Goal: Task Accomplishment & Management: Manage account settings

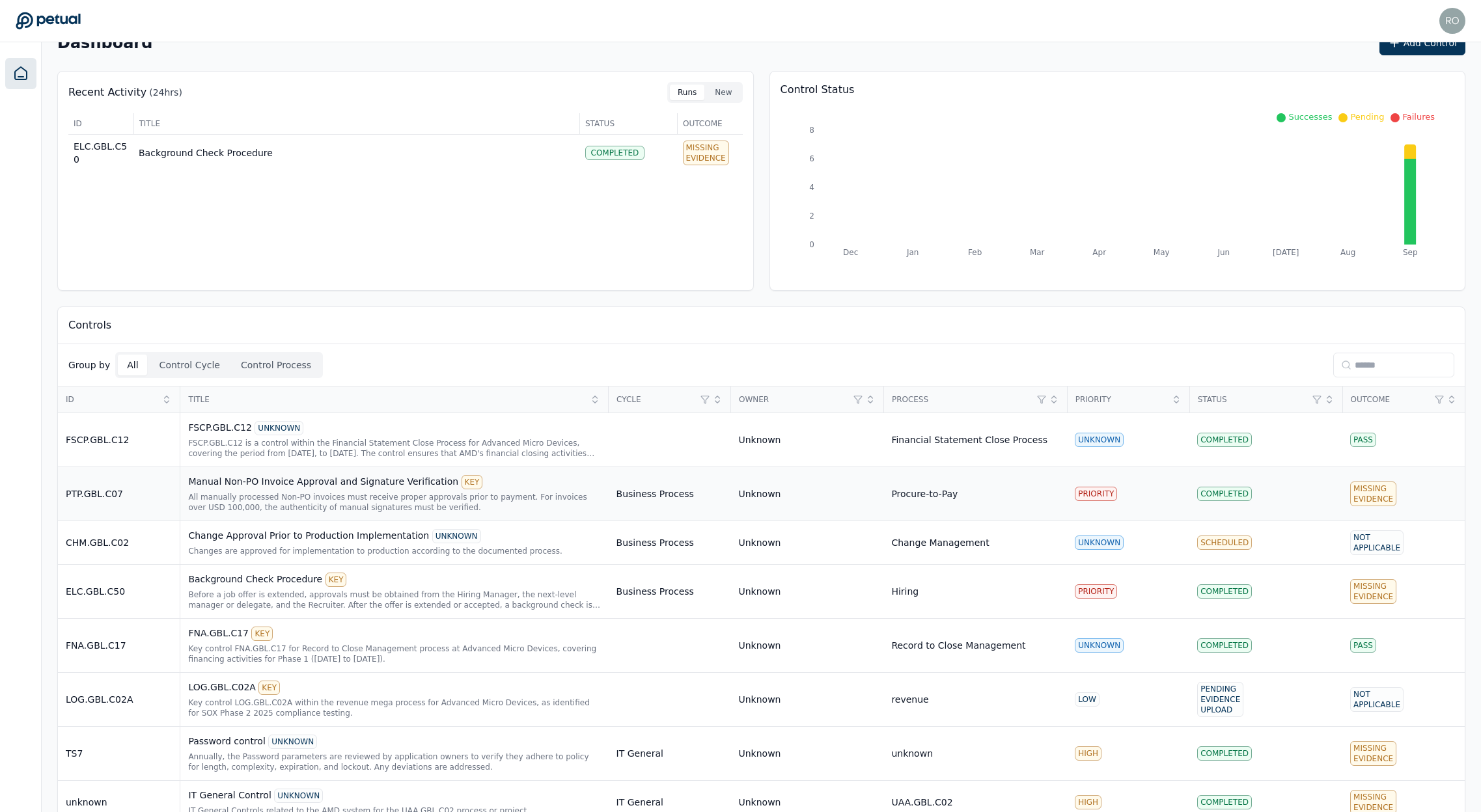
scroll to position [55, 0]
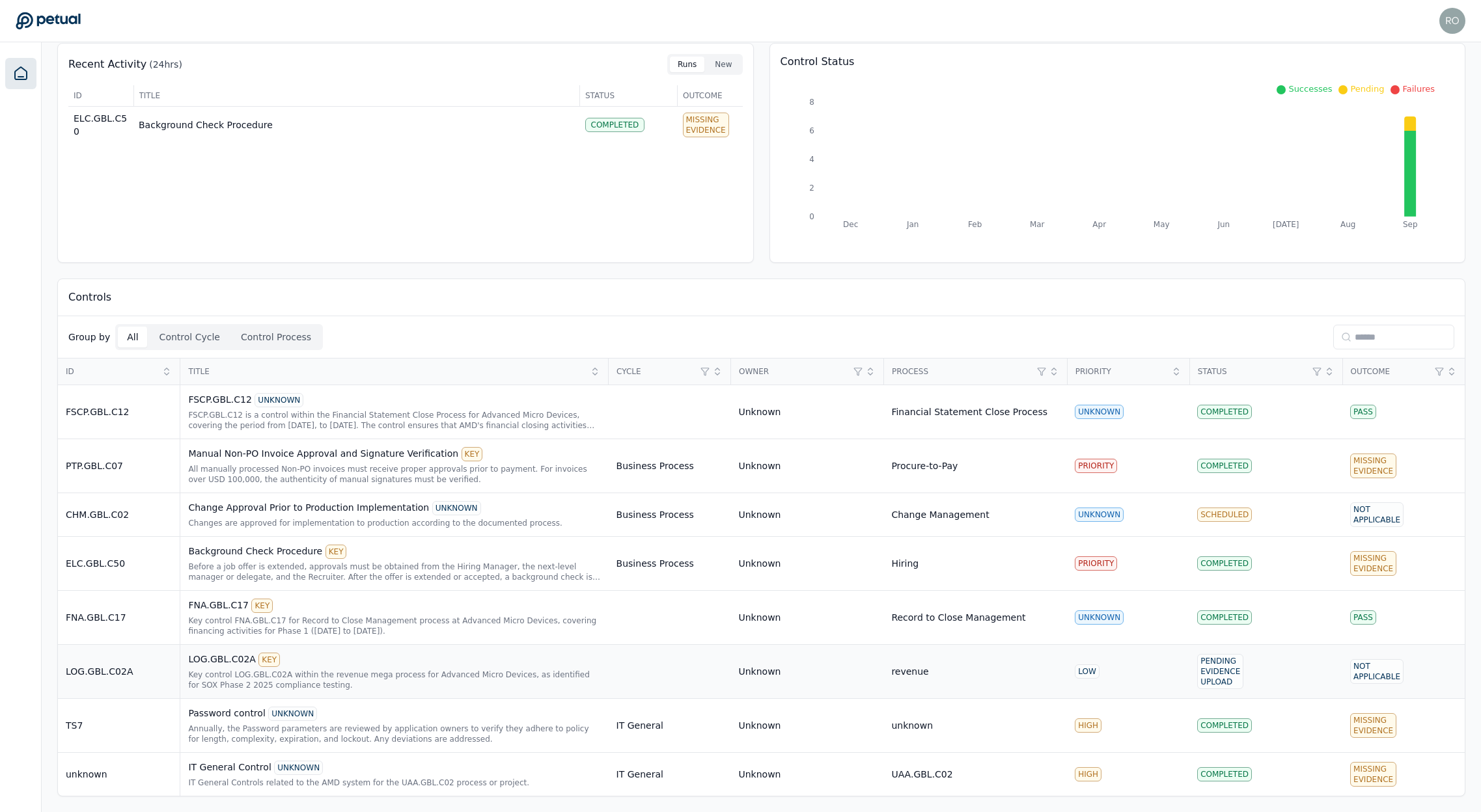
click at [235, 672] on div "Key control LOG.GBL.C02A within the revenue mega process for Advanced Micro Dev…" at bounding box center [394, 680] width 412 height 21
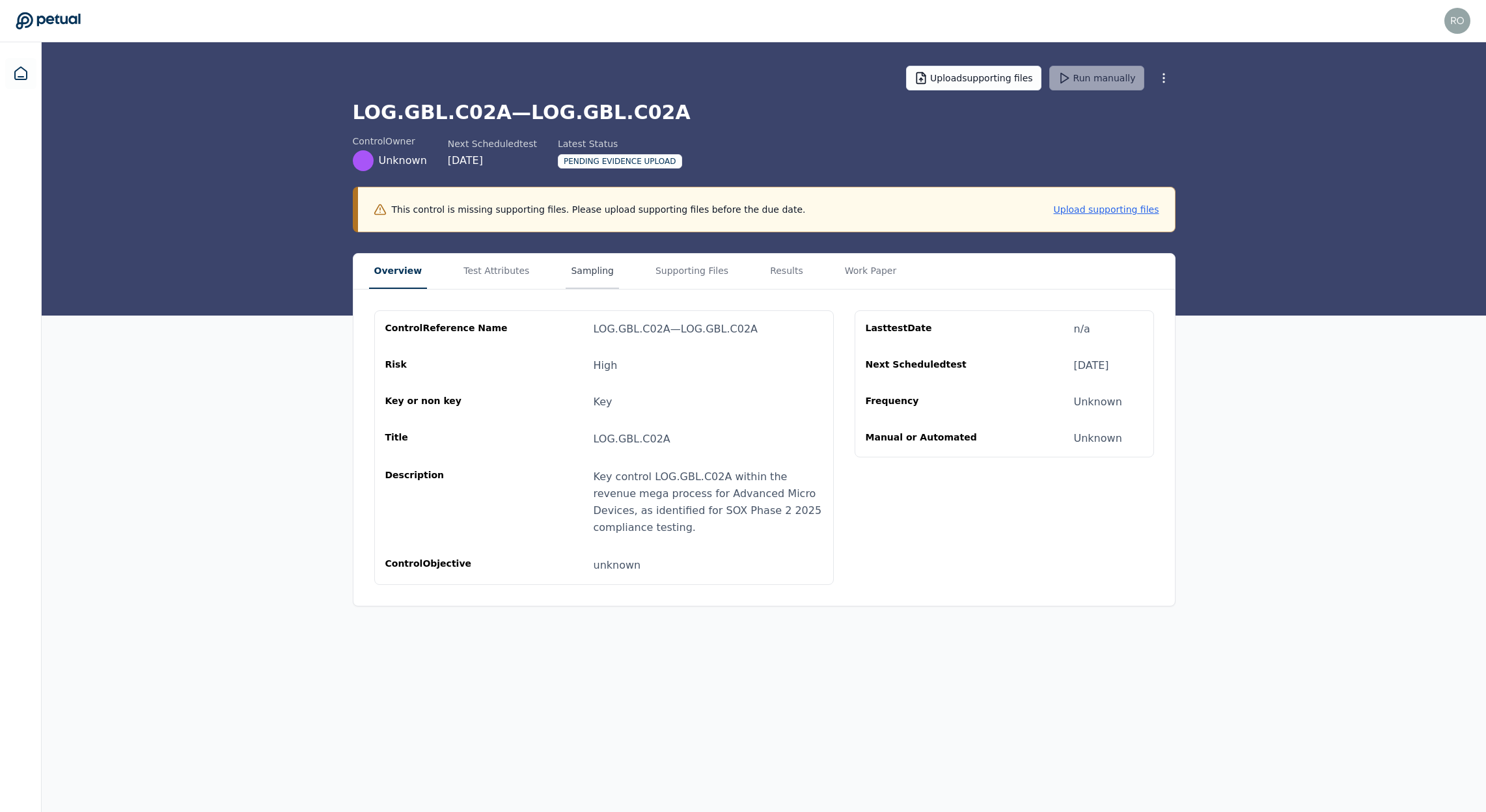
click at [575, 272] on button "Sampling" at bounding box center [592, 272] width 53 height 35
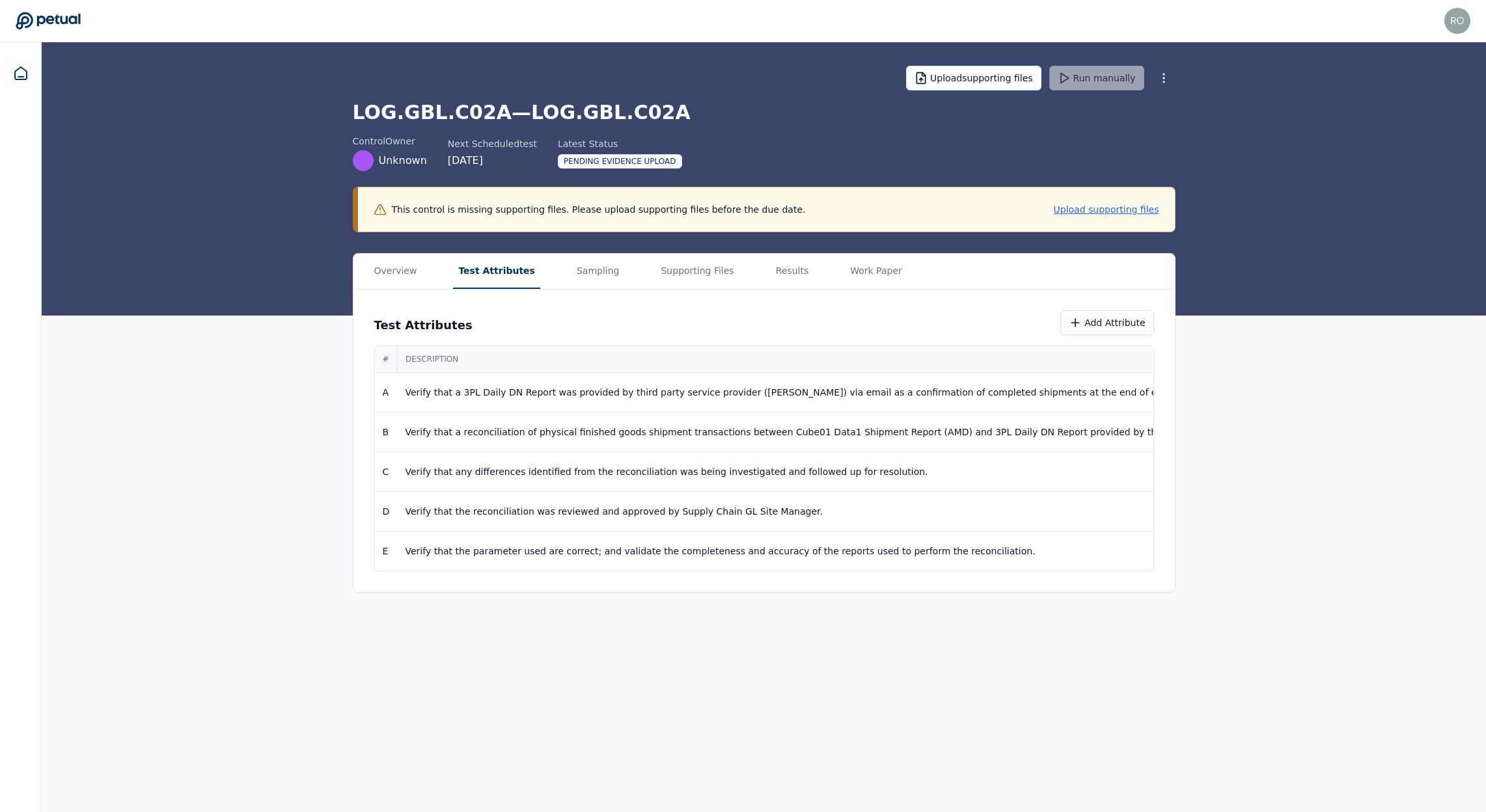
click at [480, 278] on button "Test Attributes" at bounding box center [497, 272] width 87 height 35
click at [685, 265] on button "Supporting Files" at bounding box center [697, 272] width 83 height 35
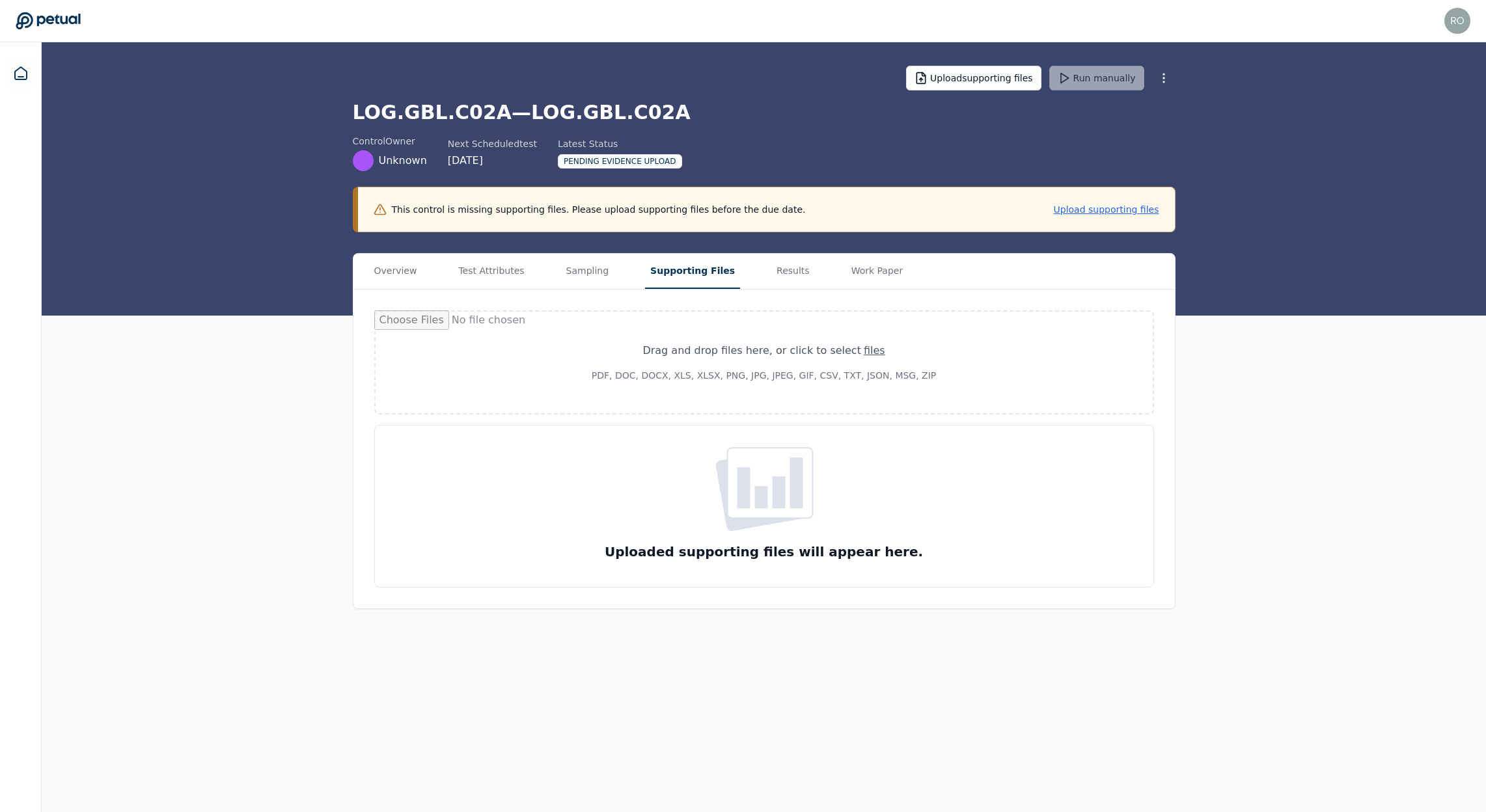
click at [676, 386] on div "Drag and drop files here , or click to select files PDF, DOC, DOCX, XLS, XLSX, …" at bounding box center [764, 363] width 377 height 71
type input "**********"
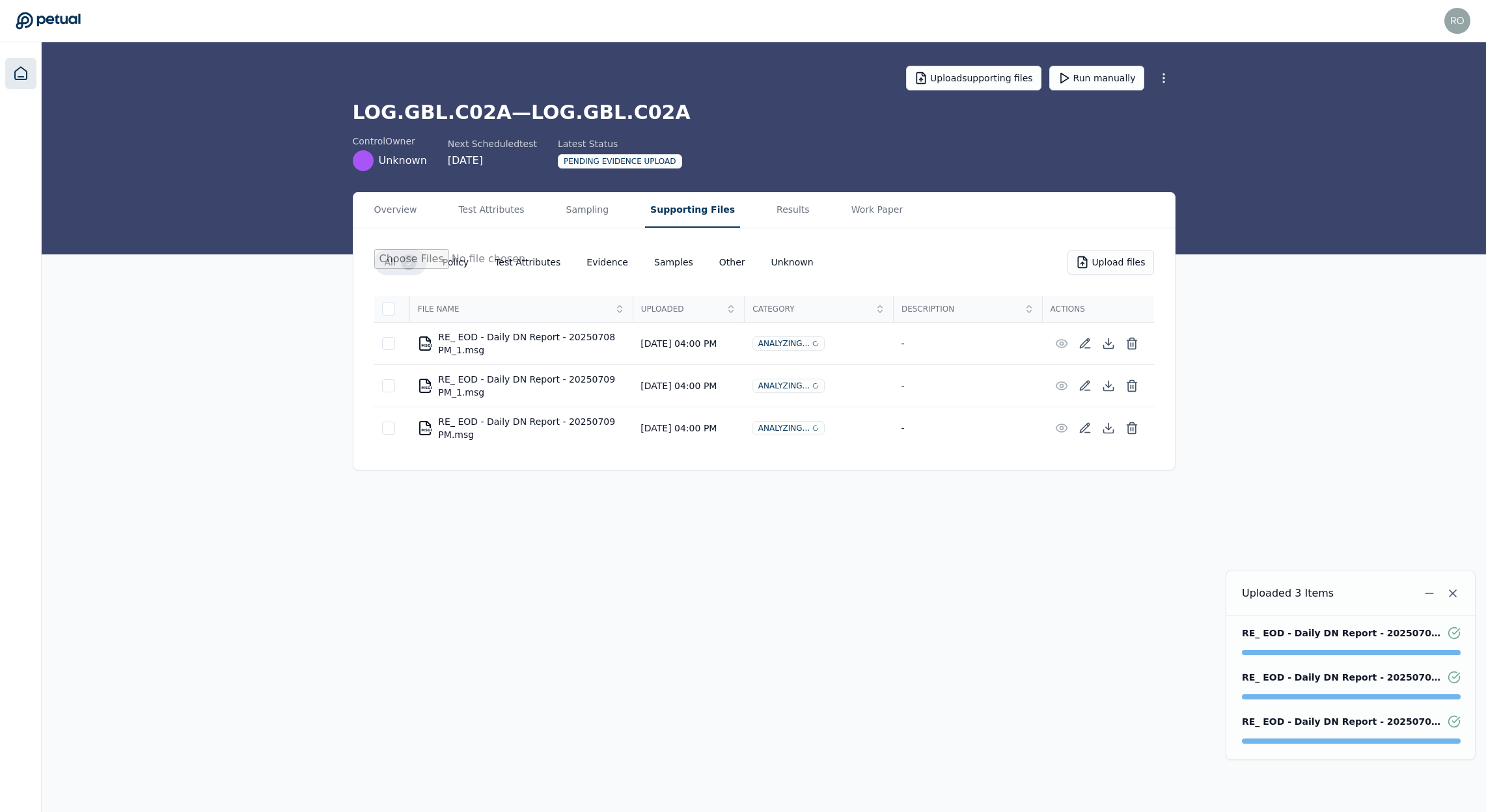
click at [15, 73] on icon at bounding box center [21, 73] width 12 height 12
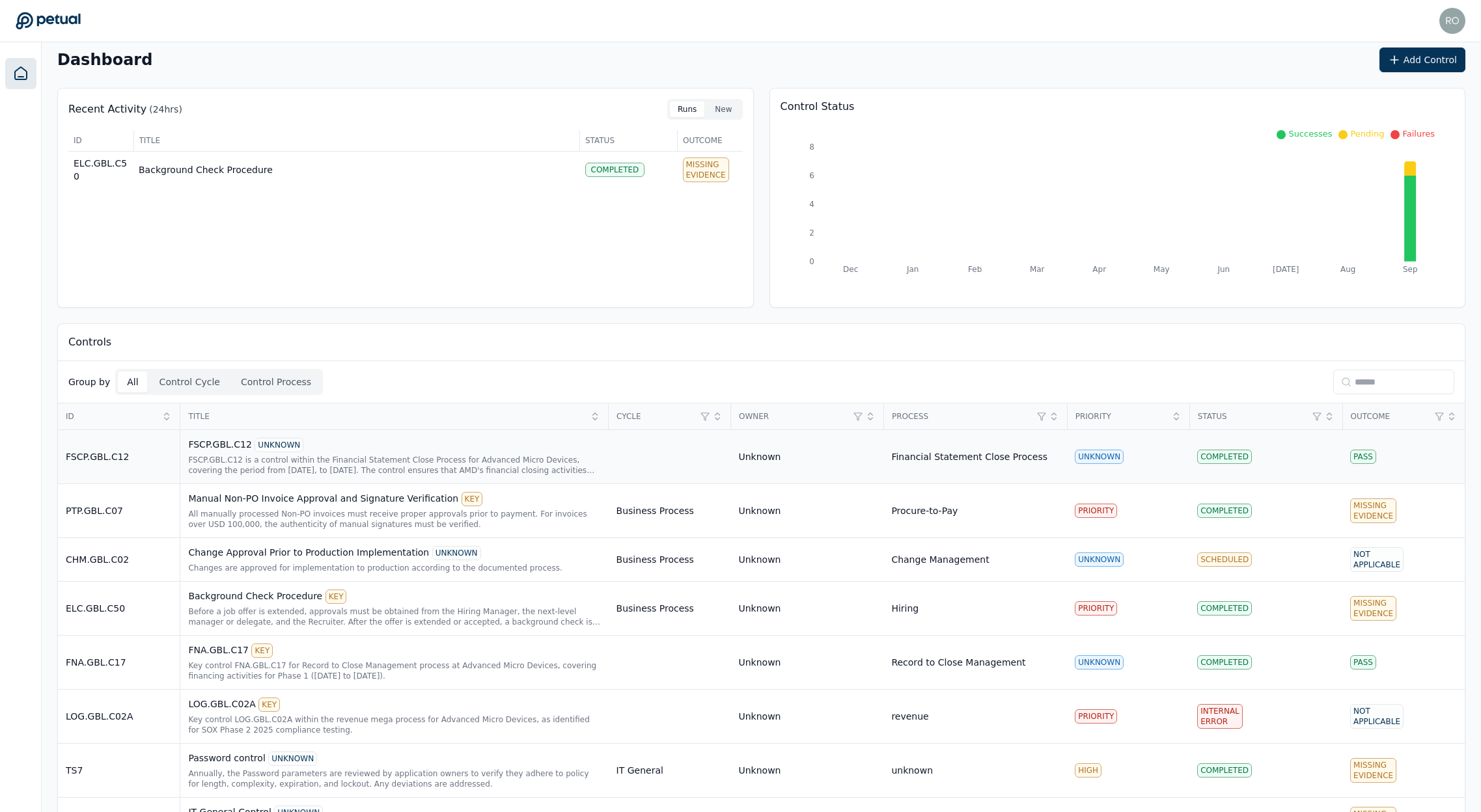
scroll to position [55, 0]
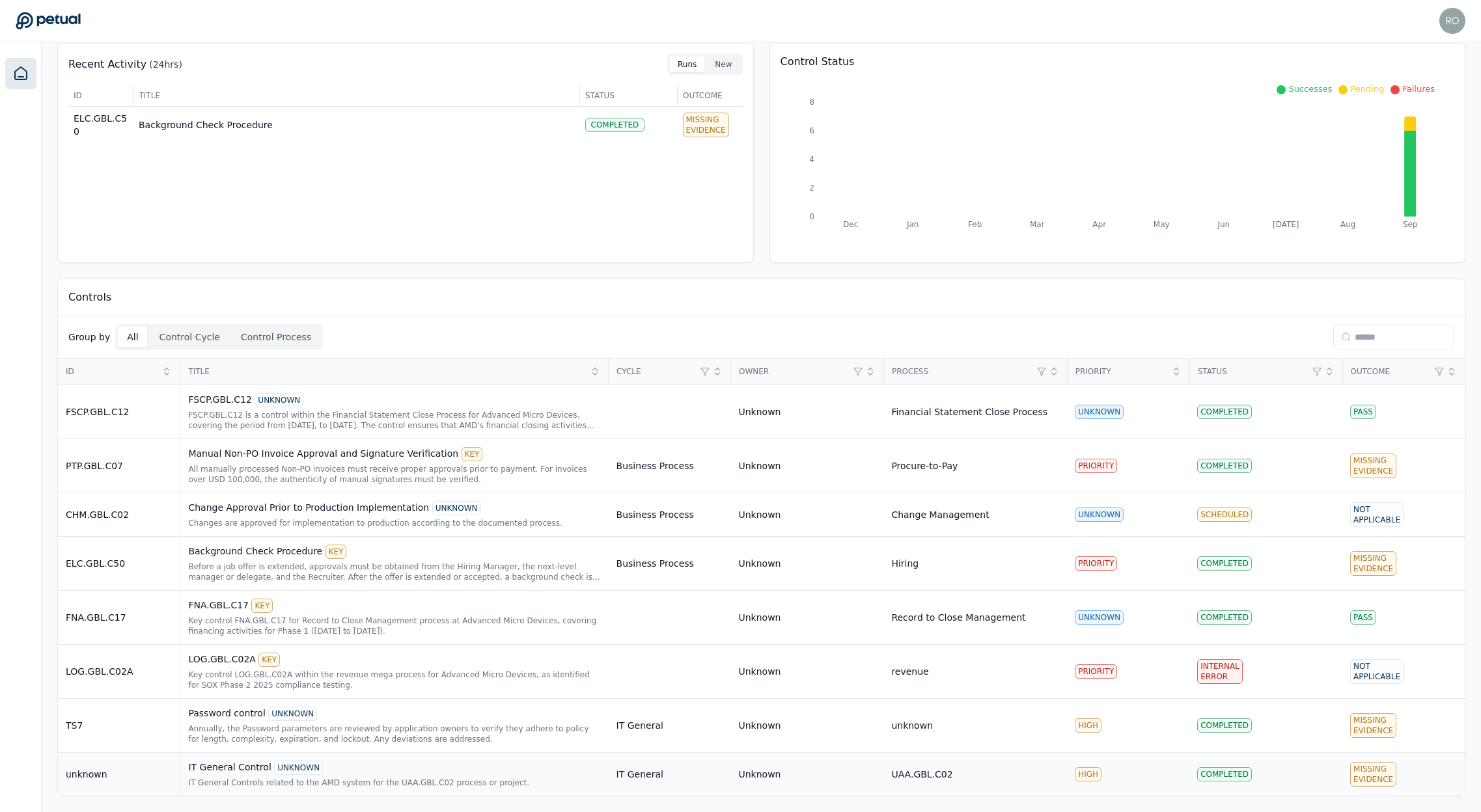
click at [213, 769] on div "IT General Control UNKNOWN" at bounding box center [394, 768] width 412 height 15
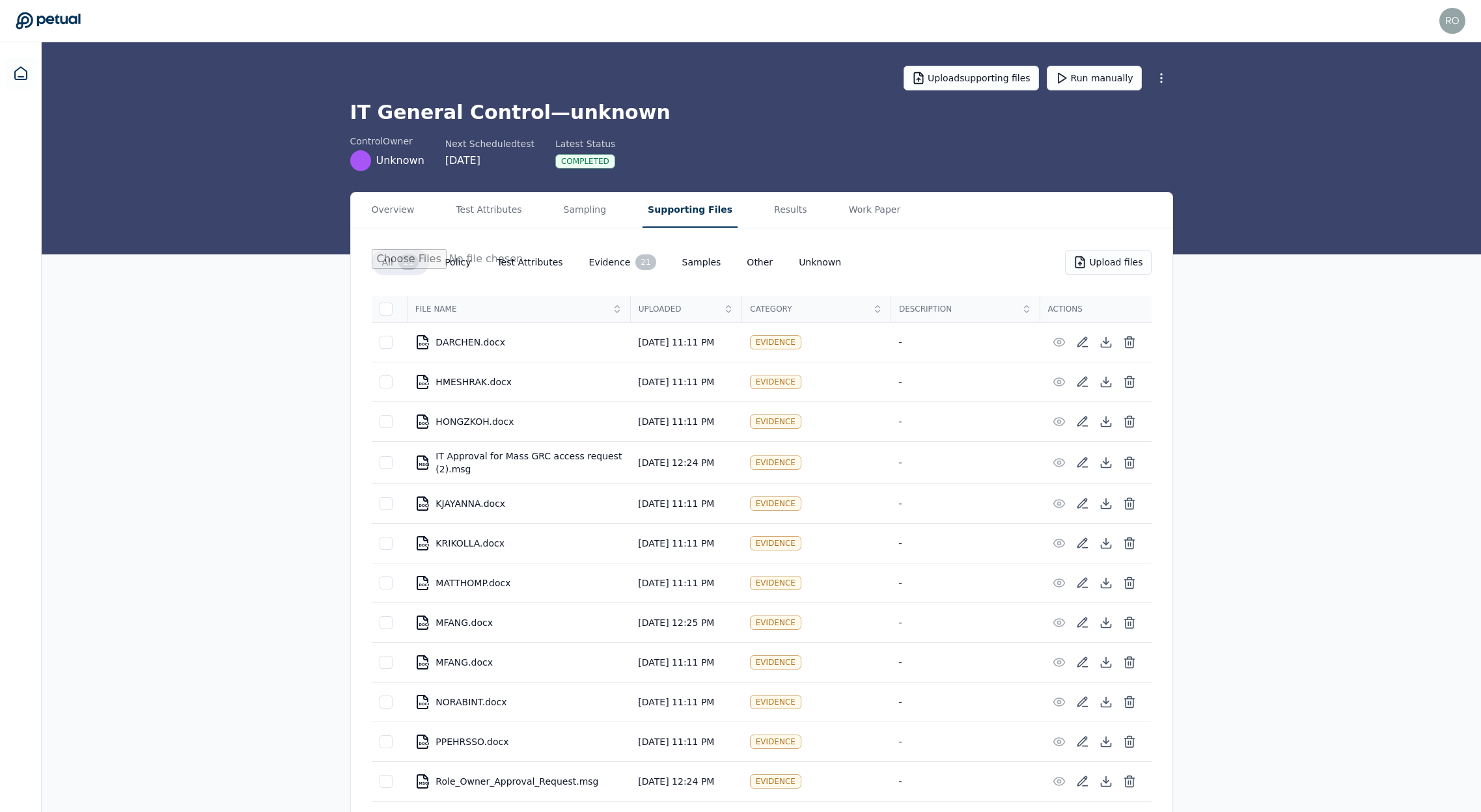
click at [643, 211] on button "Supporting Files" at bounding box center [690, 210] width 95 height 35
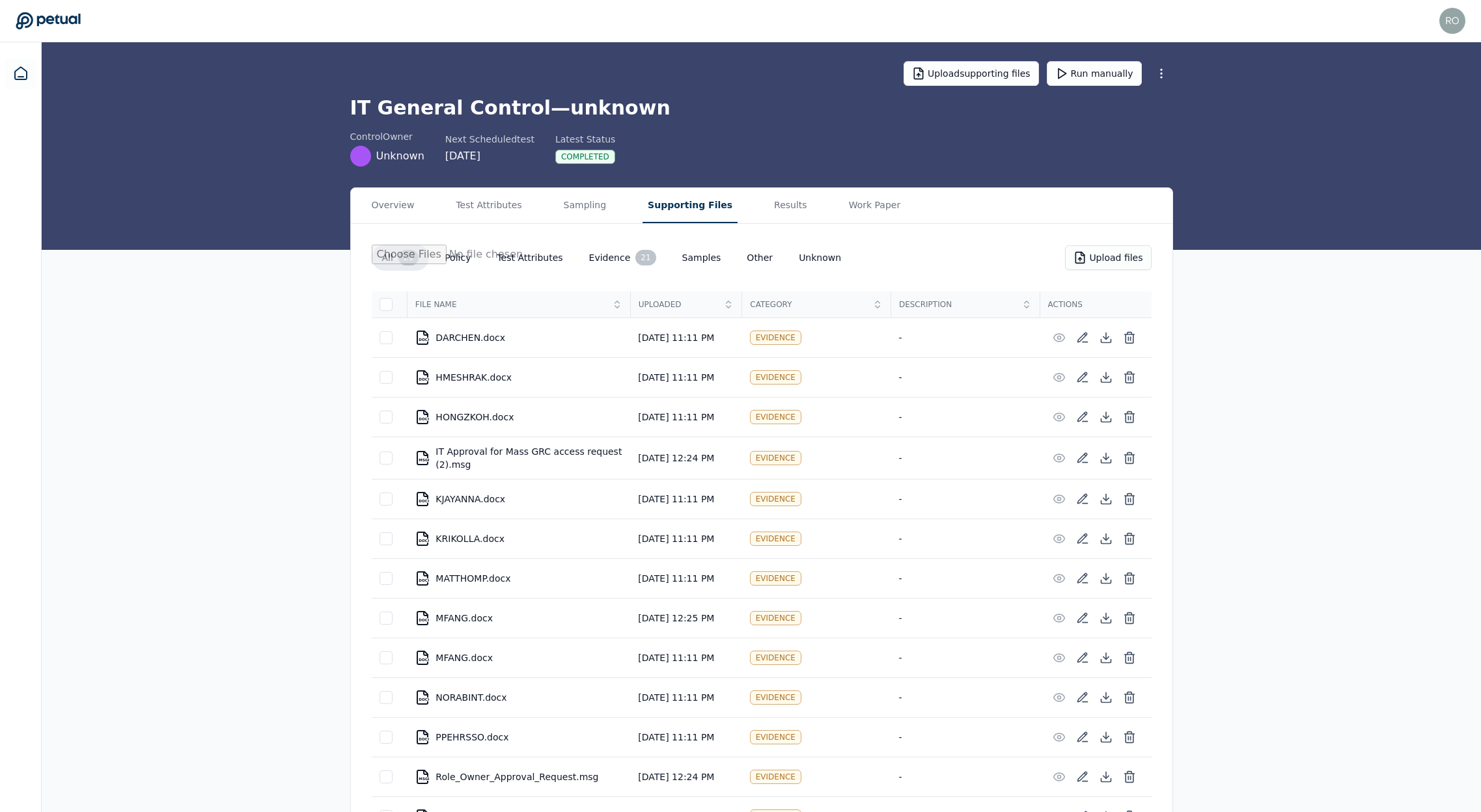
scroll to position [20, 0]
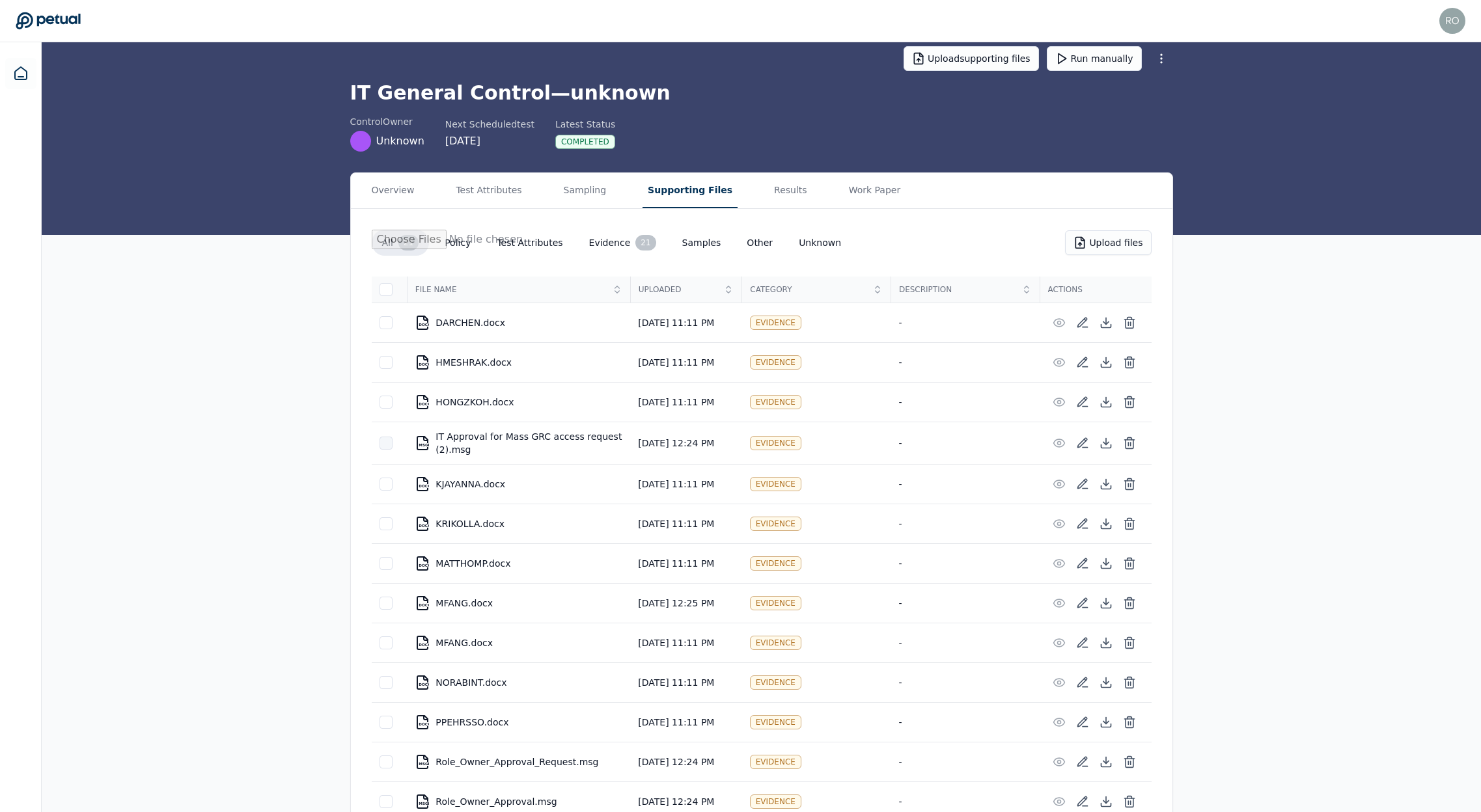
click at [383, 444] on div at bounding box center [386, 444] width 13 height 13
click at [385, 442] on icon at bounding box center [386, 443] width 10 height 10
click at [1103, 444] on icon at bounding box center [1106, 444] width 13 height 13
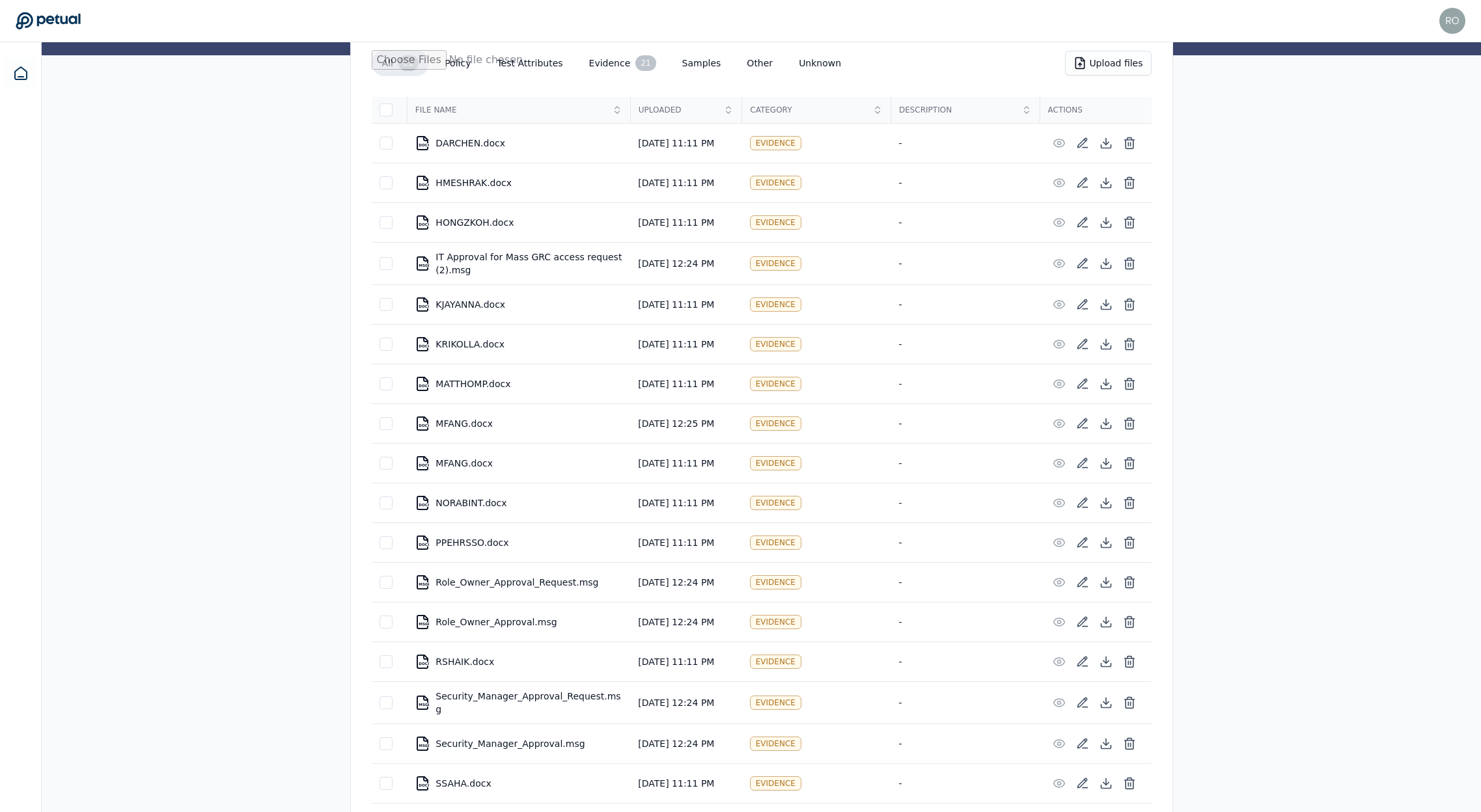
scroll to position [271, 0]
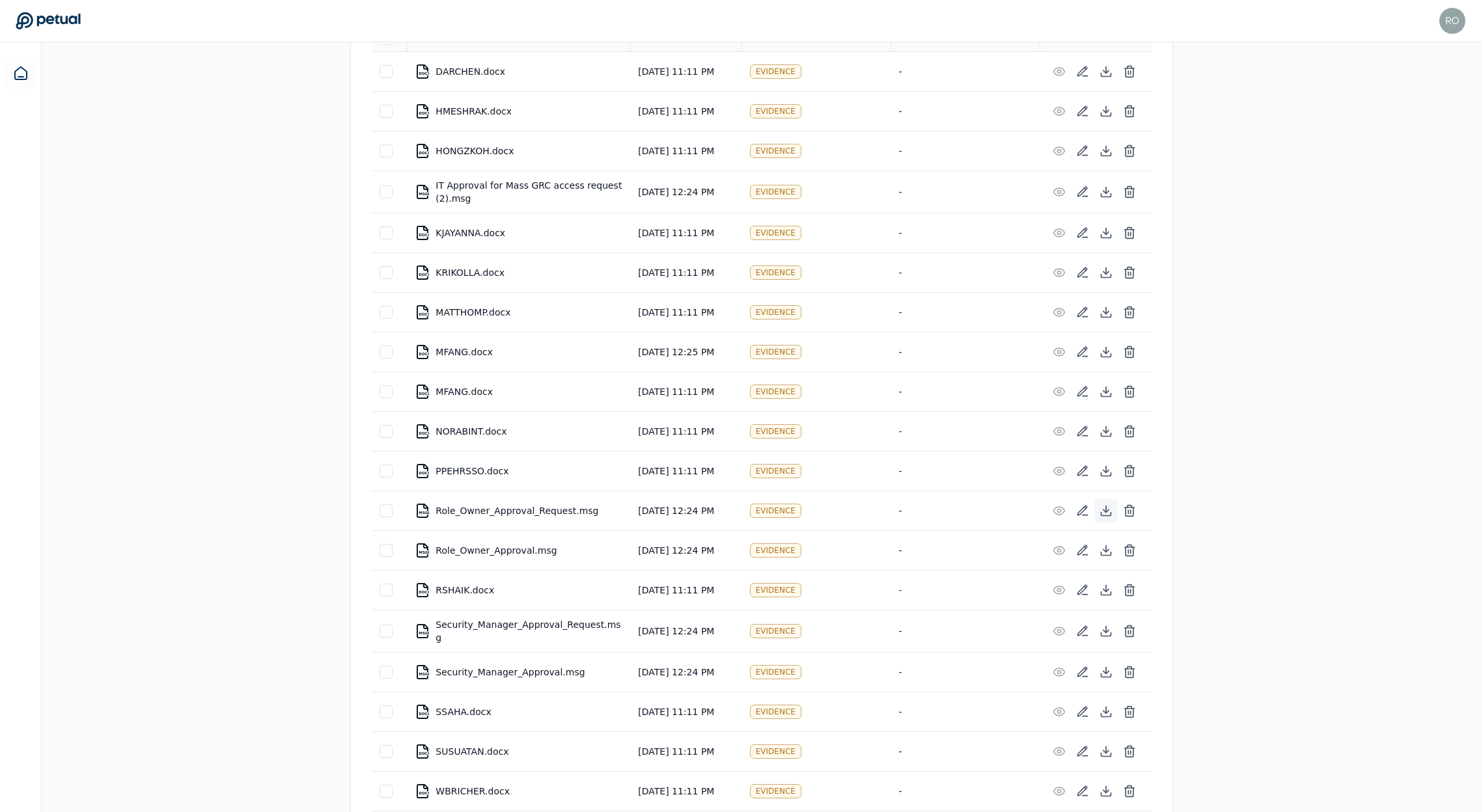
click at [1107, 516] on icon at bounding box center [1106, 514] width 9 height 3
click at [1108, 548] on icon at bounding box center [1106, 551] width 13 height 13
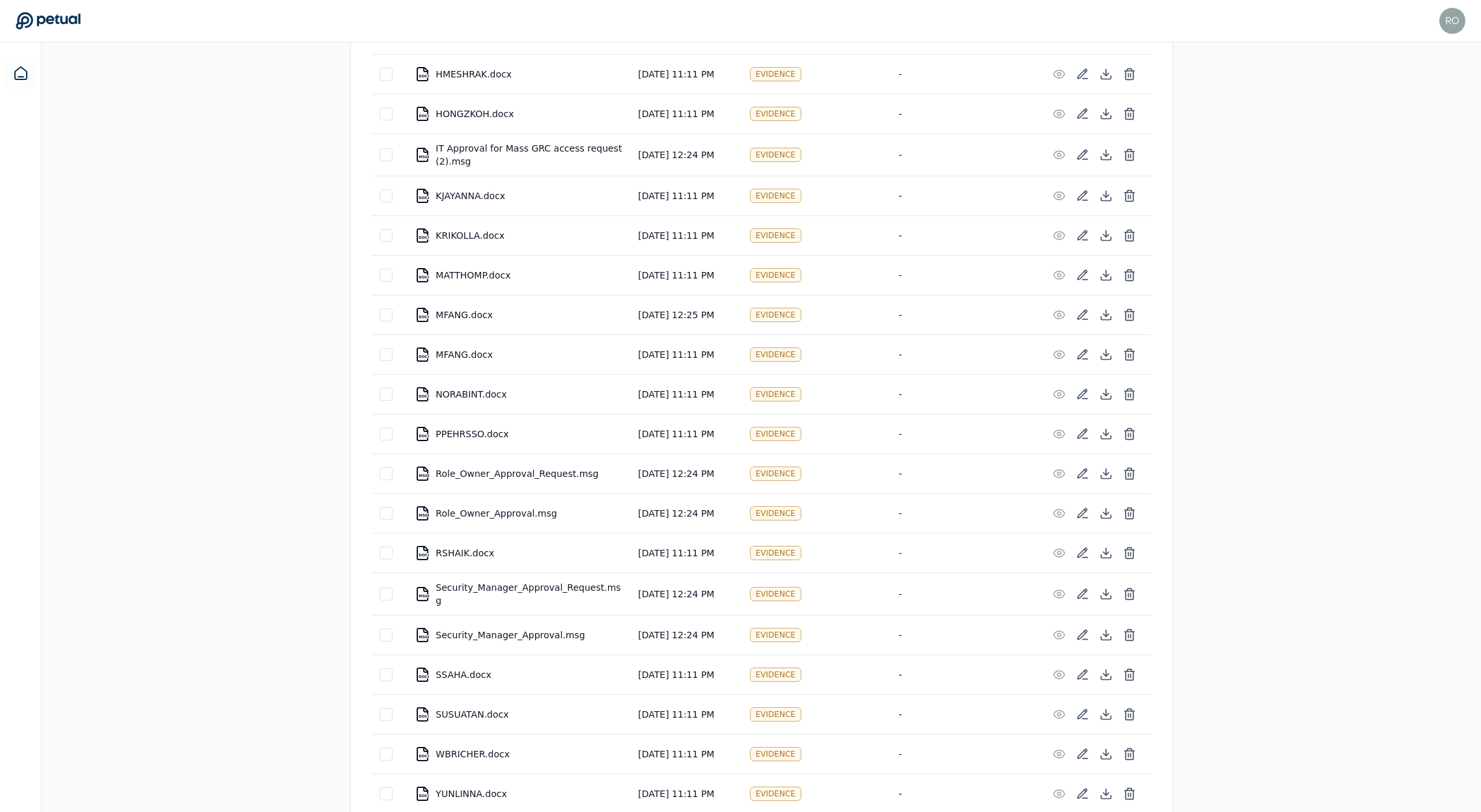
scroll to position [312, 0]
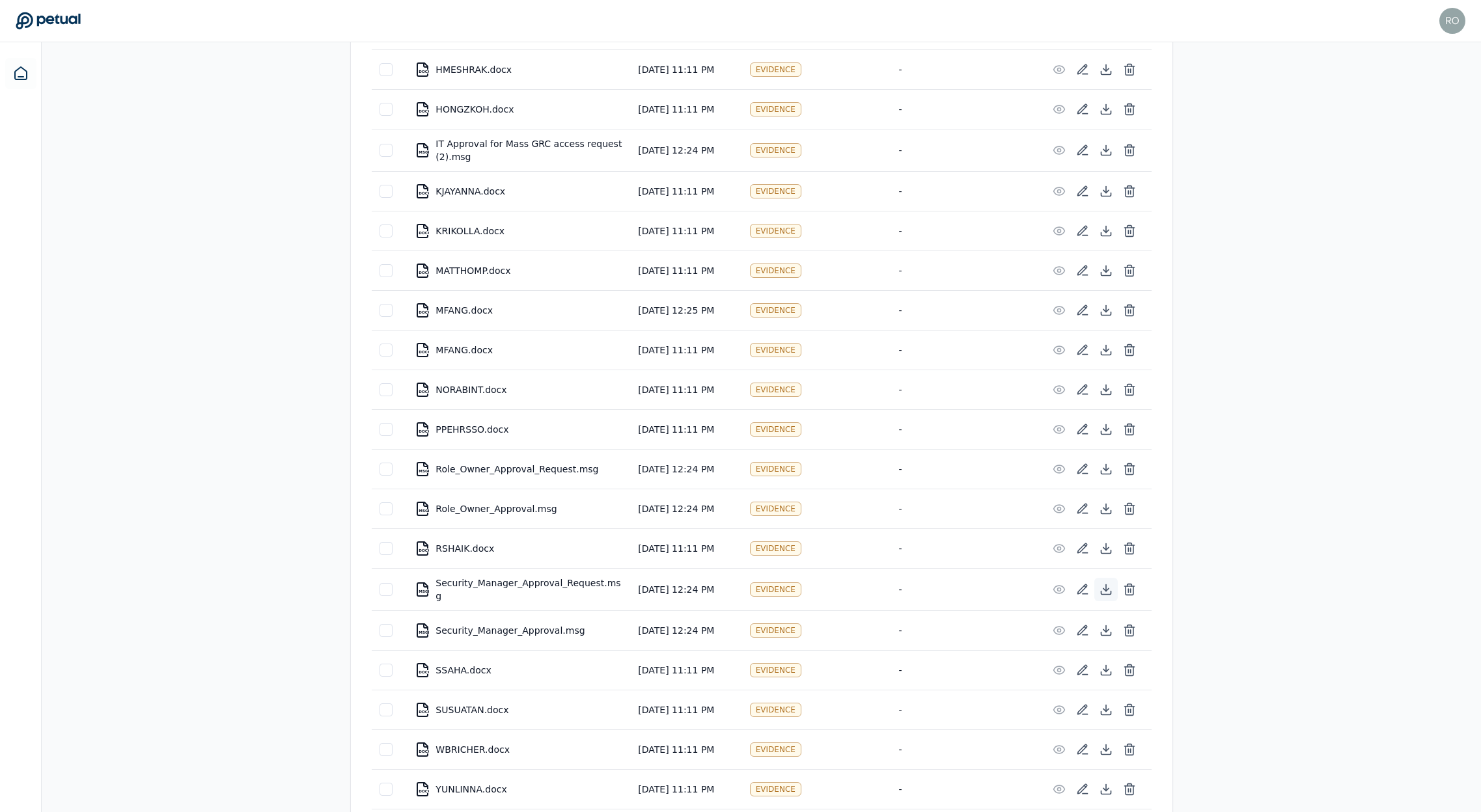
click at [1106, 585] on icon at bounding box center [1106, 588] width 0 height 7
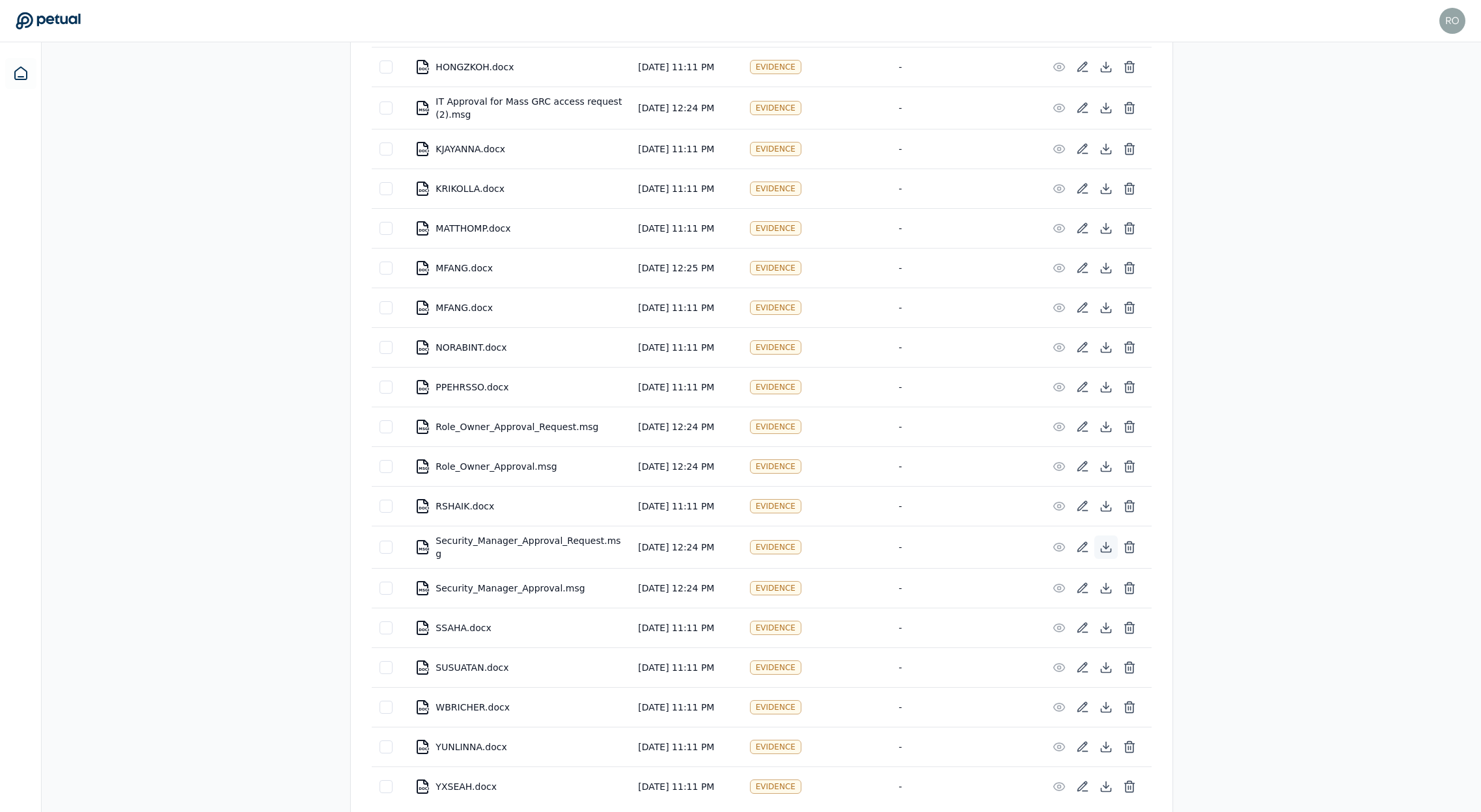
scroll to position [368, 0]
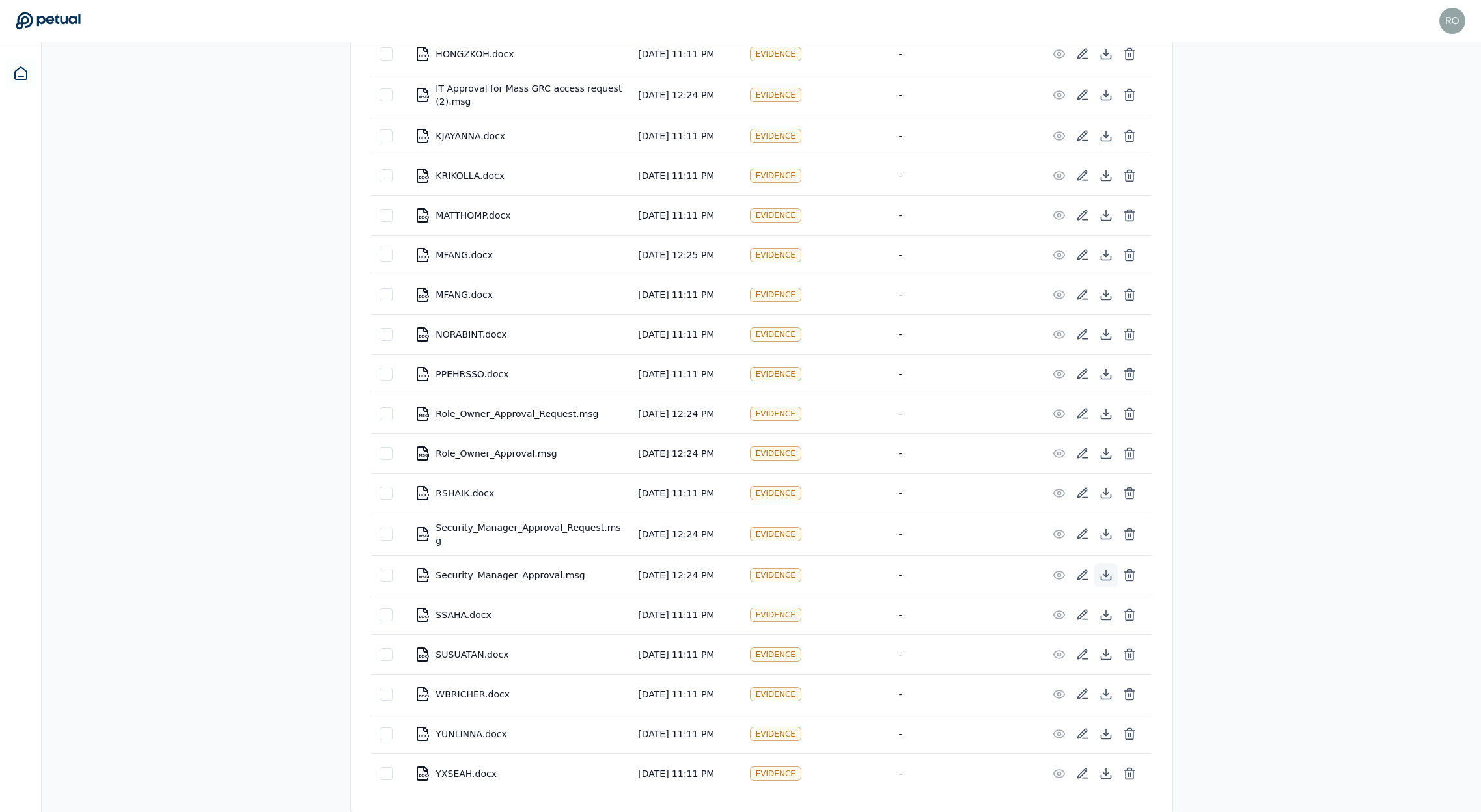
click at [1104, 571] on icon at bounding box center [1106, 575] width 13 height 13
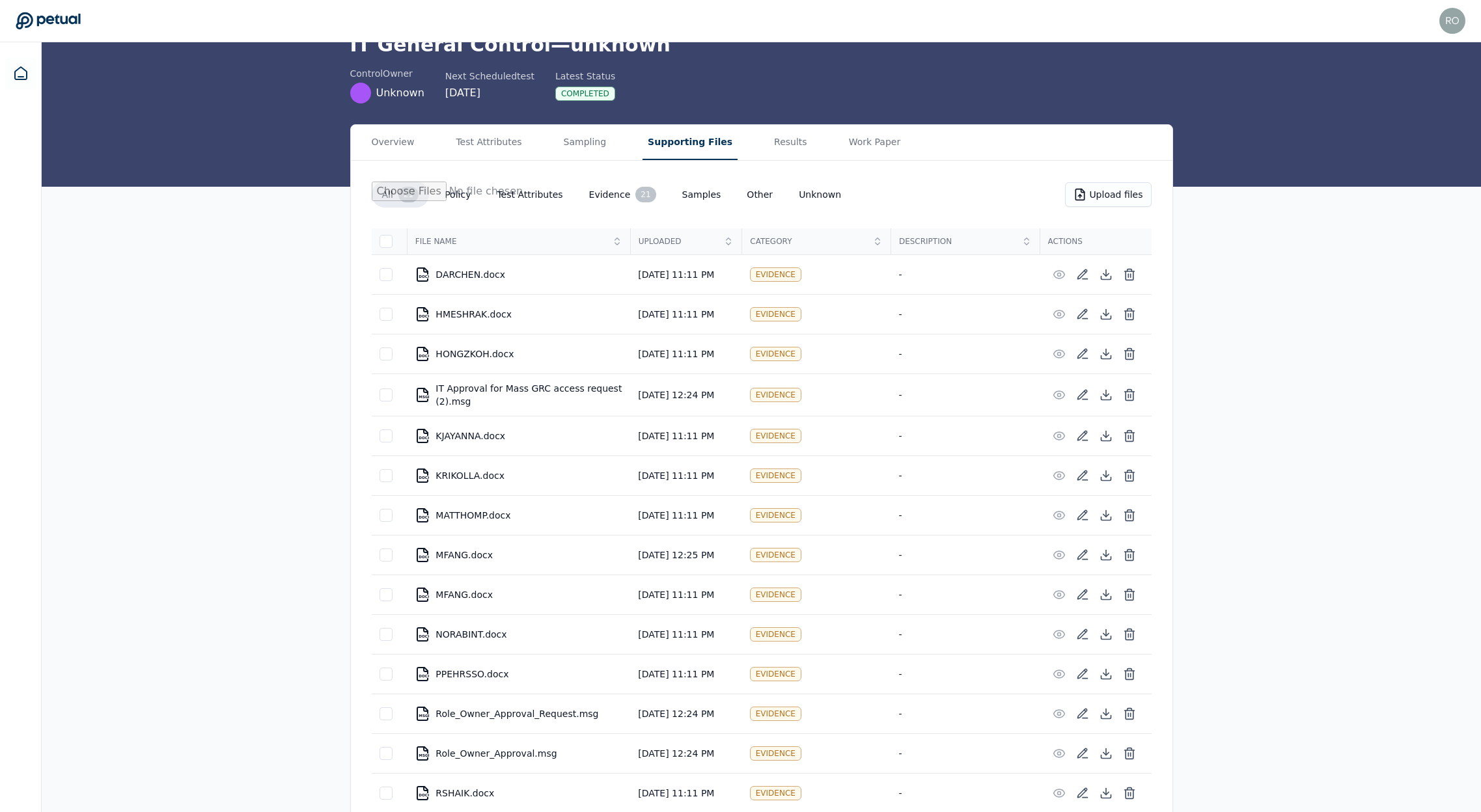
scroll to position [0, 0]
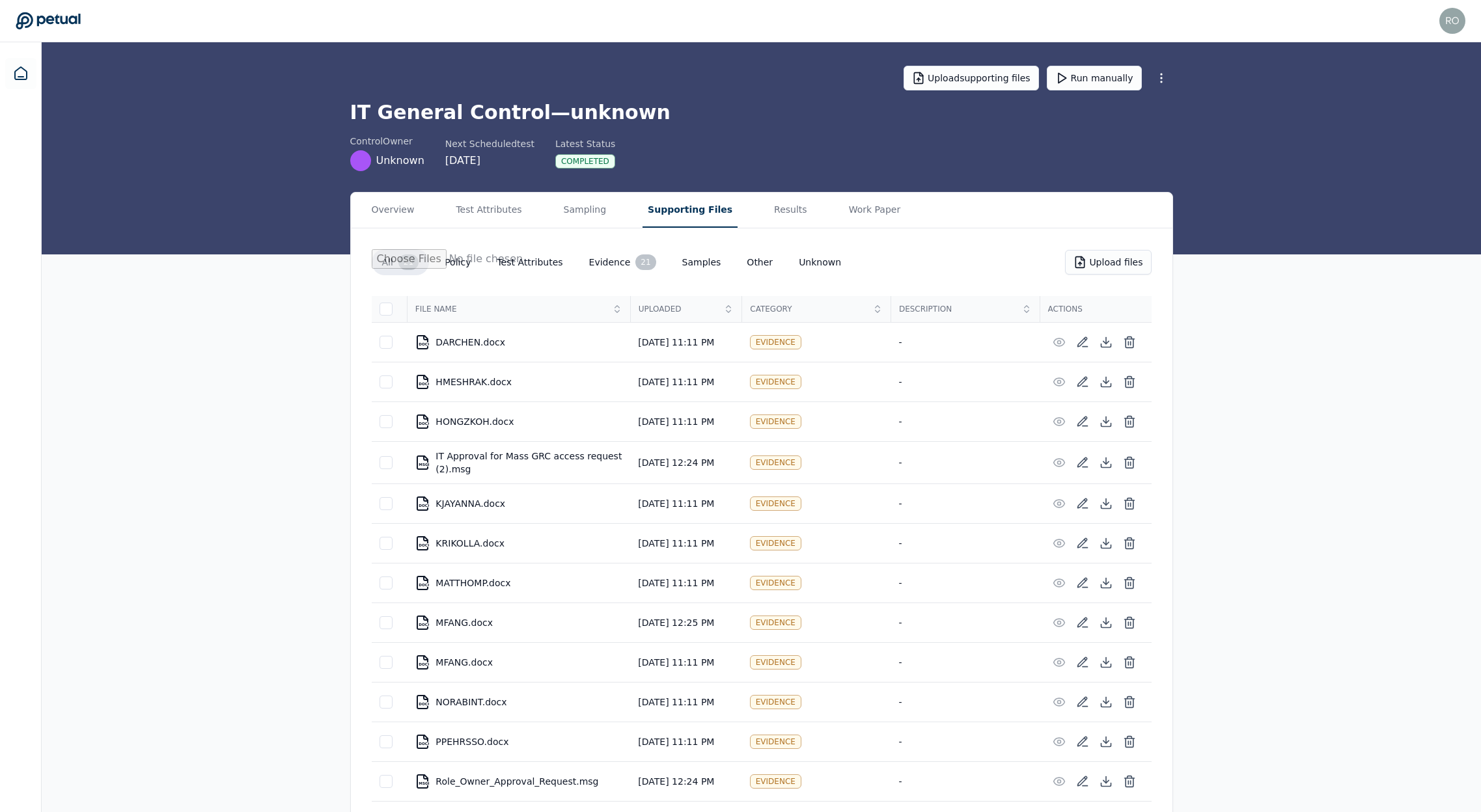
click at [975, 267] on div "All 21 Policy Test Attributes Evidence 21 Samples Other Unknown Upload files" at bounding box center [761, 267] width 780 height 36
click at [395, 460] on td at bounding box center [389, 463] width 36 height 42
click at [1126, 465] on icon at bounding box center [1129, 464] width 8 height 9
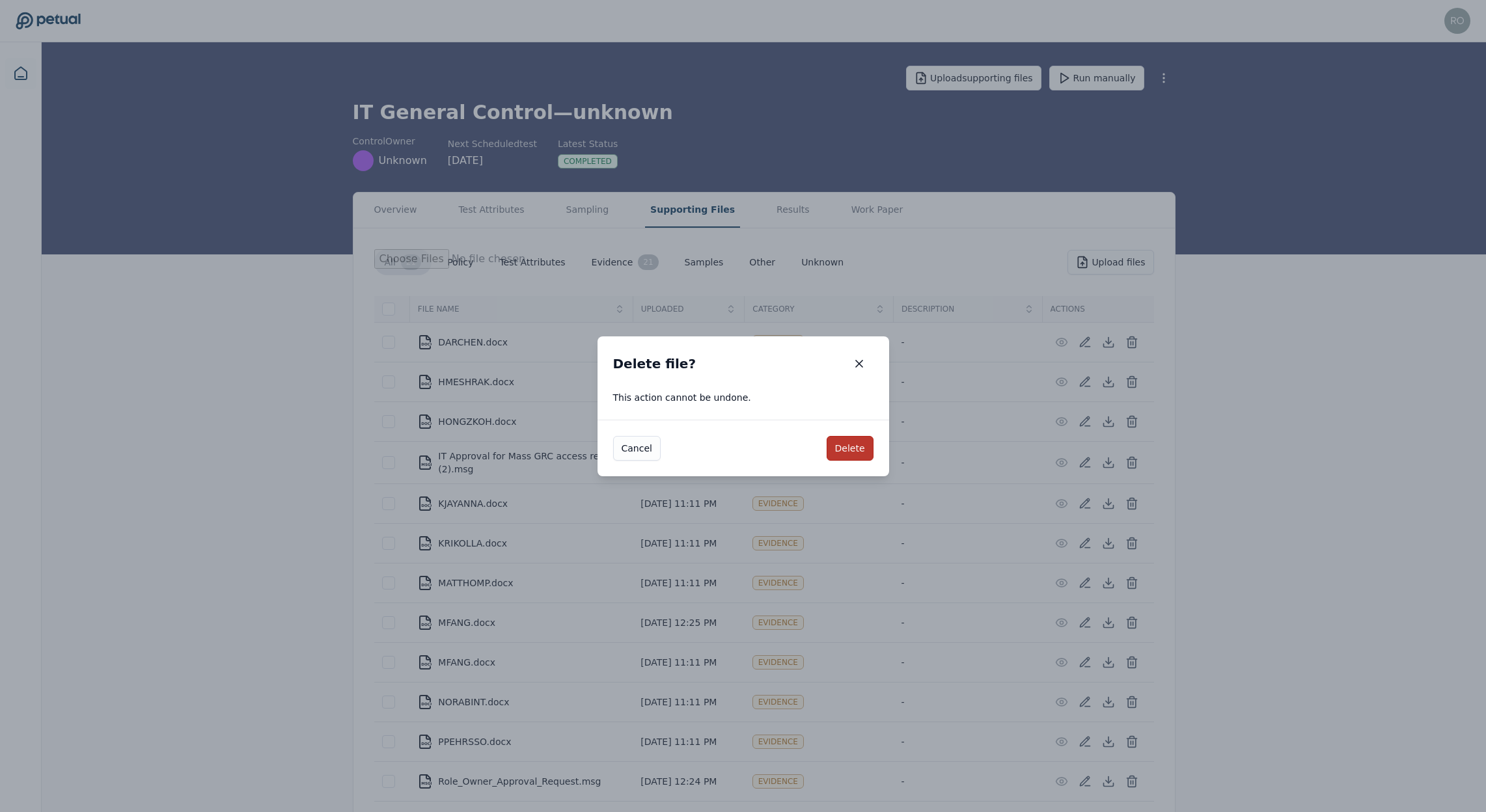
click at [841, 452] on button "Delete" at bounding box center [850, 449] width 47 height 25
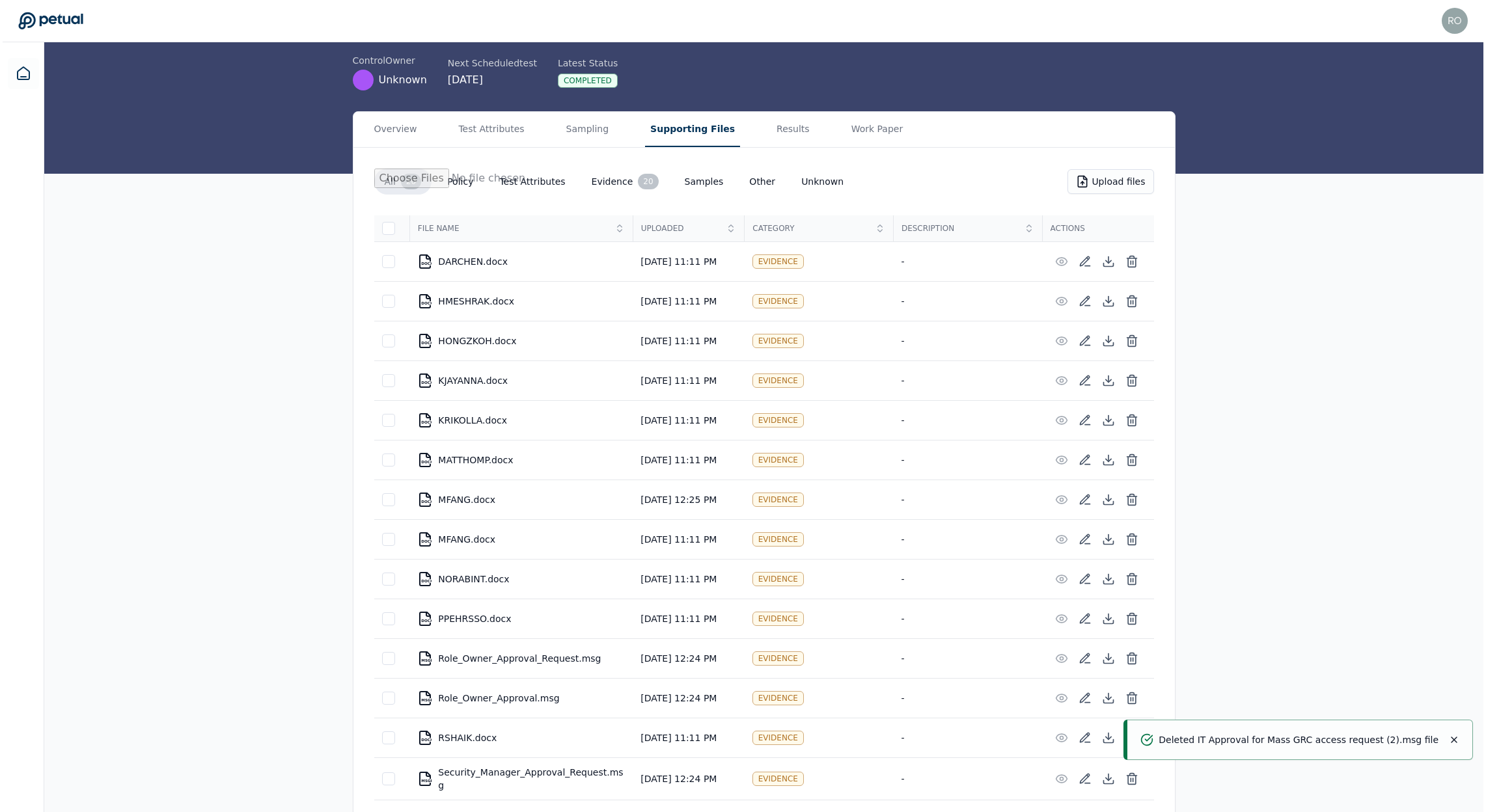
scroll to position [122, 0]
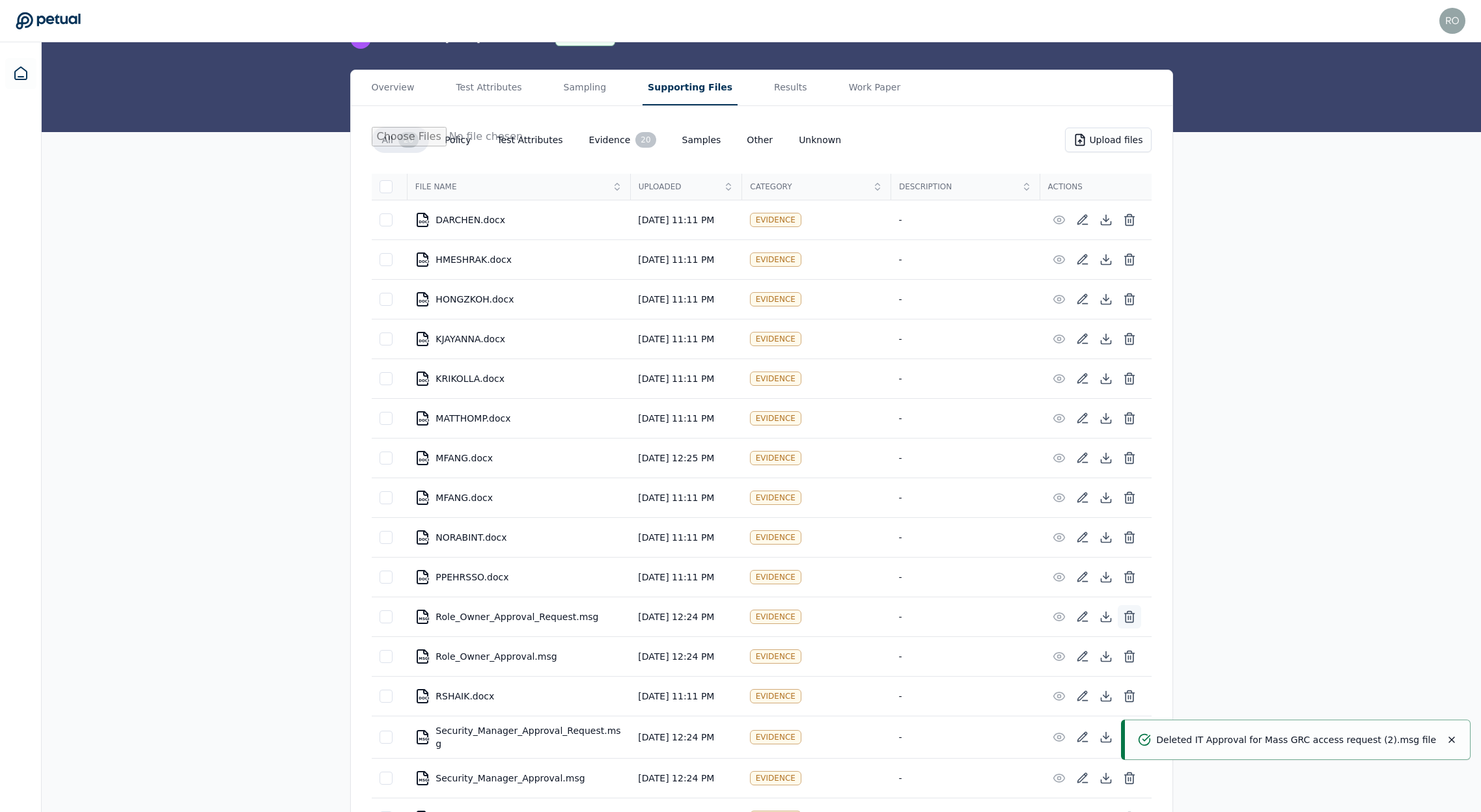
click at [1136, 617] on icon at bounding box center [1130, 617] width 13 height 13
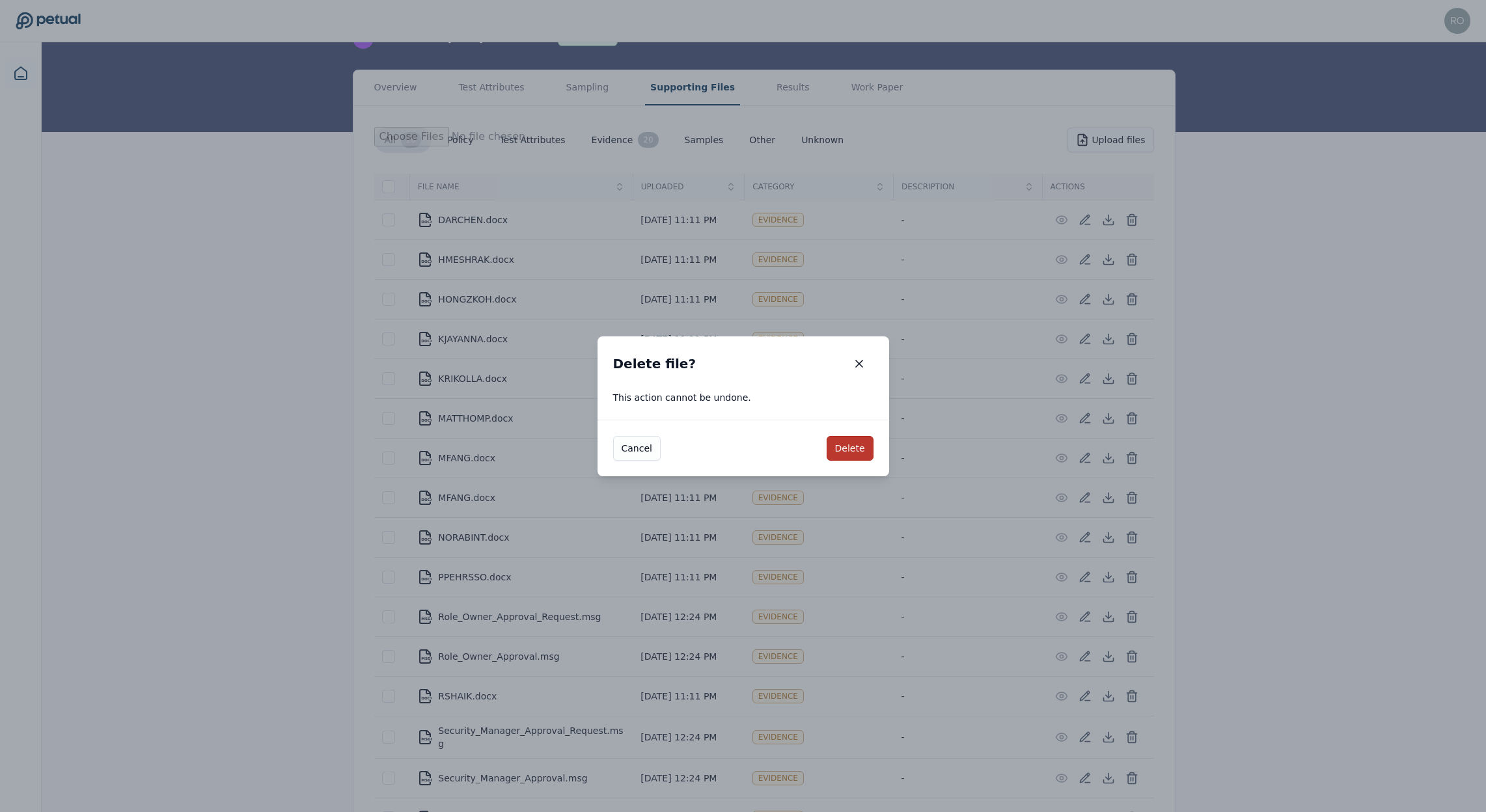
click at [849, 449] on button "Delete" at bounding box center [850, 449] width 47 height 25
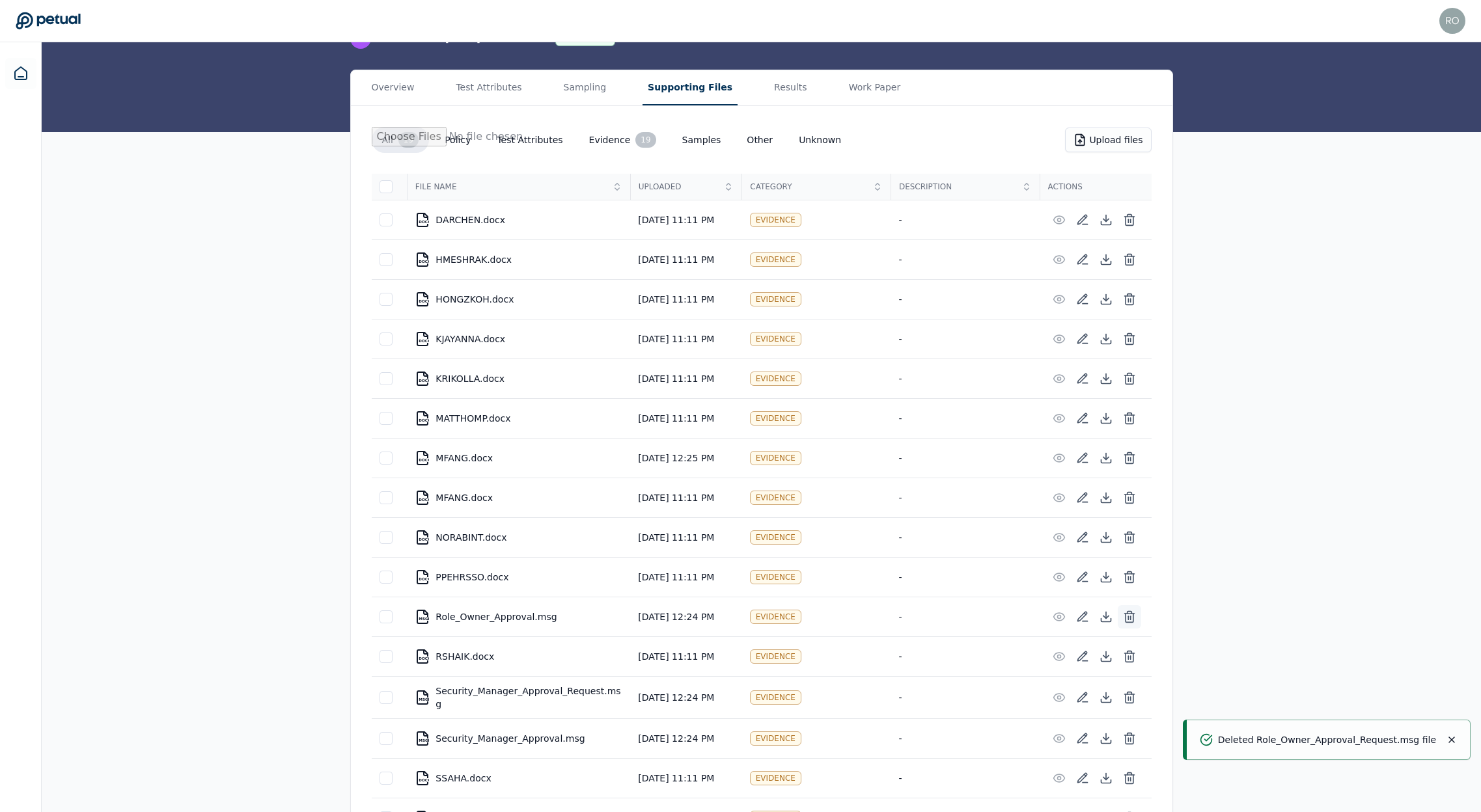
click at [1136, 618] on button at bounding box center [1129, 617] width 23 height 23
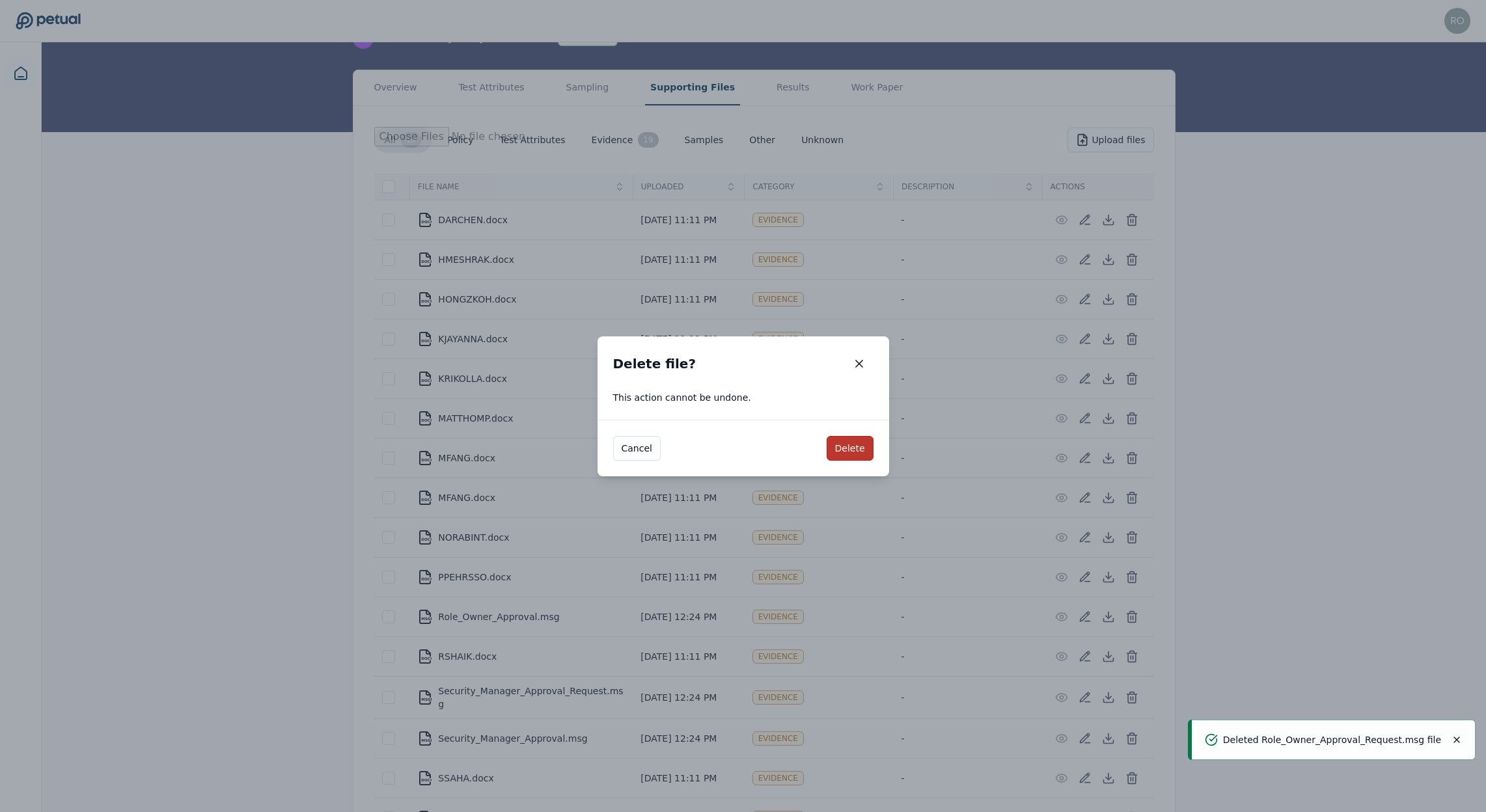
click at [861, 446] on button "Delete" at bounding box center [850, 449] width 47 height 25
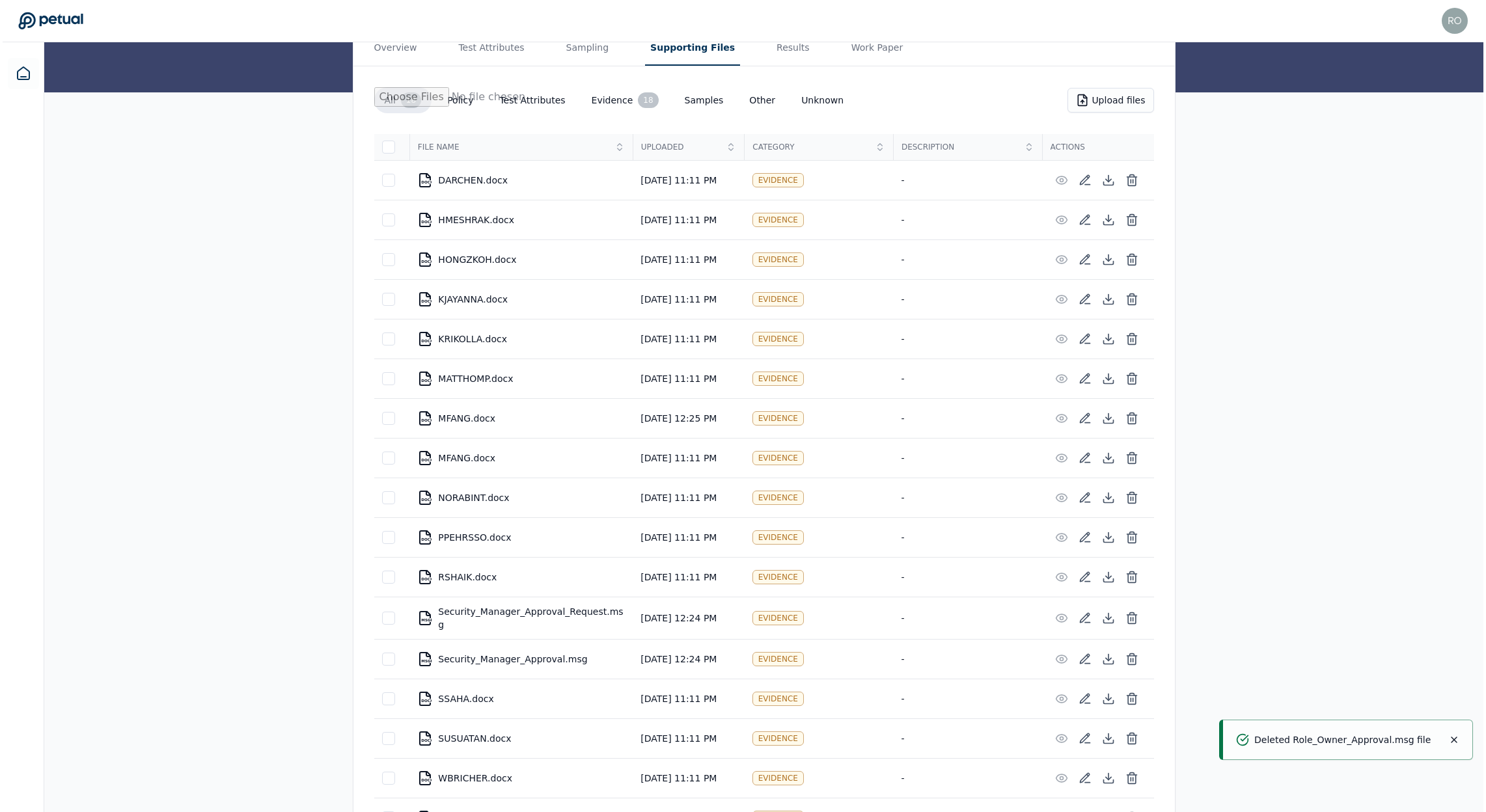
scroll to position [246, 0]
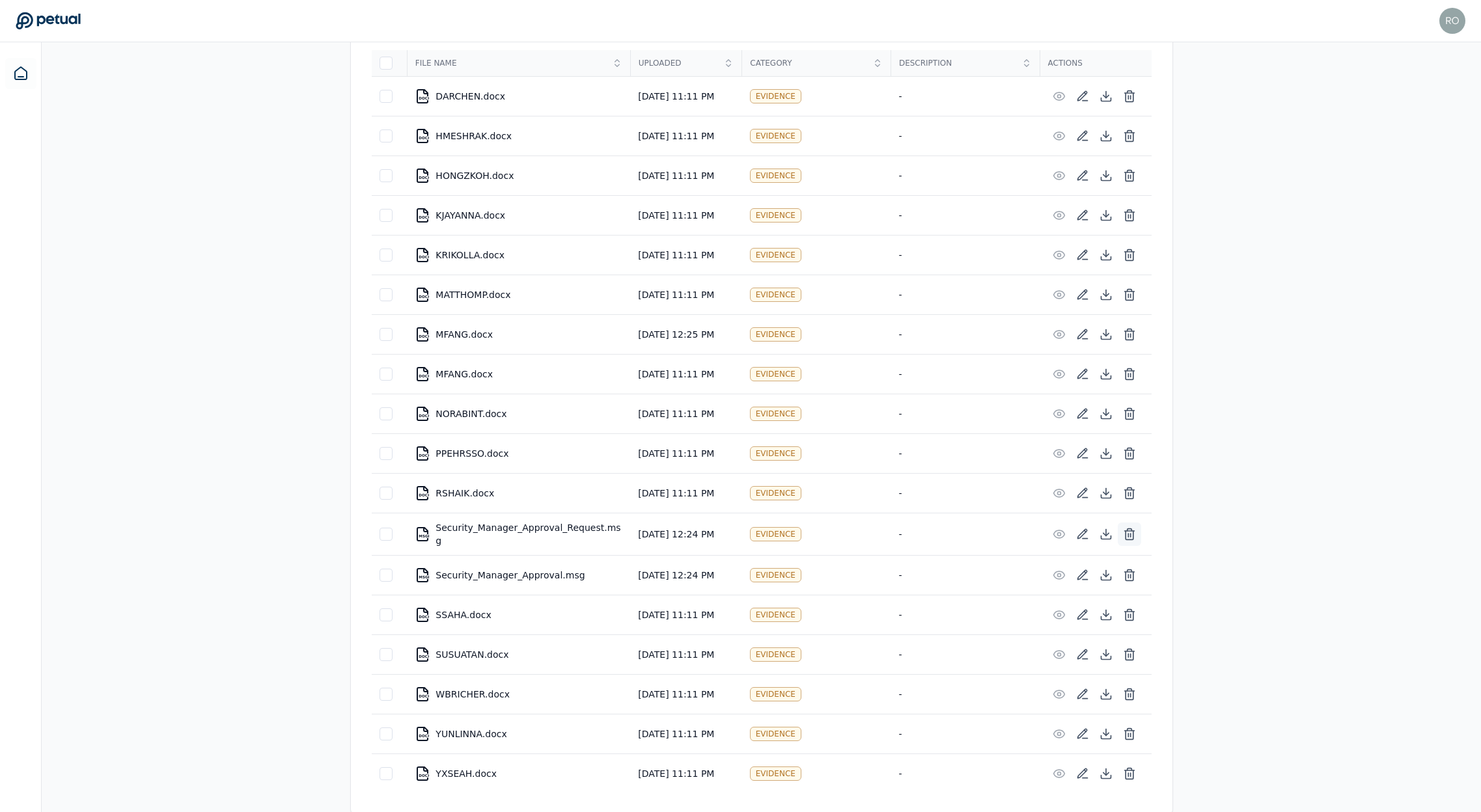
click at [1128, 535] on line at bounding box center [1128, 535] width 0 height 3
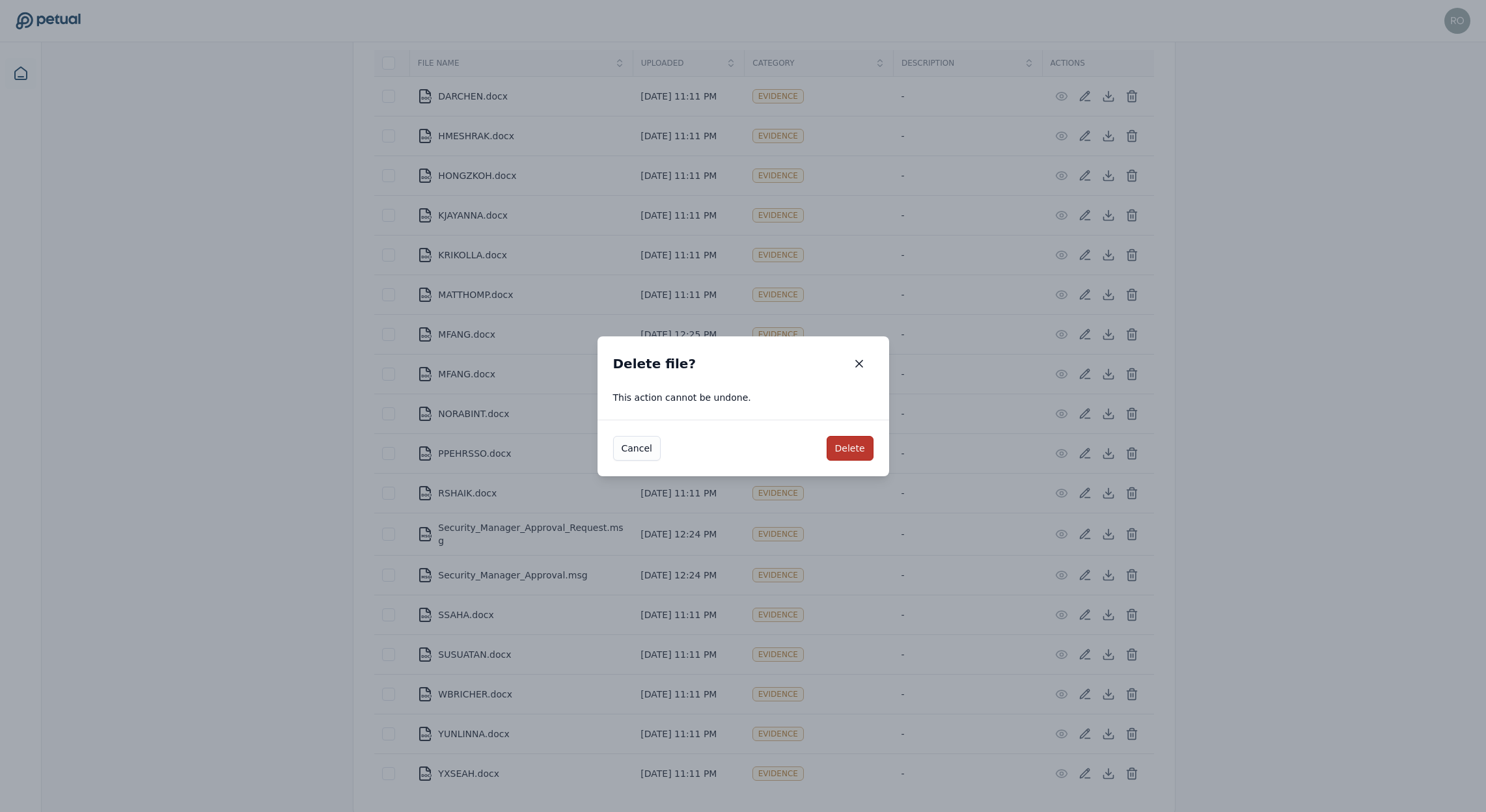
click at [851, 448] on button "Delete" at bounding box center [850, 449] width 47 height 25
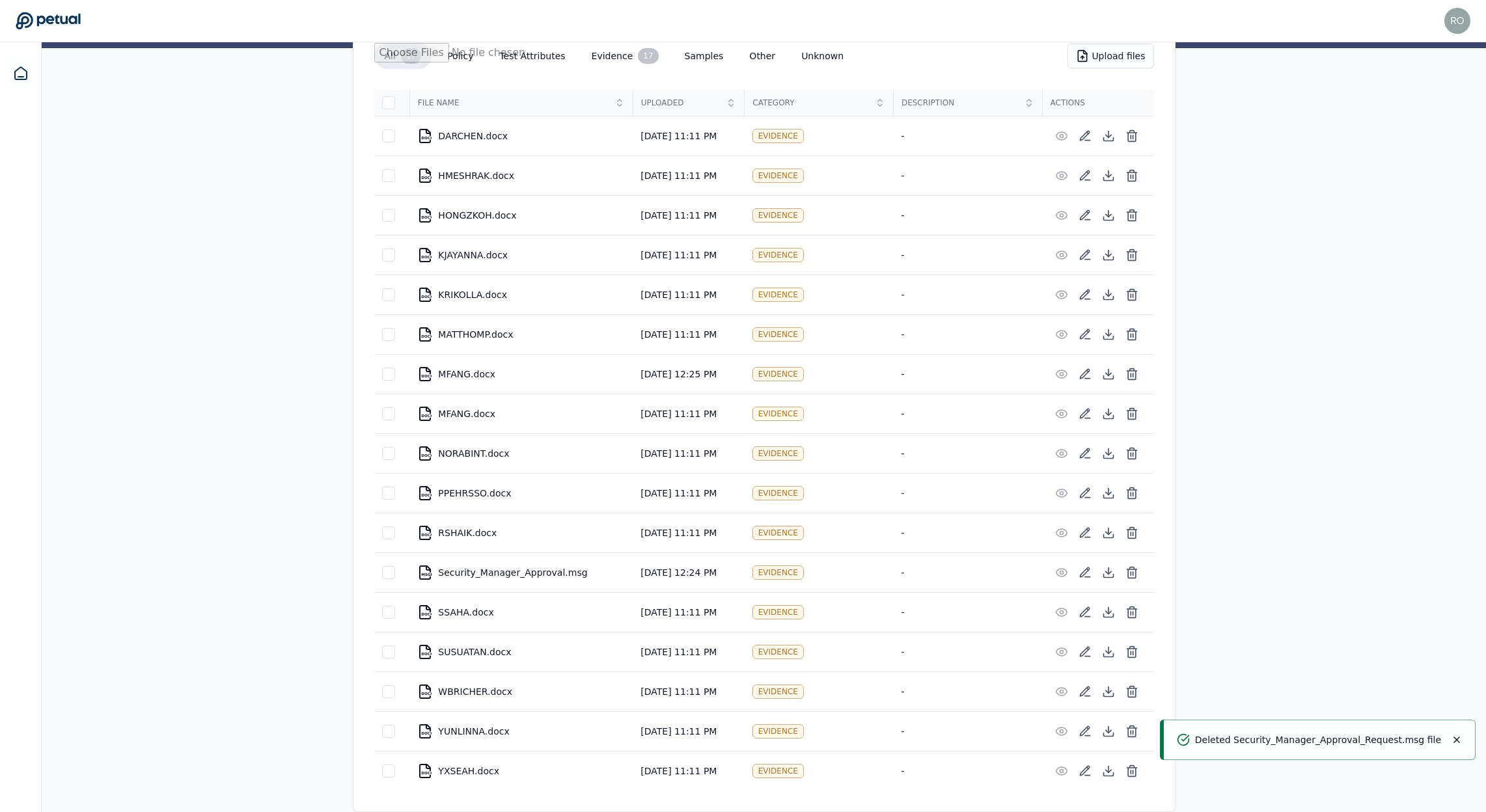
scroll to position [206, 0]
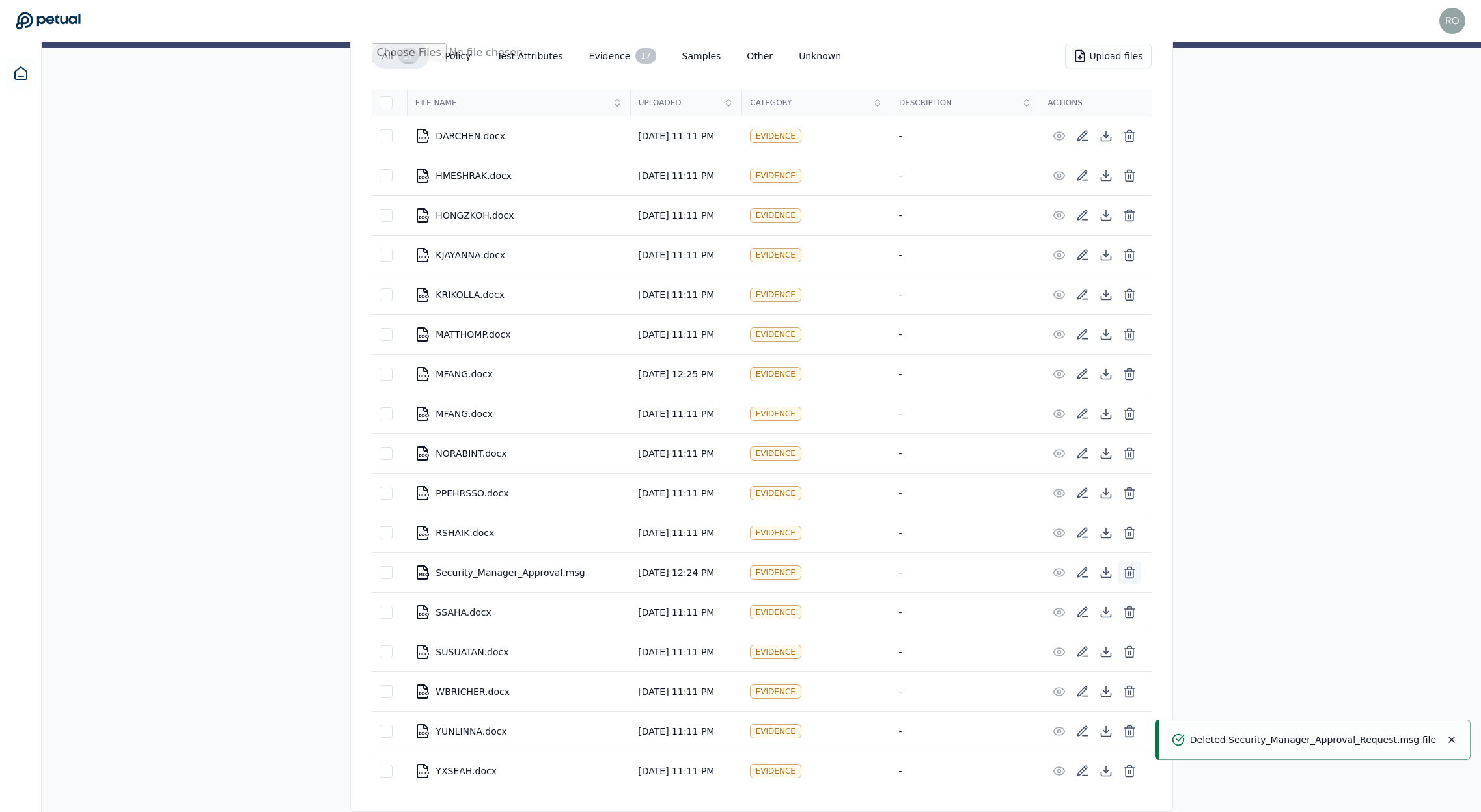
click at [1134, 575] on icon at bounding box center [1129, 574] width 8 height 9
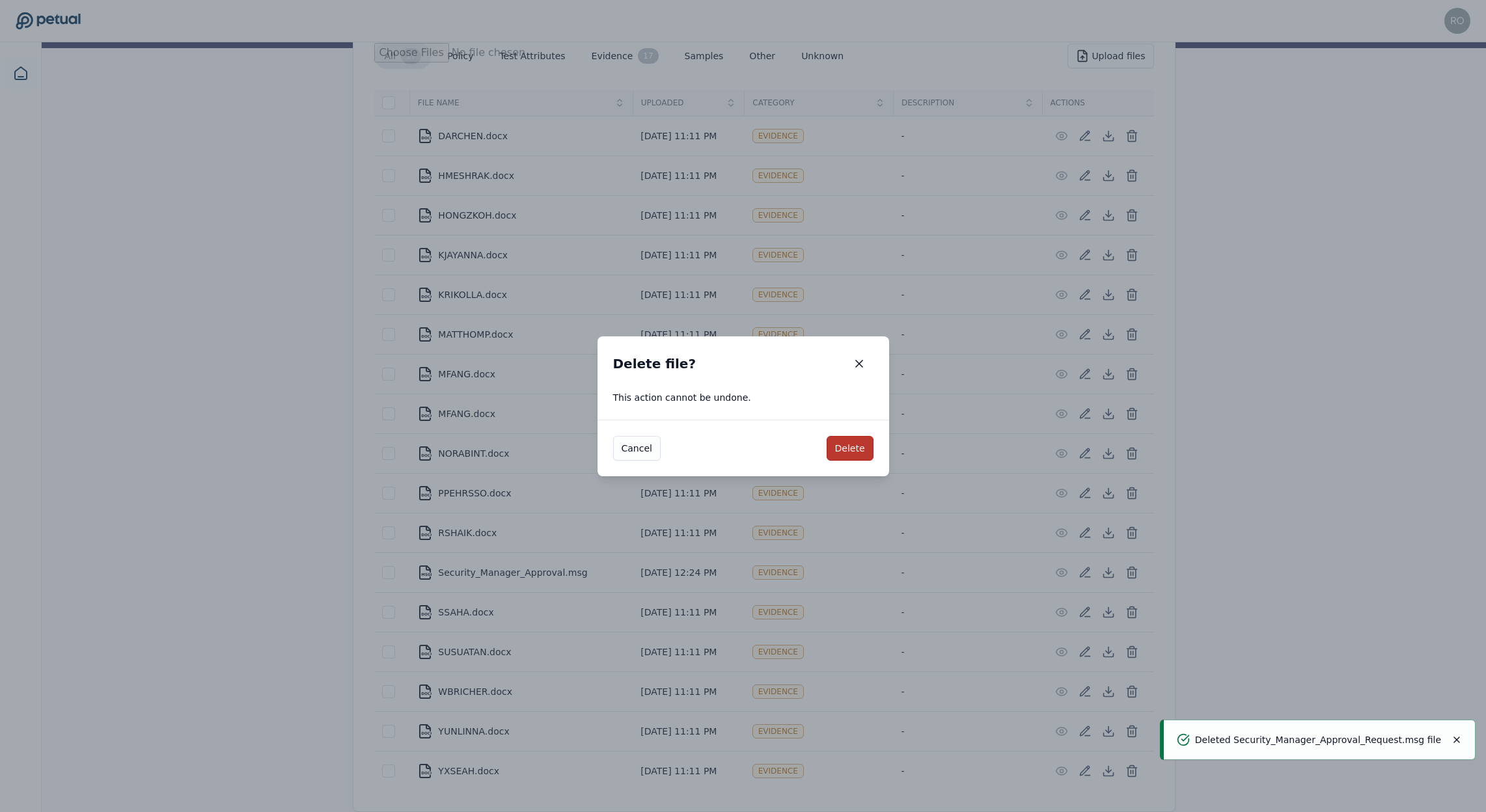
click at [853, 446] on button "Delete" at bounding box center [850, 449] width 47 height 25
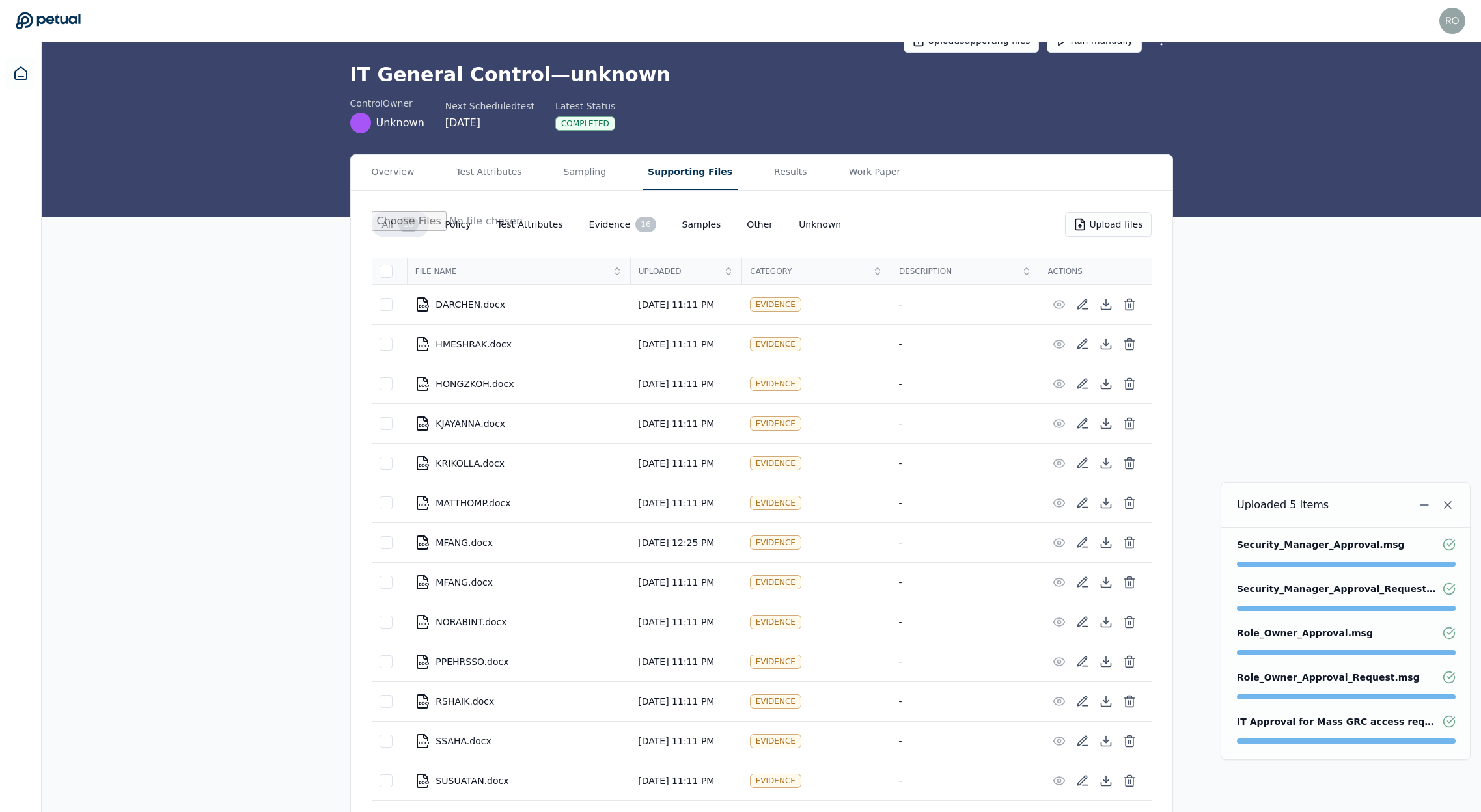
scroll to position [0, 0]
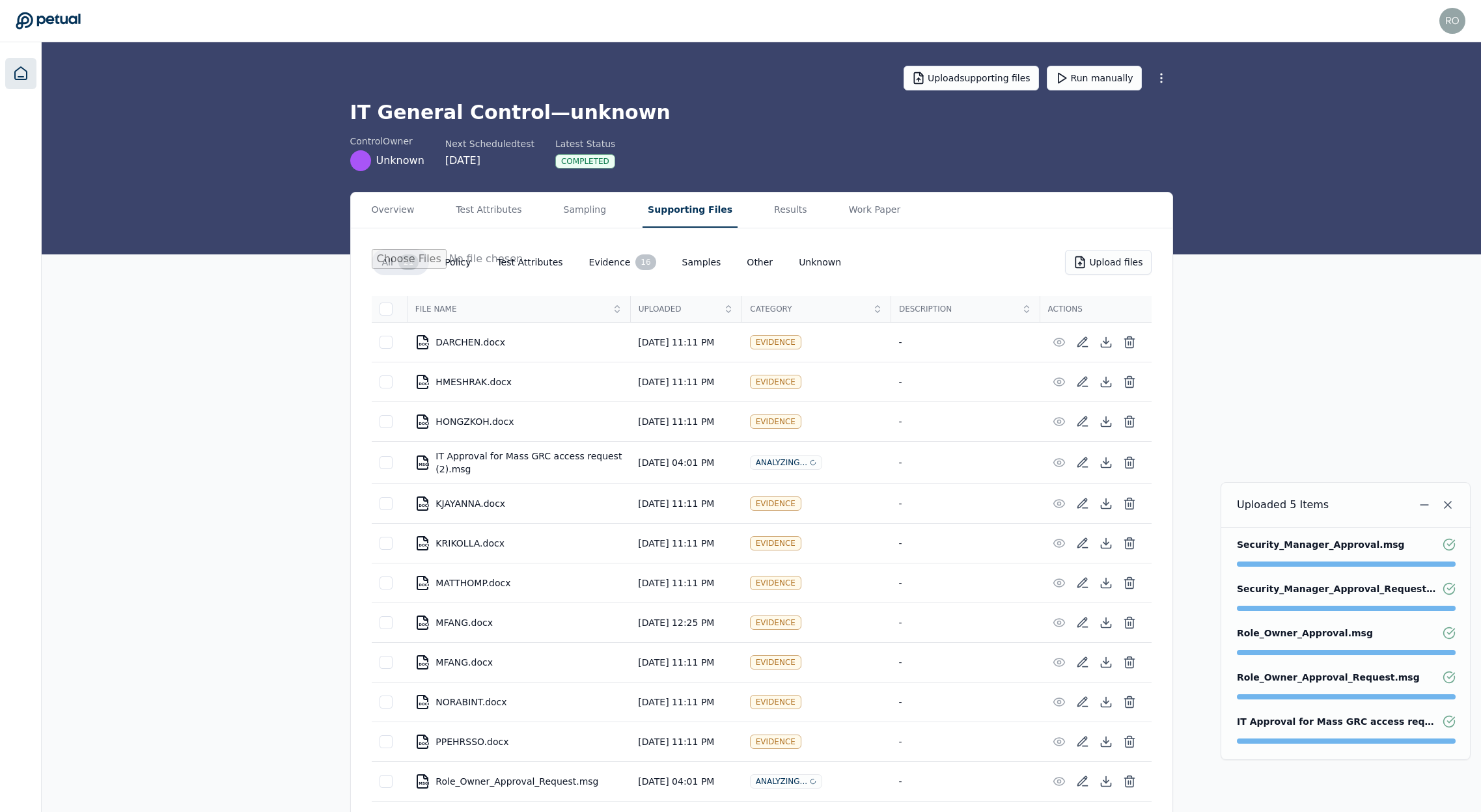
click at [21, 67] on icon at bounding box center [21, 73] width 12 height 12
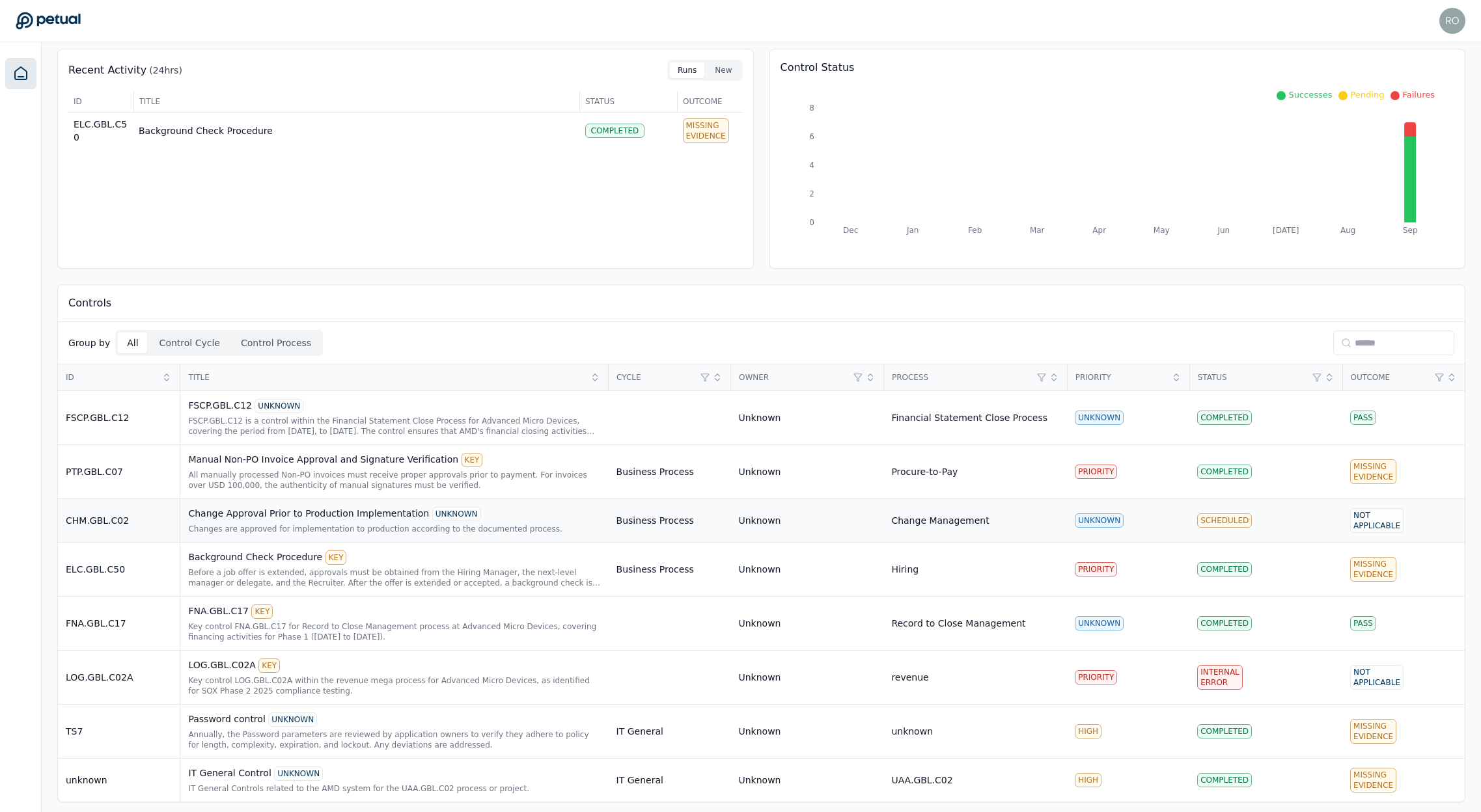
scroll to position [55, 0]
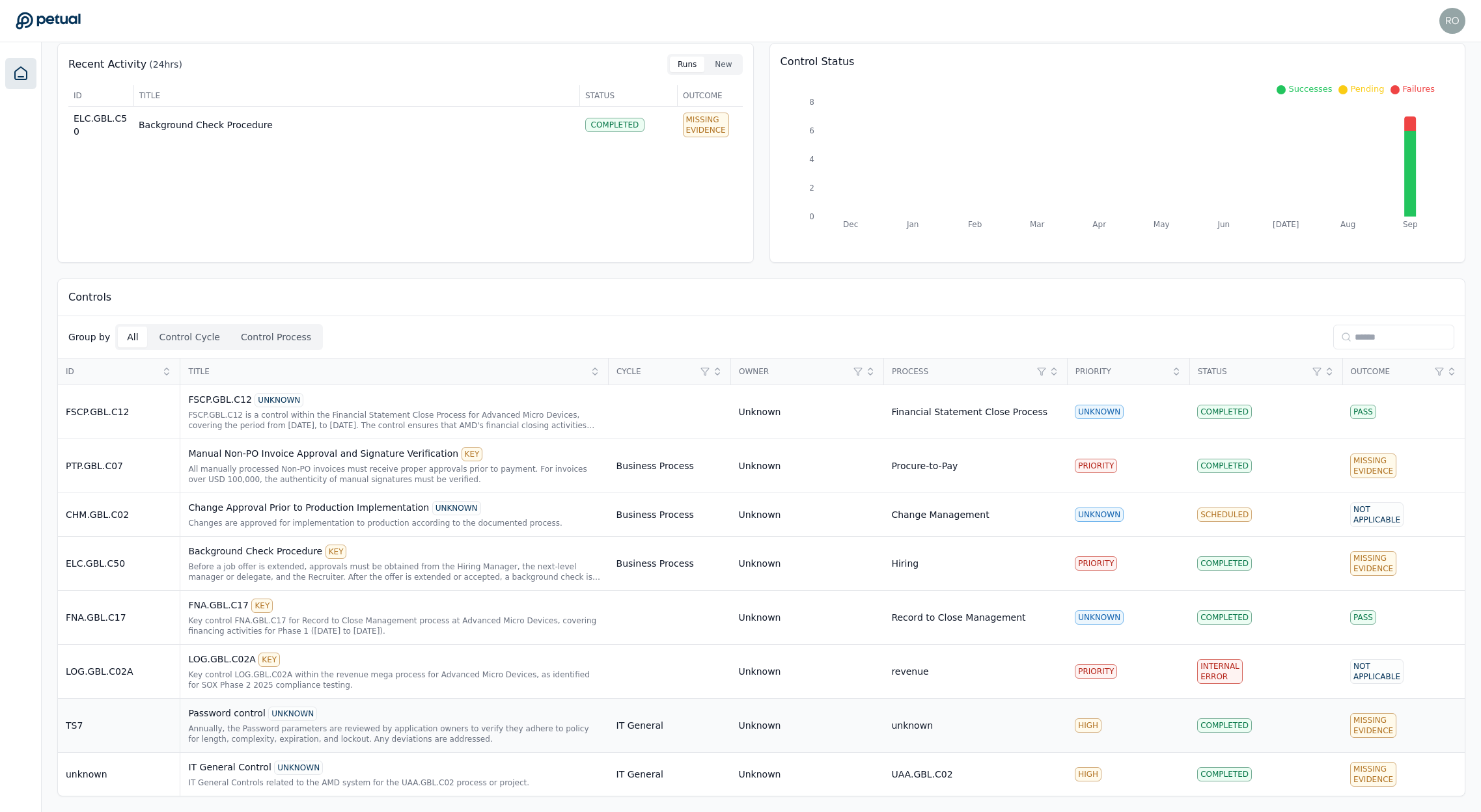
click at [235, 719] on div "Password control UNKNOWN" at bounding box center [394, 714] width 412 height 15
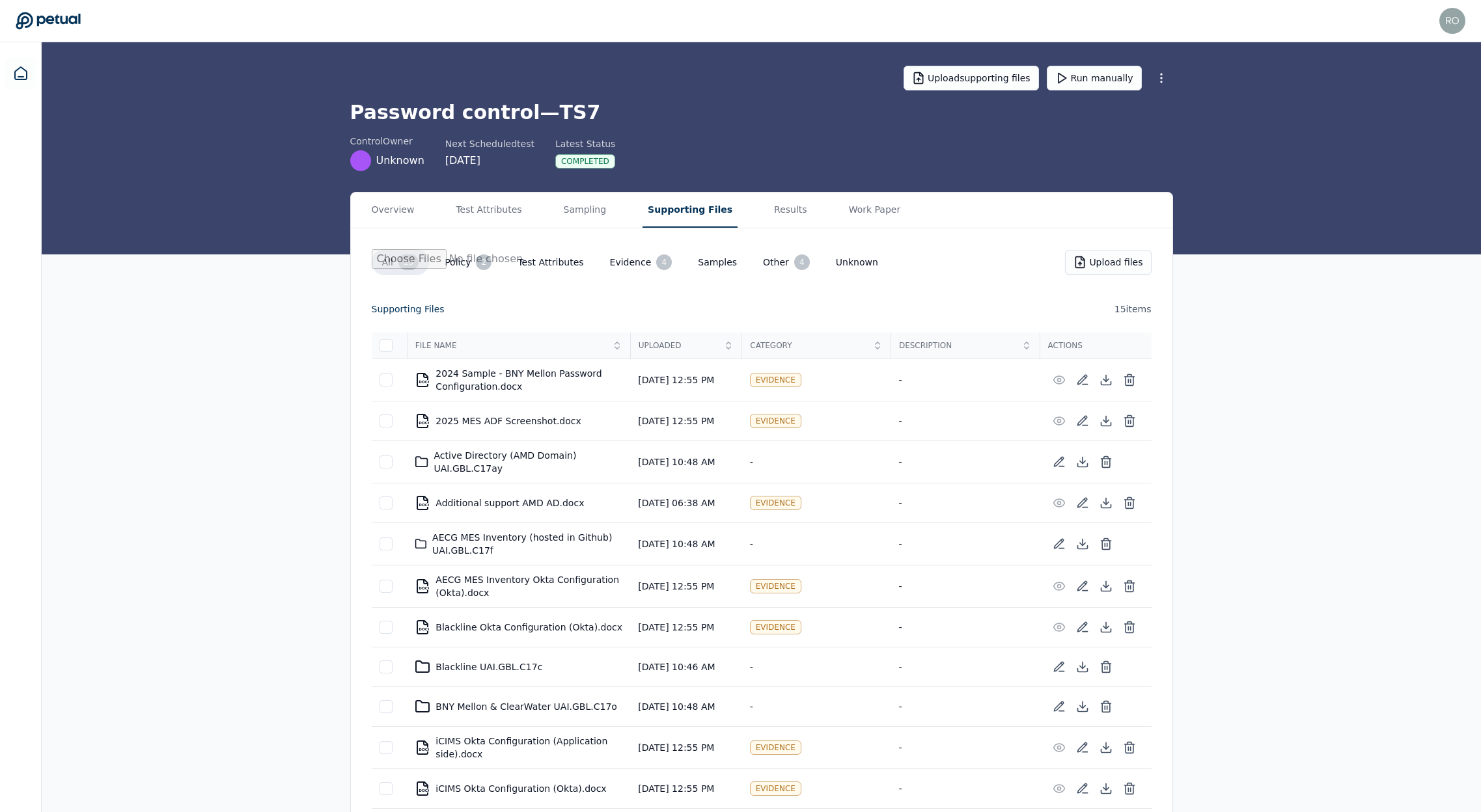
click at [653, 207] on button "Supporting Files" at bounding box center [690, 210] width 95 height 35
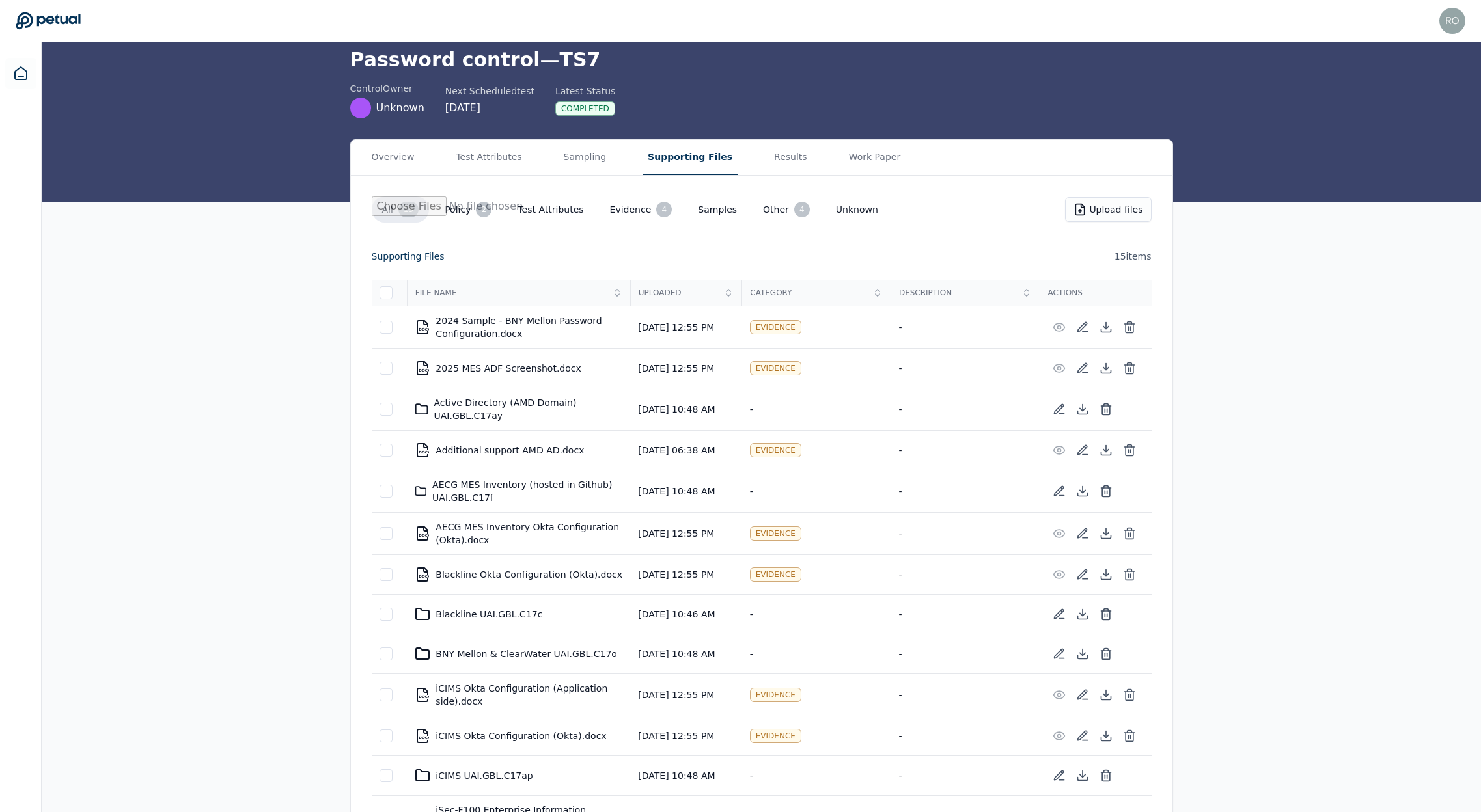
scroll to position [71, 0]
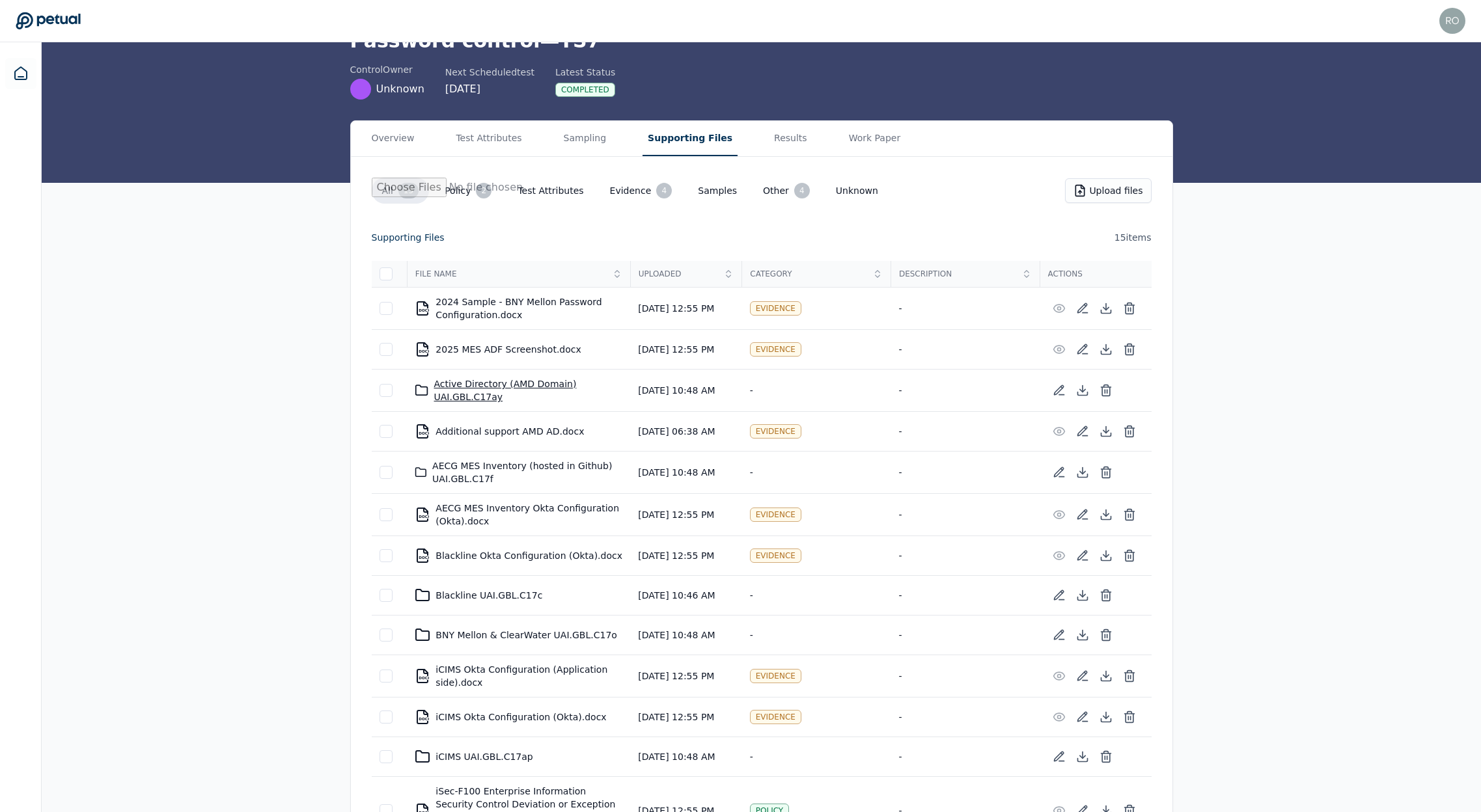
click at [448, 395] on div "Active Directory (AMD Domain) UAI.GBL.C17ay" at bounding box center [518, 390] width 208 height 26
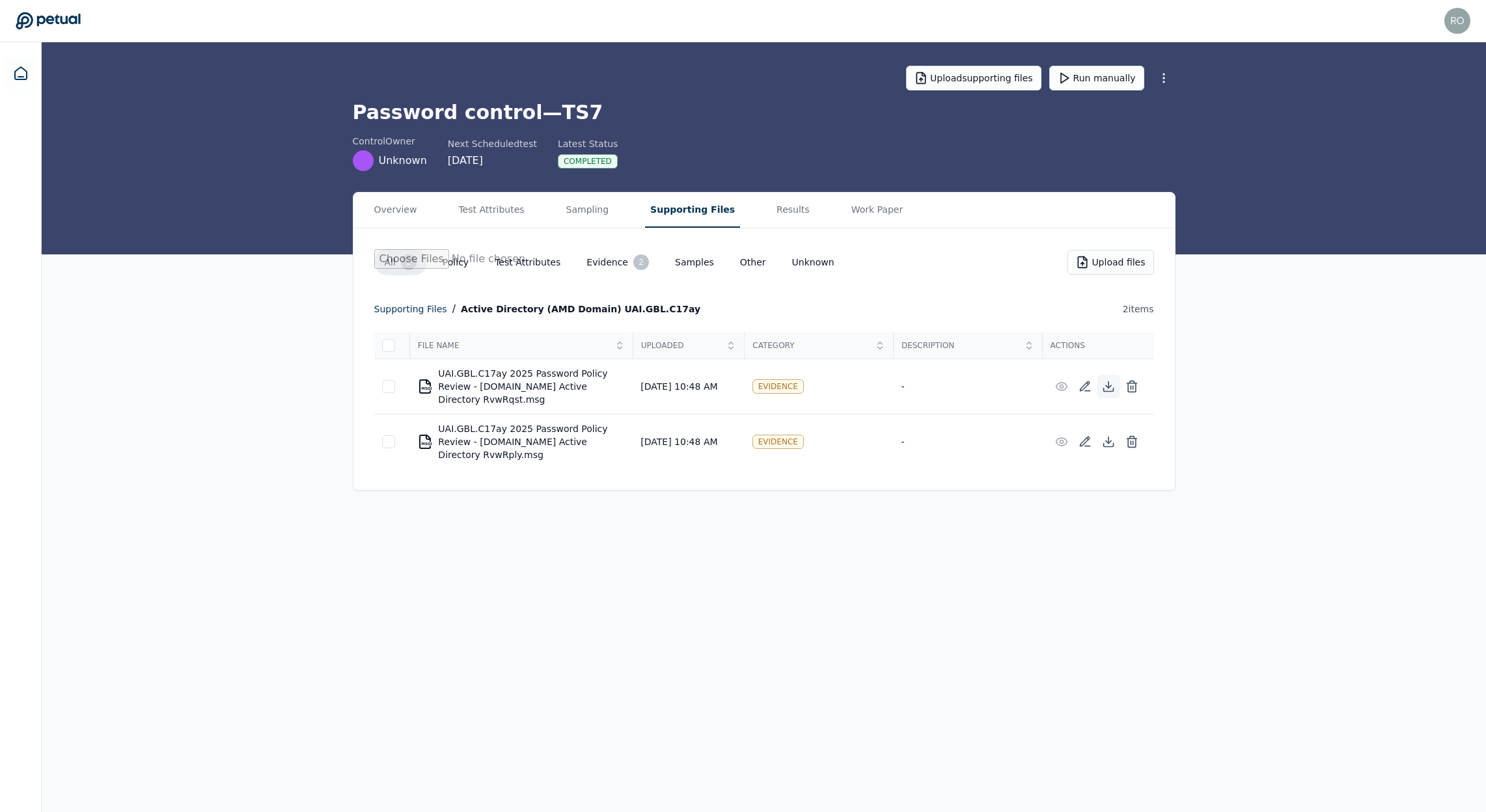
click at [1105, 387] on icon at bounding box center [1109, 387] width 13 height 13
click at [1108, 443] on icon at bounding box center [1108, 442] width 5 height 3
click at [1135, 387] on icon at bounding box center [1132, 387] width 13 height 13
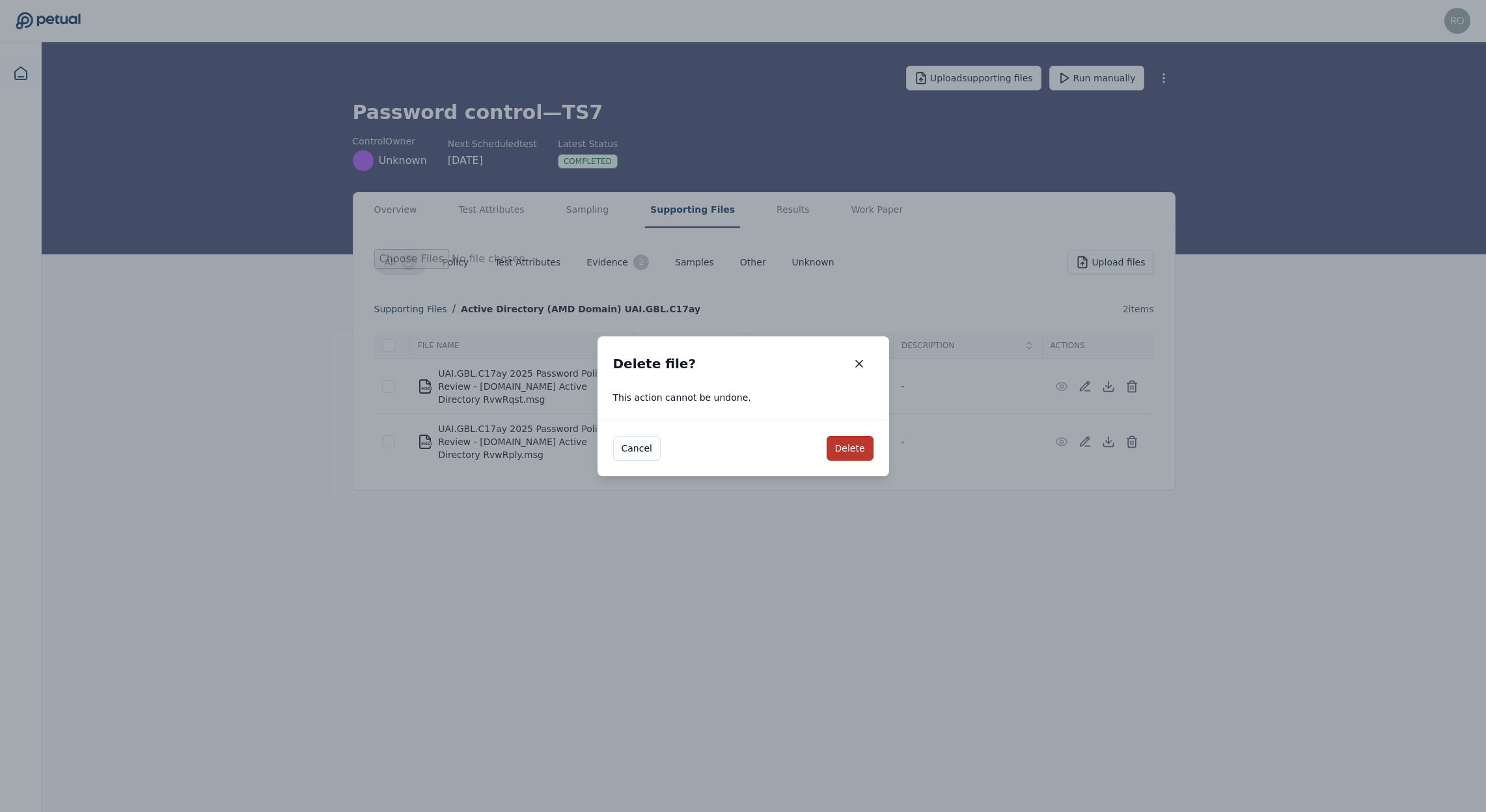
click at [849, 448] on button "Delete" at bounding box center [850, 449] width 47 height 25
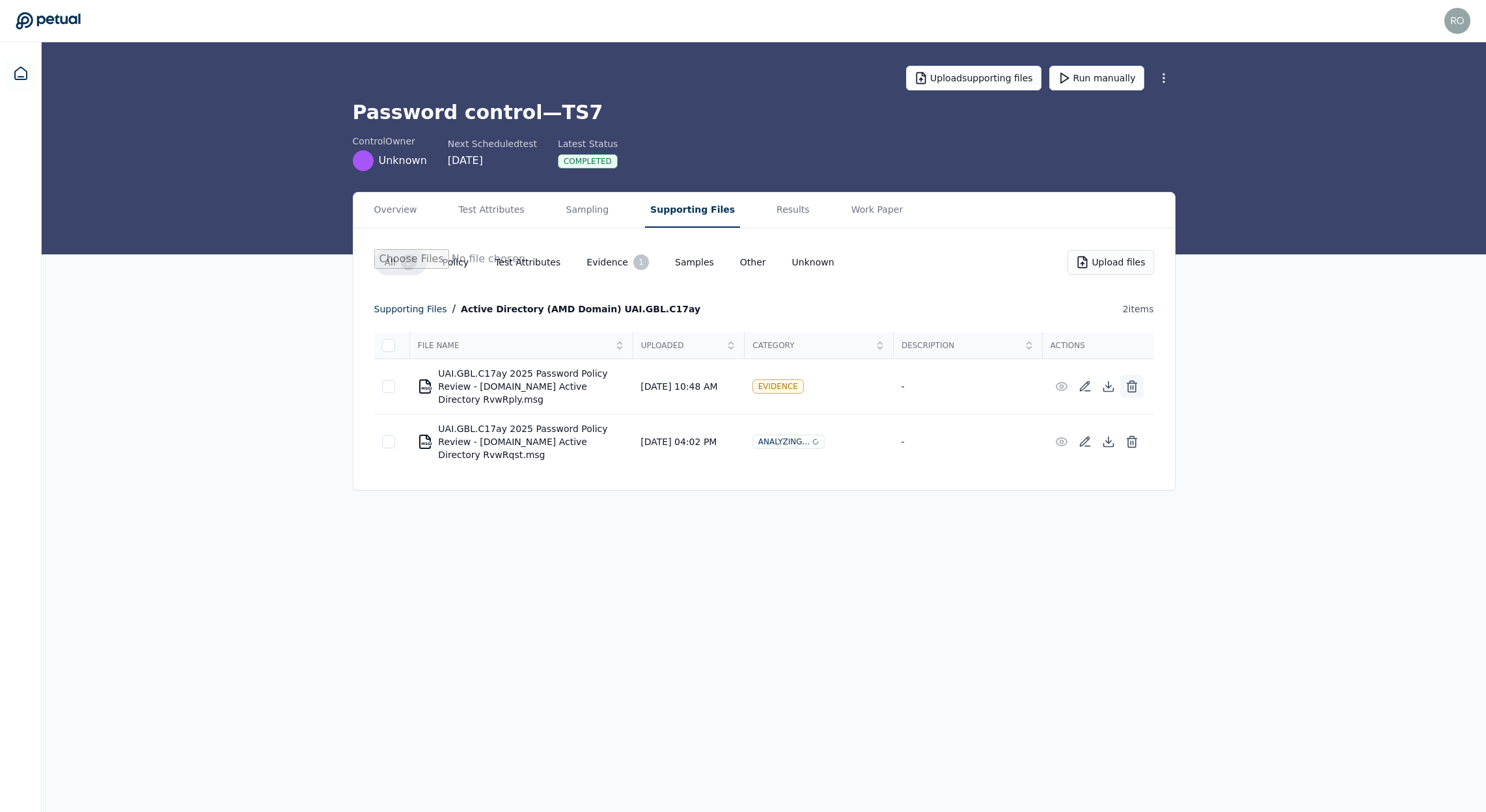
click at [1136, 385] on icon at bounding box center [1132, 387] width 8 height 9
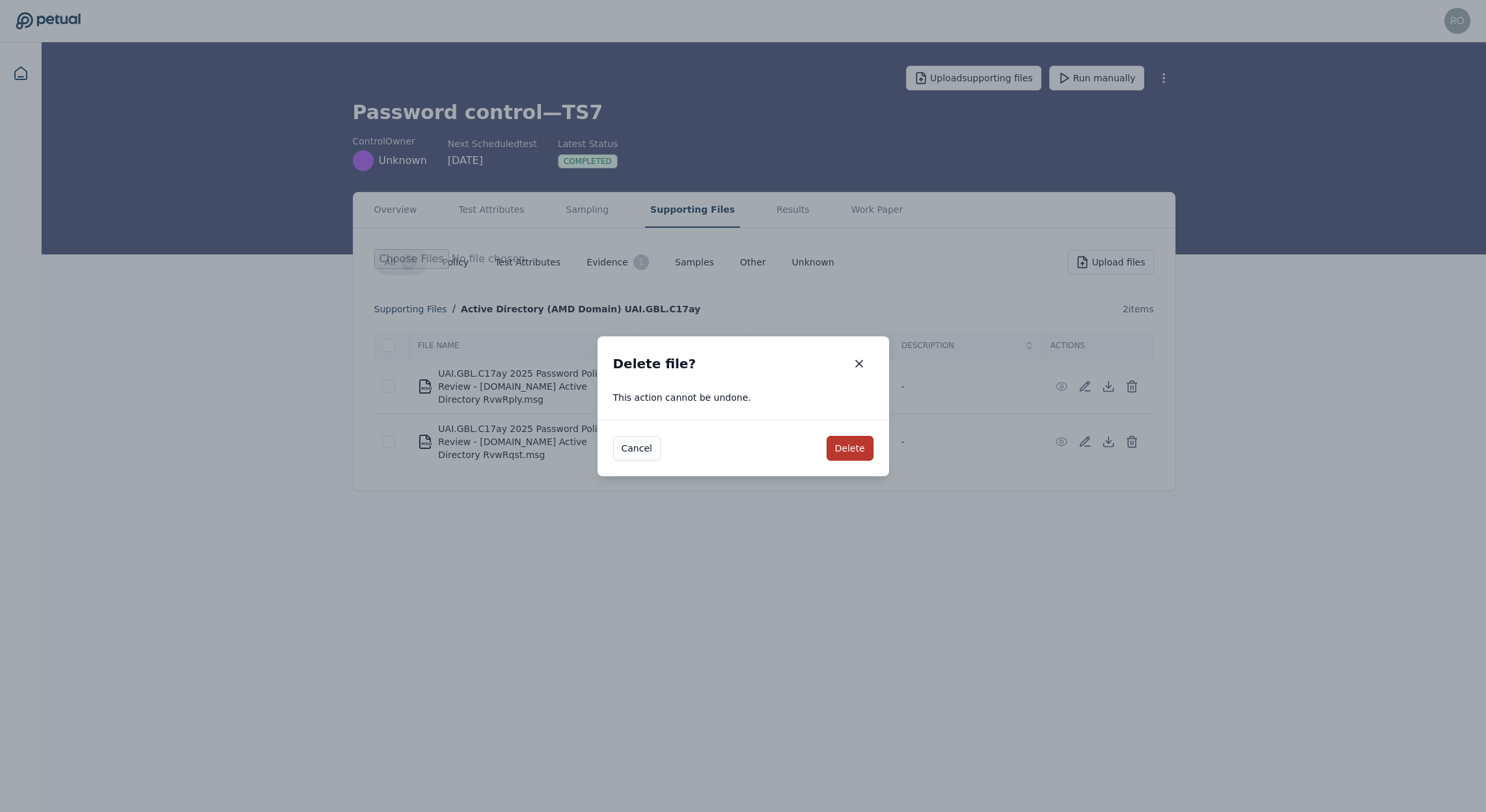
click at [852, 449] on button "Delete" at bounding box center [850, 449] width 47 height 25
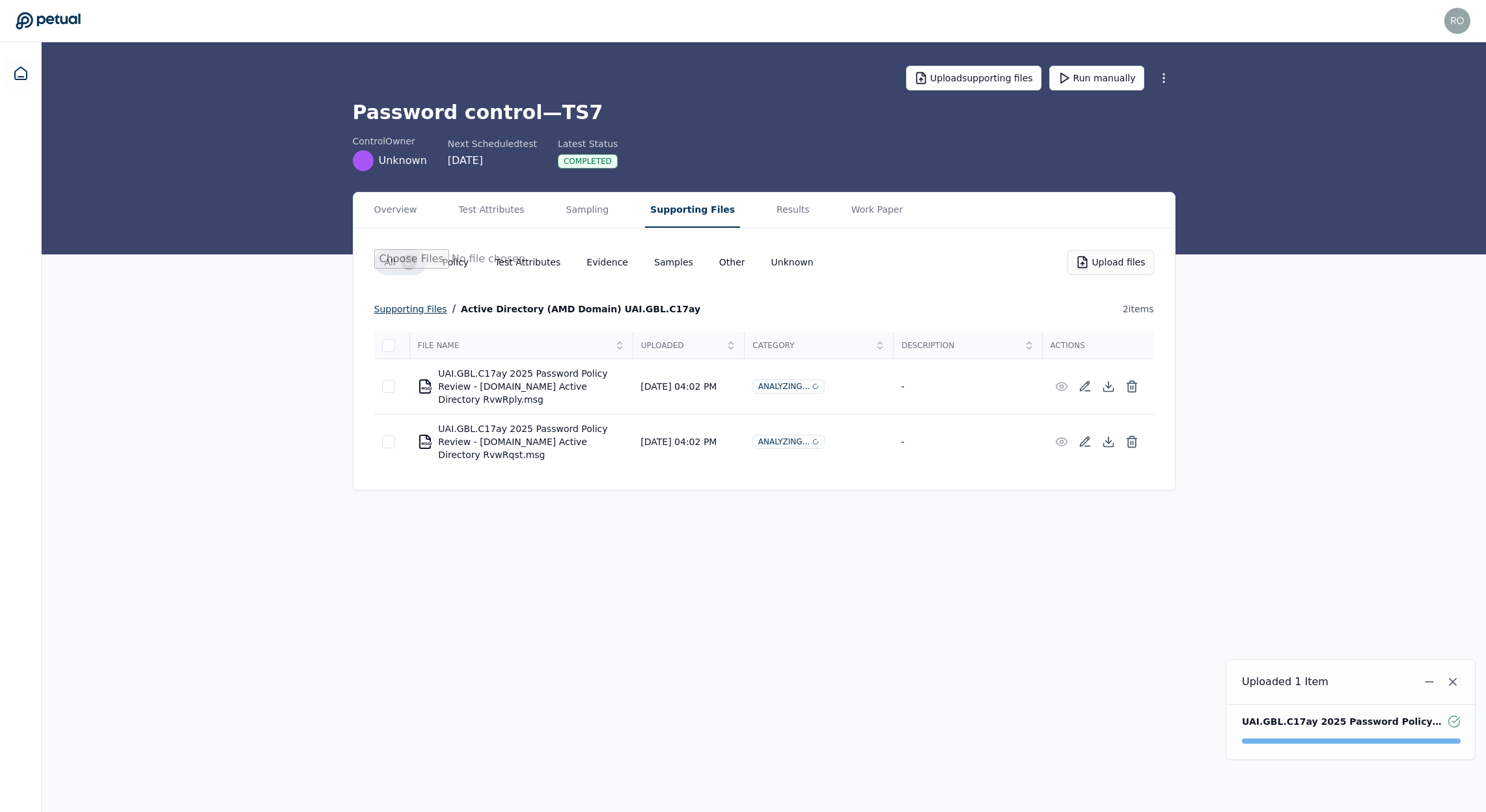
click at [412, 304] on div "supporting files" at bounding box center [411, 309] width 73 height 15
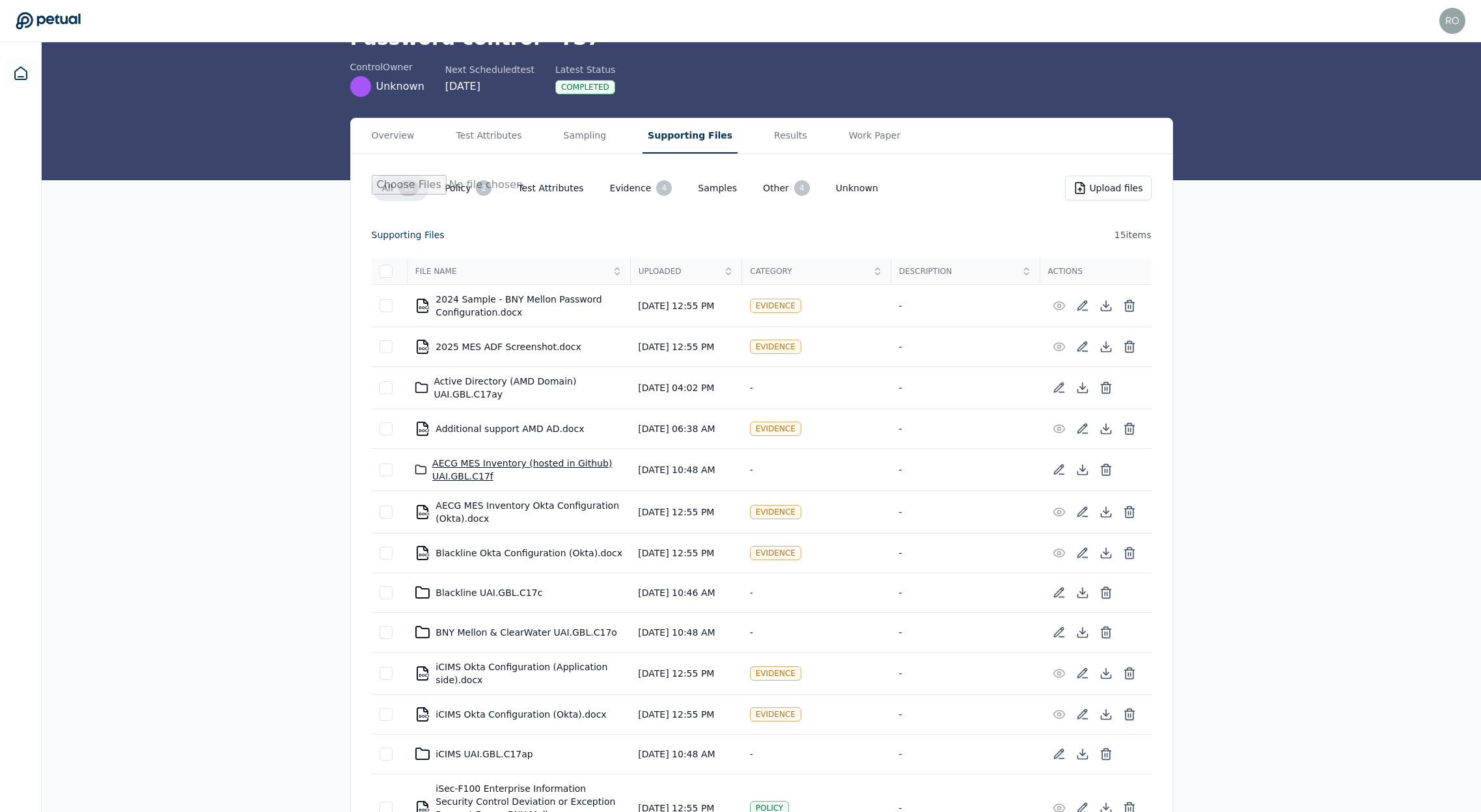
scroll to position [75, 0]
click at [485, 466] on div "AECG MES Inventory (hosted in Github) UAI.GBL.C17f" at bounding box center [518, 469] width 208 height 26
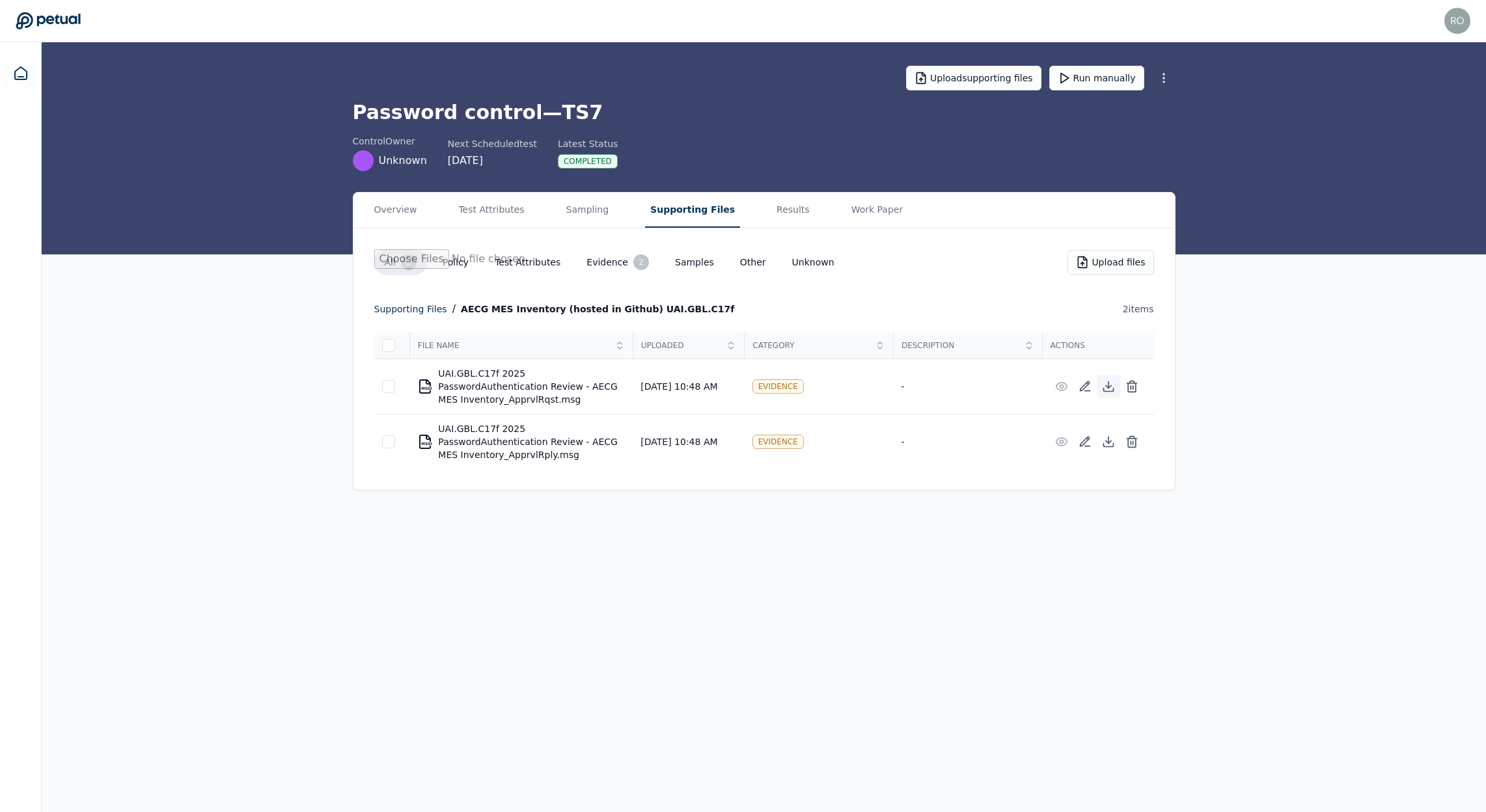
click at [1112, 387] on icon at bounding box center [1109, 387] width 13 height 13
click at [1133, 388] on line at bounding box center [1133, 387] width 0 height 3
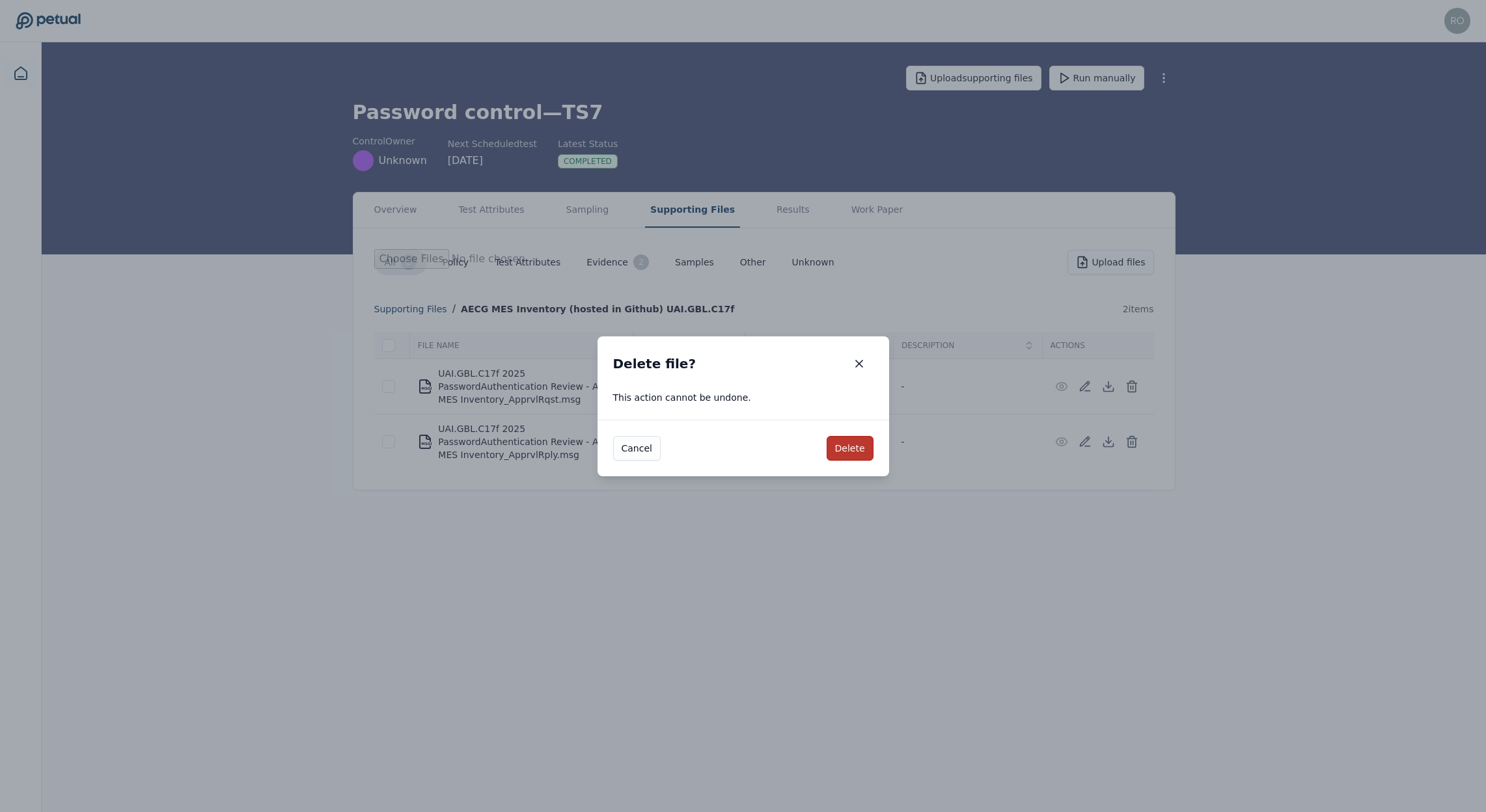
click at [863, 451] on button "Delete" at bounding box center [850, 449] width 47 height 25
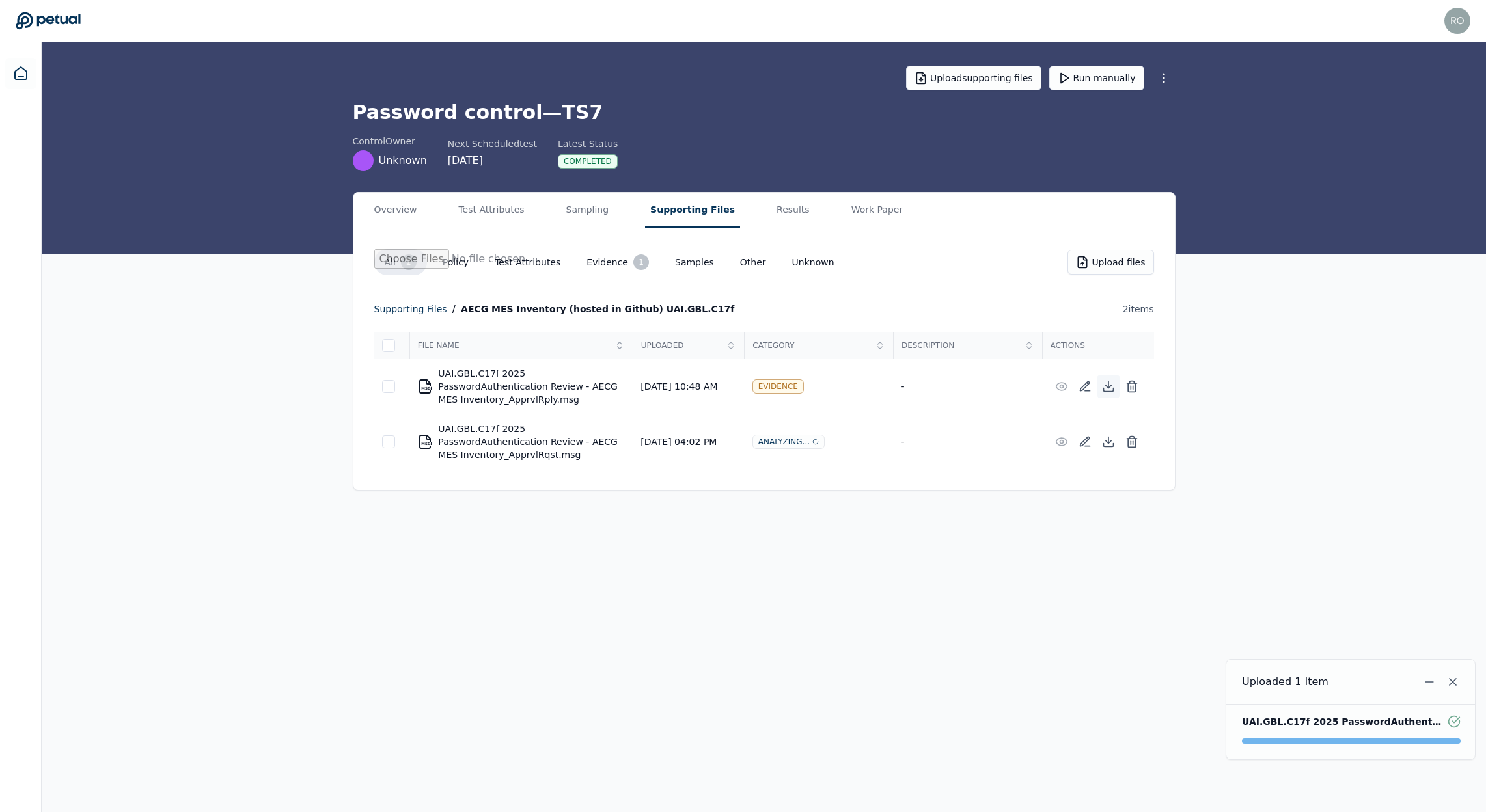
click at [1107, 388] on icon at bounding box center [1108, 387] width 5 height 3
click at [1132, 387] on icon at bounding box center [1132, 387] width 13 height 13
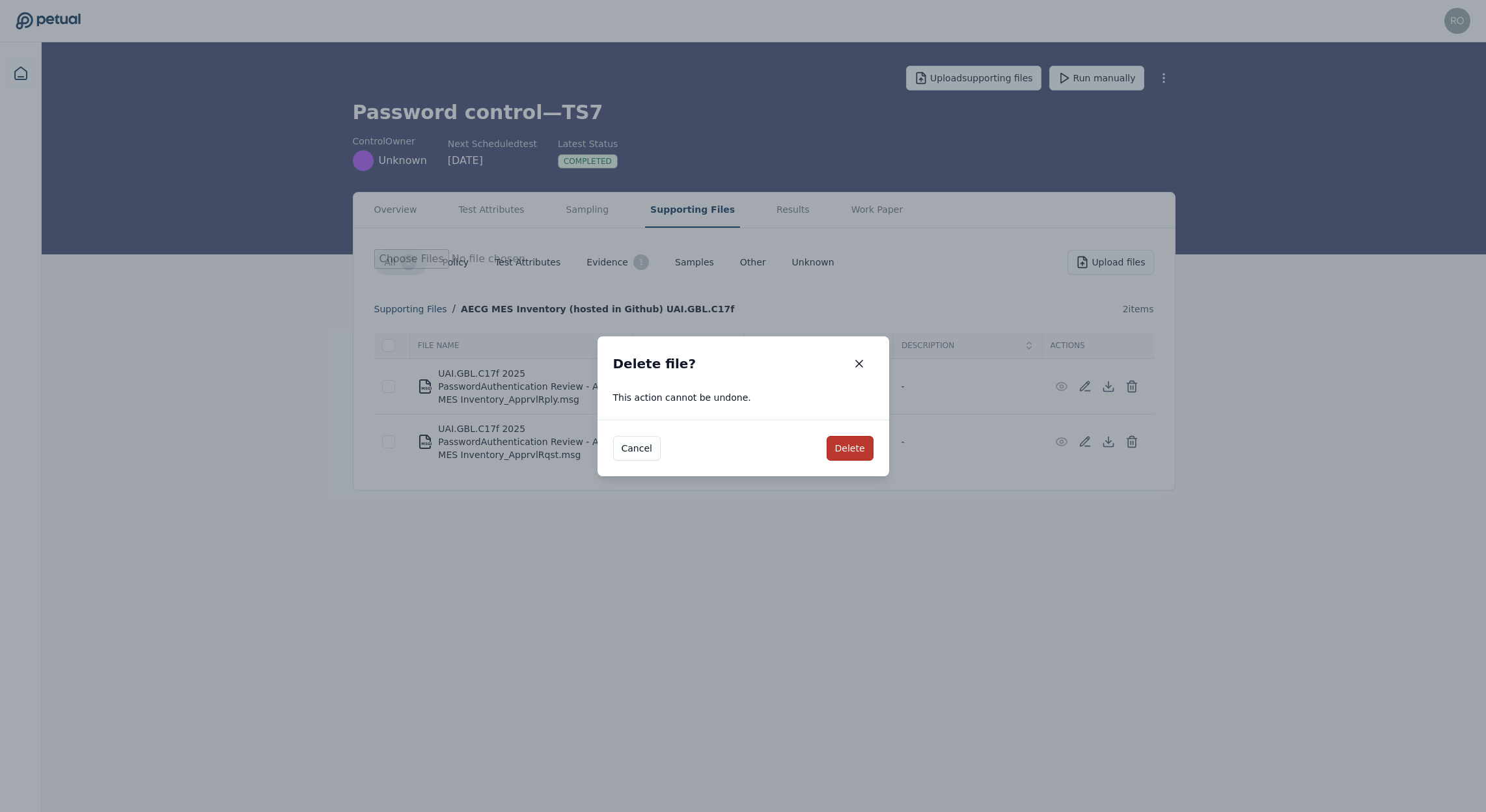
click at [852, 441] on button "Delete" at bounding box center [850, 449] width 47 height 25
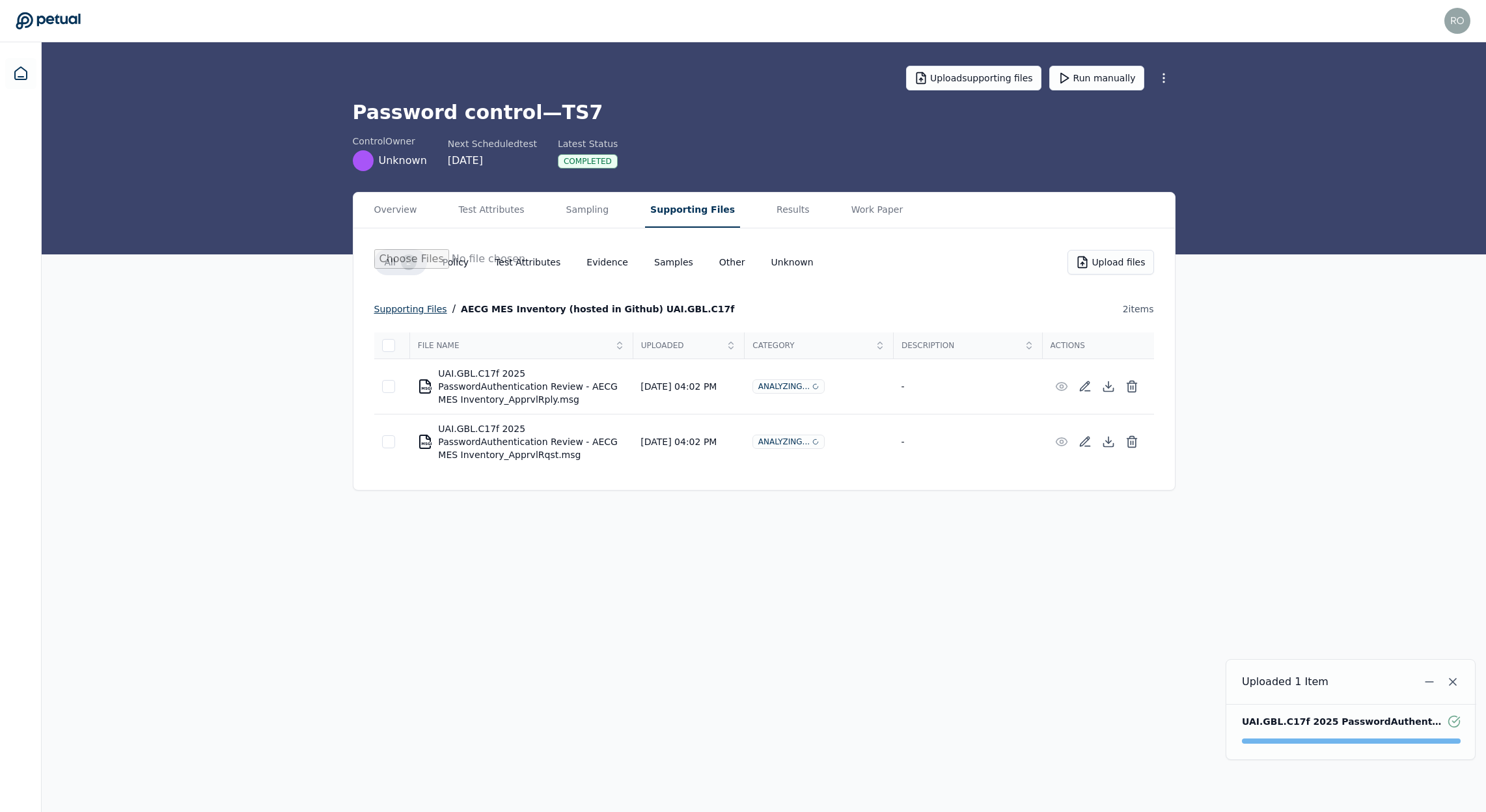
click at [420, 307] on div "supporting files" at bounding box center [411, 309] width 73 height 15
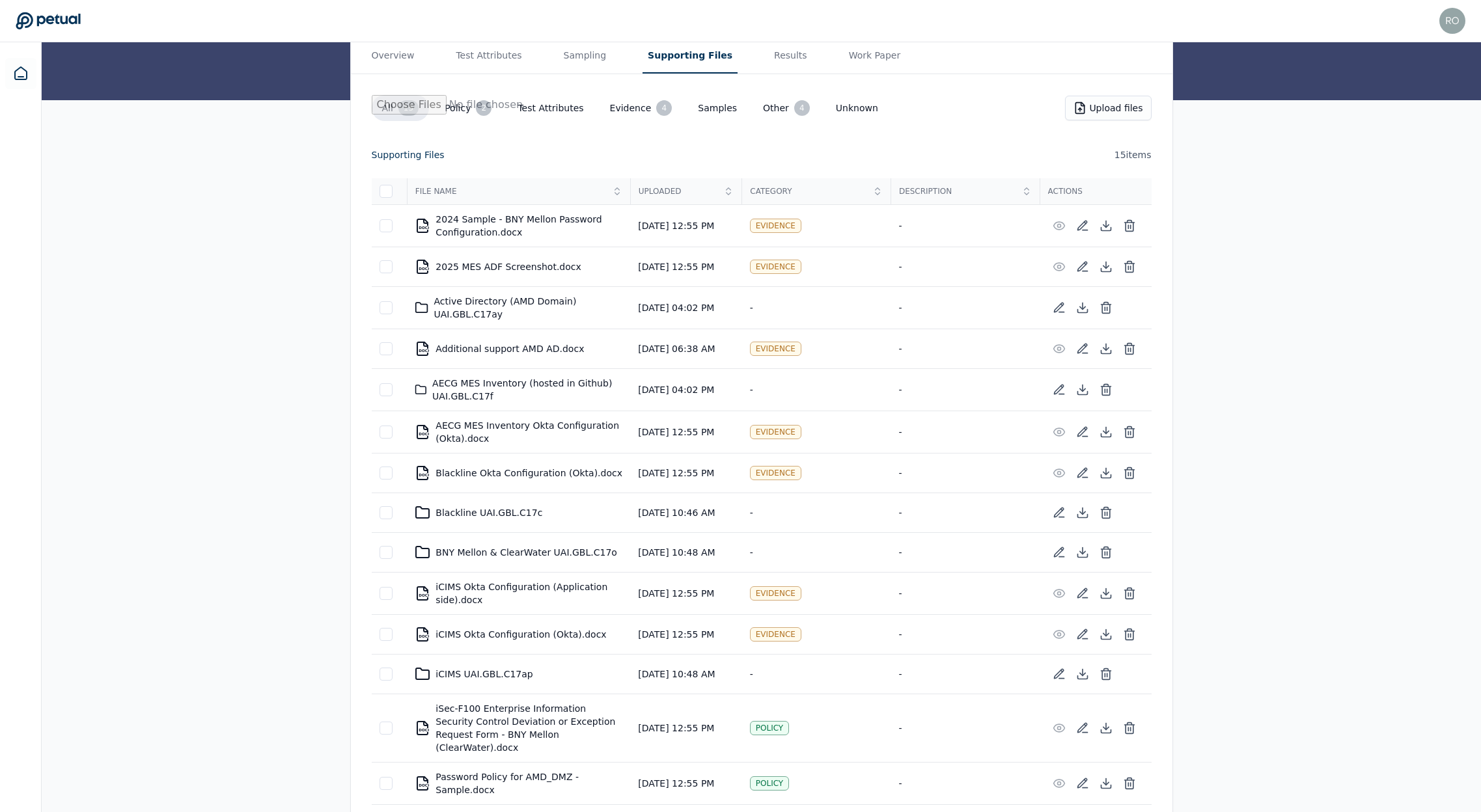
scroll to position [159, 0]
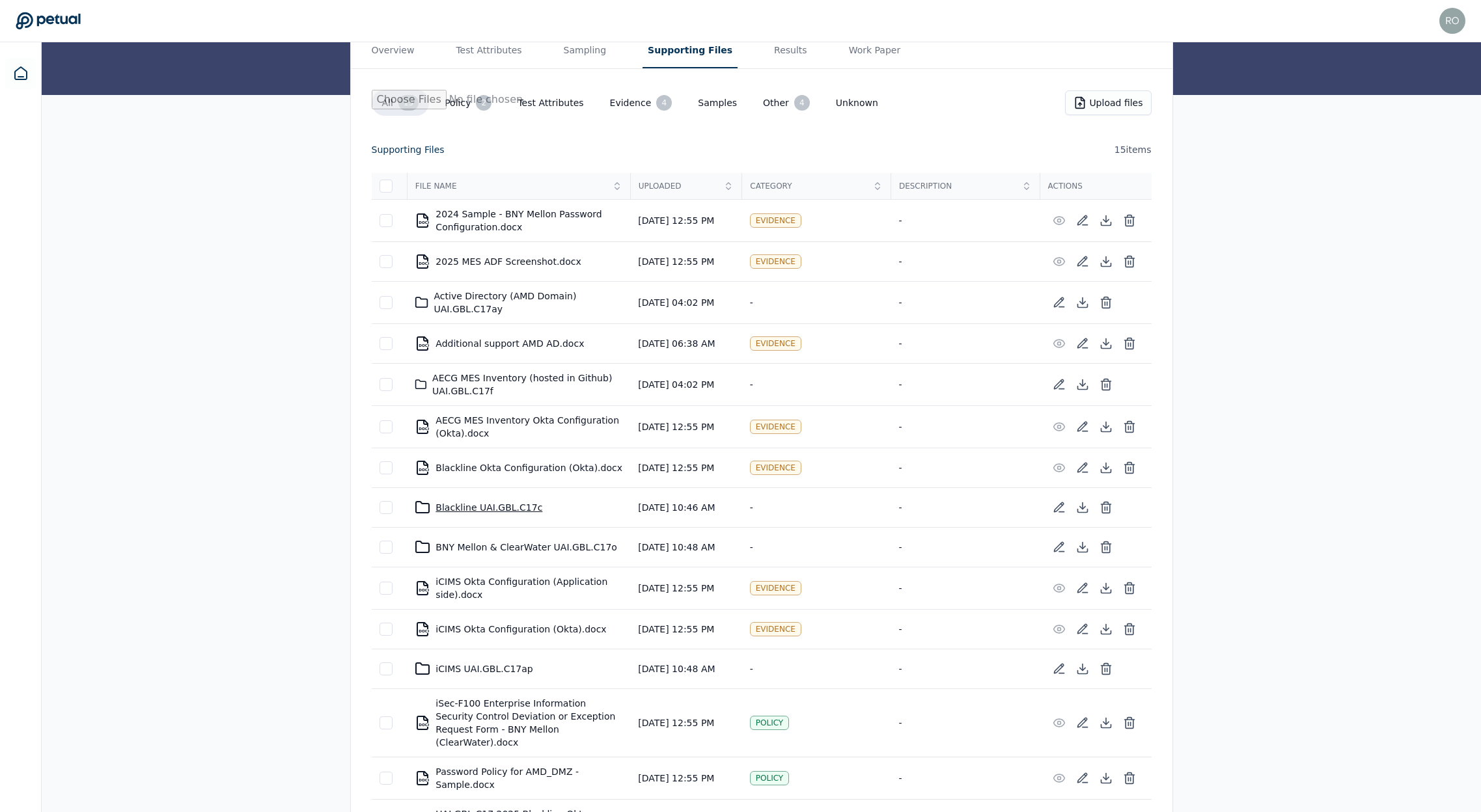
click at [500, 511] on div "Blackline UAI.GBL.C17c" at bounding box center [518, 507] width 208 height 15
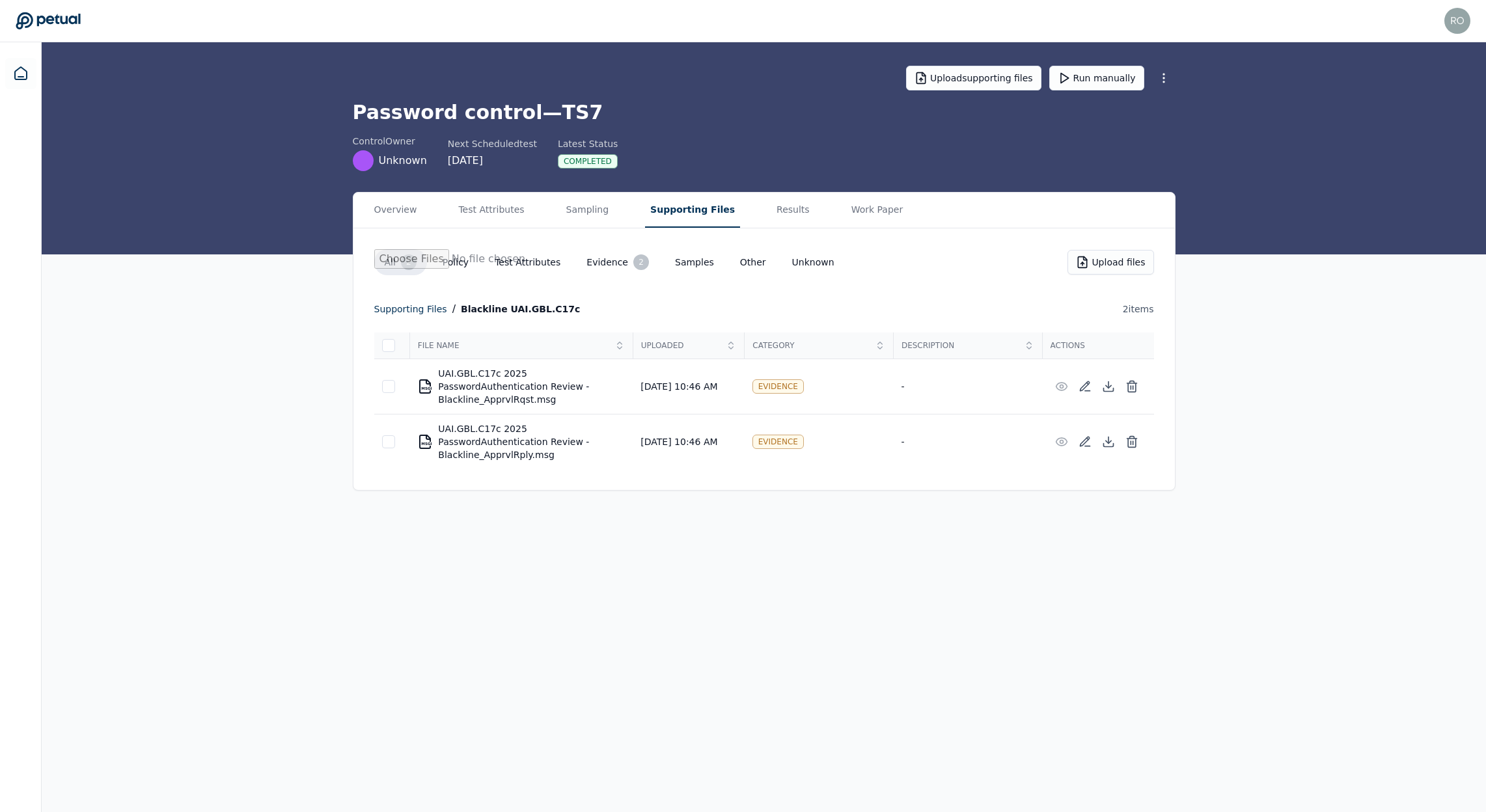
click at [1104, 380] on icon at bounding box center [1109, 387] width 13 height 13
click at [1105, 435] on icon at bounding box center [1109, 442] width 13 height 13
click at [1136, 382] on icon at bounding box center [1132, 387] width 13 height 13
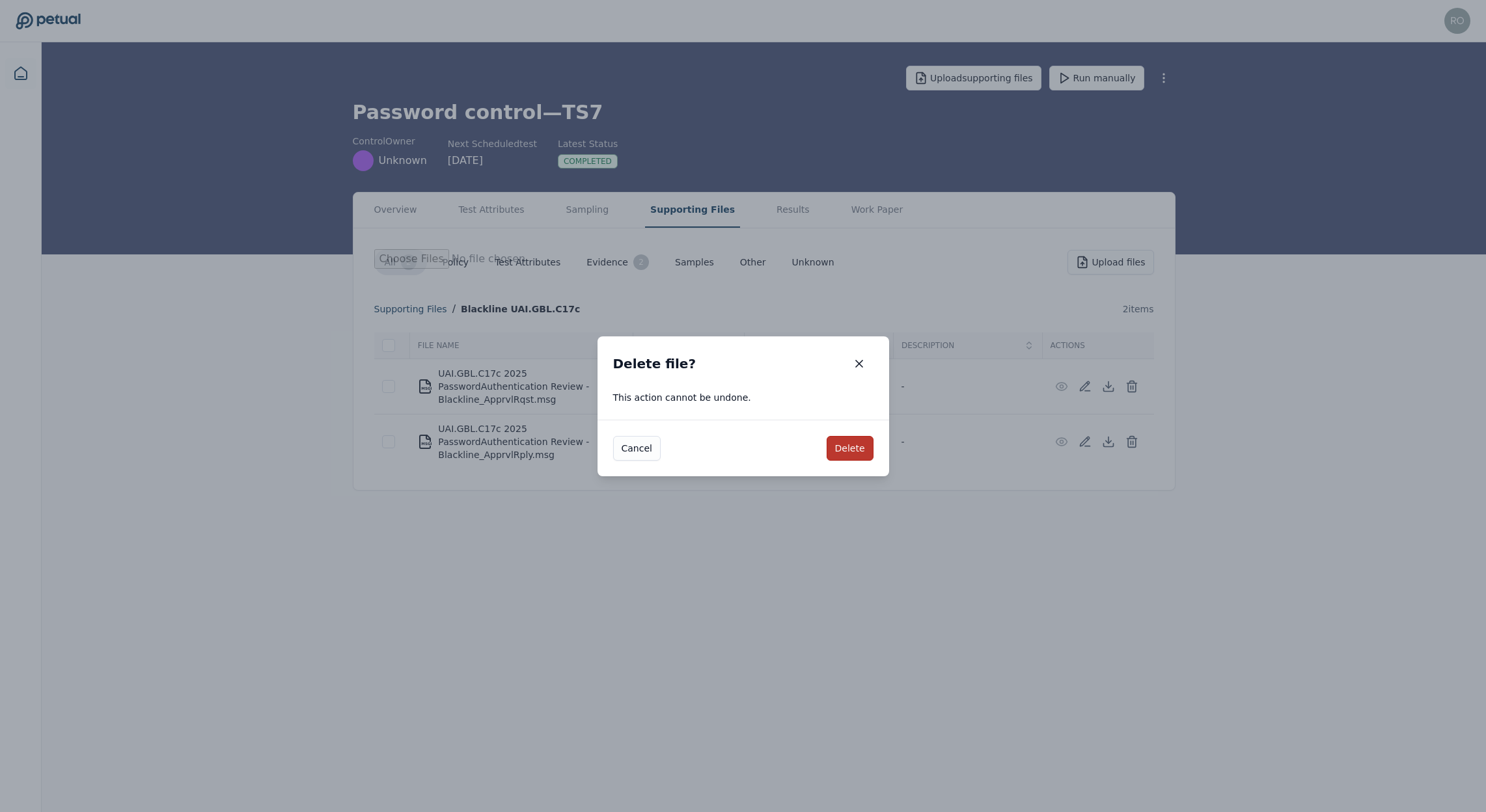
click at [851, 450] on button "Delete" at bounding box center [850, 449] width 47 height 25
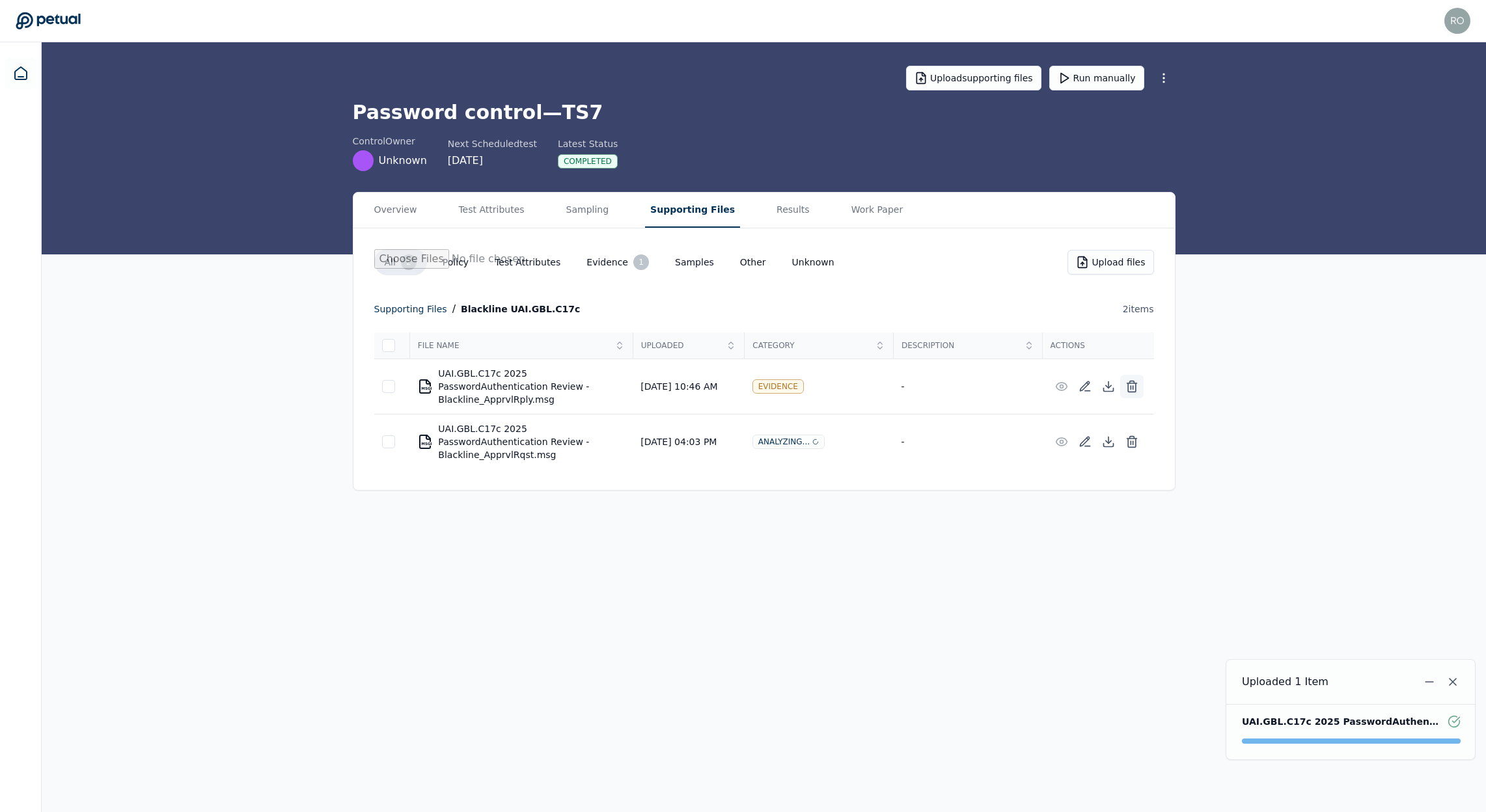
click at [1134, 382] on icon at bounding box center [1132, 387] width 13 height 13
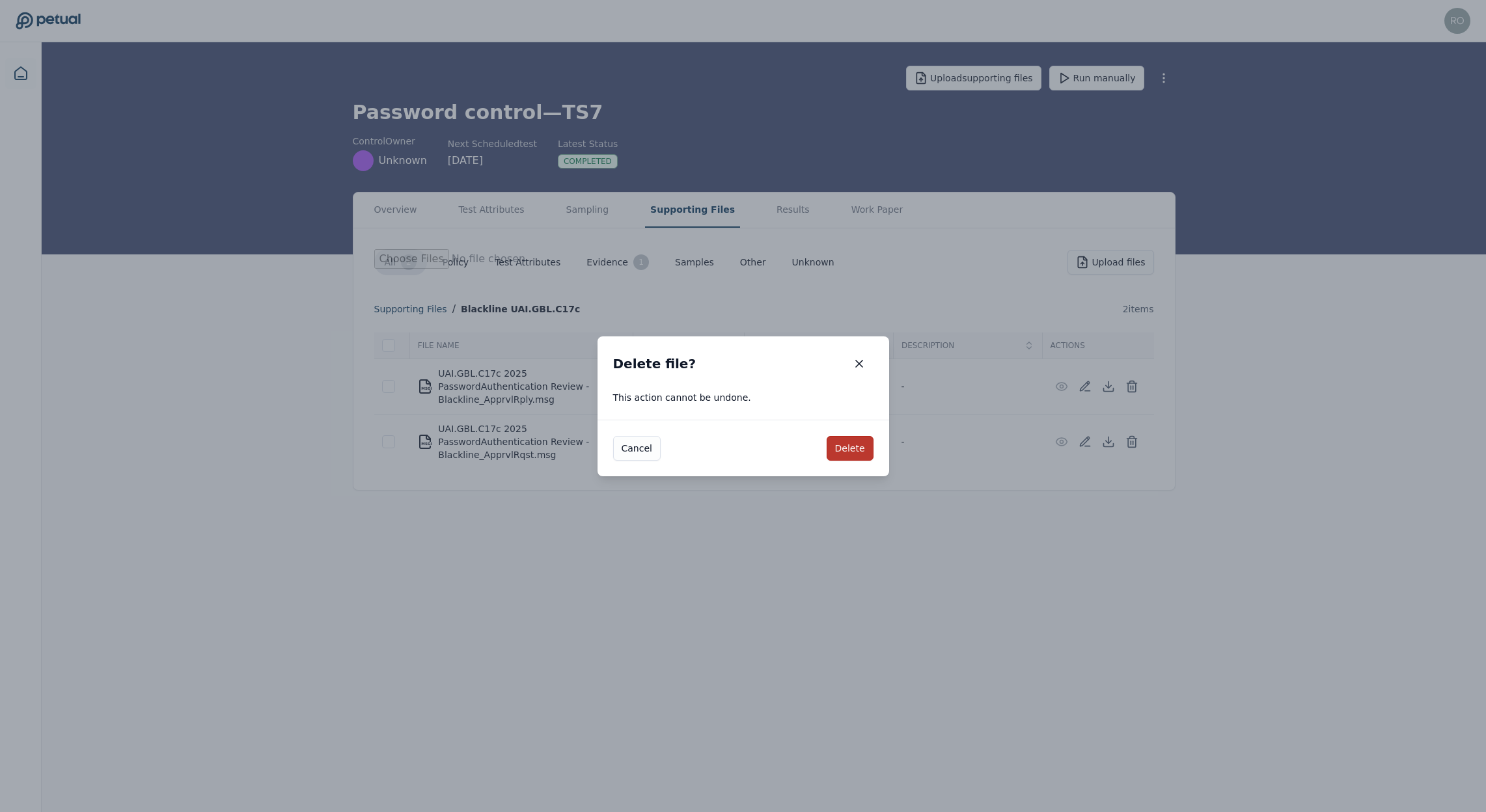
click at [855, 444] on button "Delete" at bounding box center [850, 449] width 47 height 25
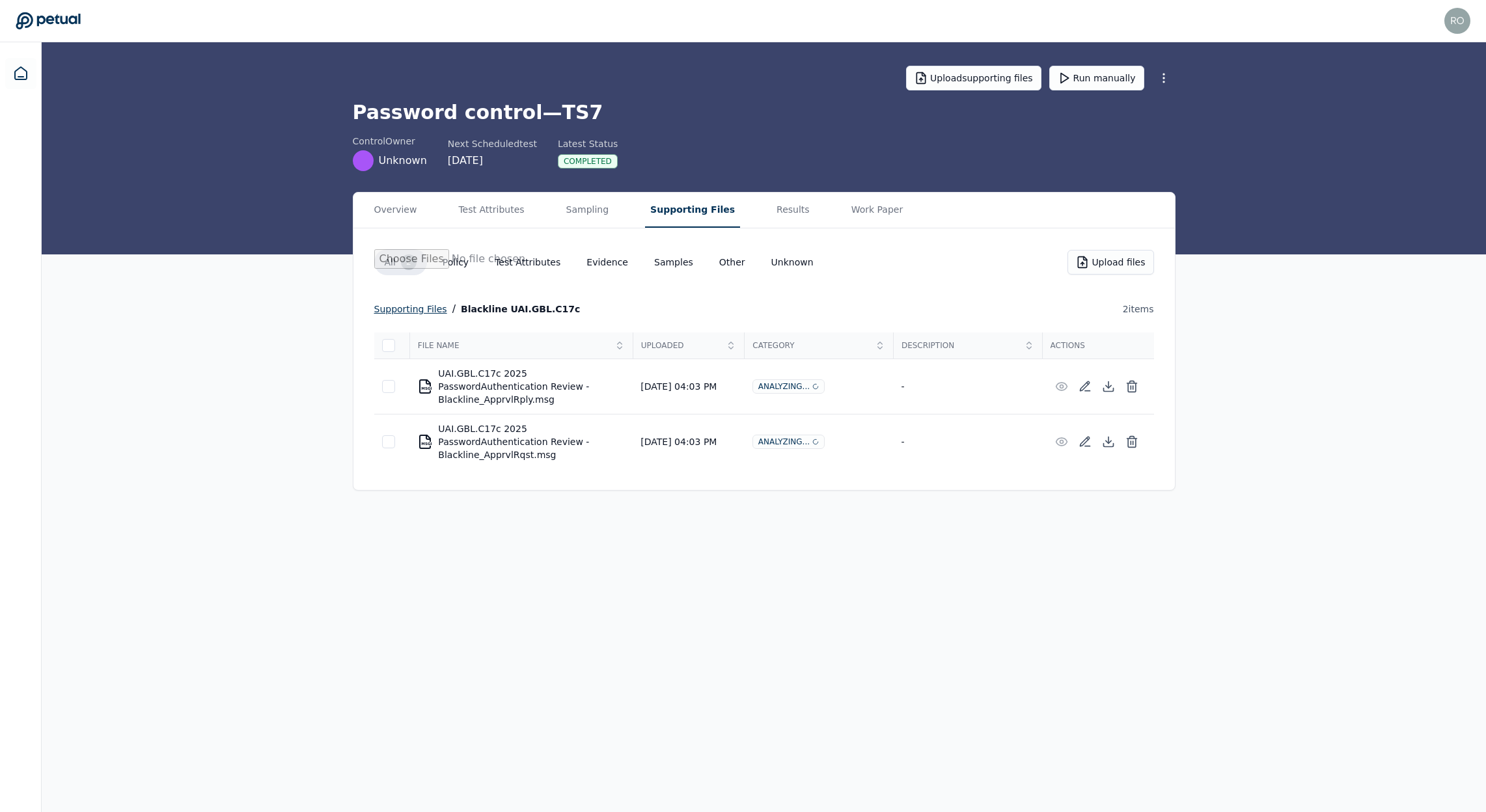
click at [423, 309] on div "supporting files" at bounding box center [411, 309] width 73 height 15
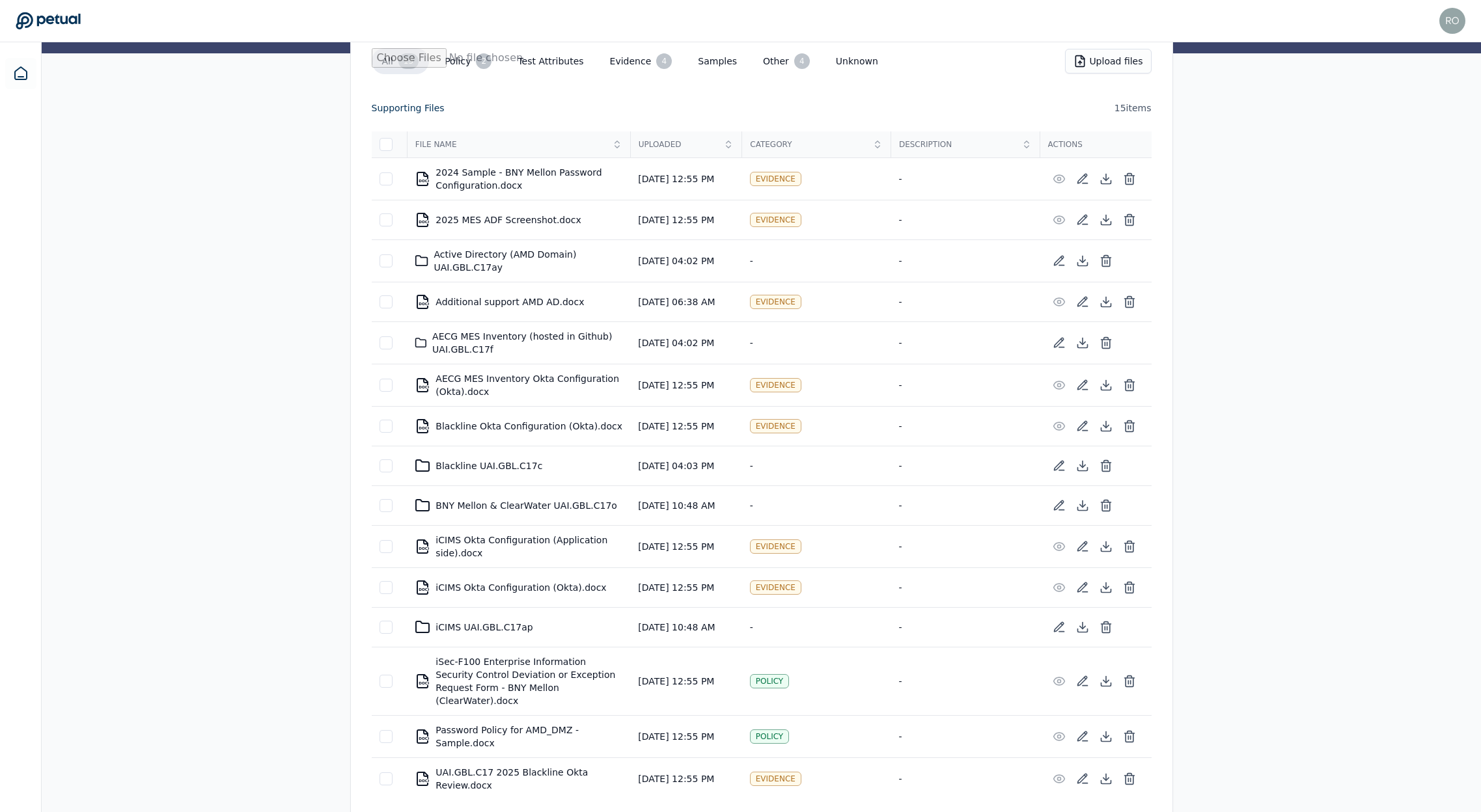
scroll to position [202, 0]
click at [514, 509] on div "BNY Mellon & ClearWater UAI.GBL.C17o" at bounding box center [518, 504] width 208 height 15
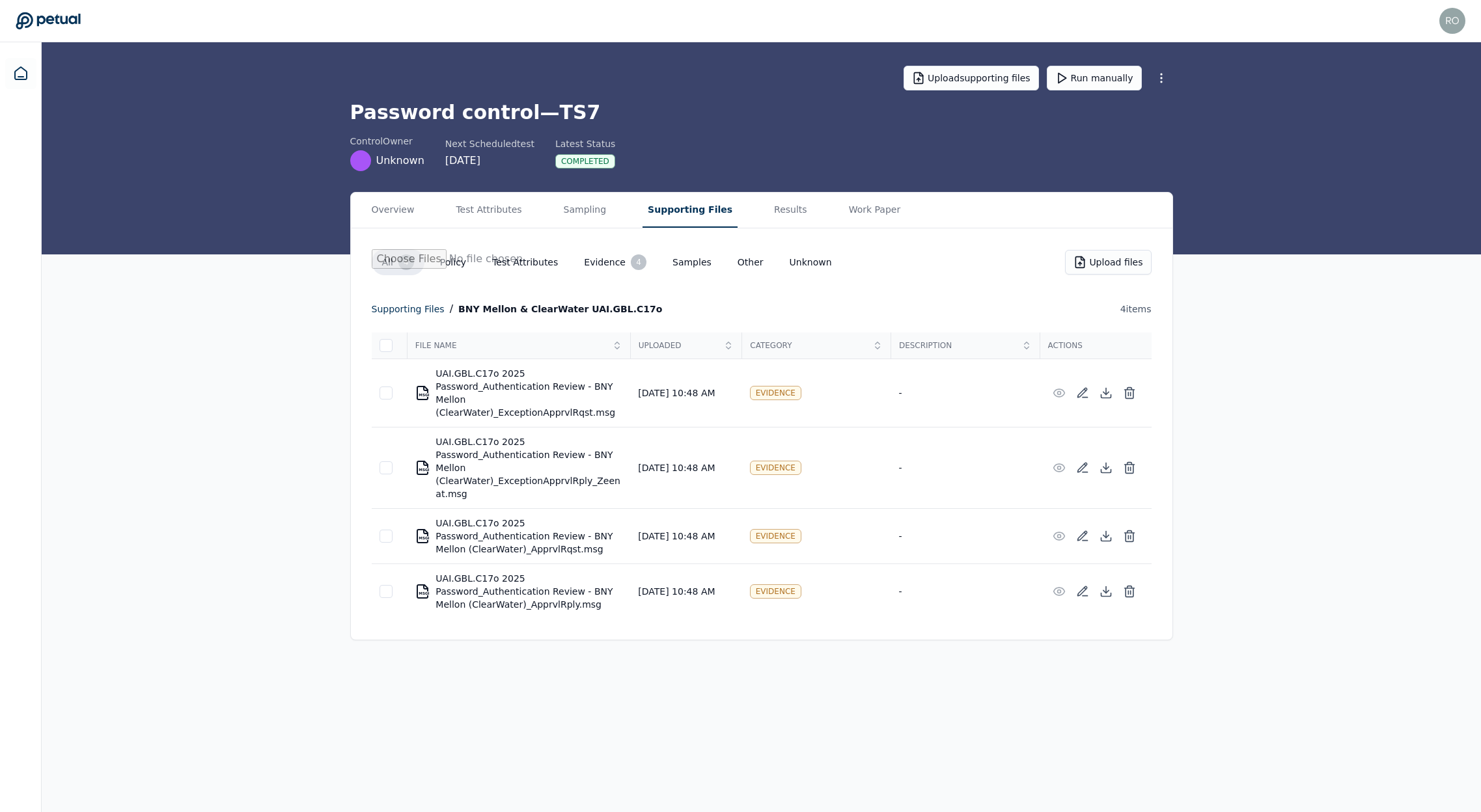
scroll to position [0, 0]
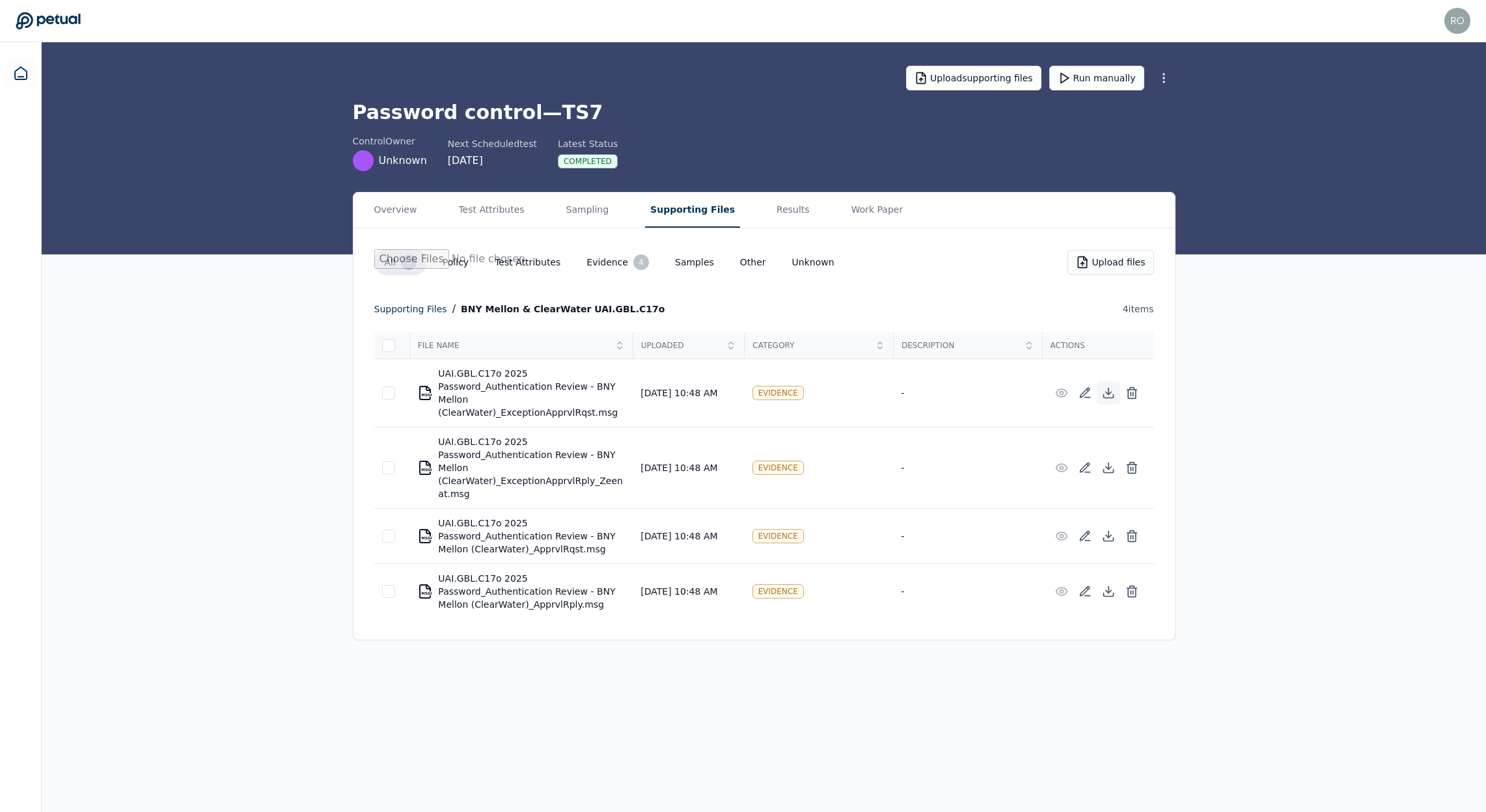
click at [1112, 393] on icon at bounding box center [1109, 393] width 13 height 13
click at [1113, 468] on icon at bounding box center [1109, 468] width 13 height 13
click at [1106, 532] on icon at bounding box center [1109, 536] width 13 height 13
click at [1108, 592] on icon at bounding box center [1108, 592] width 5 height 3
click at [1131, 391] on icon at bounding box center [1132, 393] width 13 height 13
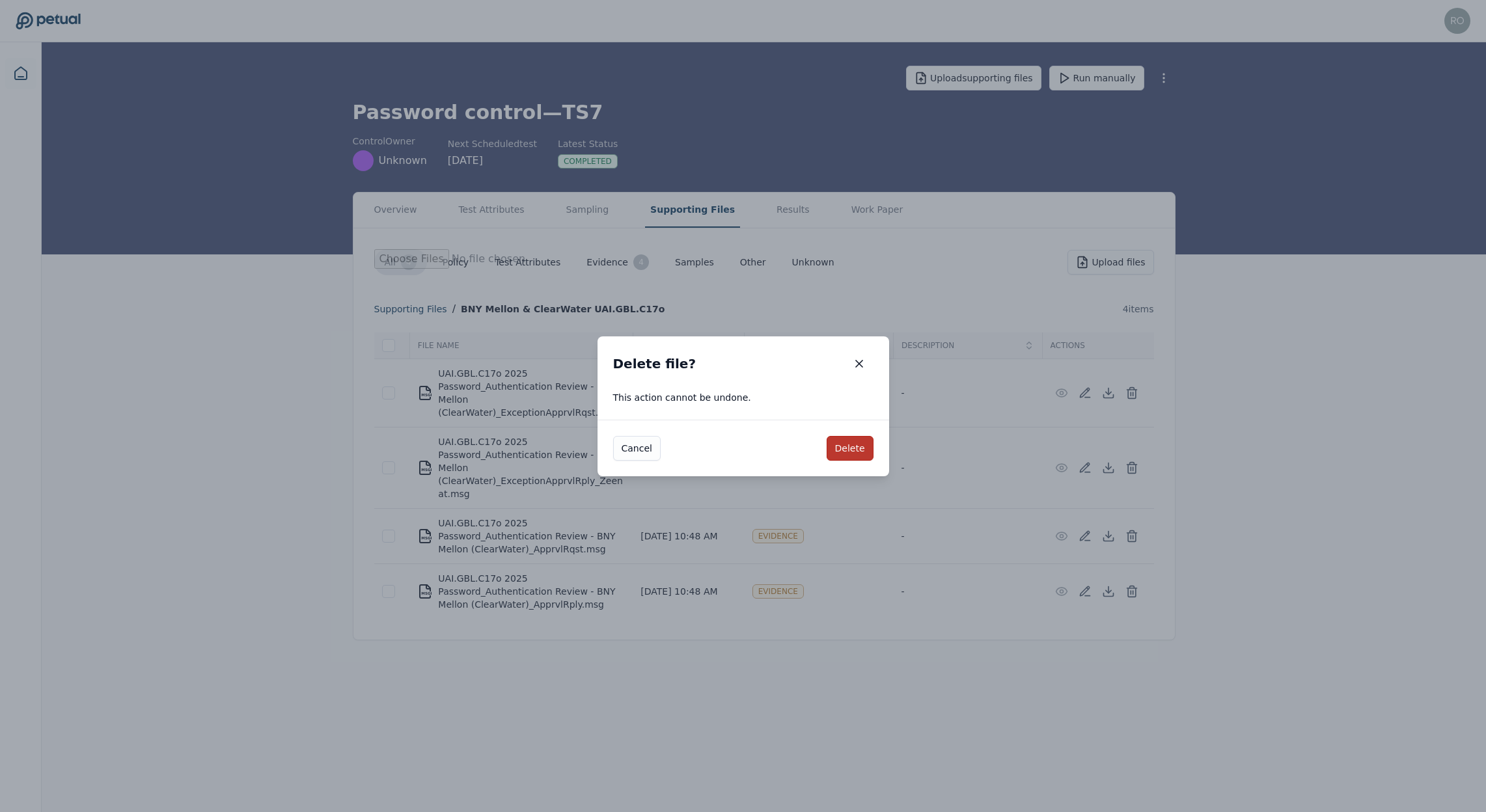
click at [851, 443] on button "Delete" at bounding box center [850, 449] width 47 height 25
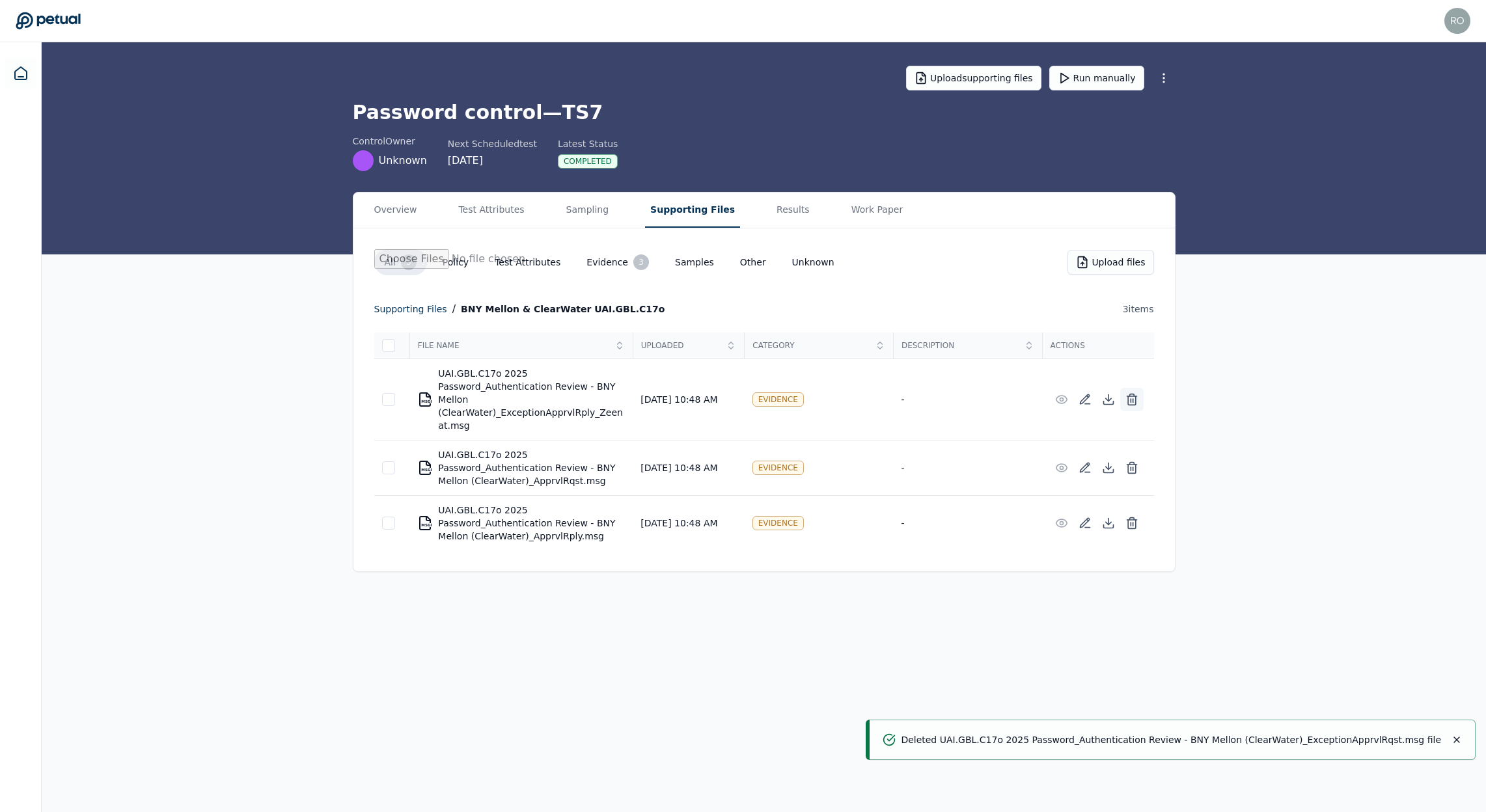
click at [1133, 405] on icon at bounding box center [1132, 401] width 8 height 9
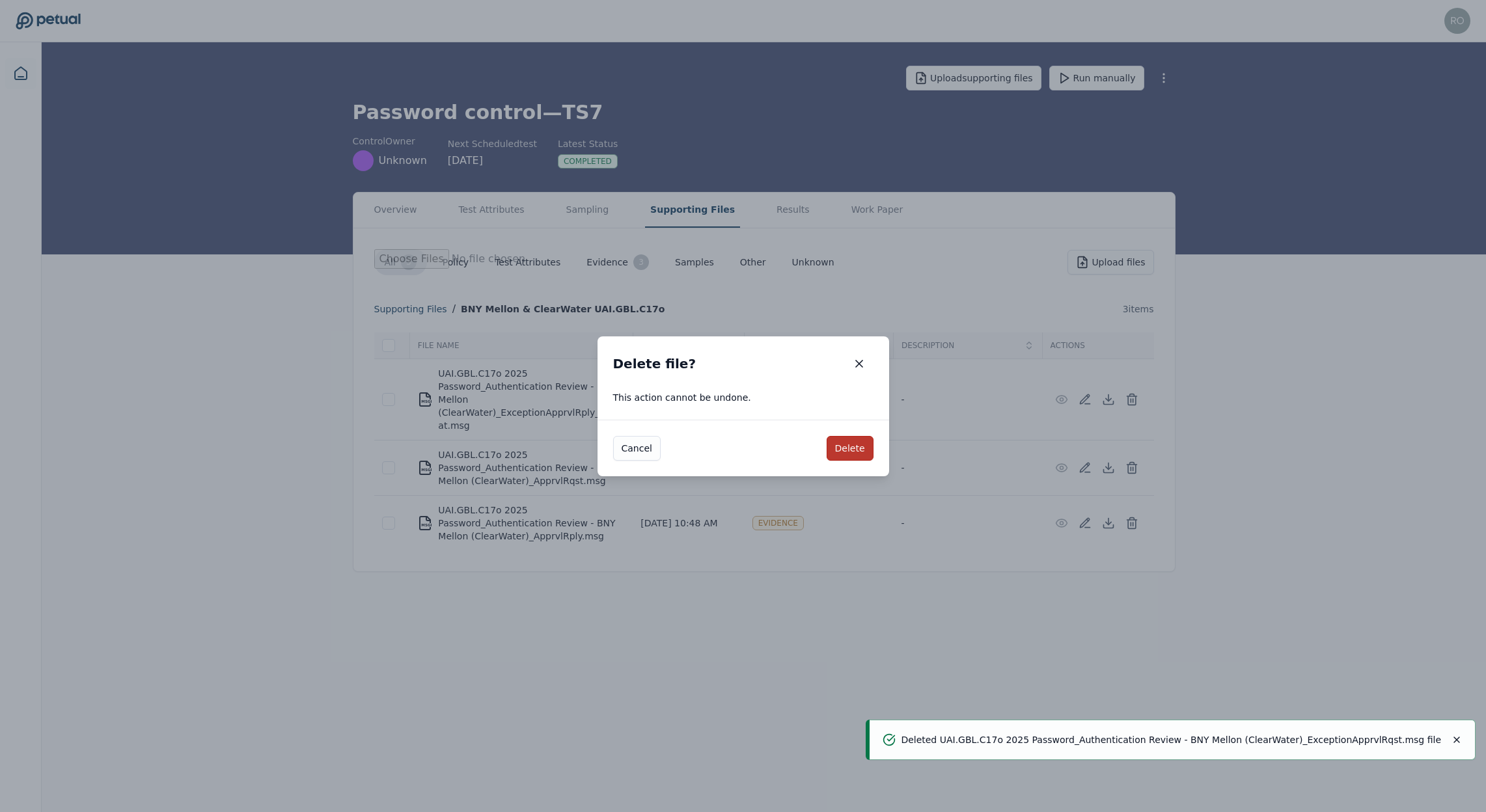
click at [860, 450] on button "Delete" at bounding box center [850, 449] width 47 height 25
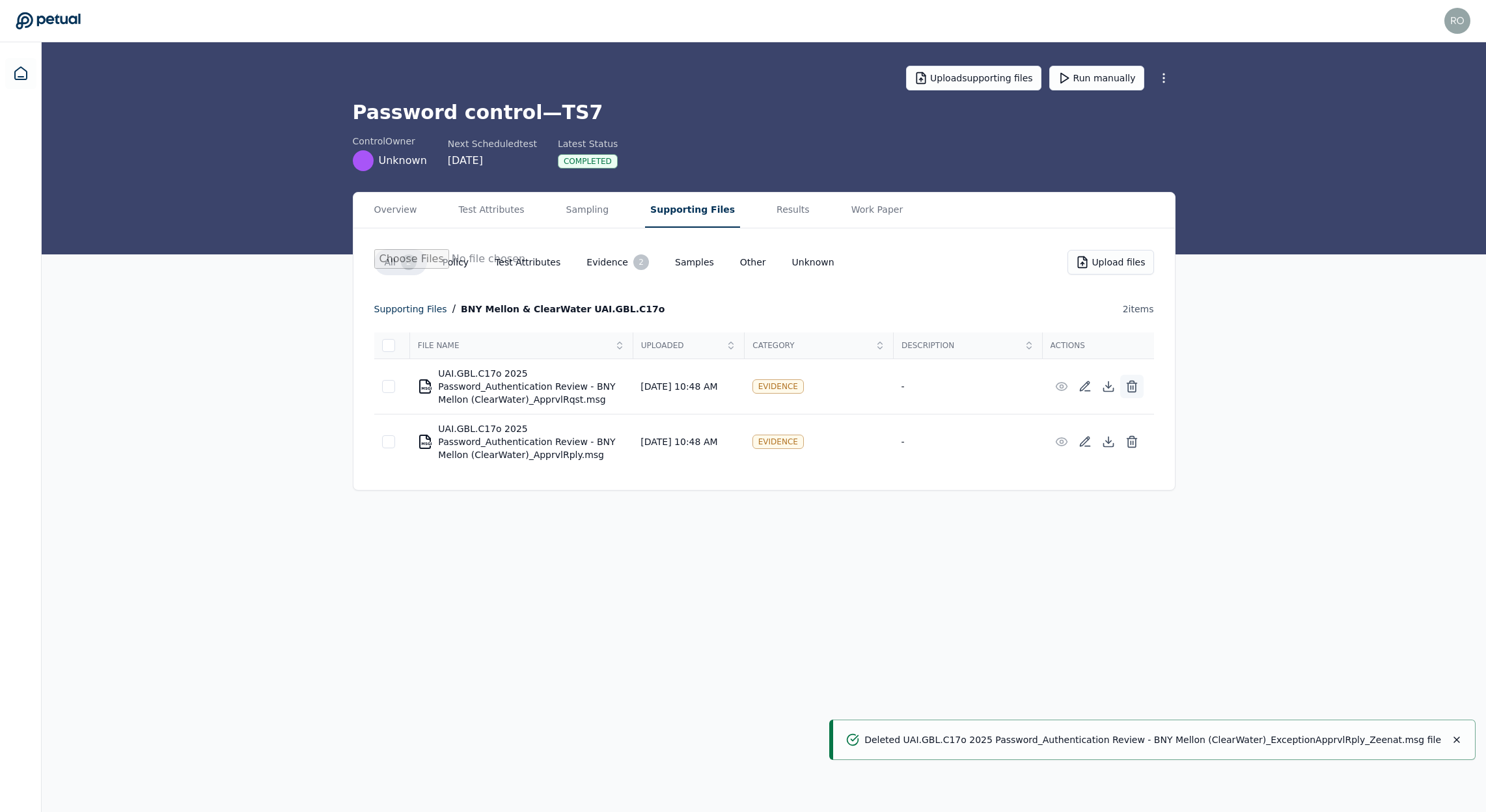
click at [1134, 380] on icon at bounding box center [1132, 387] width 13 height 13
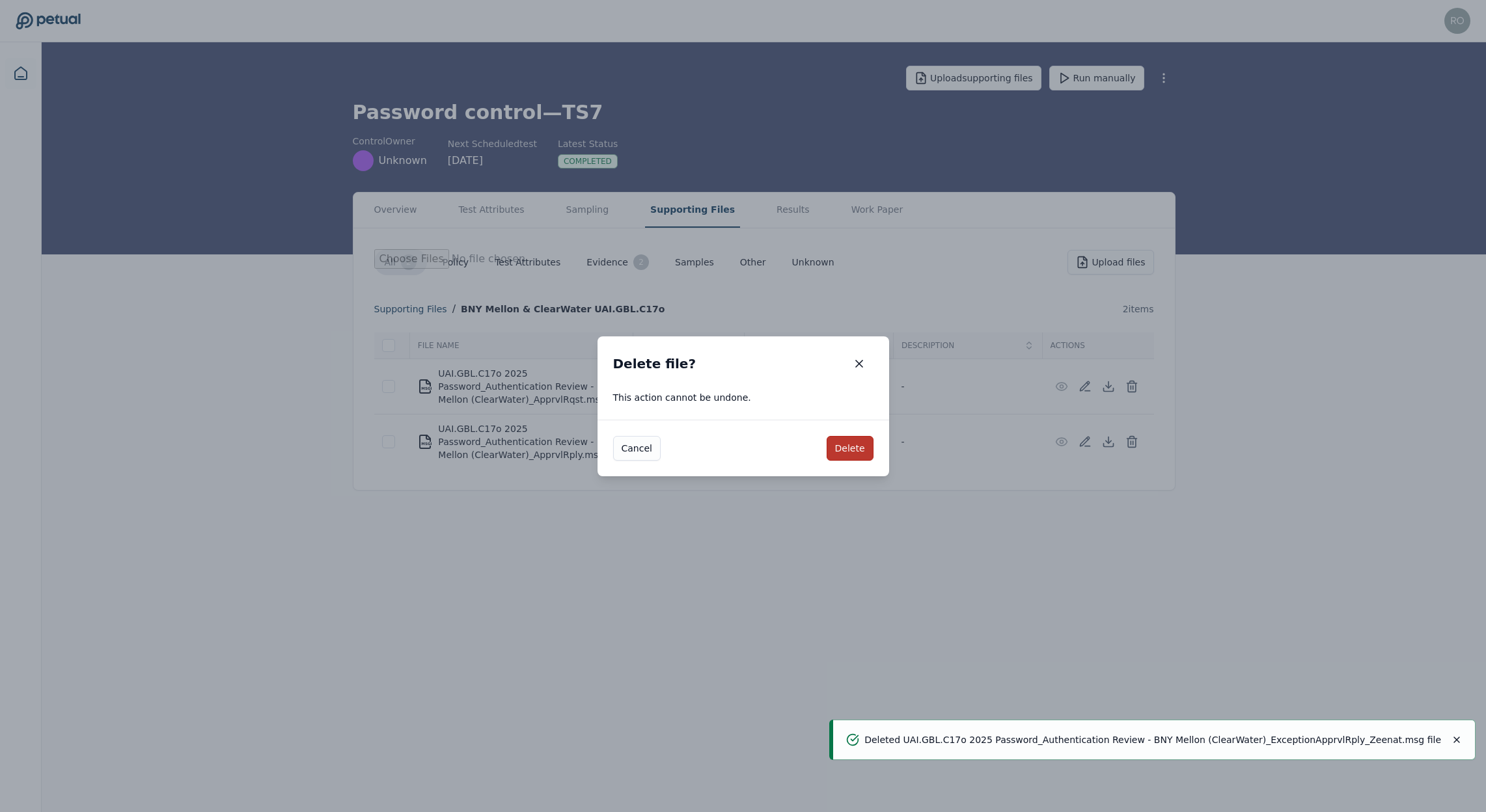
click at [862, 447] on button "Delete" at bounding box center [850, 449] width 47 height 25
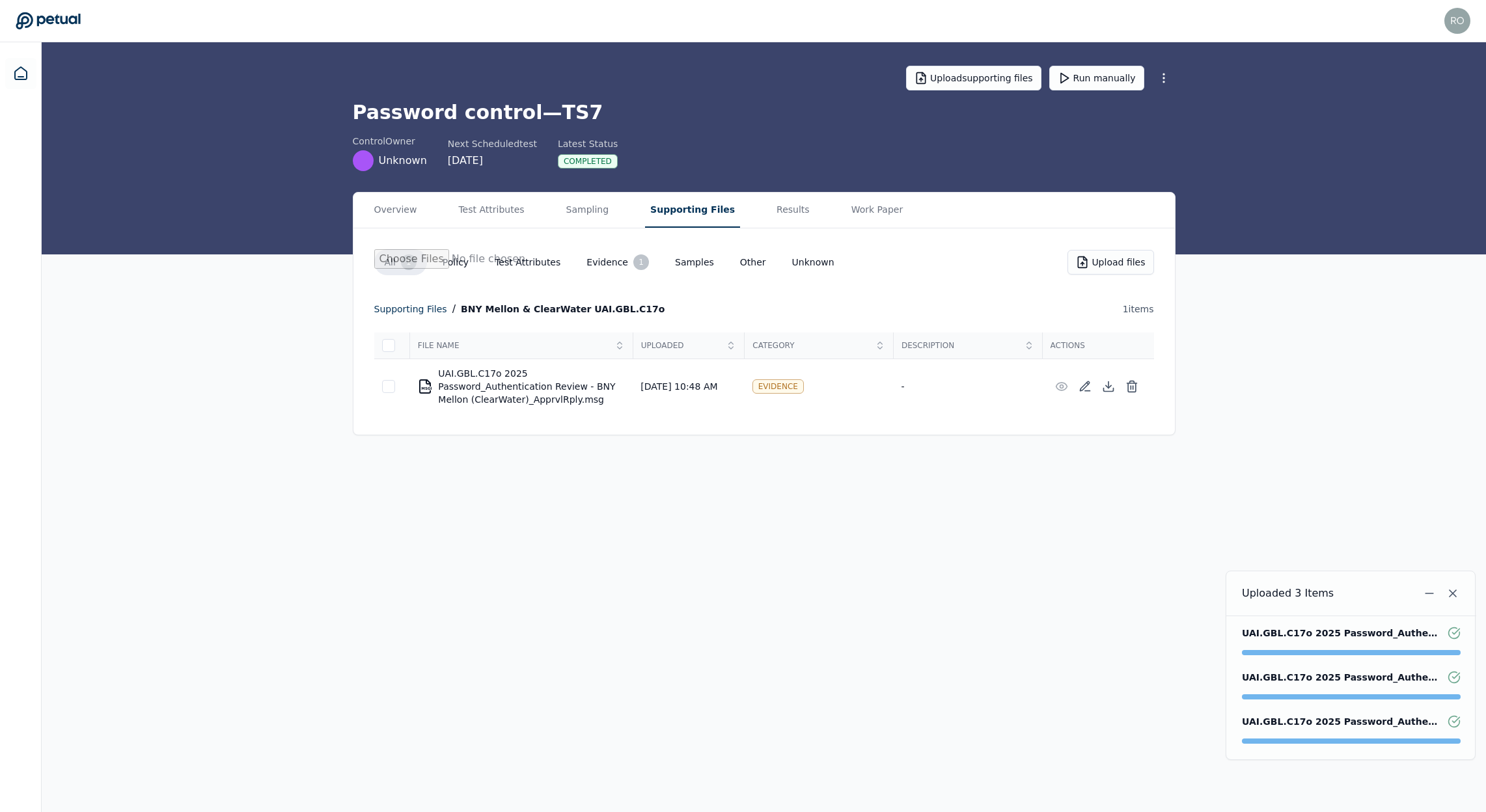
click at [1131, 389] on line at bounding box center [1131, 387] width 0 height 3
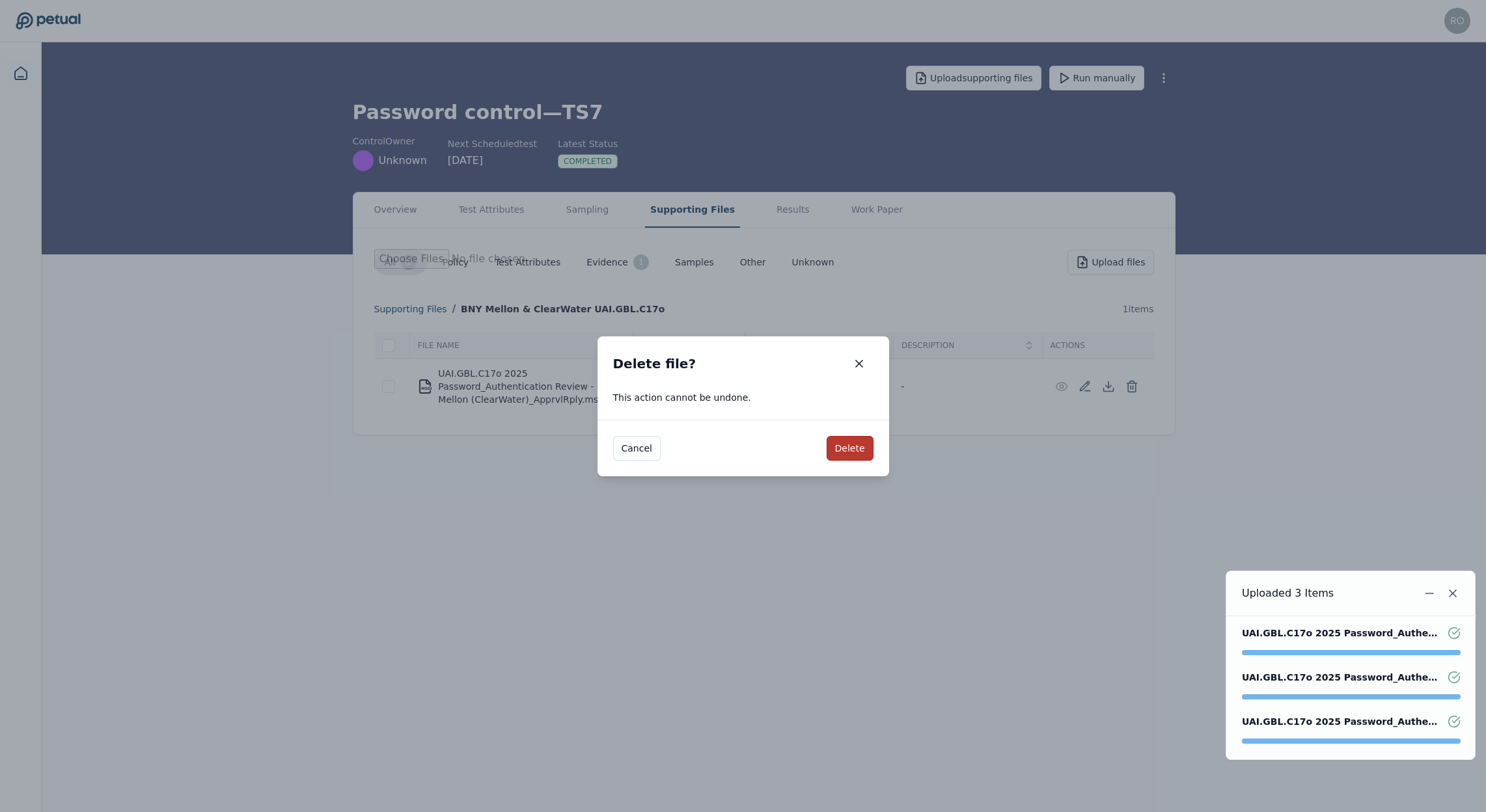
click at [857, 451] on button "Delete" at bounding box center [850, 449] width 47 height 25
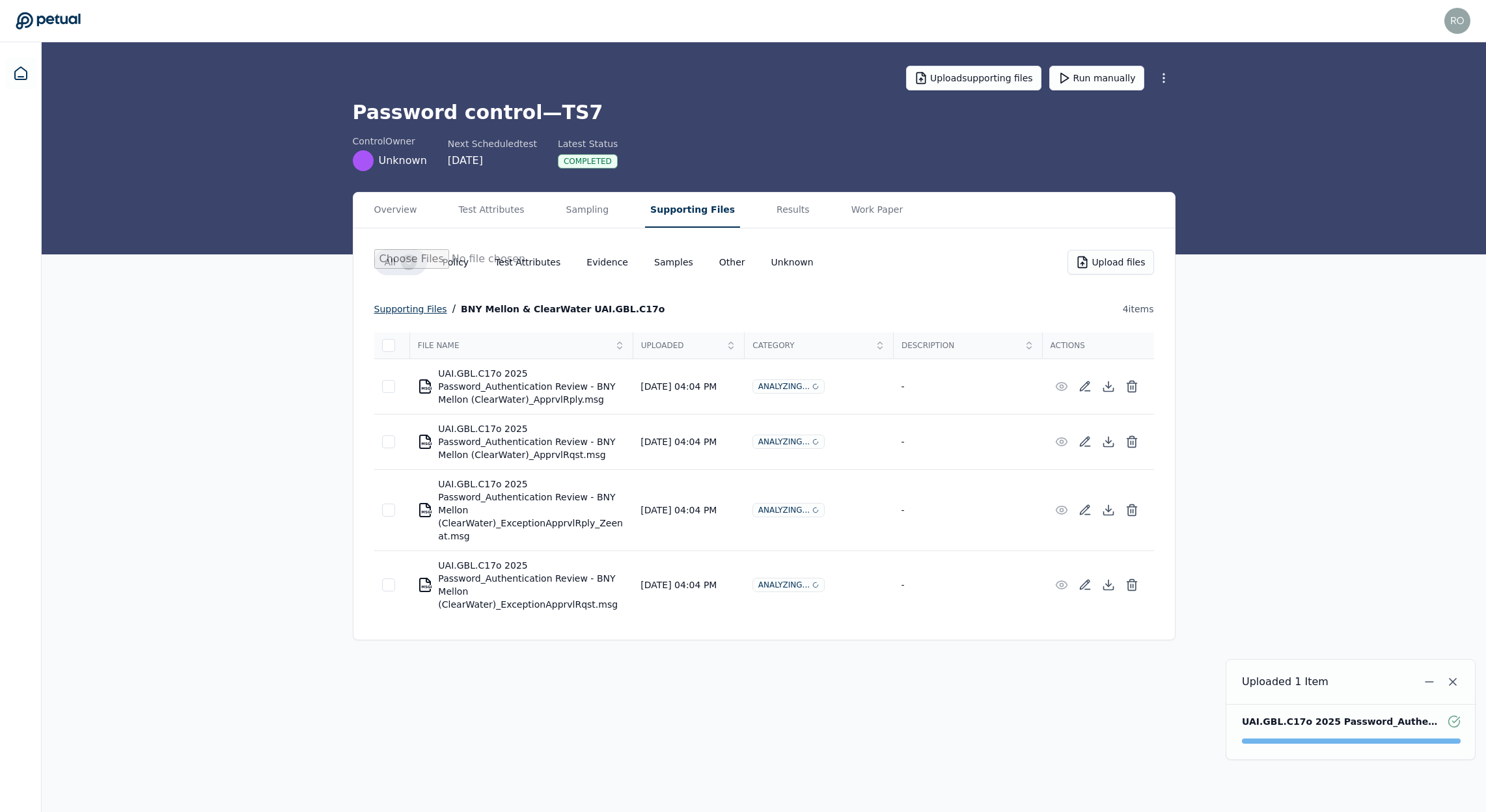
click at [412, 306] on div "supporting files" at bounding box center [411, 309] width 73 height 15
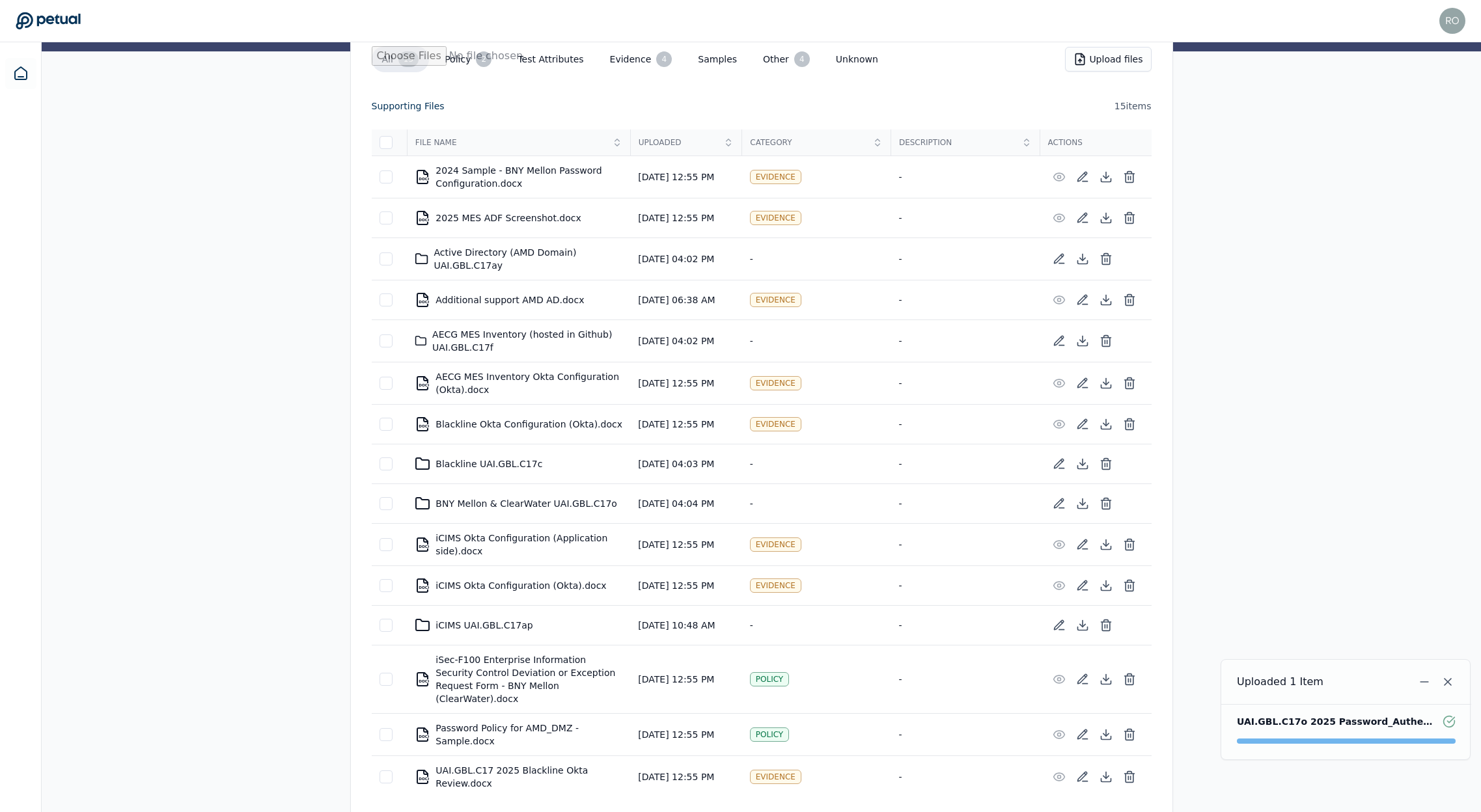
scroll to position [205, 0]
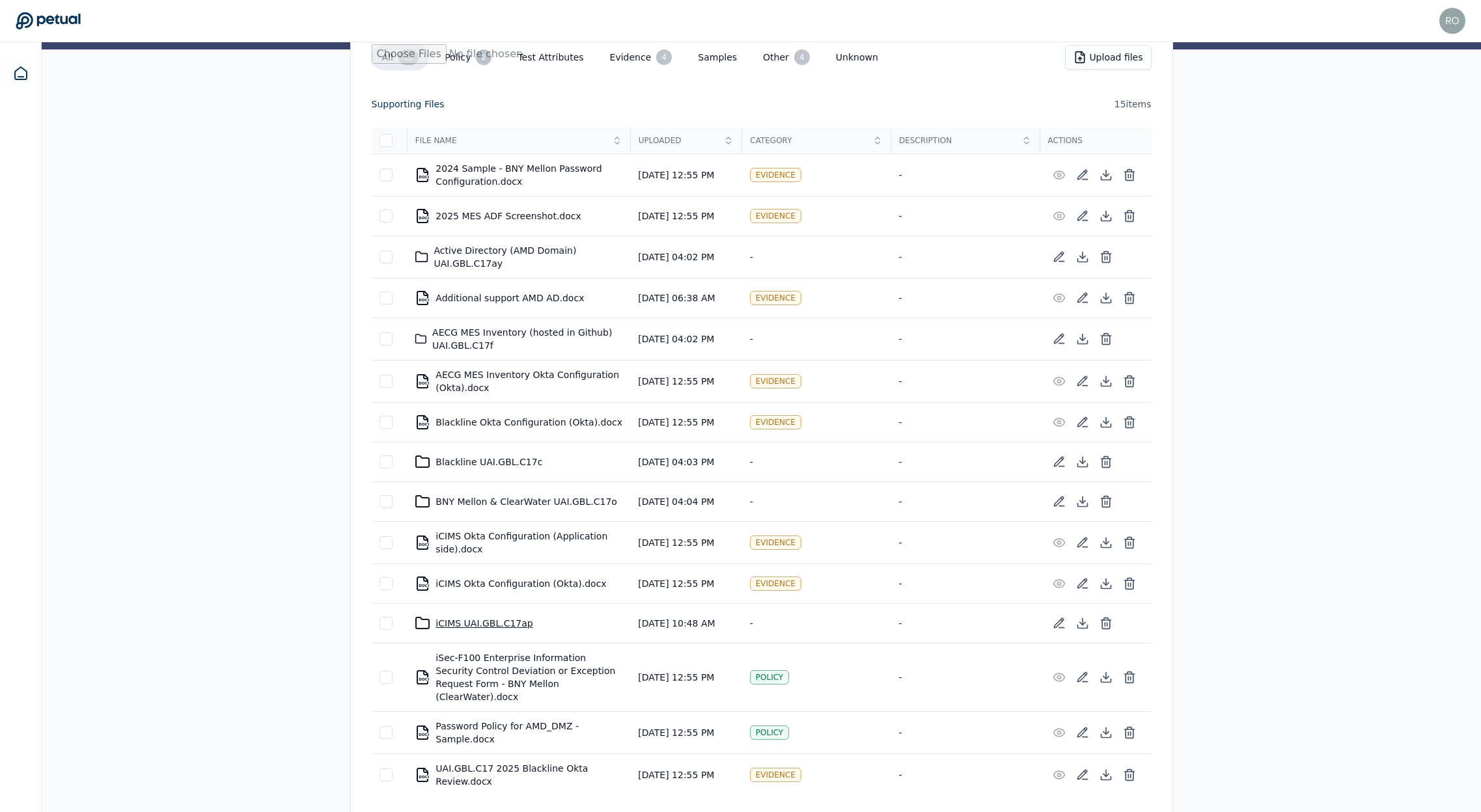
click at [494, 628] on div "iCIMS UAI.GBL.C17ap" at bounding box center [518, 623] width 208 height 15
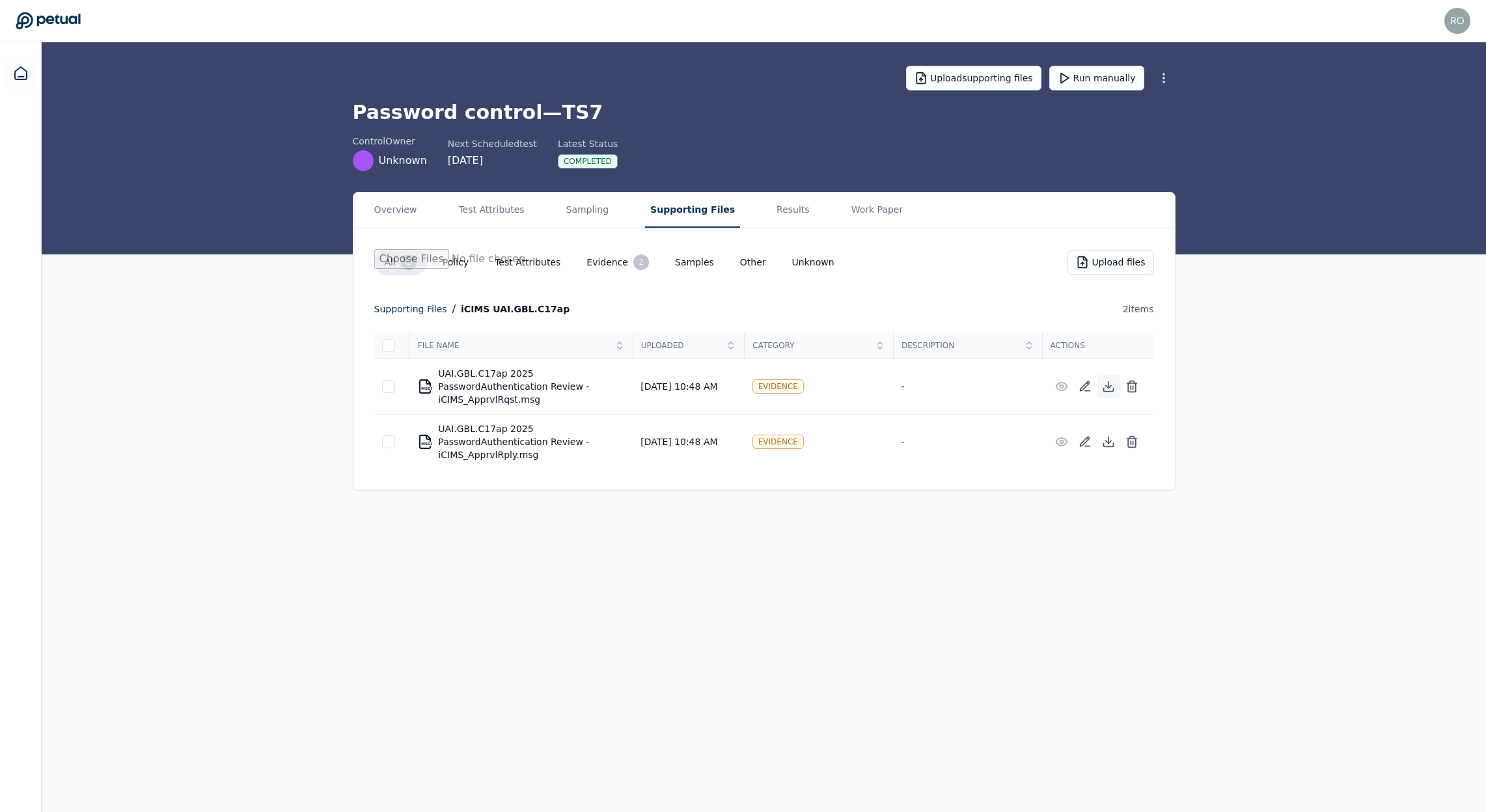
click at [1111, 387] on icon at bounding box center [1109, 387] width 13 height 13
click at [1112, 440] on icon at bounding box center [1109, 442] width 13 height 13
click at [1135, 386] on icon at bounding box center [1132, 387] width 13 height 13
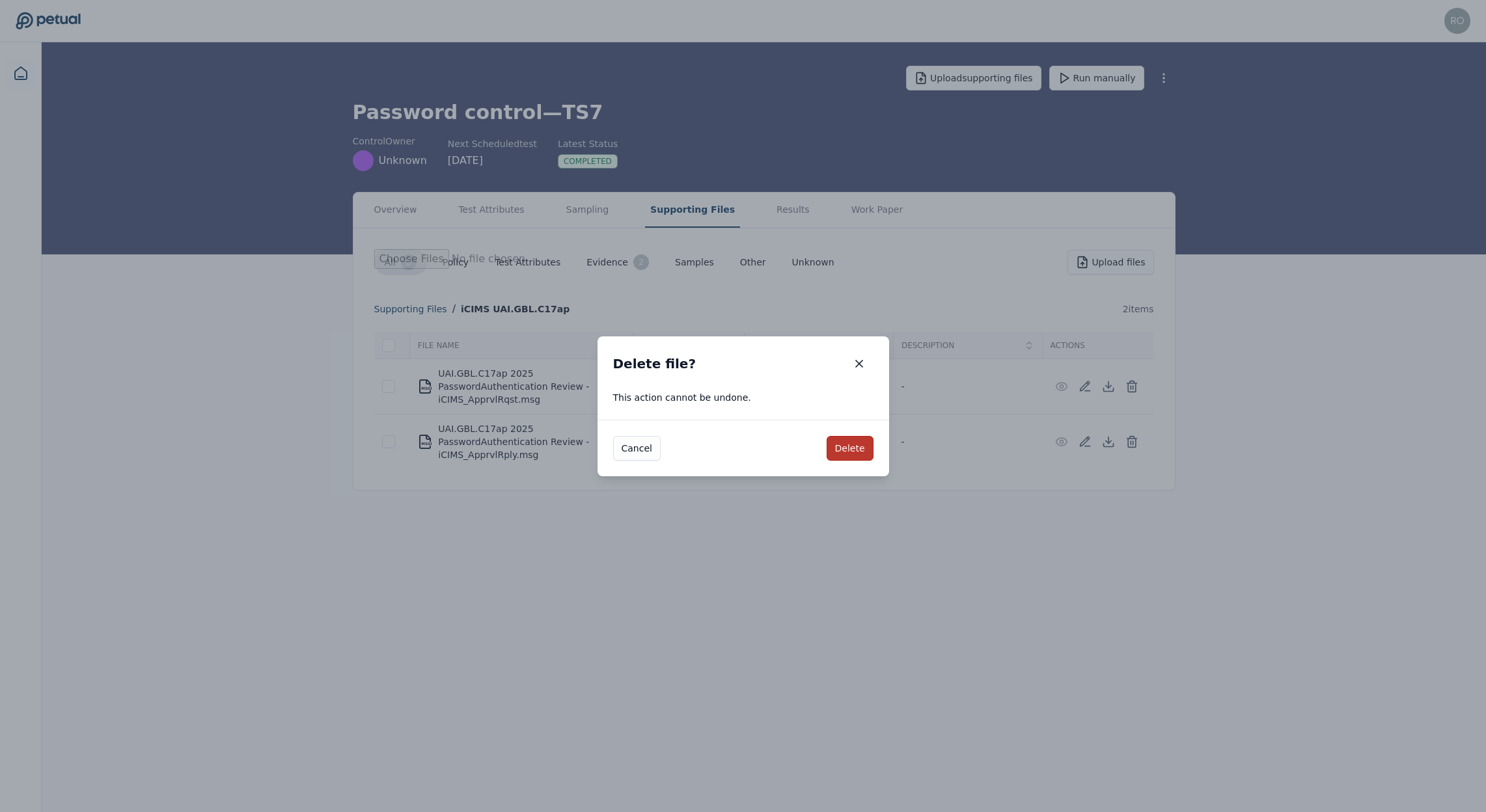
click at [858, 455] on button "Delete" at bounding box center [850, 449] width 47 height 25
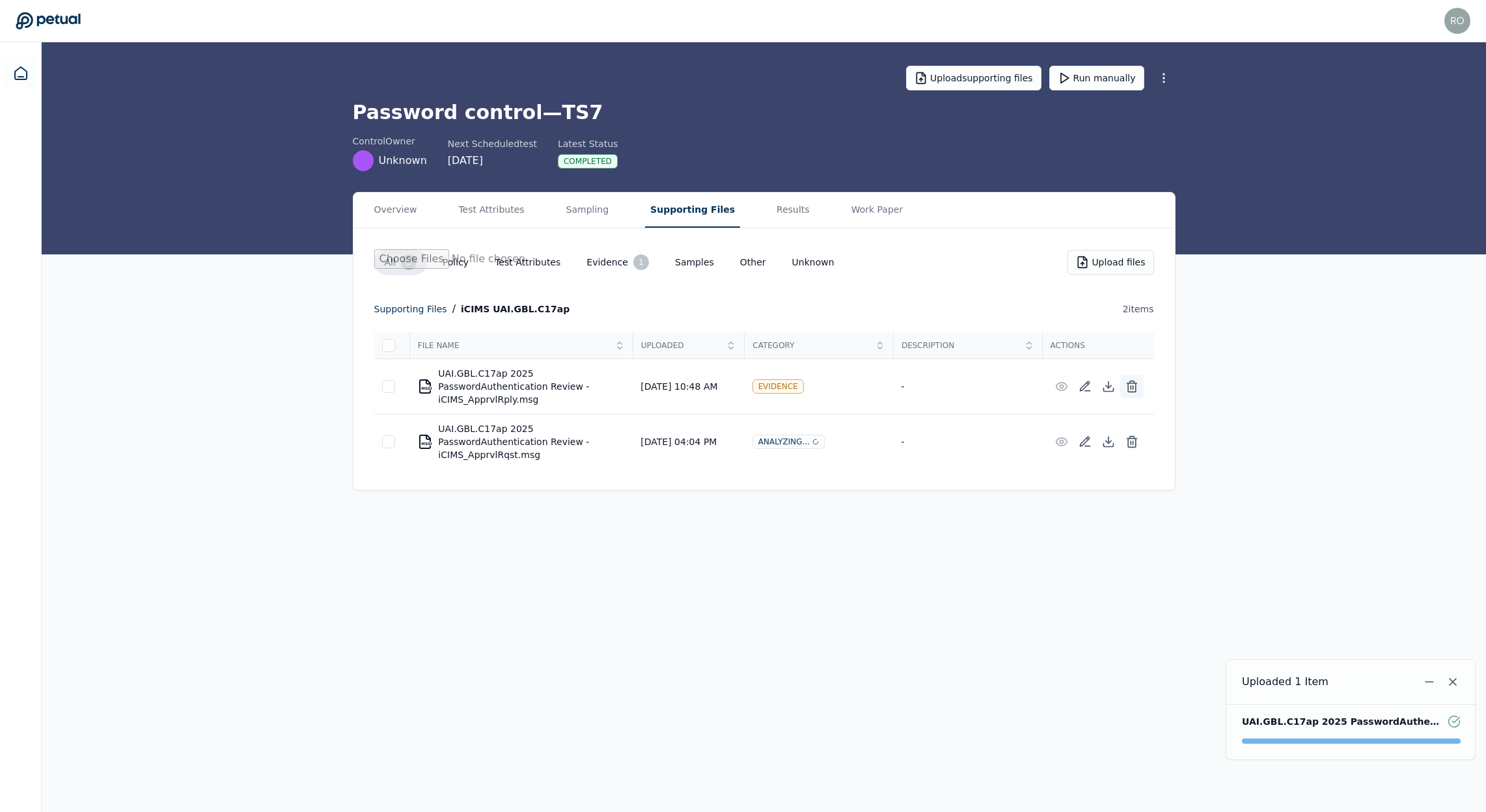
click at [1136, 392] on icon at bounding box center [1132, 387] width 8 height 9
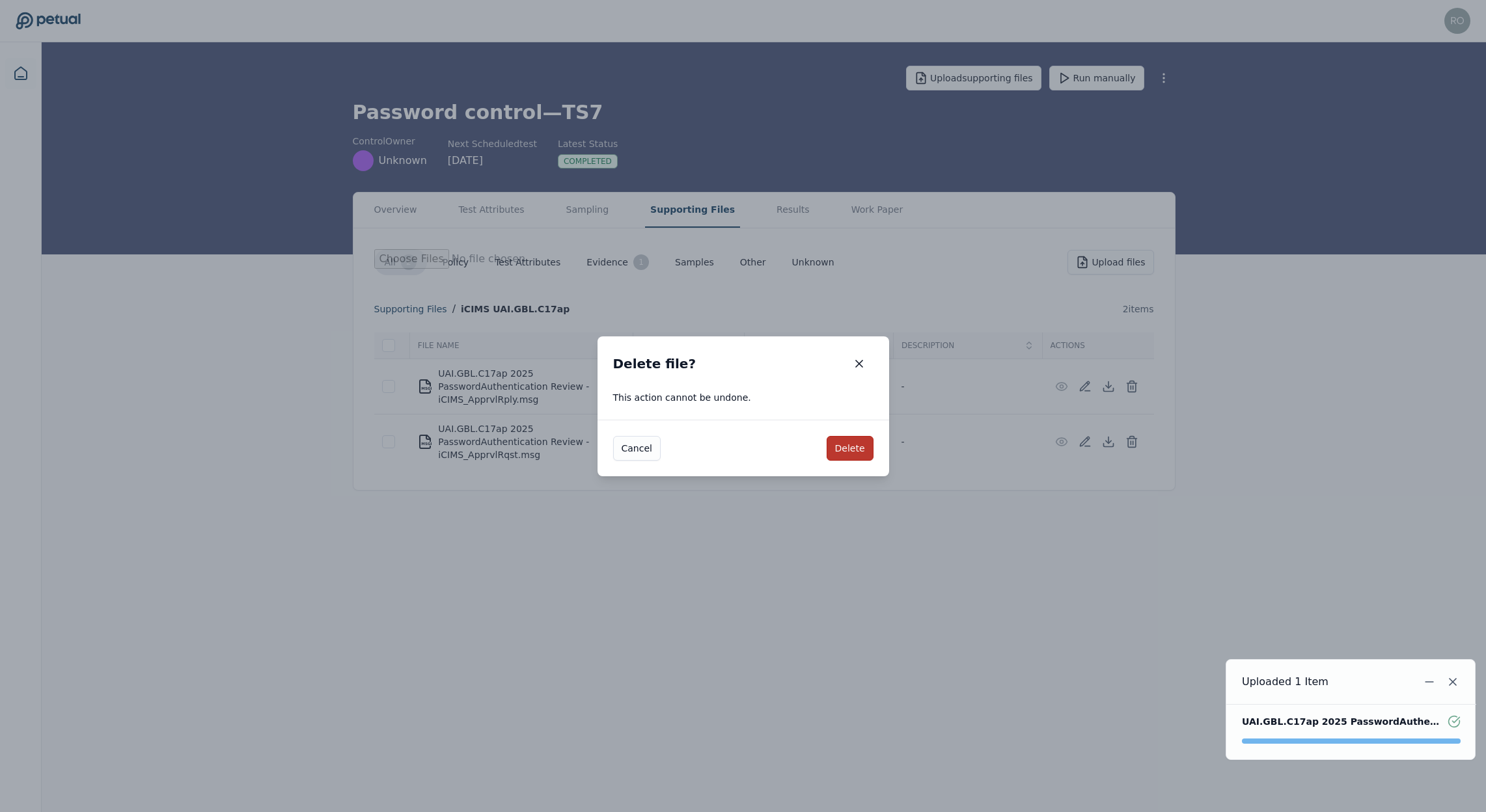
click at [857, 452] on button "Delete" at bounding box center [850, 449] width 47 height 25
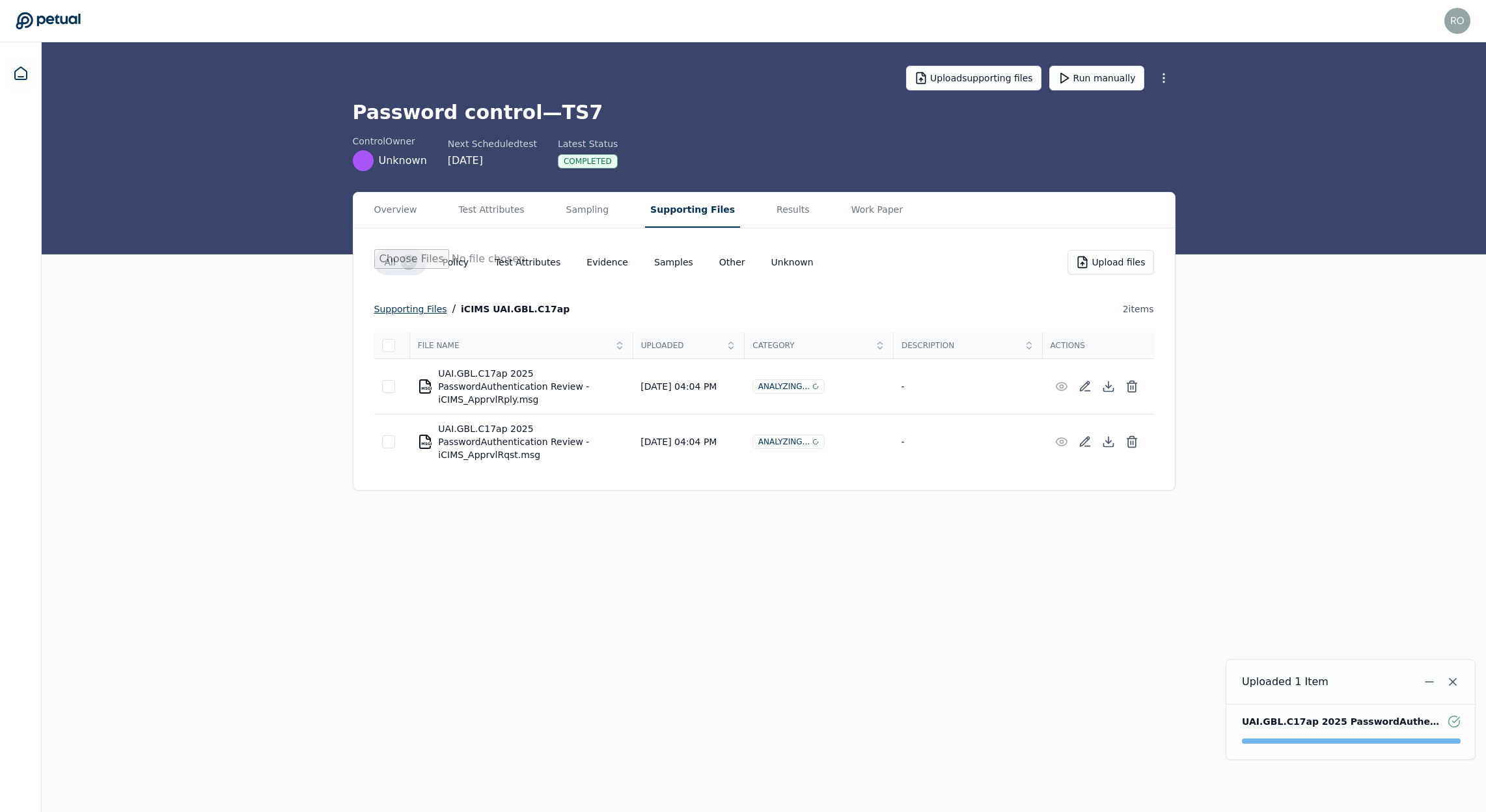
click at [419, 307] on div "supporting files" at bounding box center [411, 309] width 73 height 15
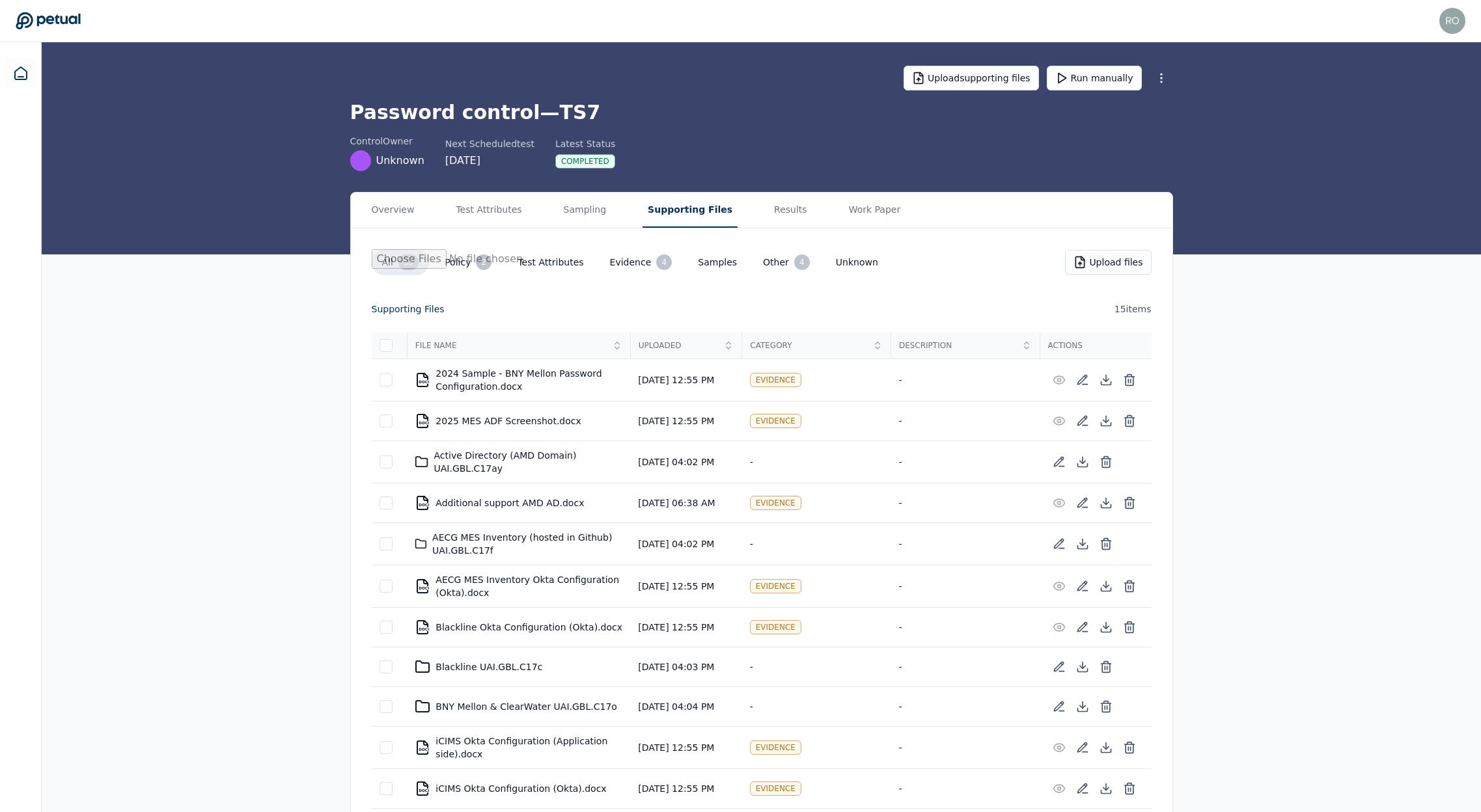
click at [50, 15] on icon at bounding box center [47, 20] width 65 height 18
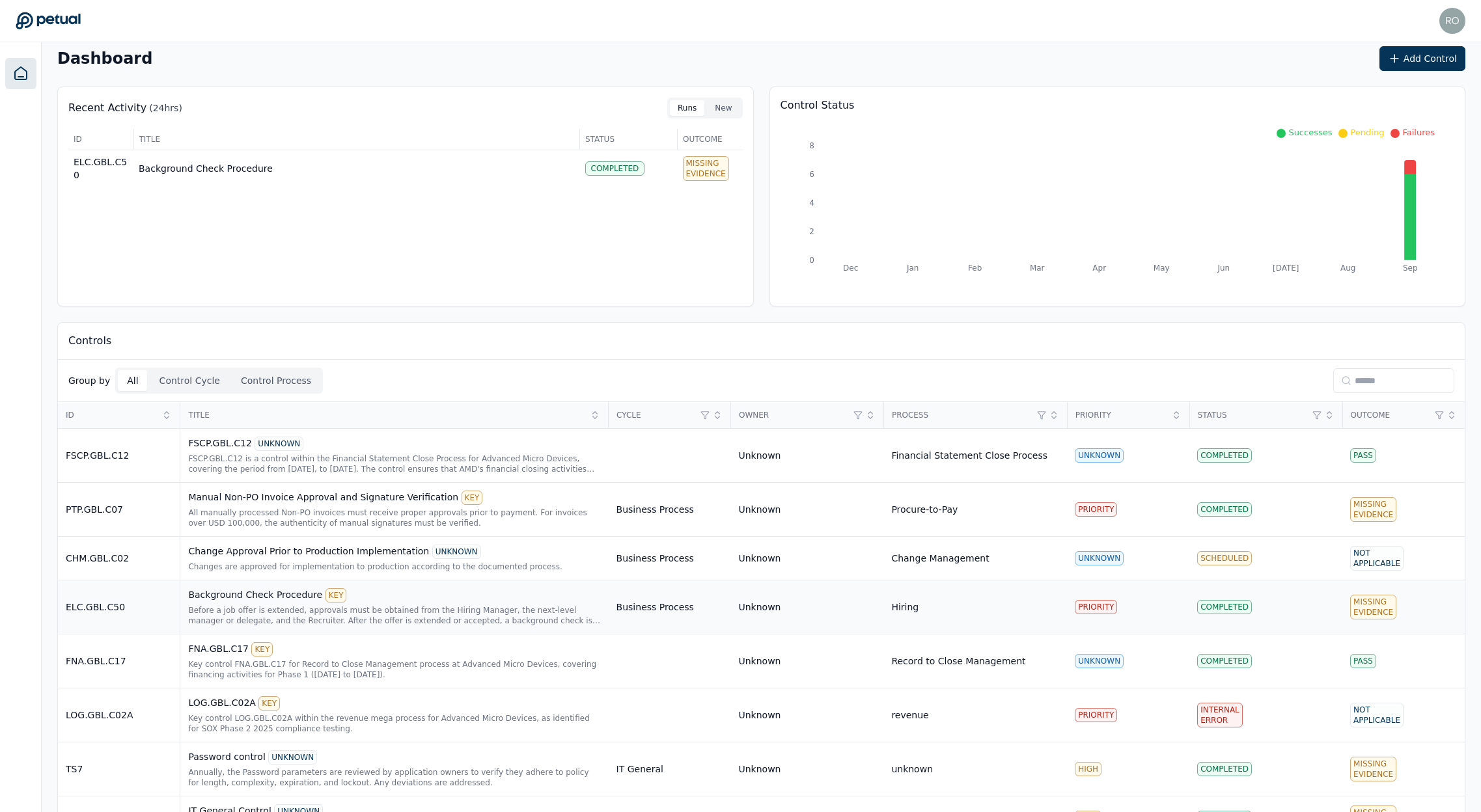
scroll to position [55, 0]
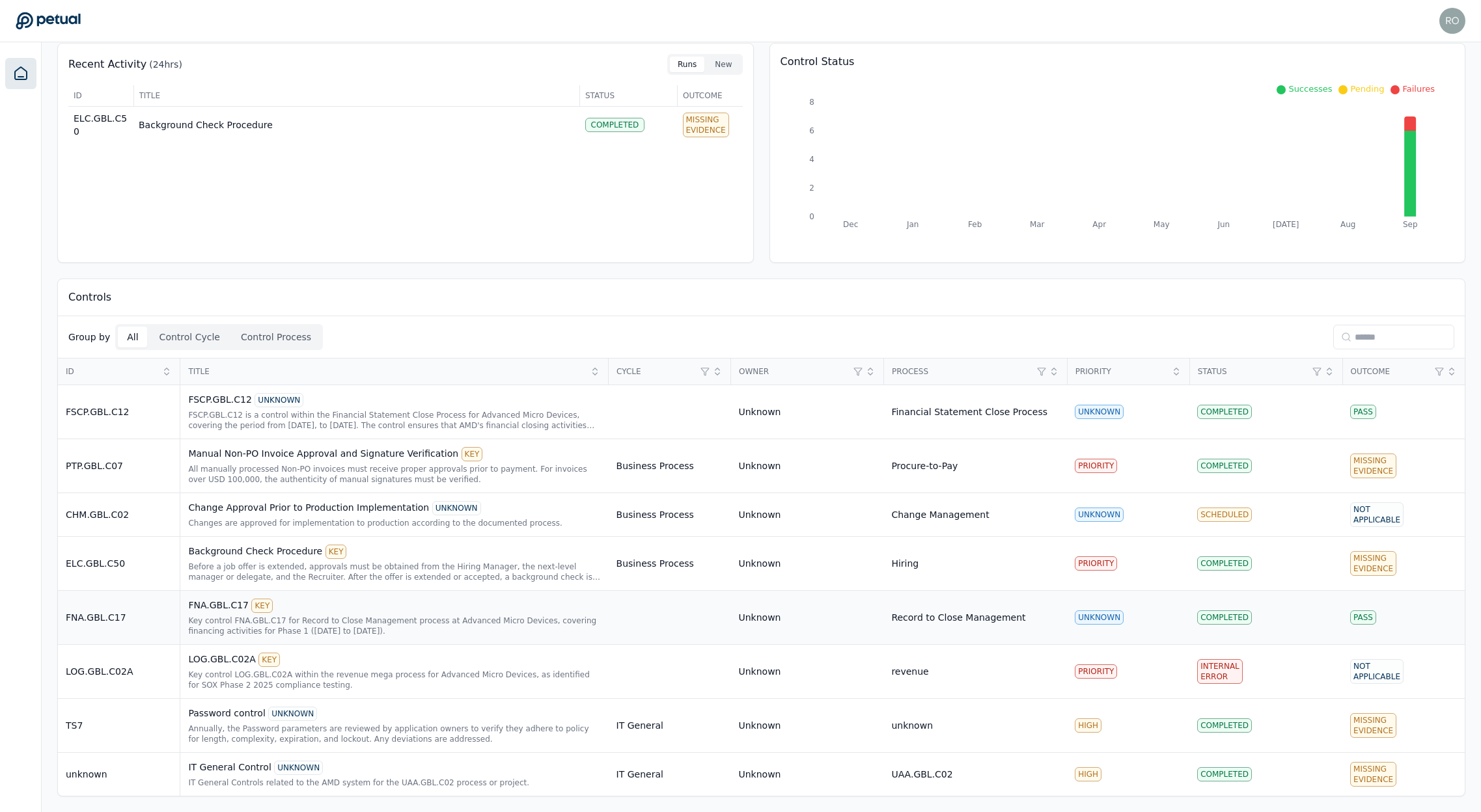
click at [224, 618] on div "Key control FNA.GBL.C17 for Record to Close Management process at Advanced Micr…" at bounding box center [394, 626] width 412 height 21
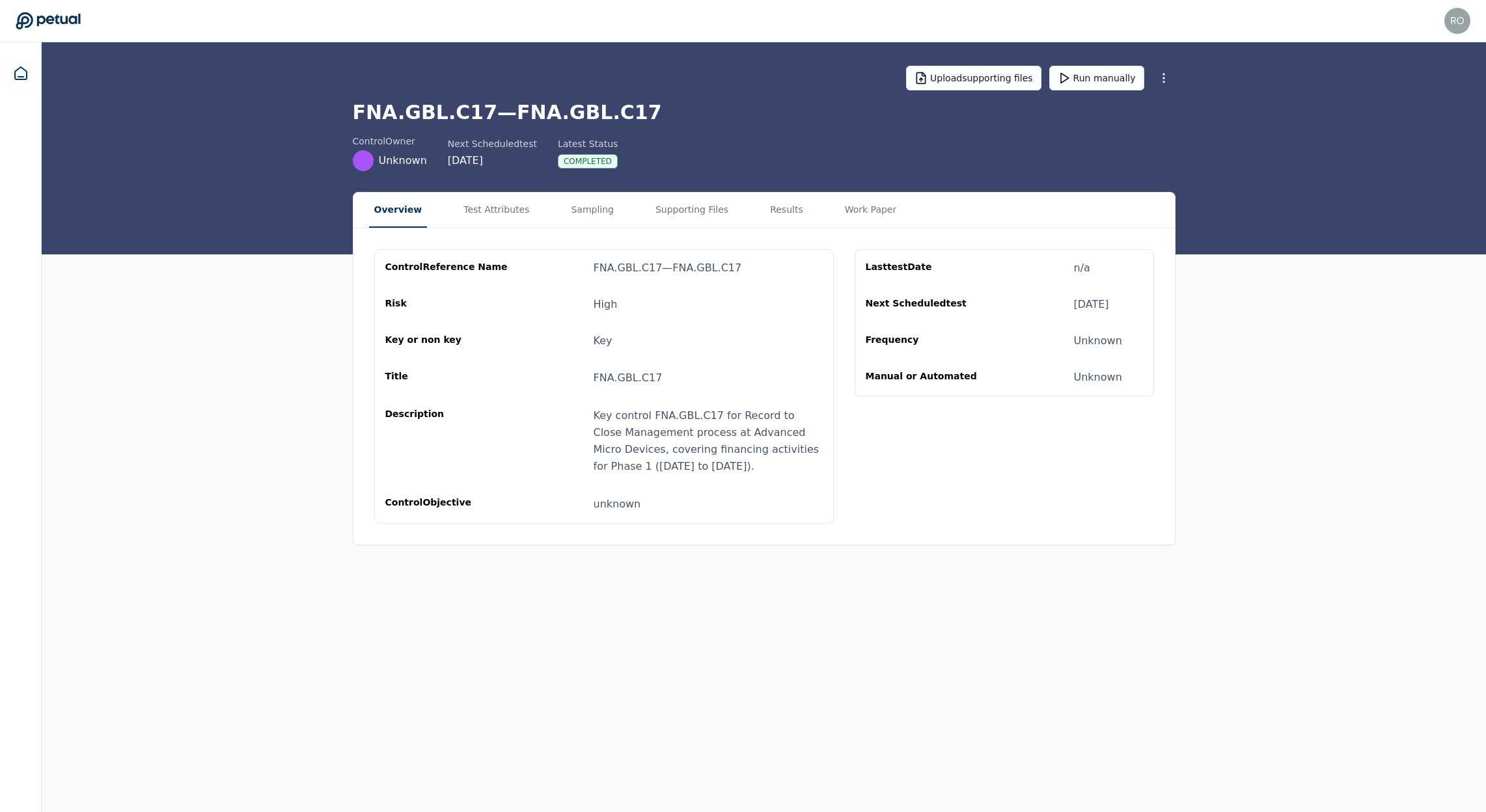
click at [226, 609] on main "Upload supporting files Run manually FNA.GBL.C17 — FNA.GBL.C17 control Owner Un…" at bounding box center [763, 427] width 1444 height 770
click at [659, 209] on button "Supporting Files" at bounding box center [692, 210] width 83 height 35
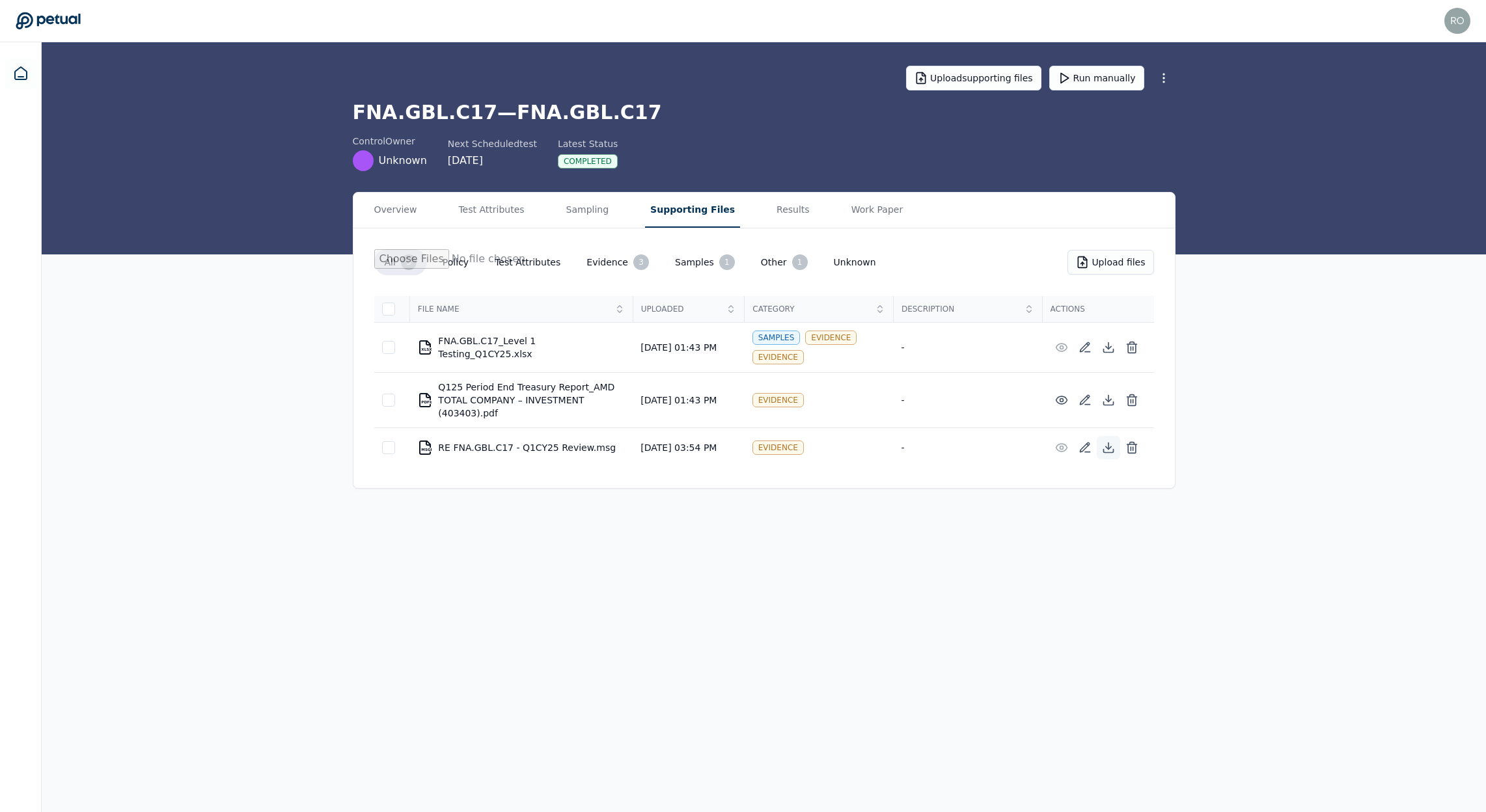
click at [1114, 450] on icon at bounding box center [1109, 448] width 13 height 13
click at [1133, 450] on line at bounding box center [1133, 449] width 0 height 3
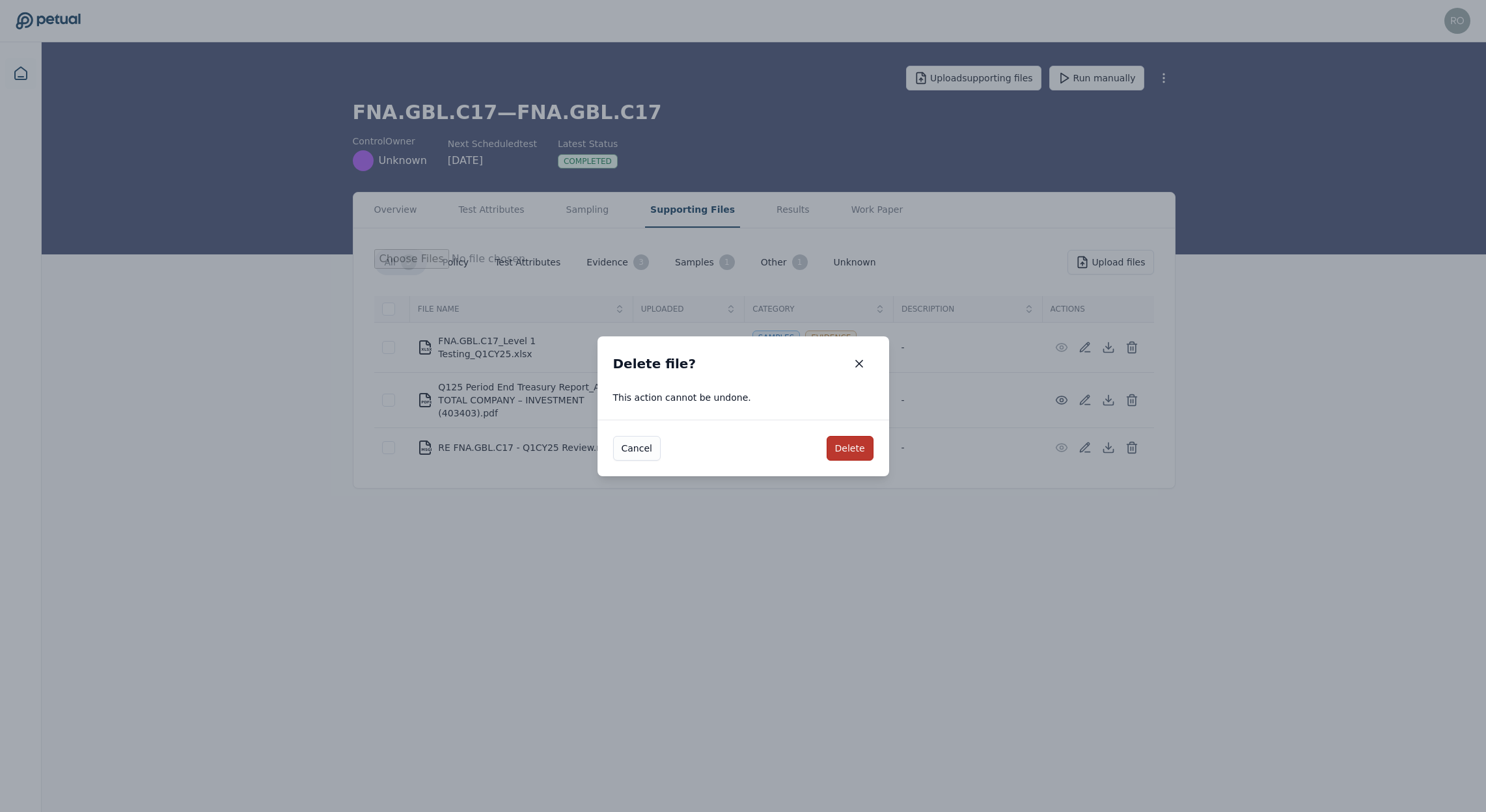
click at [857, 446] on button "Delete" at bounding box center [850, 449] width 47 height 25
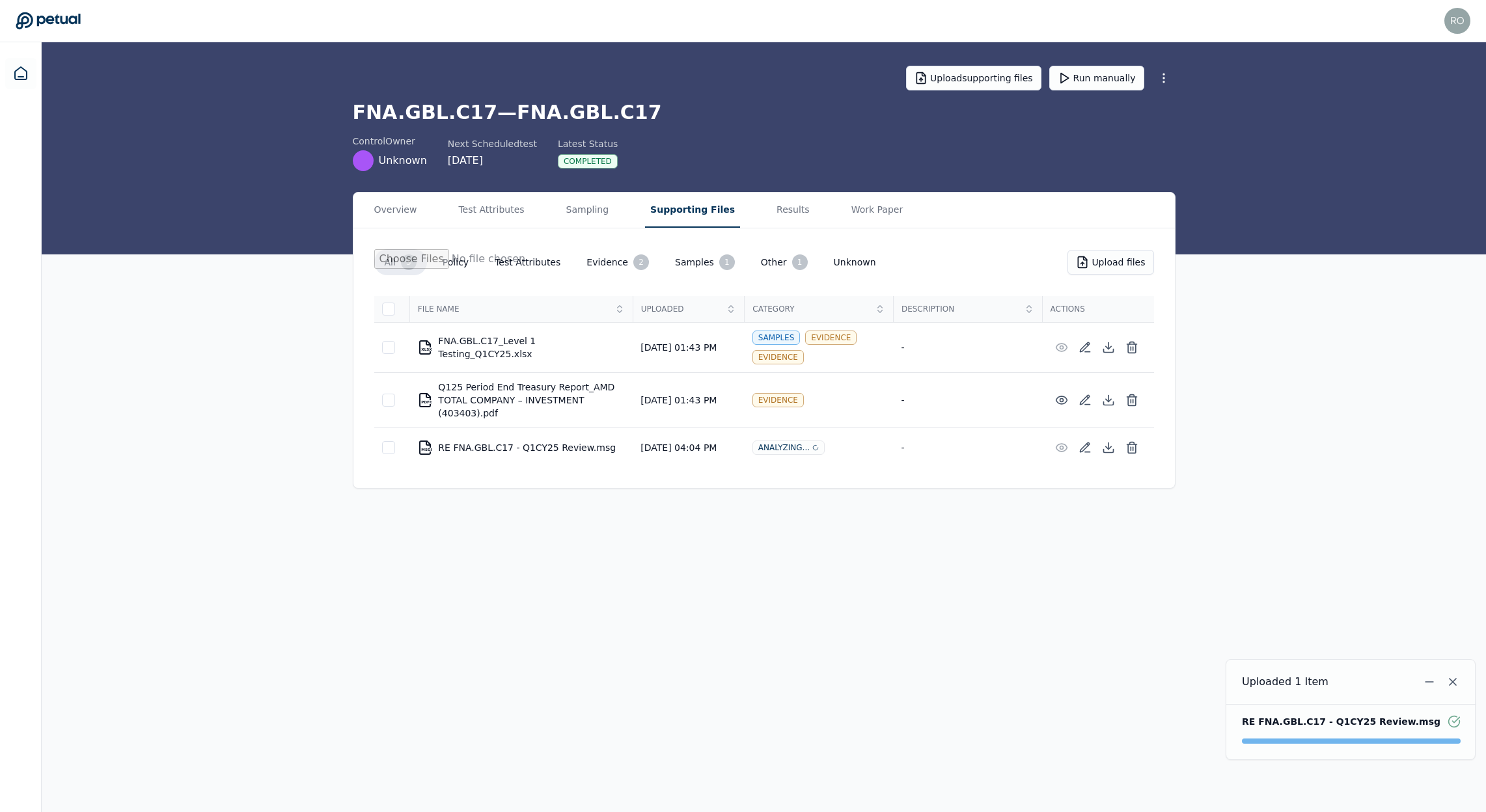
click at [52, 18] on icon at bounding box center [47, 20] width 65 height 18
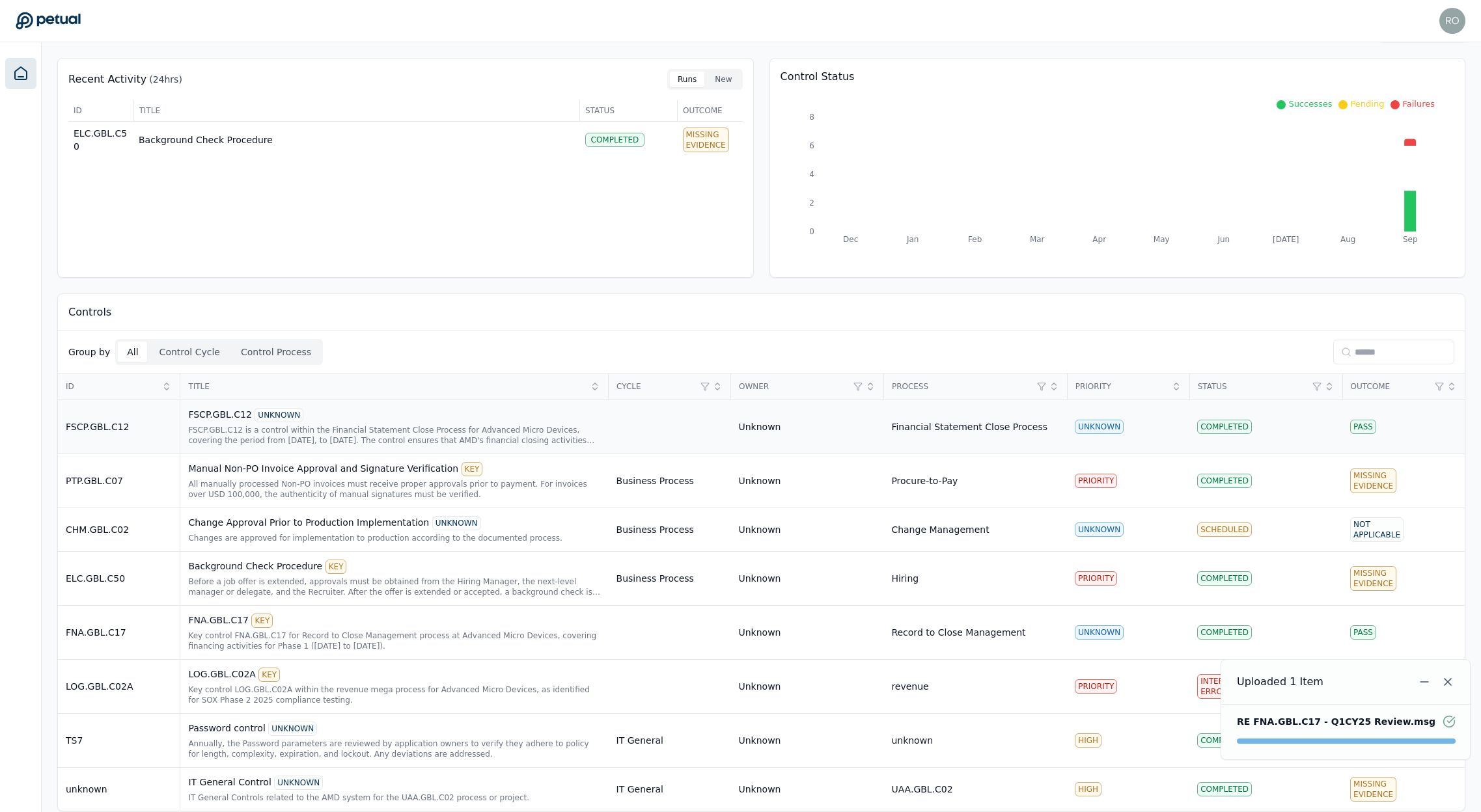
scroll to position [55, 0]
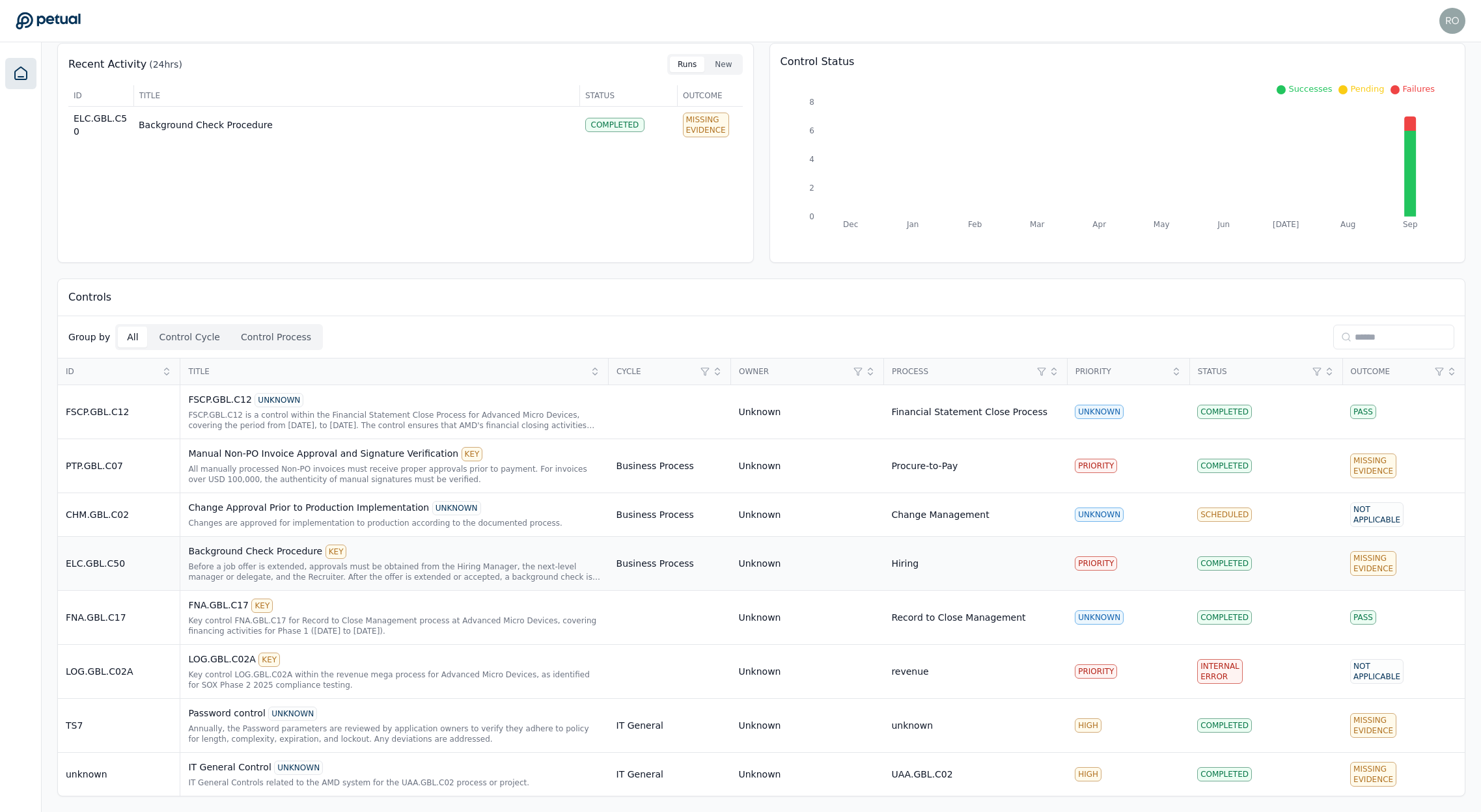
click at [287, 560] on div "Background Check Procedure KEY Before a job offer is extended, approvals must b…" at bounding box center [394, 564] width 412 height 38
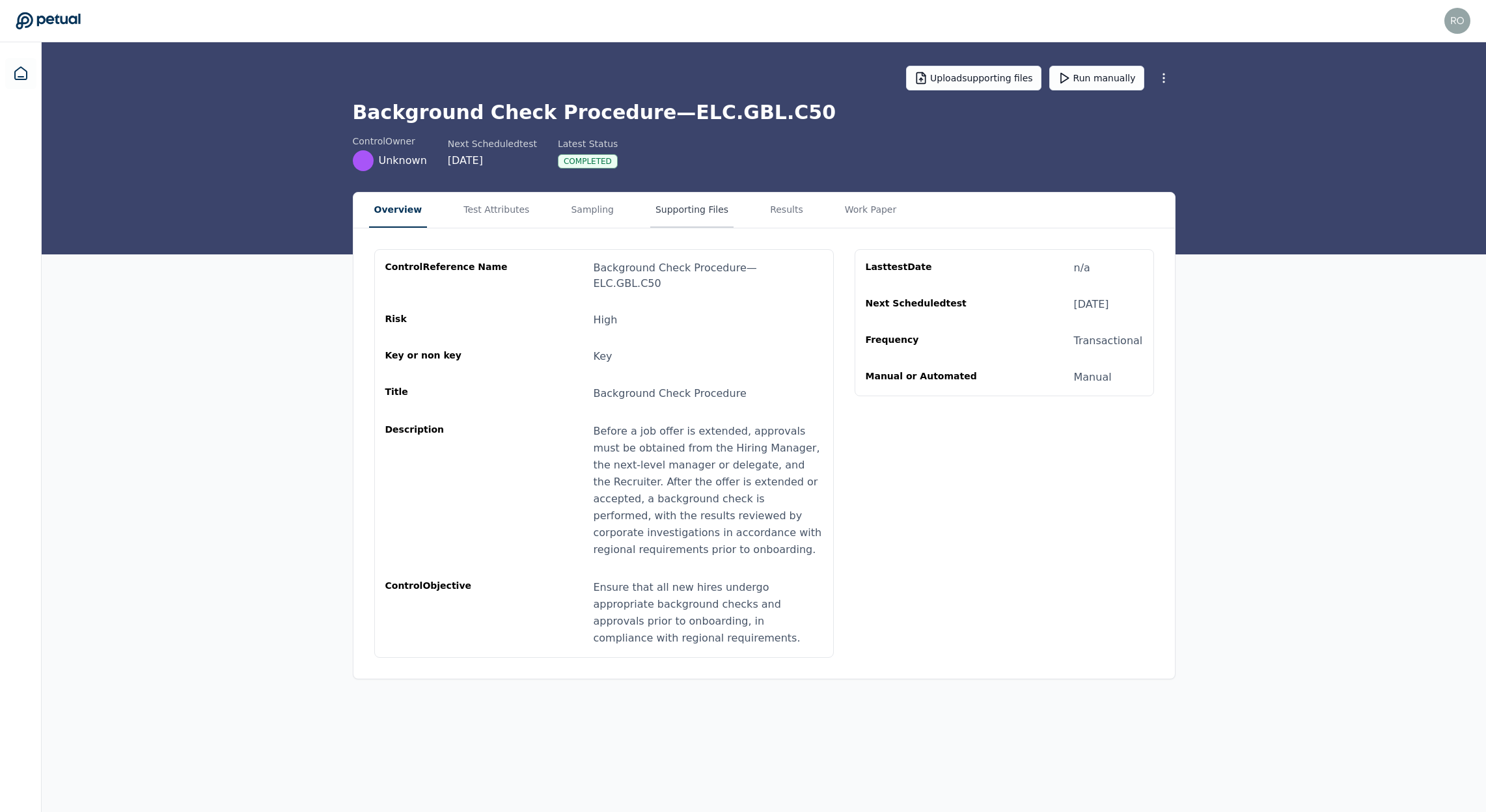
click at [700, 211] on button "Supporting Files" at bounding box center [692, 210] width 83 height 35
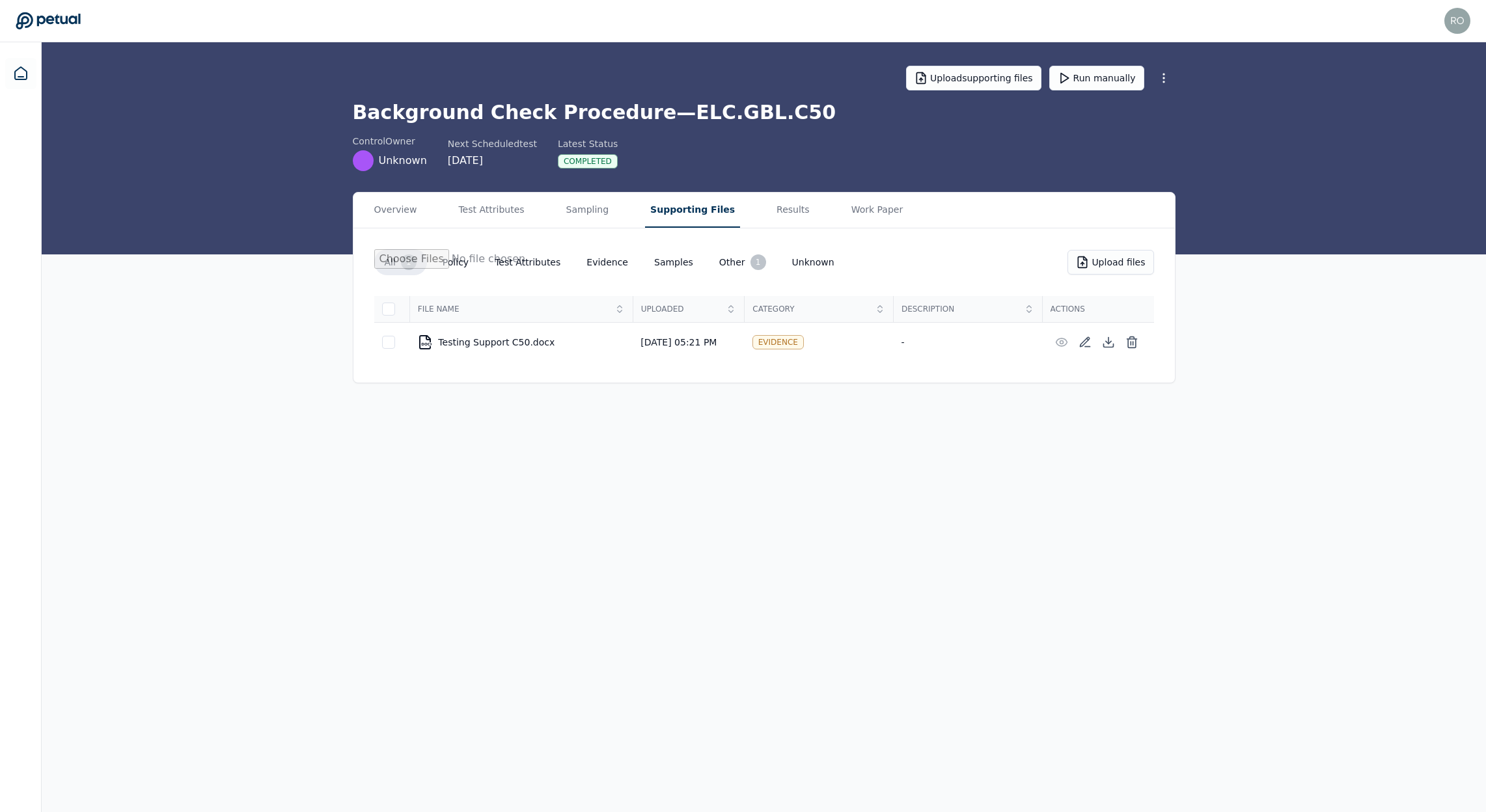
click at [76, 17] on icon at bounding box center [47, 20] width 64 height 17
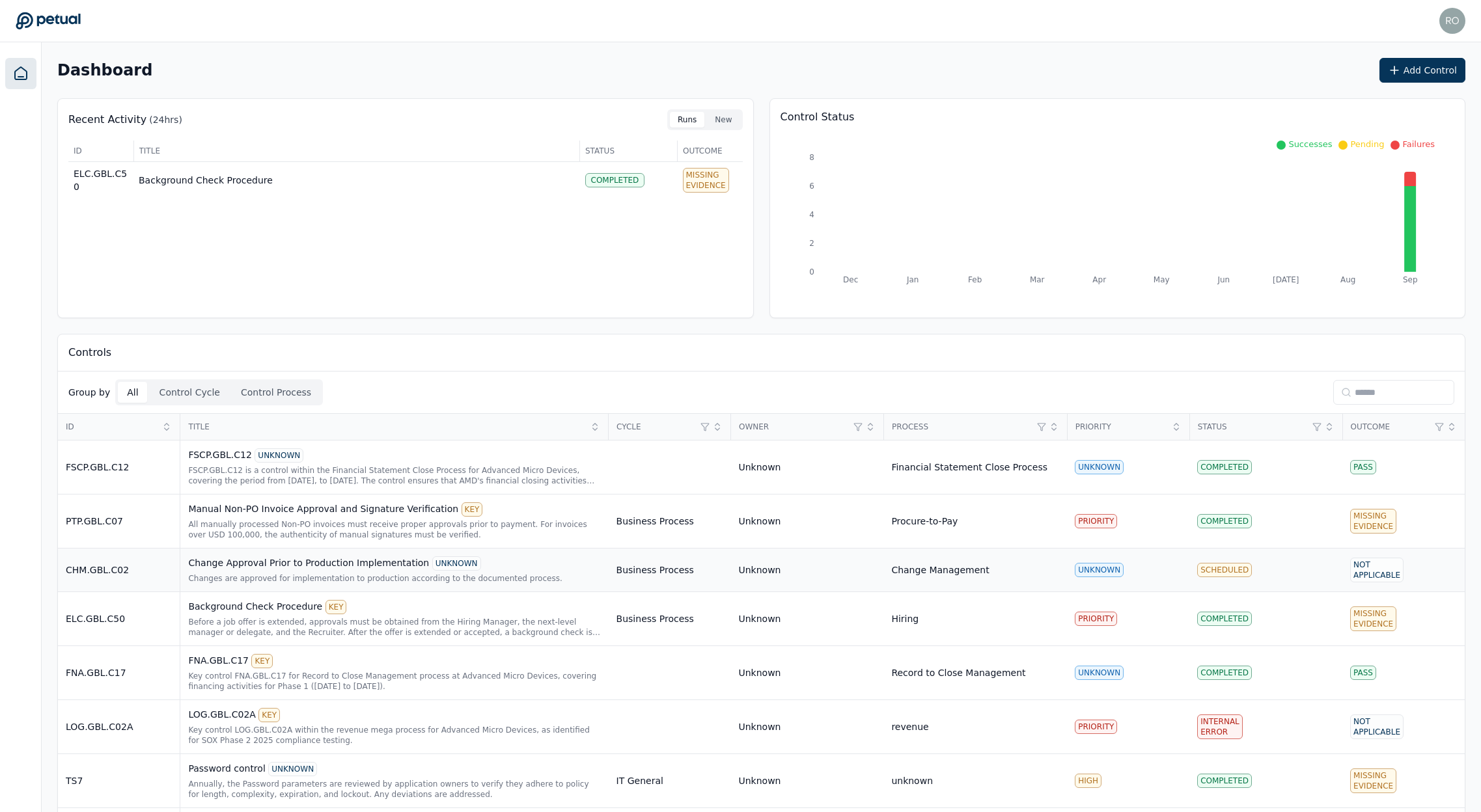
click at [266, 563] on div "Change Approval Prior to Production Implementation UNKNOWN" at bounding box center [394, 564] width 412 height 15
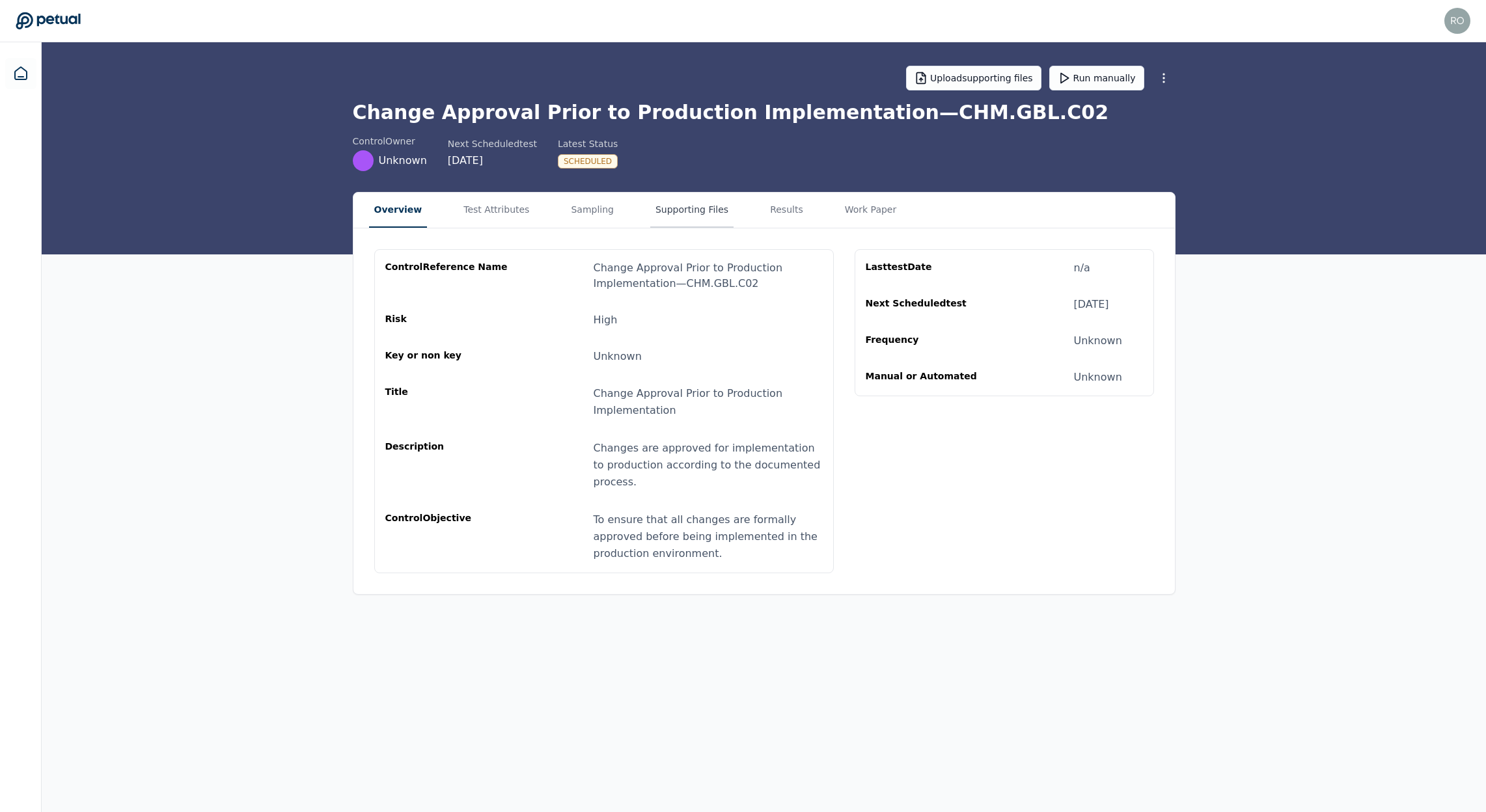
click at [677, 210] on button "Supporting Files" at bounding box center [692, 210] width 83 height 35
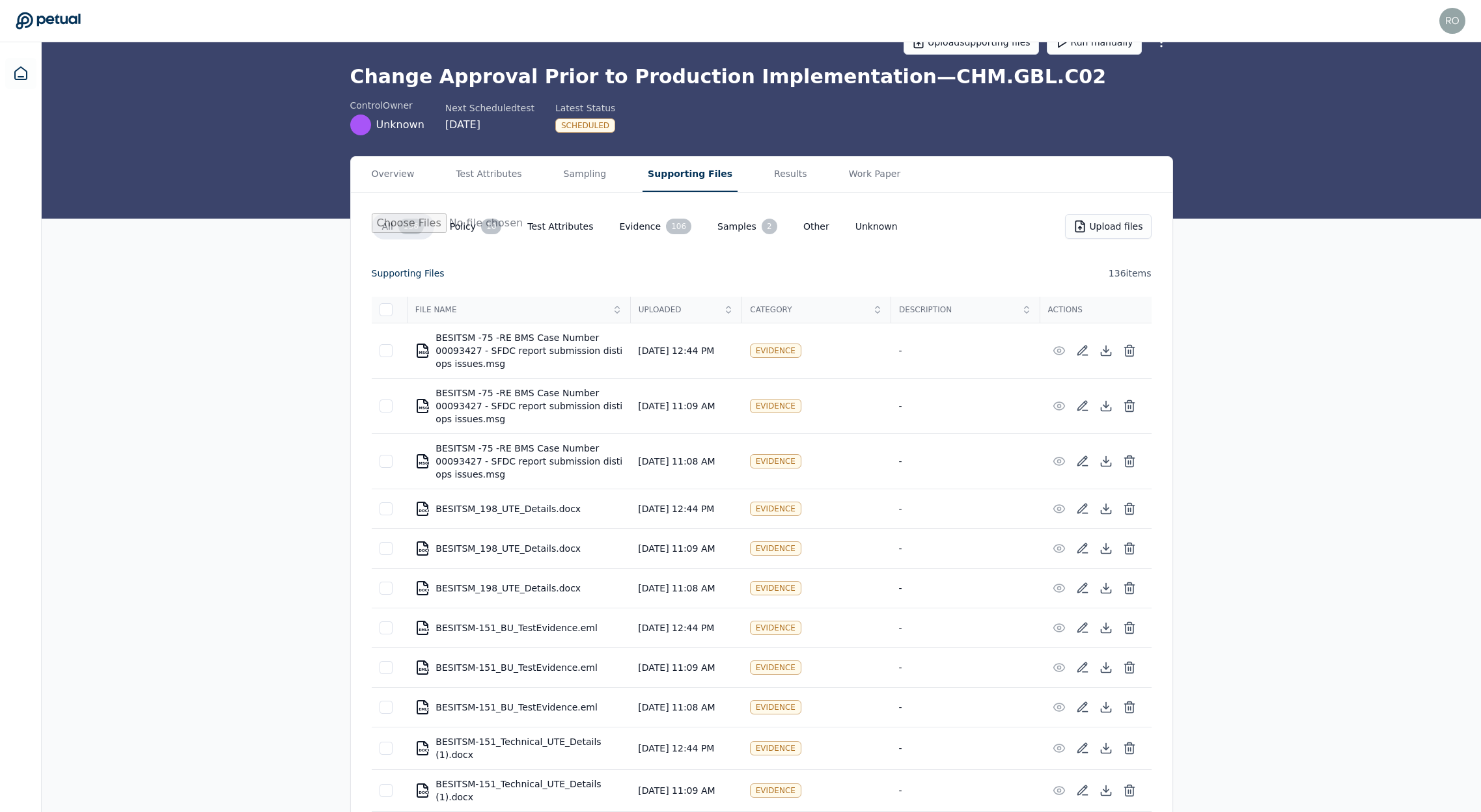
scroll to position [131, 0]
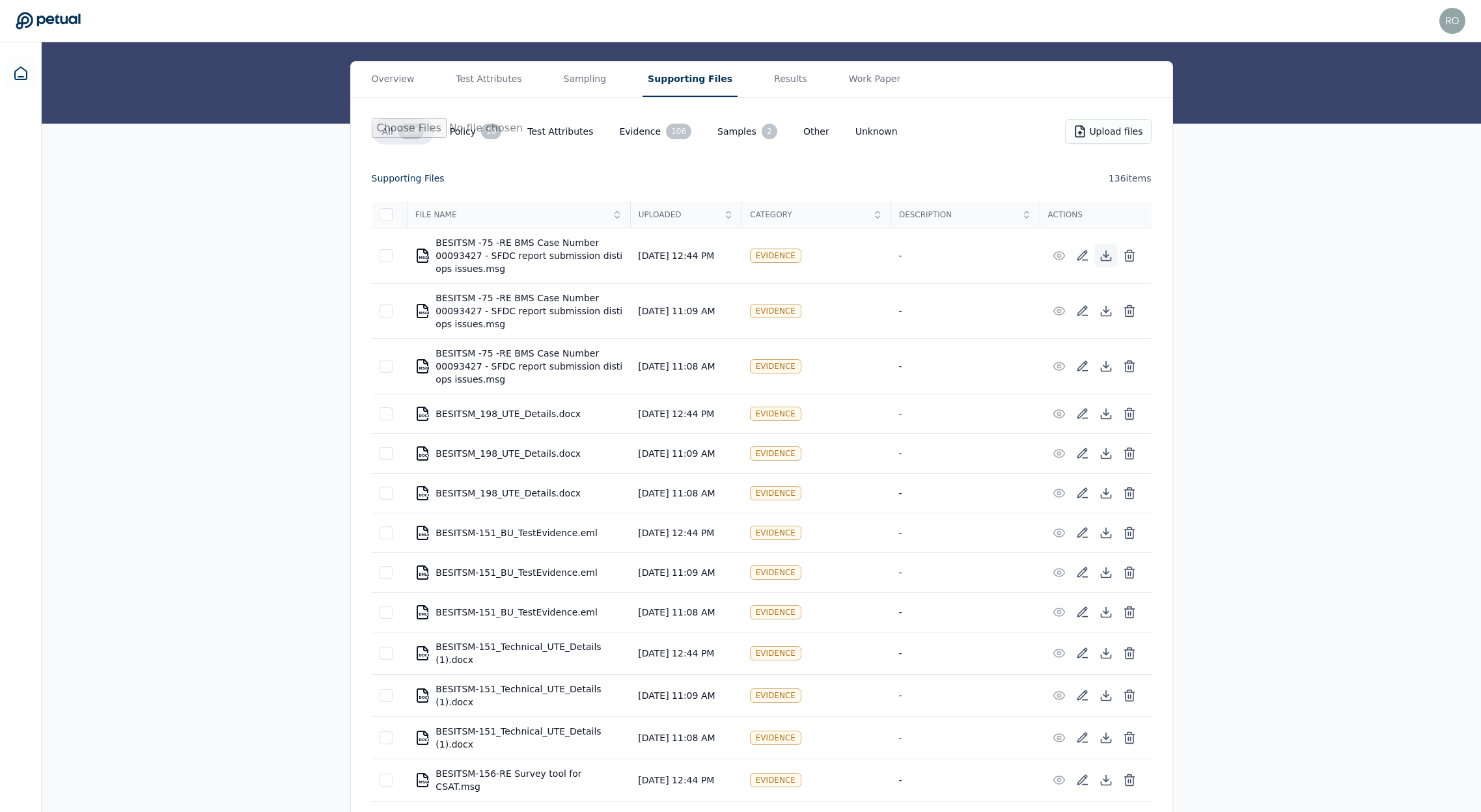
click at [1109, 261] on icon at bounding box center [1106, 259] width 9 height 3
click at [1107, 307] on icon at bounding box center [1106, 311] width 13 height 13
click at [1105, 360] on icon at bounding box center [1106, 366] width 13 height 13
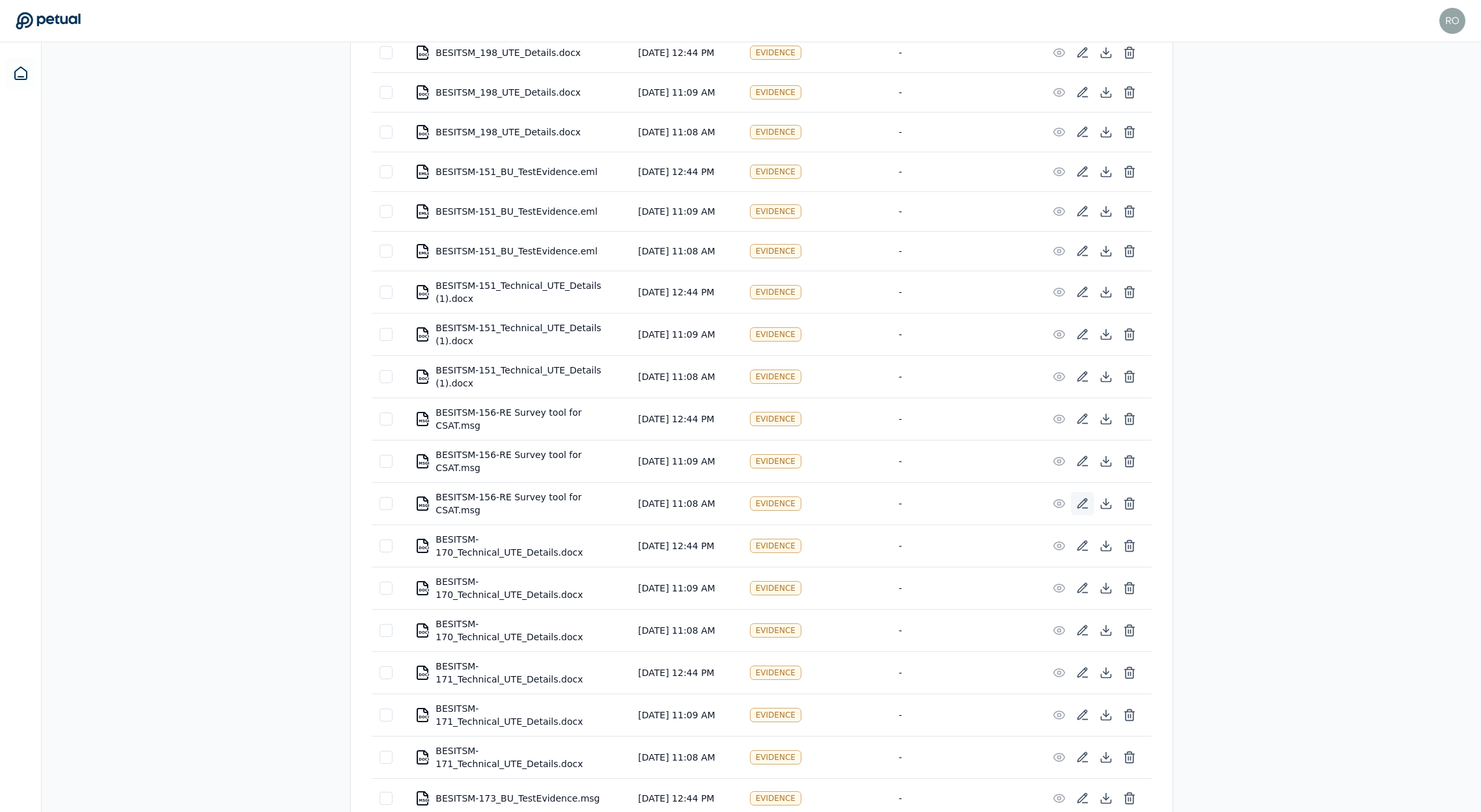
scroll to position [511, 0]
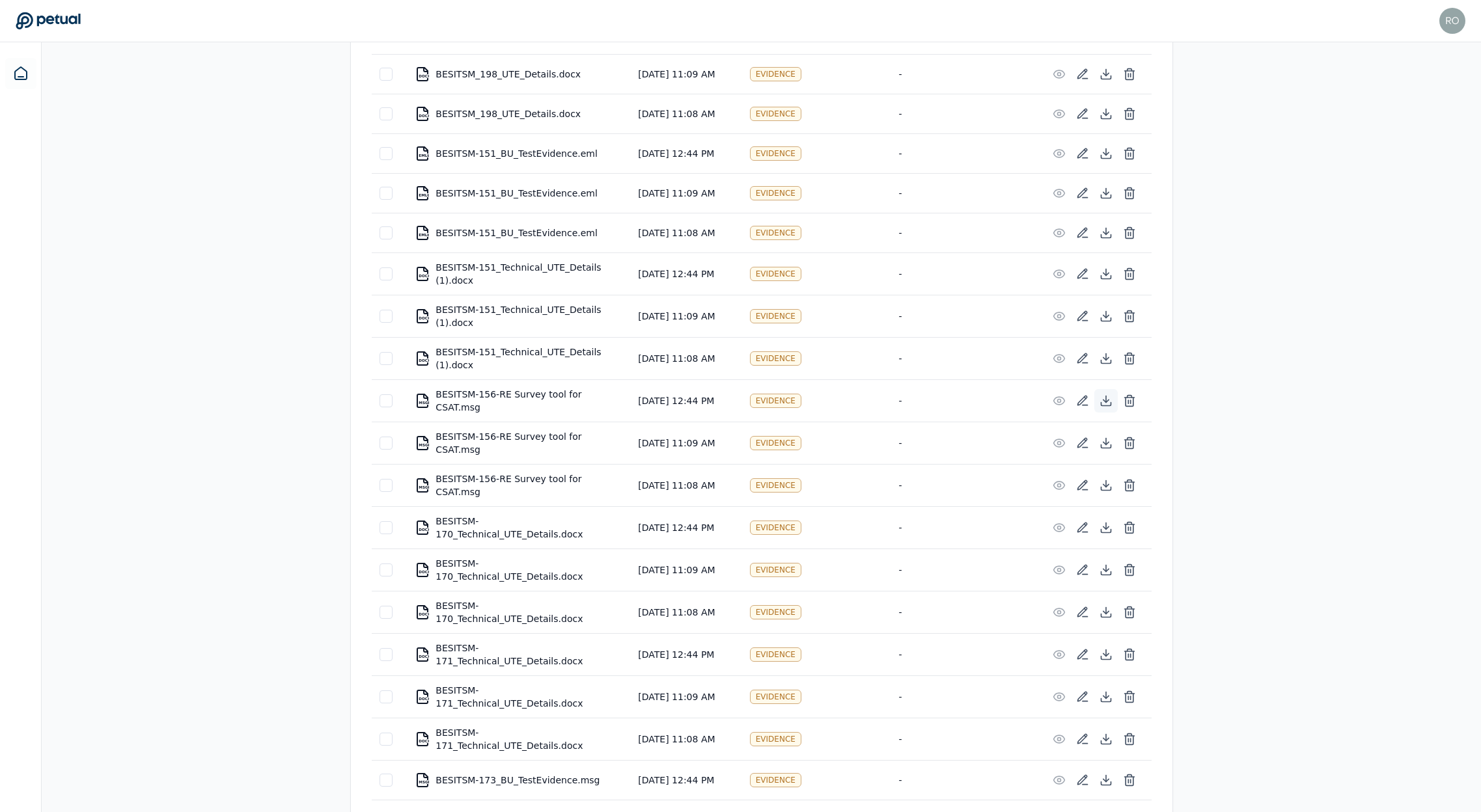
click at [1104, 401] on icon at bounding box center [1106, 401] width 13 height 13
click at [1106, 438] on icon at bounding box center [1106, 441] width 0 height 7
click at [1107, 479] on icon at bounding box center [1106, 486] width 13 height 13
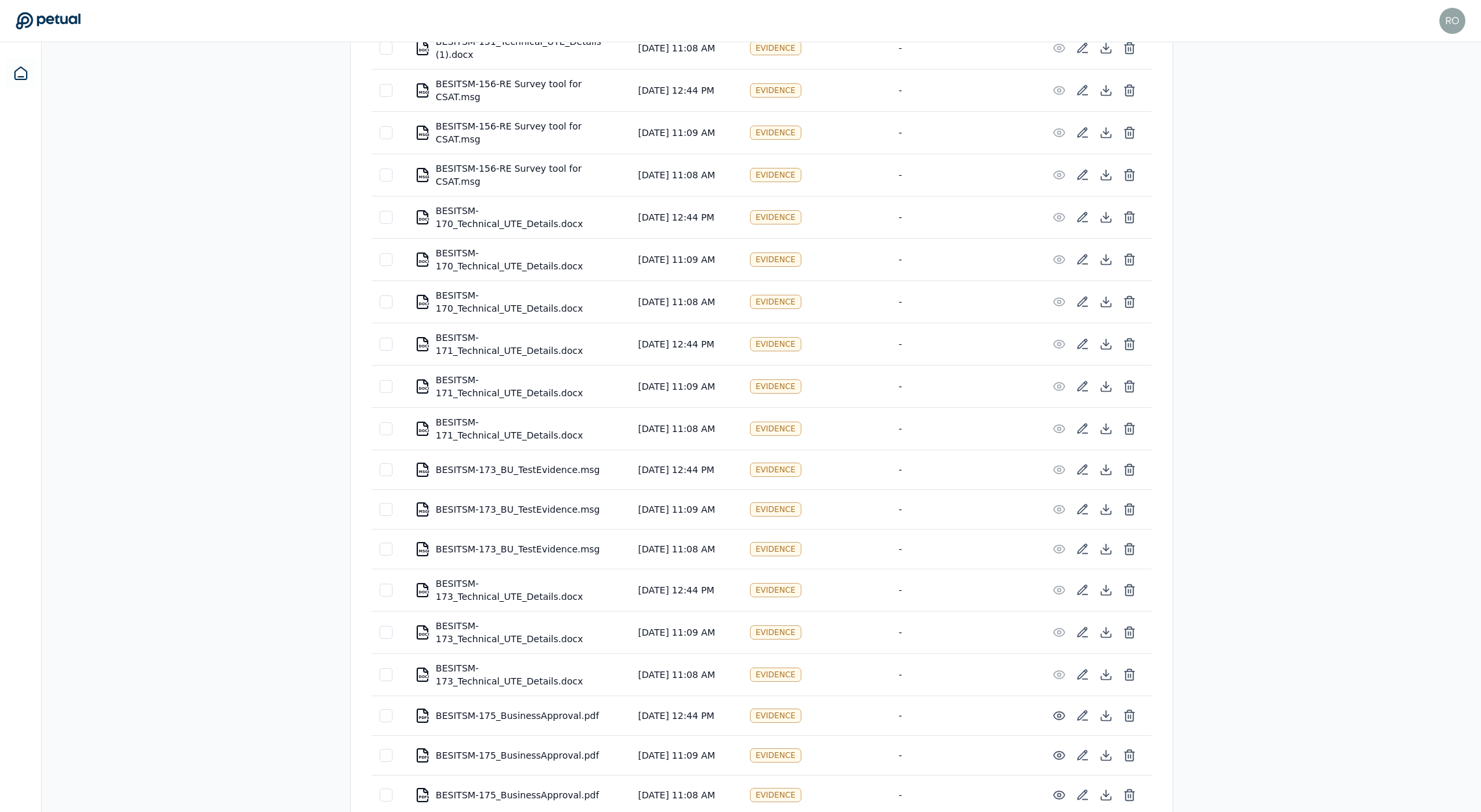
scroll to position [833, 0]
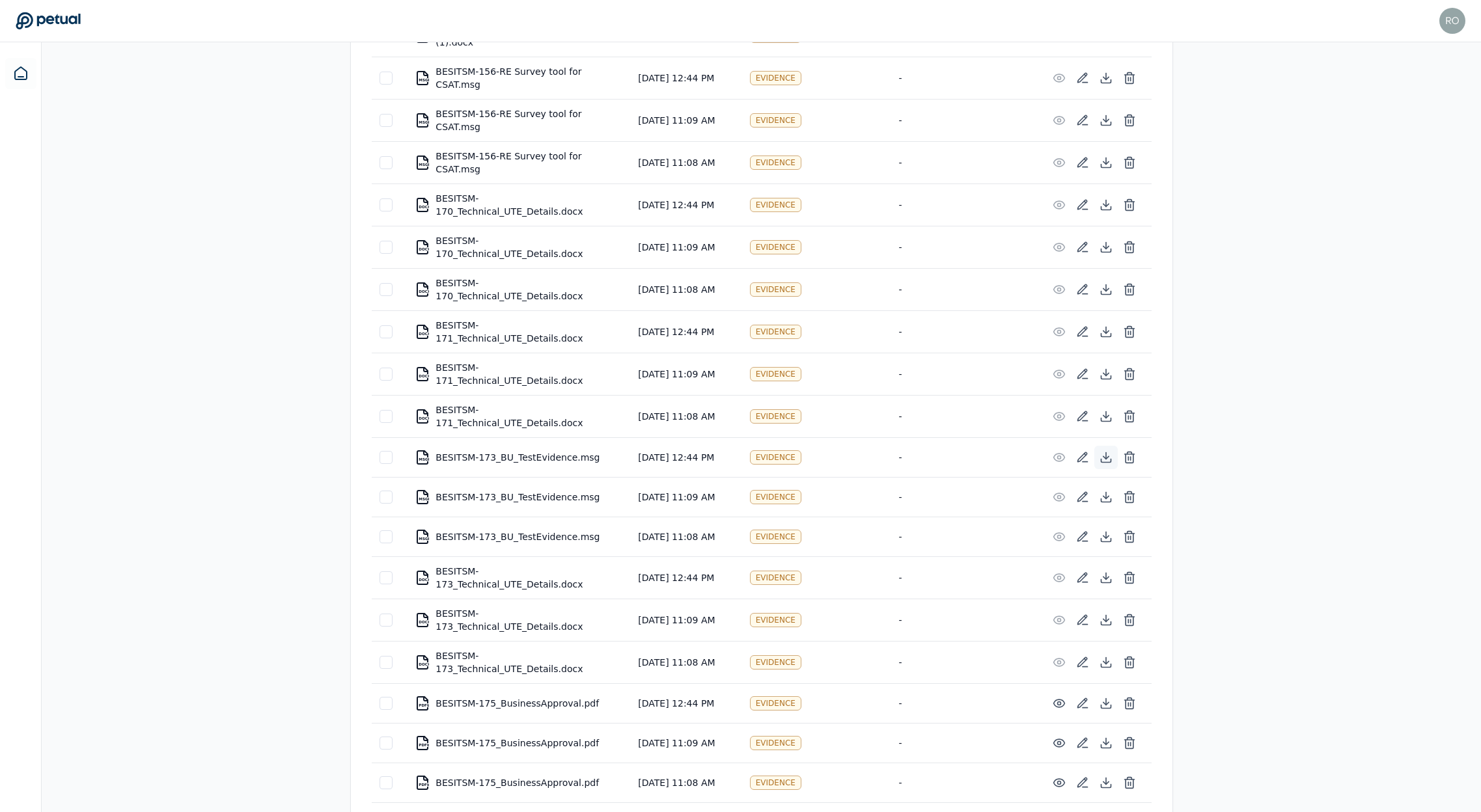
click at [1099, 451] on icon at bounding box center [1106, 457] width 13 height 13
click at [1104, 491] on icon at bounding box center [1106, 497] width 13 height 13
click at [1108, 530] on icon at bounding box center [1106, 537] width 13 height 13
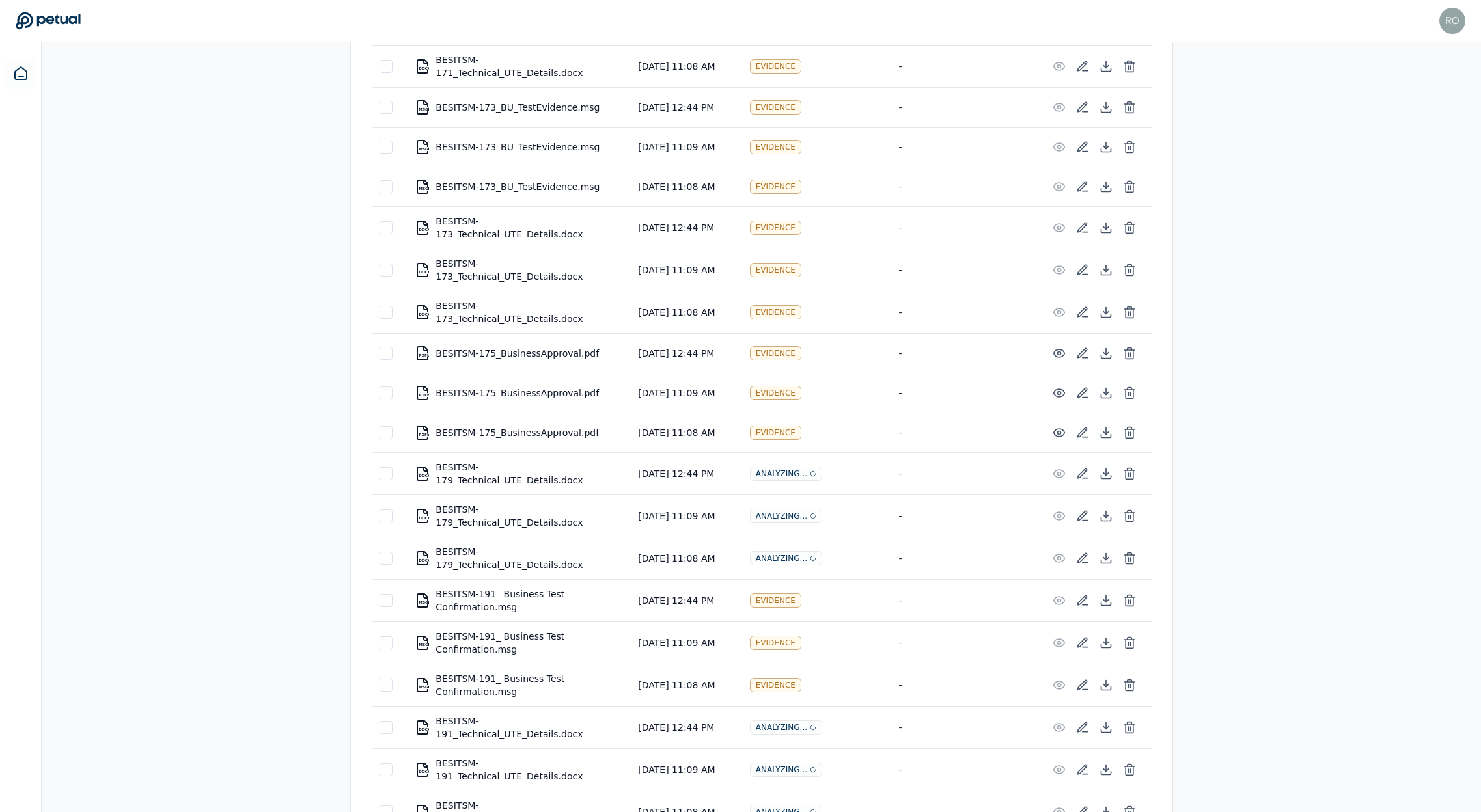
scroll to position [1186, 0]
click at [1099, 591] on icon at bounding box center [1106, 597] width 13 height 13
click at [1106, 635] on icon at bounding box center [1106, 638] width 0 height 7
click at [1107, 676] on icon at bounding box center [1106, 682] width 13 height 13
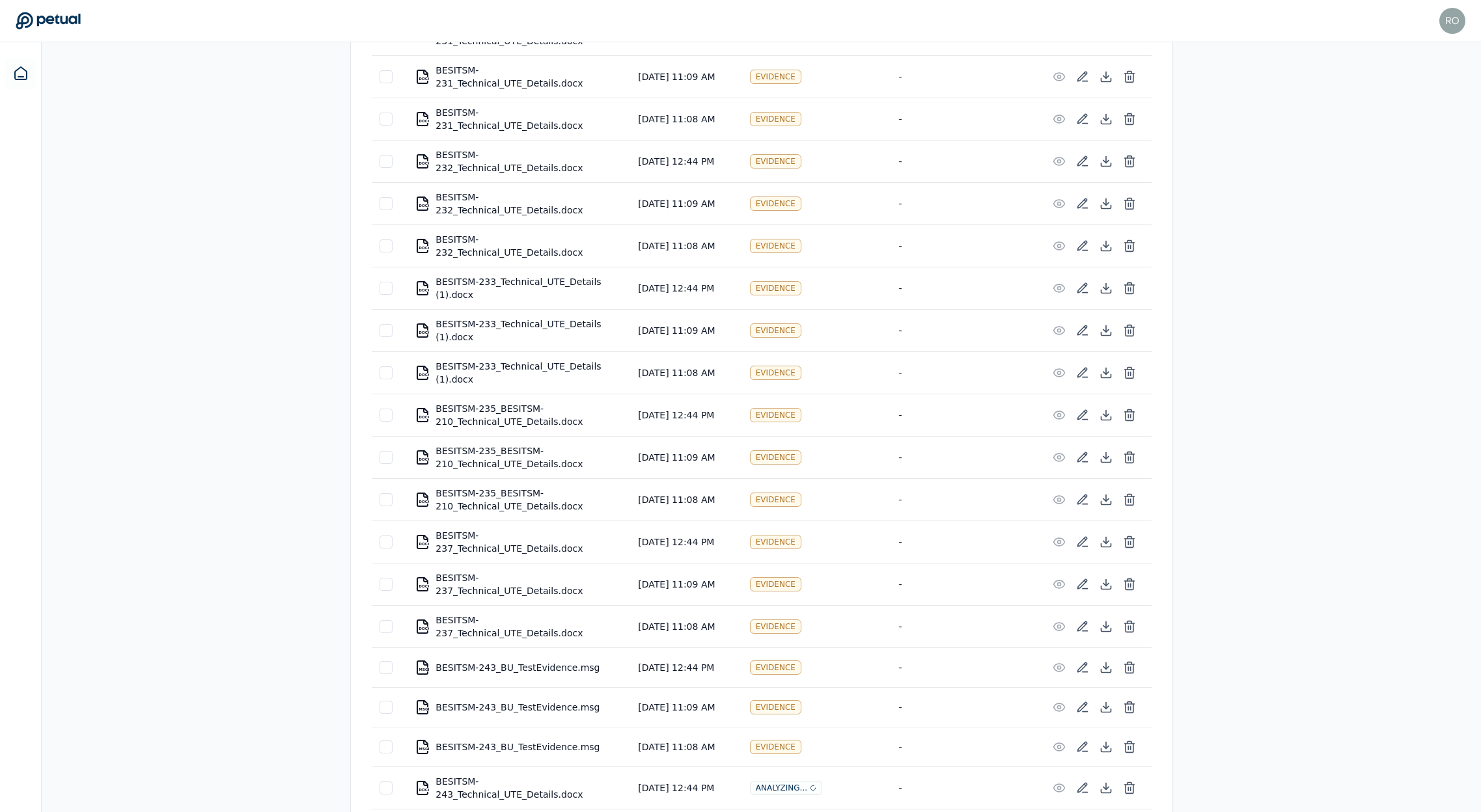
scroll to position [2606, 0]
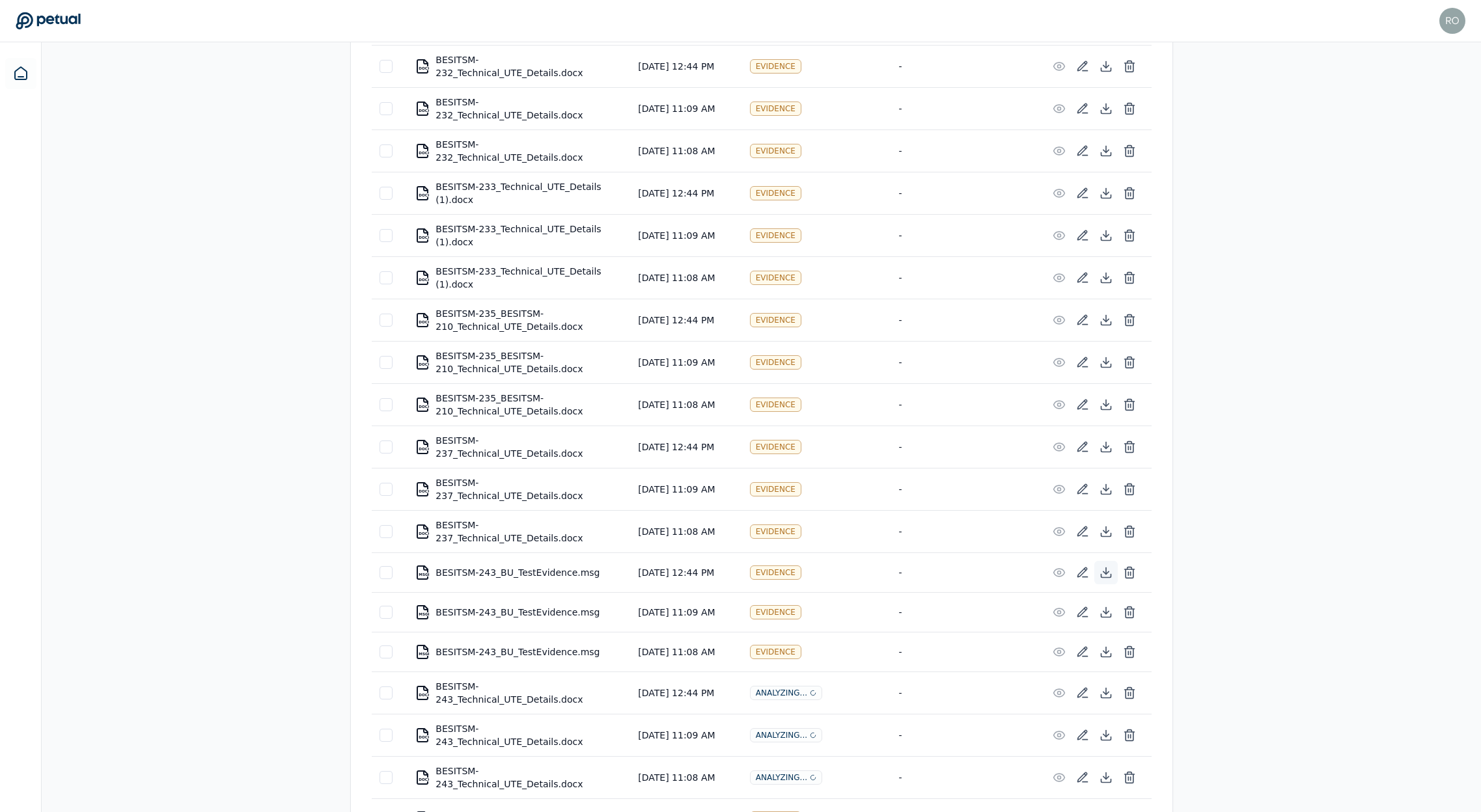
click at [1106, 568] on icon at bounding box center [1106, 571] width 0 height 7
click at [1104, 611] on icon at bounding box center [1106, 612] width 5 height 3
click at [1104, 651] on icon at bounding box center [1106, 653] width 5 height 3
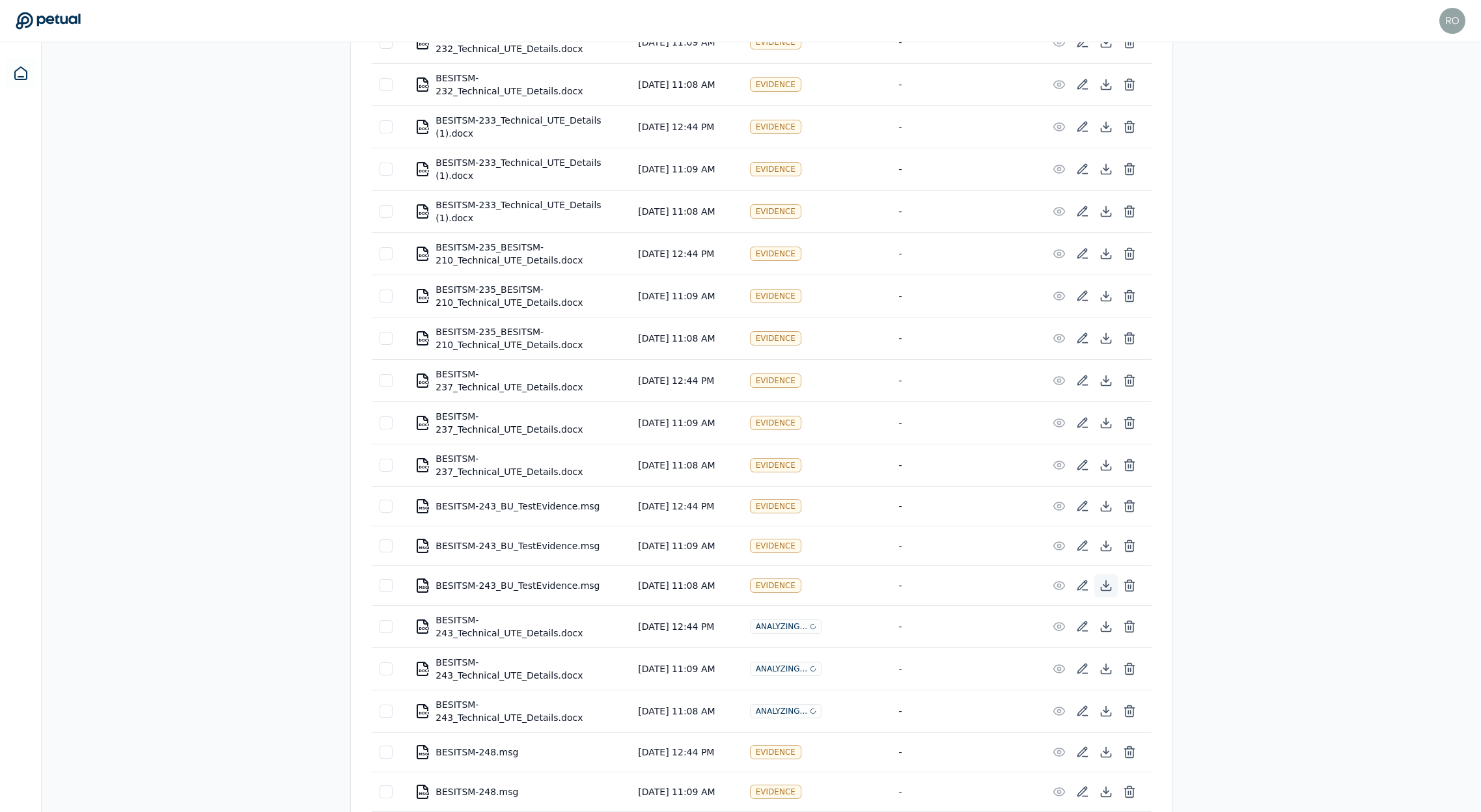
scroll to position [2780, 0]
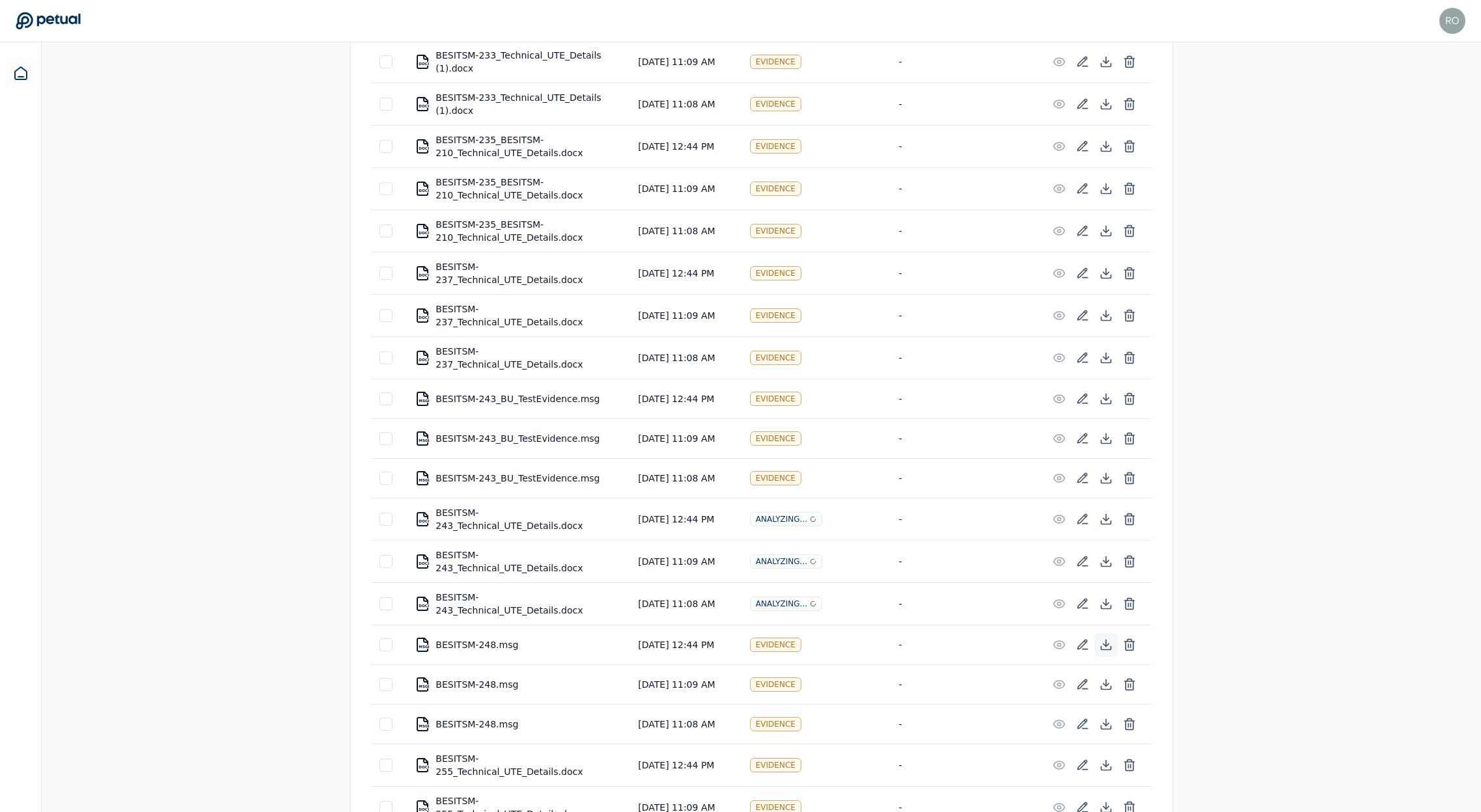
click at [1105, 639] on icon at bounding box center [1106, 645] width 13 height 13
click at [1105, 687] on icon at bounding box center [1106, 688] width 9 height 3
click at [1103, 718] on icon at bounding box center [1106, 725] width 13 height 13
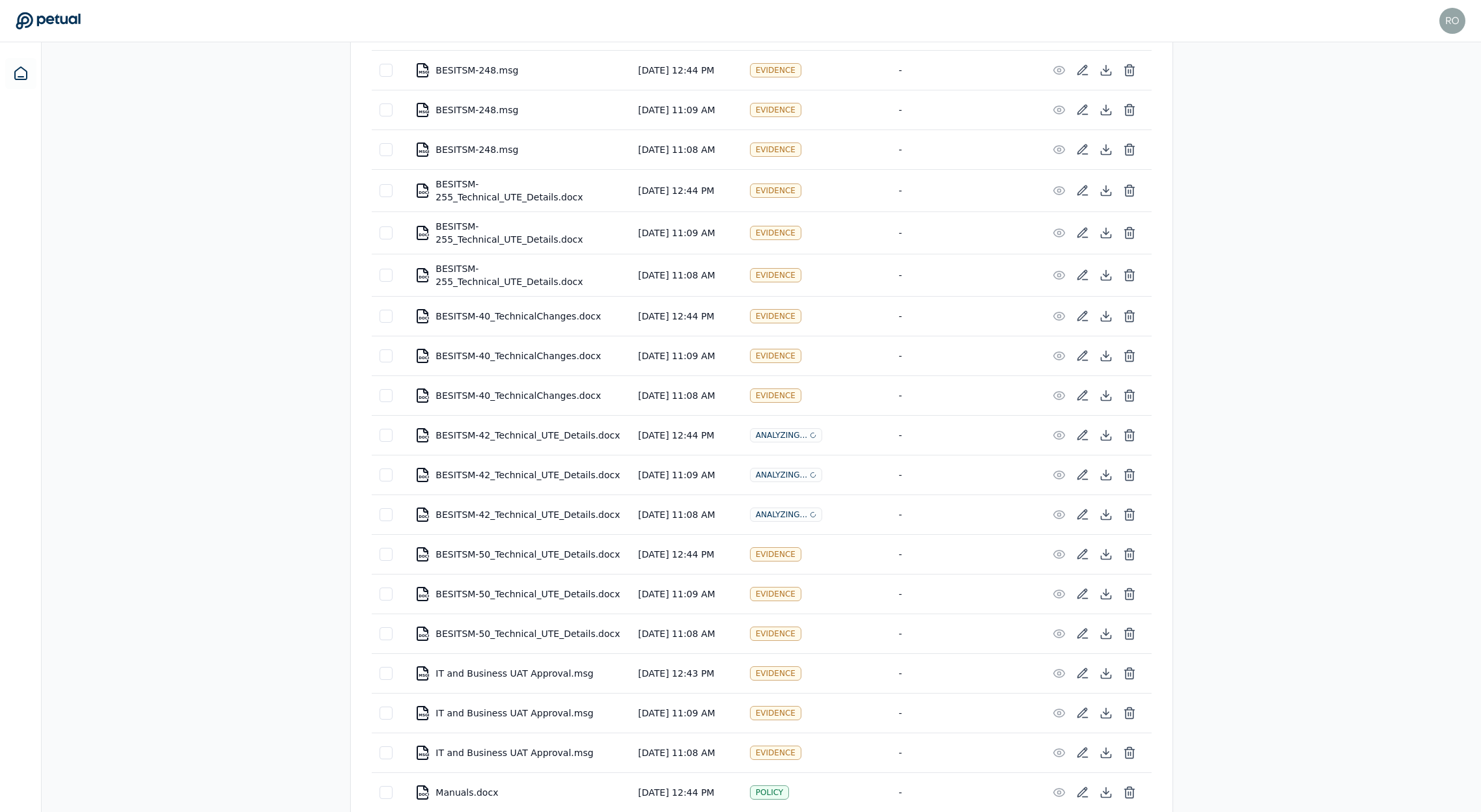
scroll to position [3362, 0]
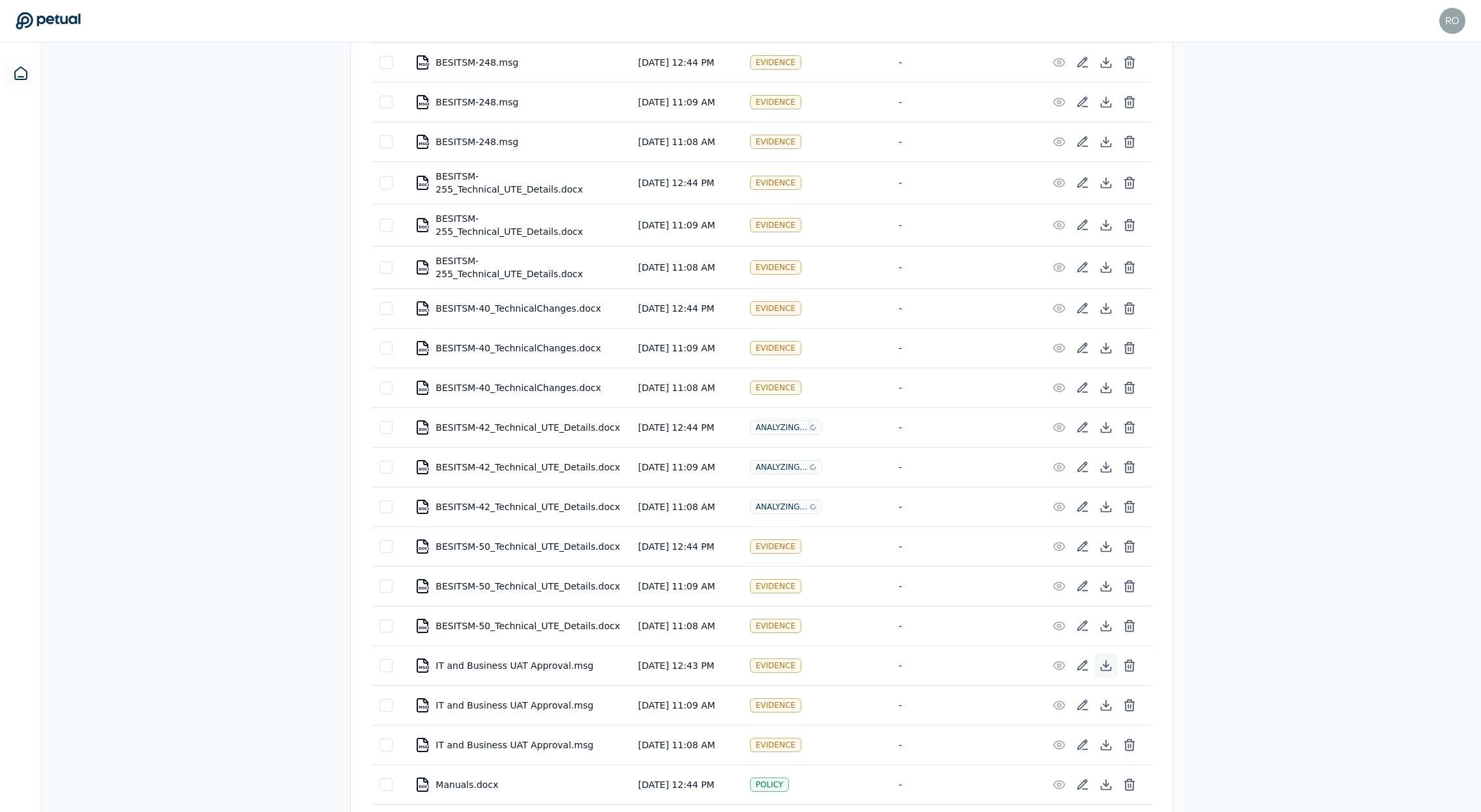
click at [1104, 659] on icon at bounding box center [1106, 666] width 13 height 13
click at [1103, 699] on icon at bounding box center [1106, 706] width 13 height 13
click at [1104, 738] on icon at bounding box center [1106, 745] width 13 height 13
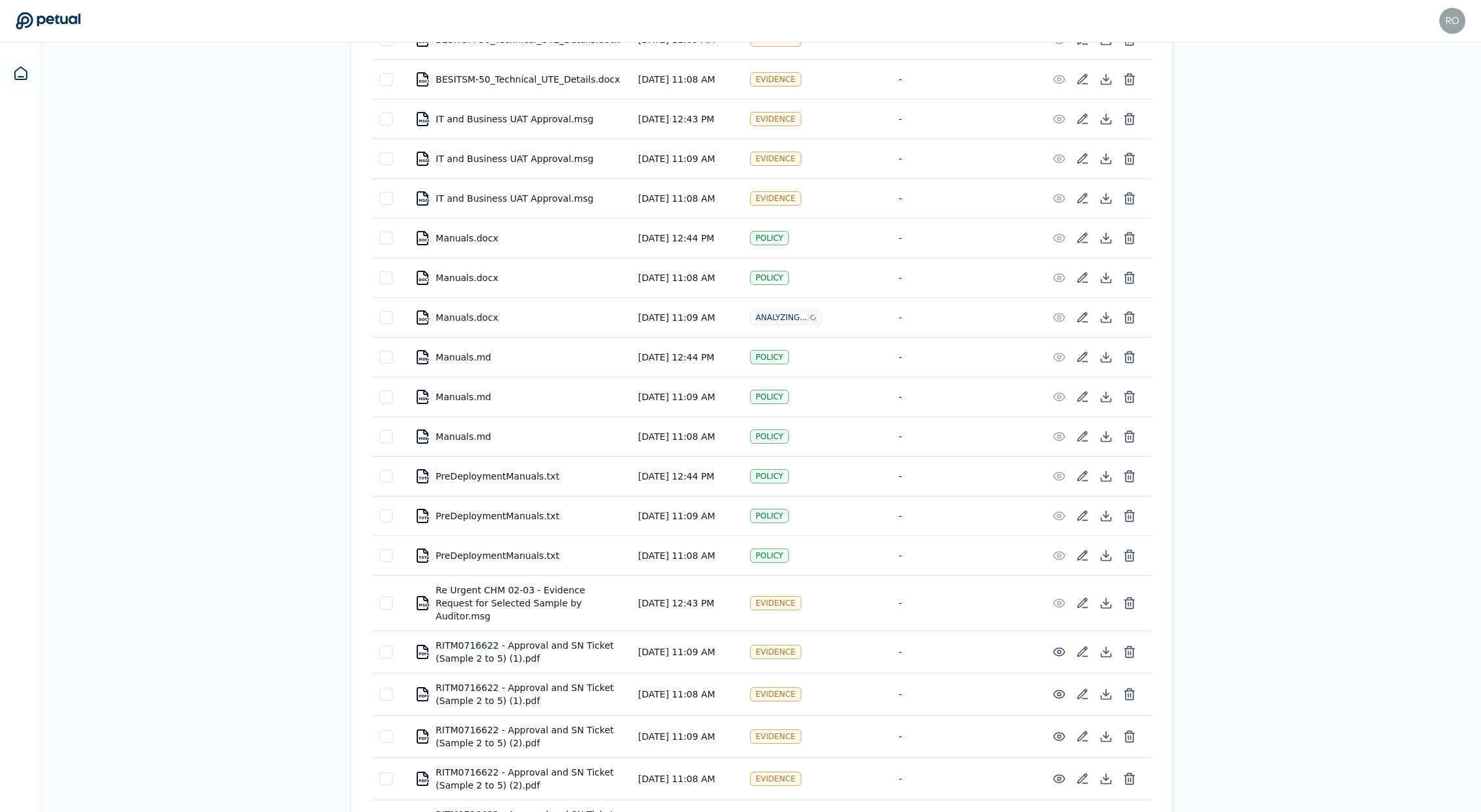
scroll to position [3911, 0]
click at [1105, 599] on icon at bounding box center [1106, 601] width 5 height 3
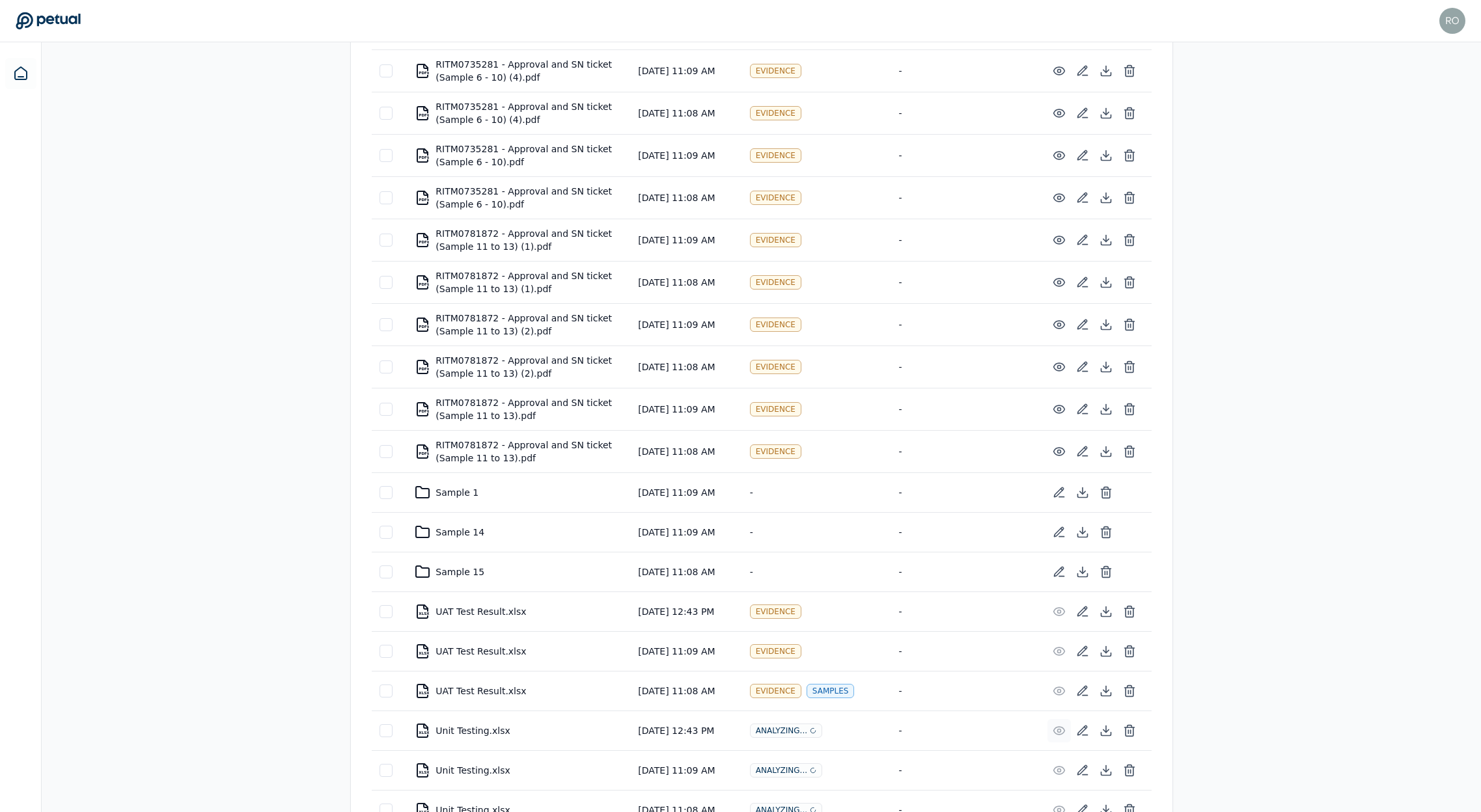
scroll to position [5125, 0]
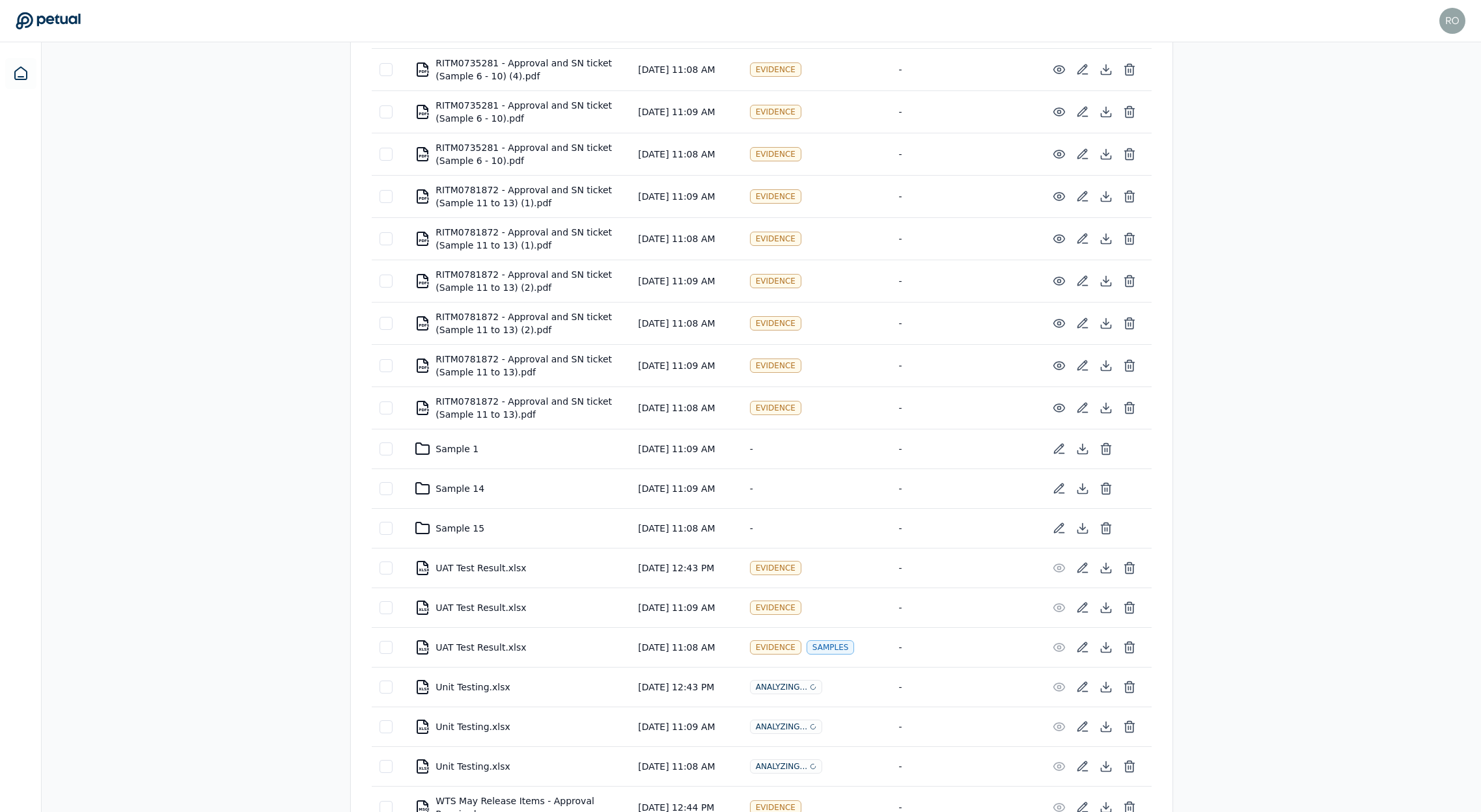
click at [1105, 801] on icon at bounding box center [1106, 808] width 13 height 13
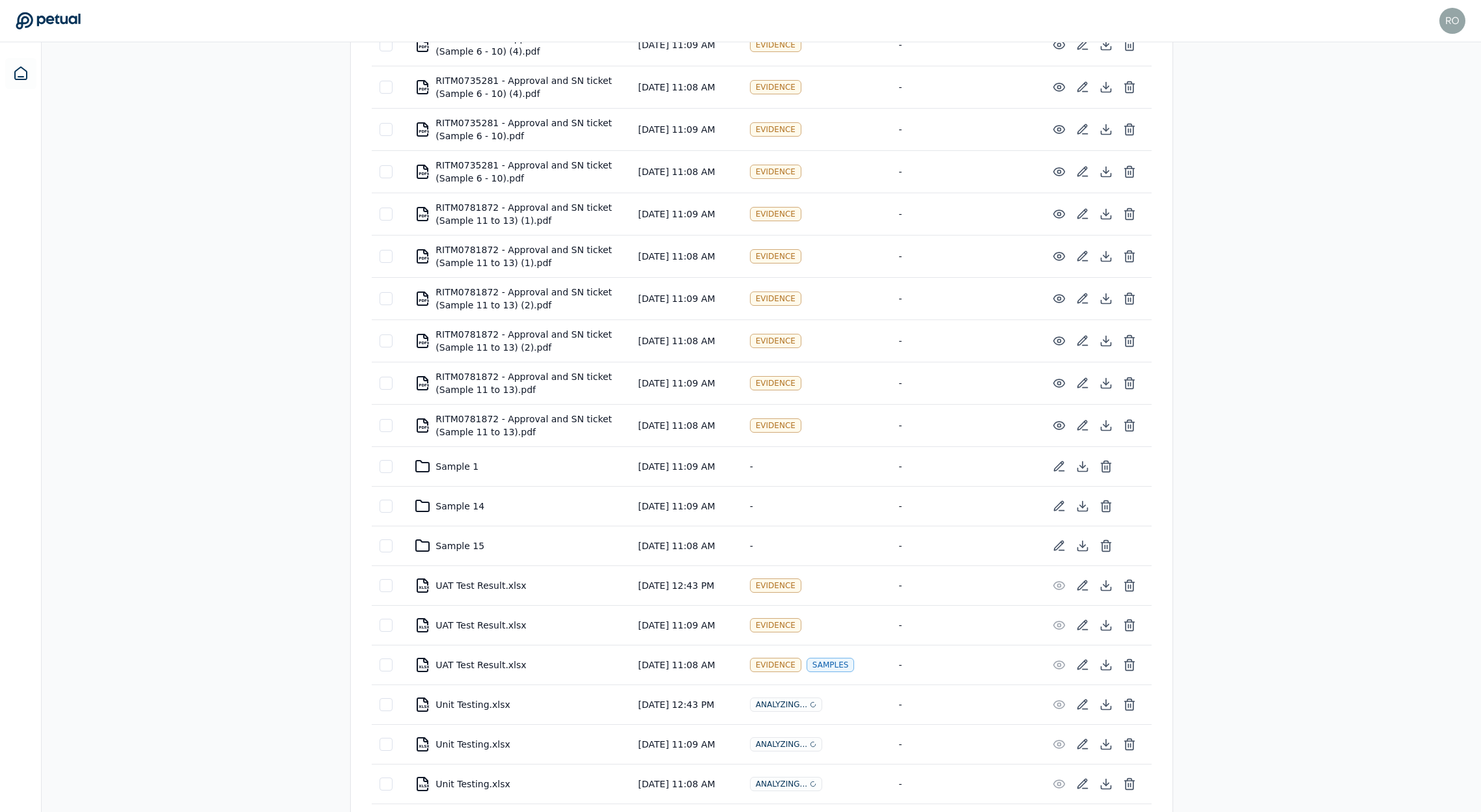
scroll to position [5104, 0]
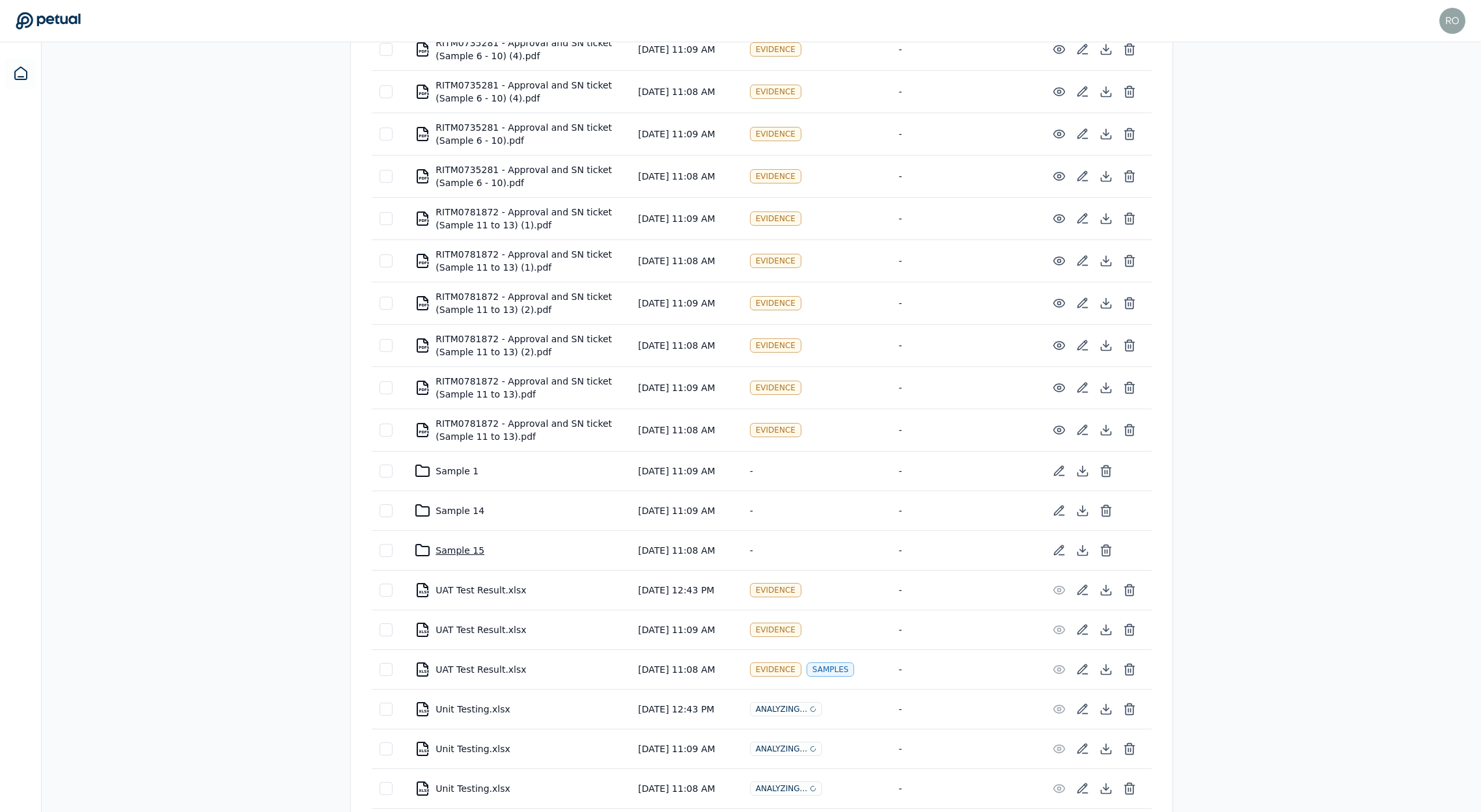
click at [451, 543] on div "Sample 15" at bounding box center [518, 550] width 208 height 15
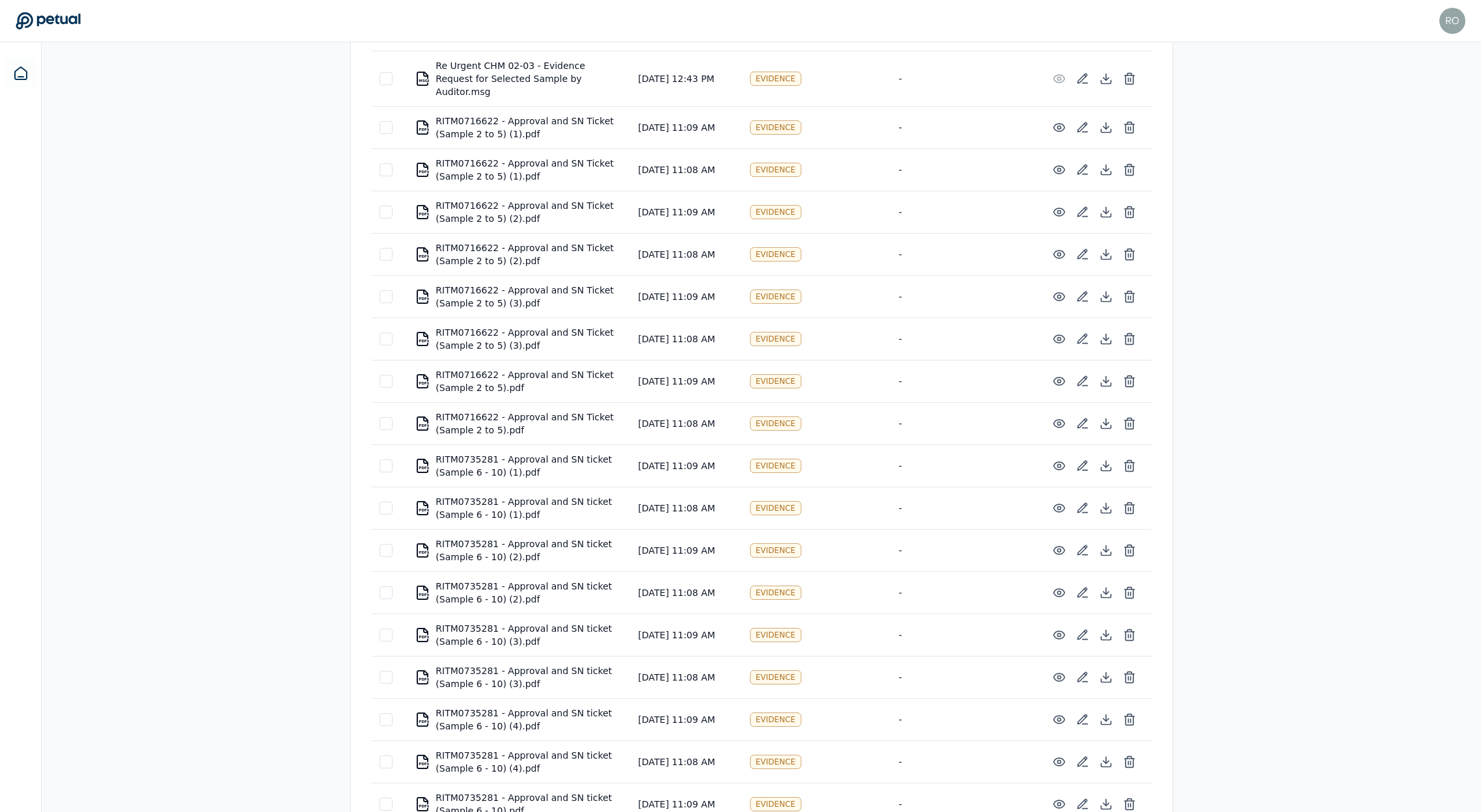
scroll to position [5125, 0]
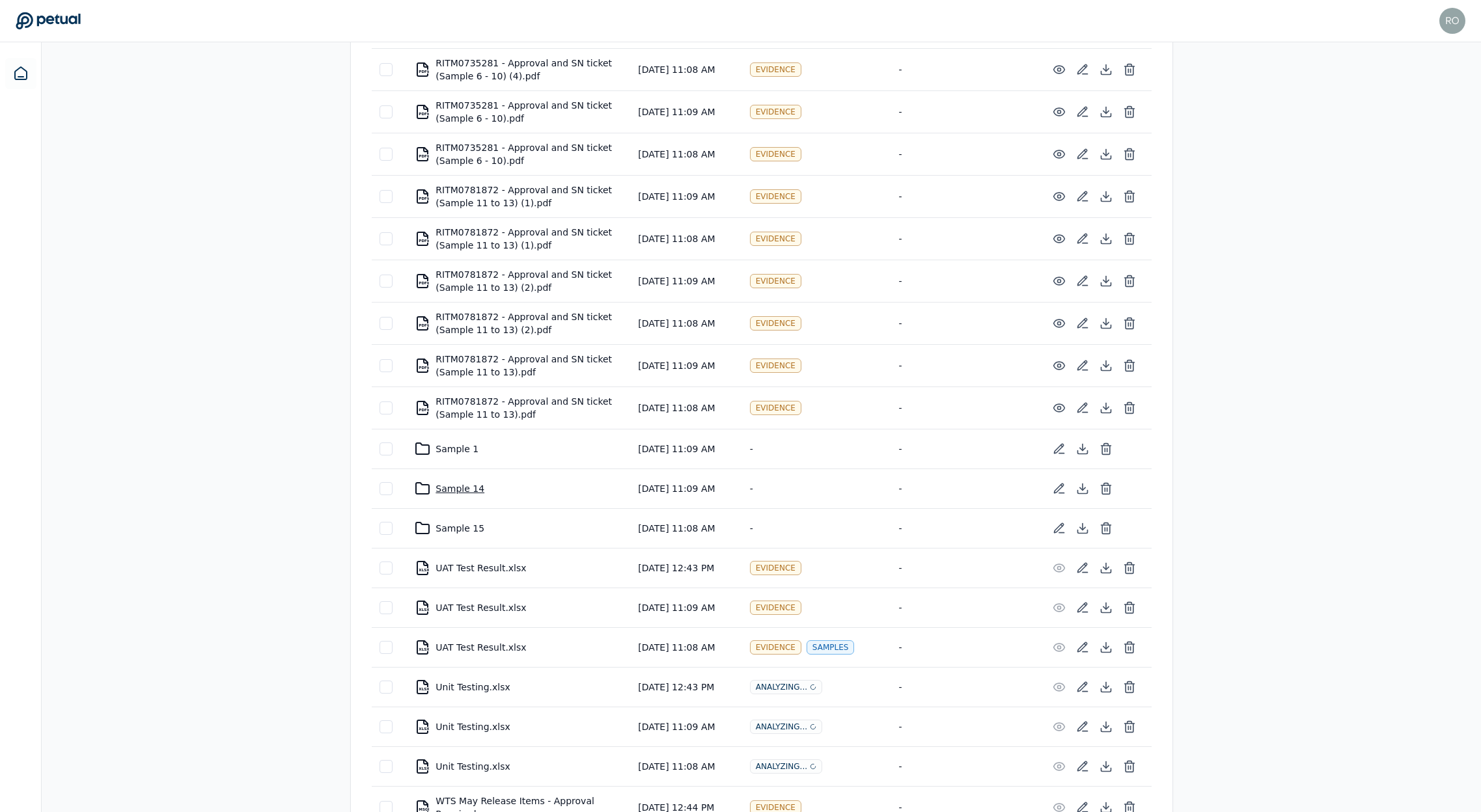
click at [457, 481] on div "Sample 14" at bounding box center [518, 488] width 208 height 15
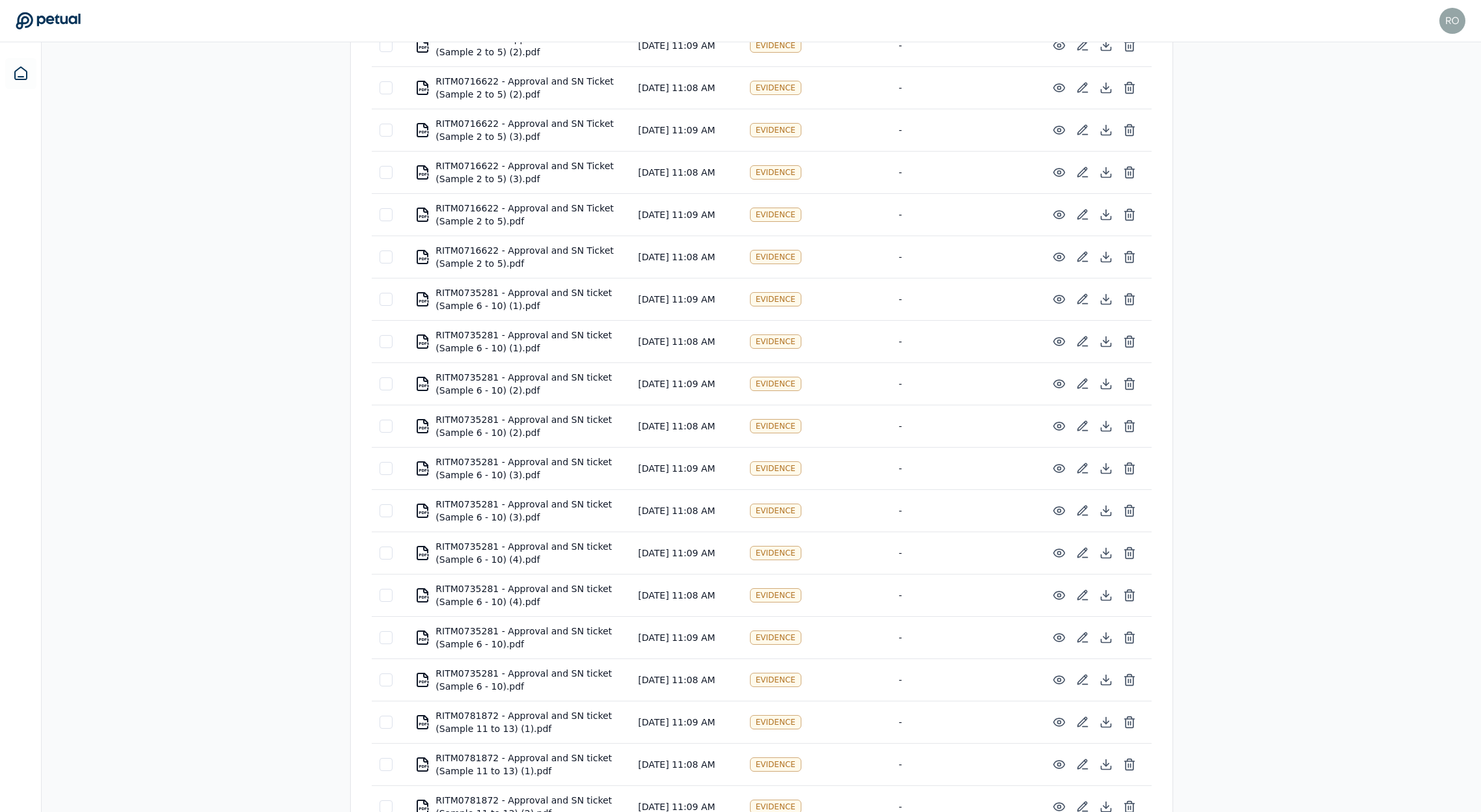
scroll to position [5125, 0]
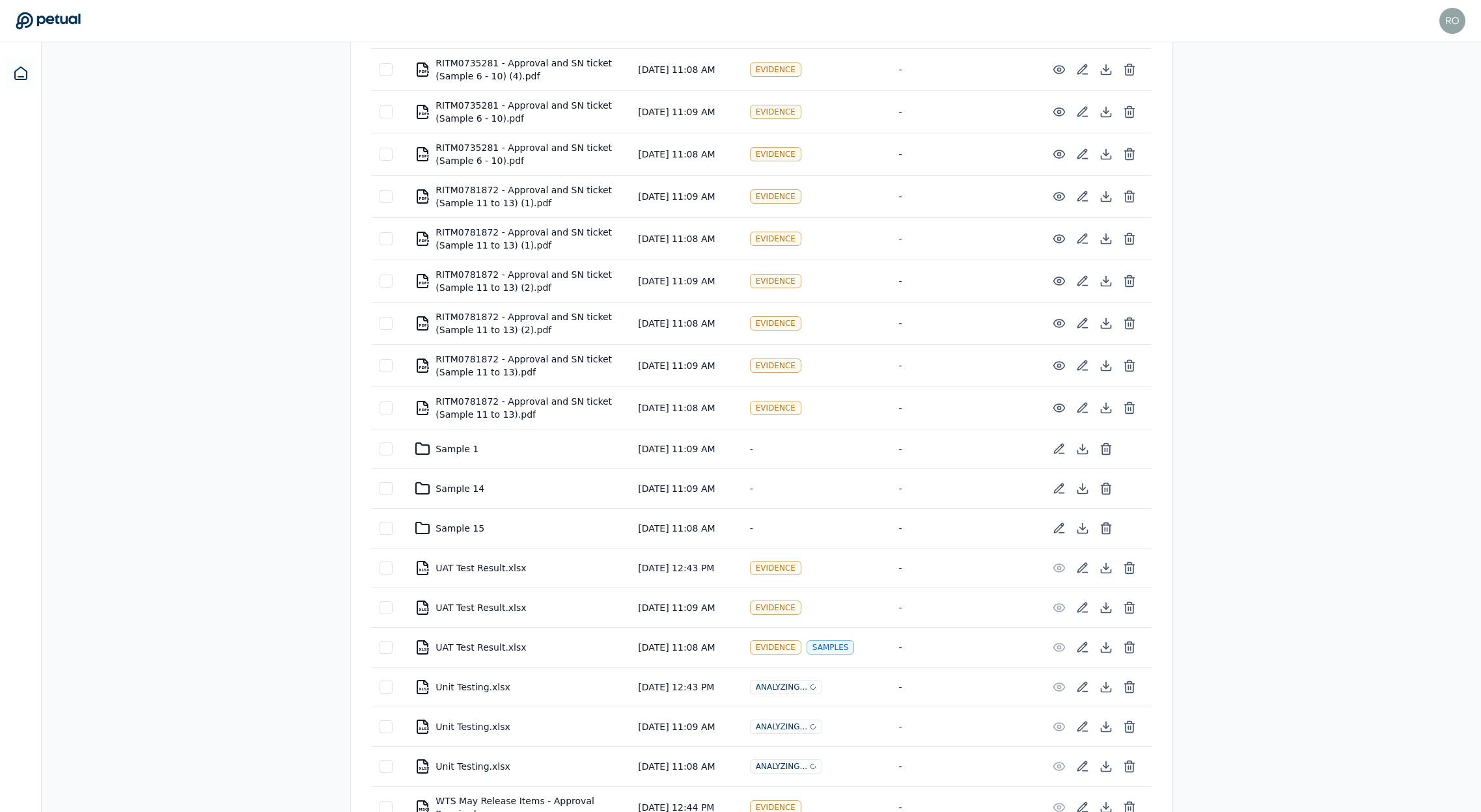
click at [447, 430] on td "Sample 1" at bounding box center [519, 449] width 224 height 40
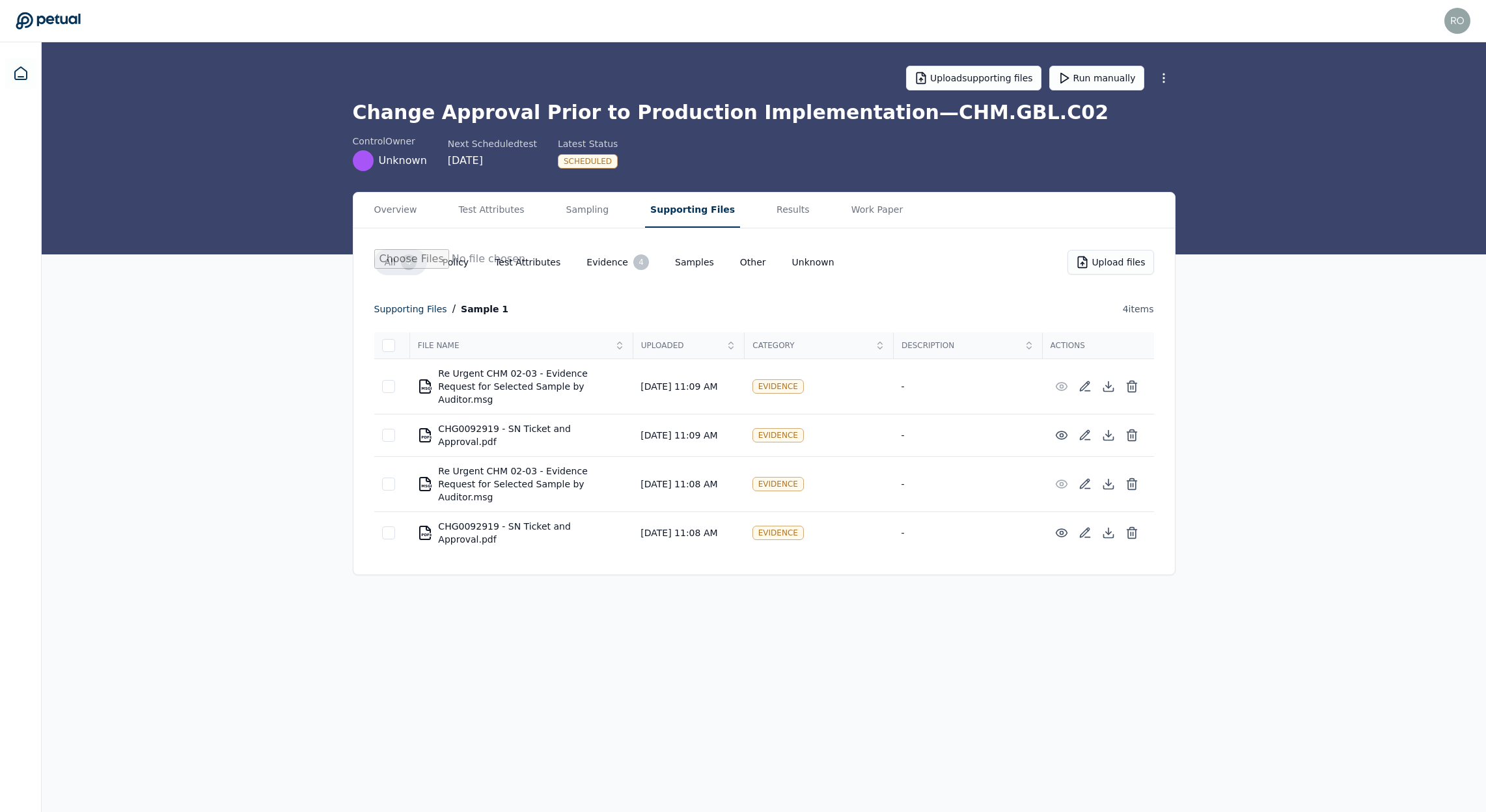
click at [1107, 478] on icon at bounding box center [1109, 484] width 13 height 13
click at [1106, 380] on icon at bounding box center [1109, 387] width 13 height 13
click at [1132, 478] on icon at bounding box center [1132, 484] width 13 height 13
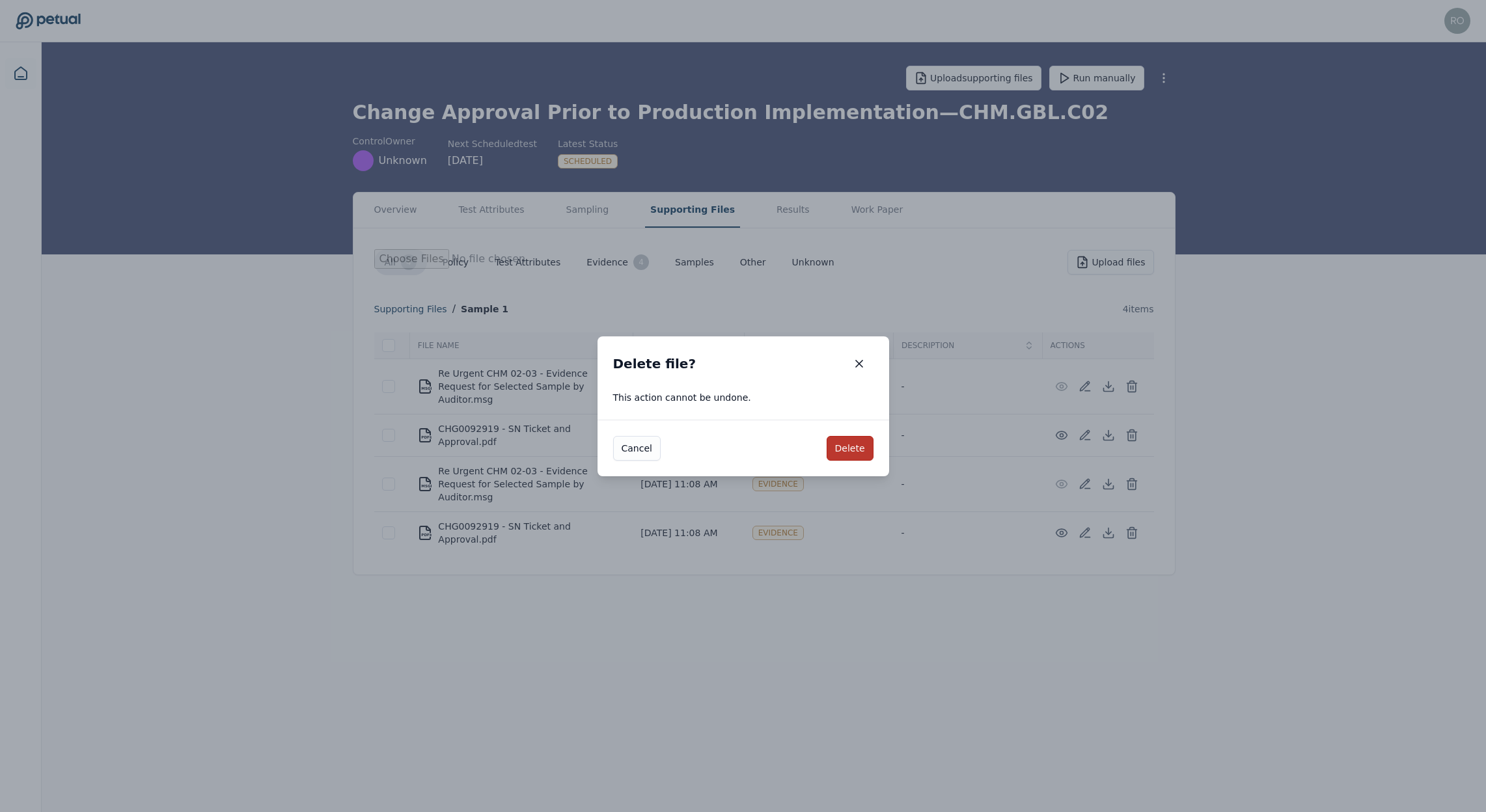
click at [852, 445] on button "Delete" at bounding box center [850, 449] width 47 height 25
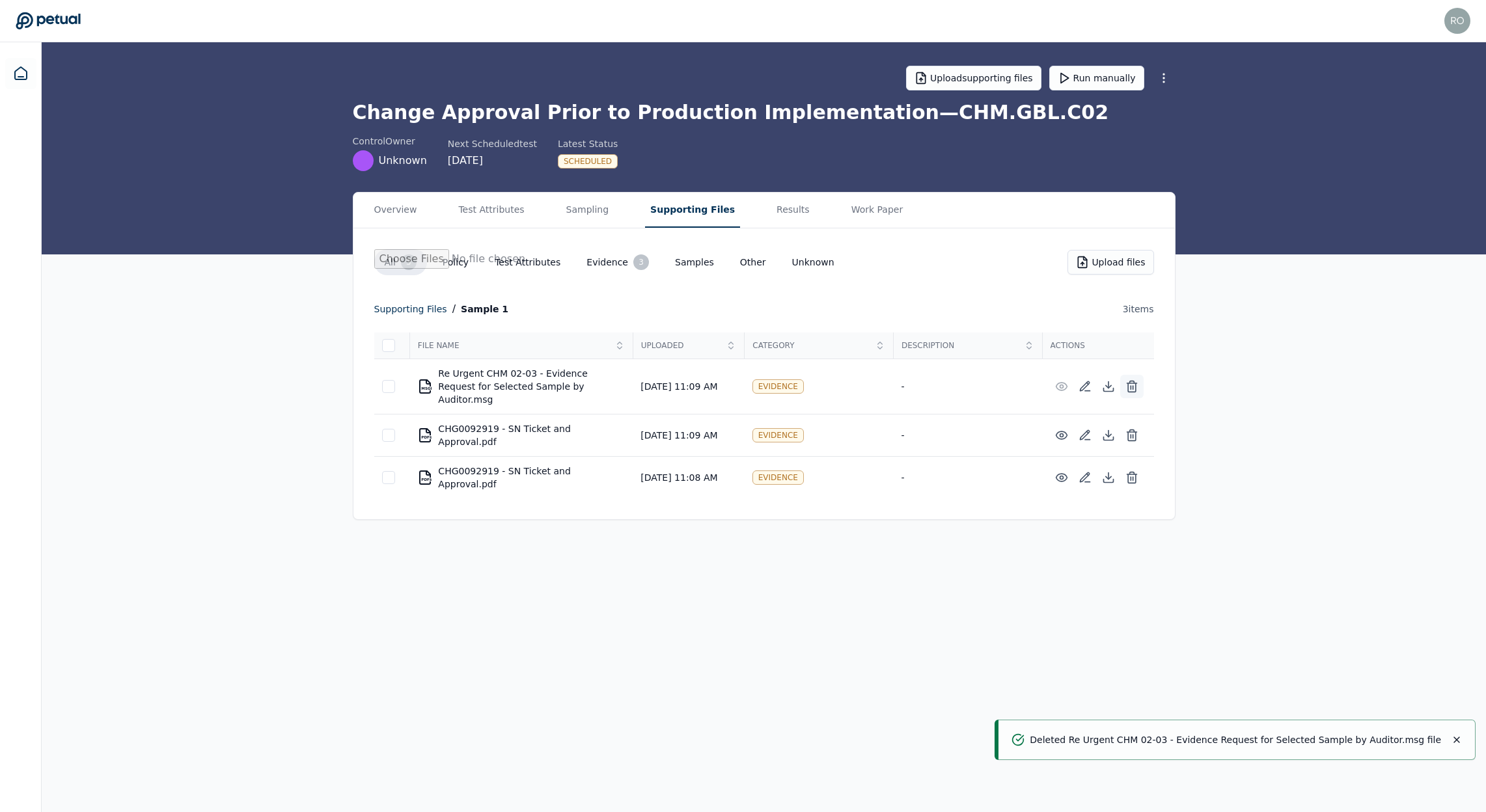
click at [1136, 380] on icon at bounding box center [1132, 387] width 13 height 13
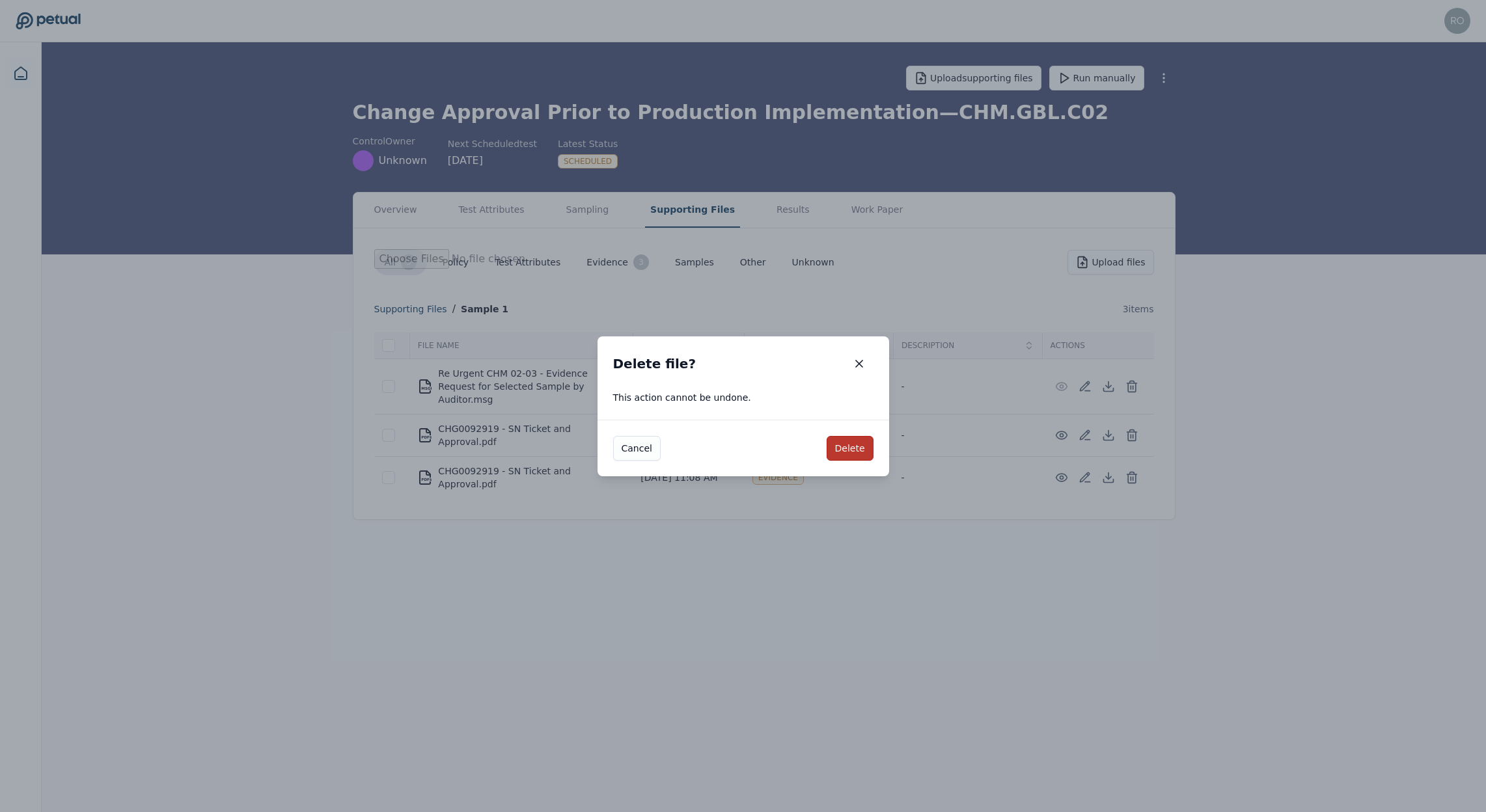
click at [858, 451] on button "Delete" at bounding box center [850, 449] width 47 height 25
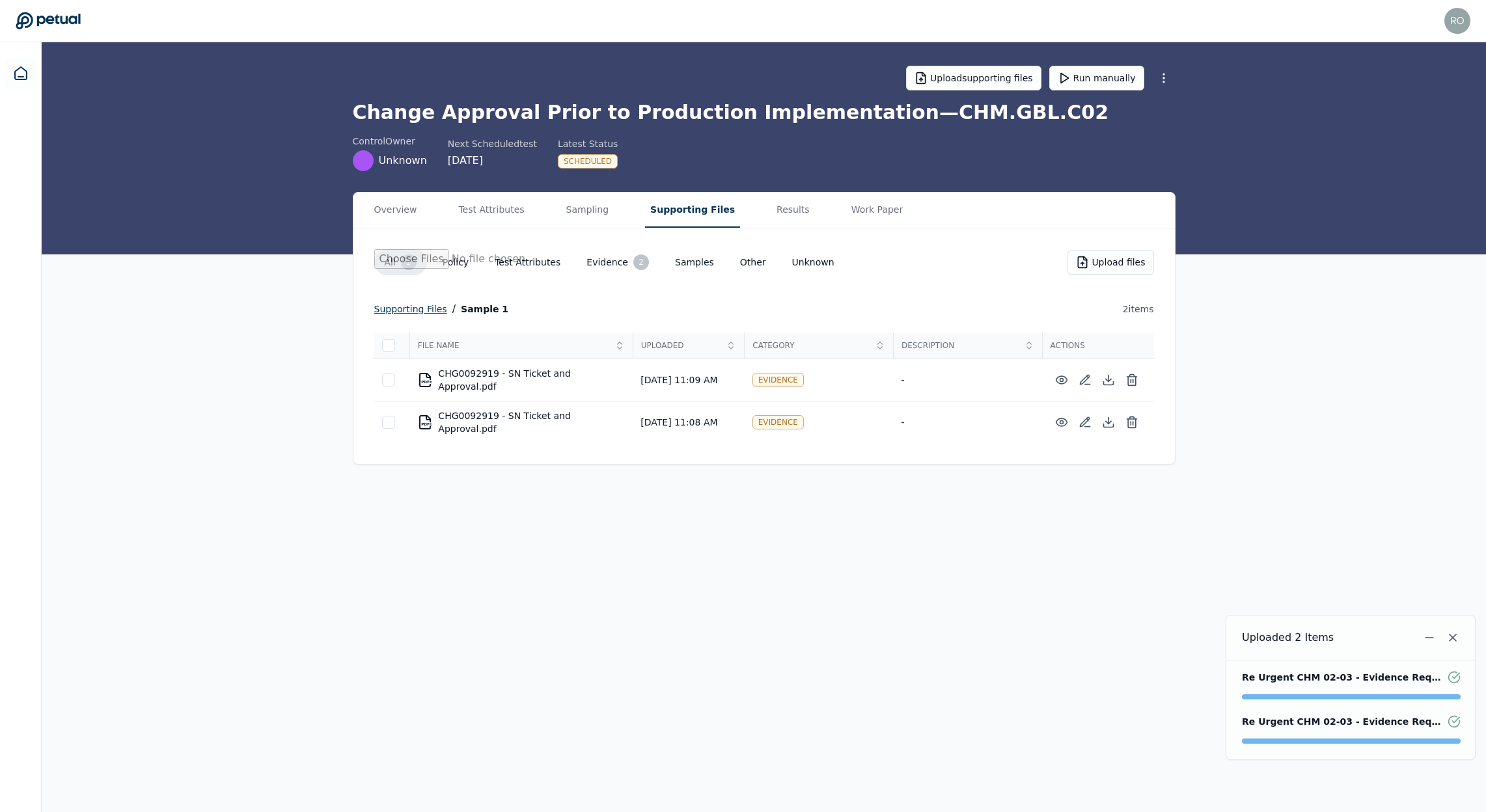
click at [428, 309] on div "supporting files" at bounding box center [411, 309] width 73 height 15
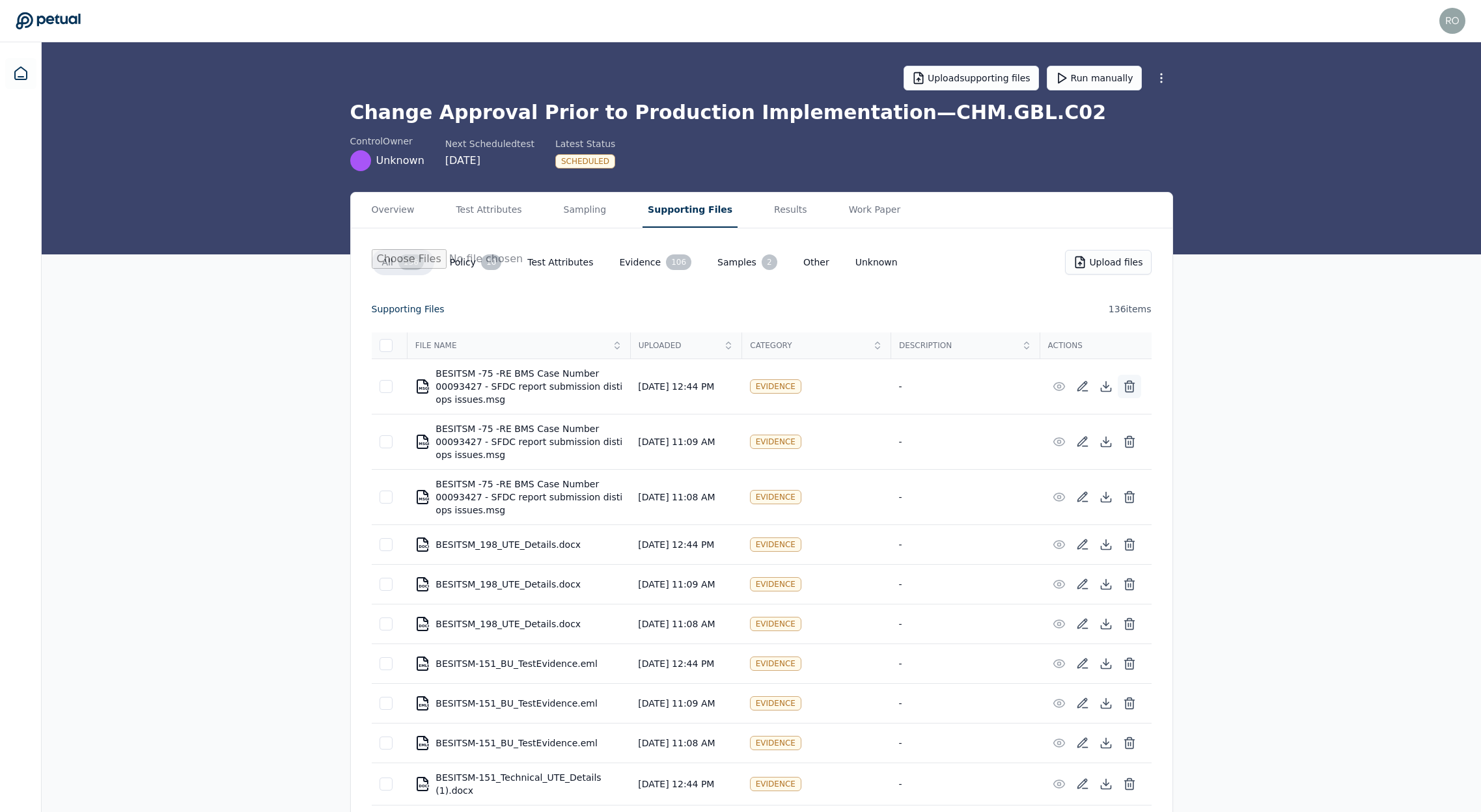
click at [1129, 384] on icon at bounding box center [1130, 387] width 13 height 13
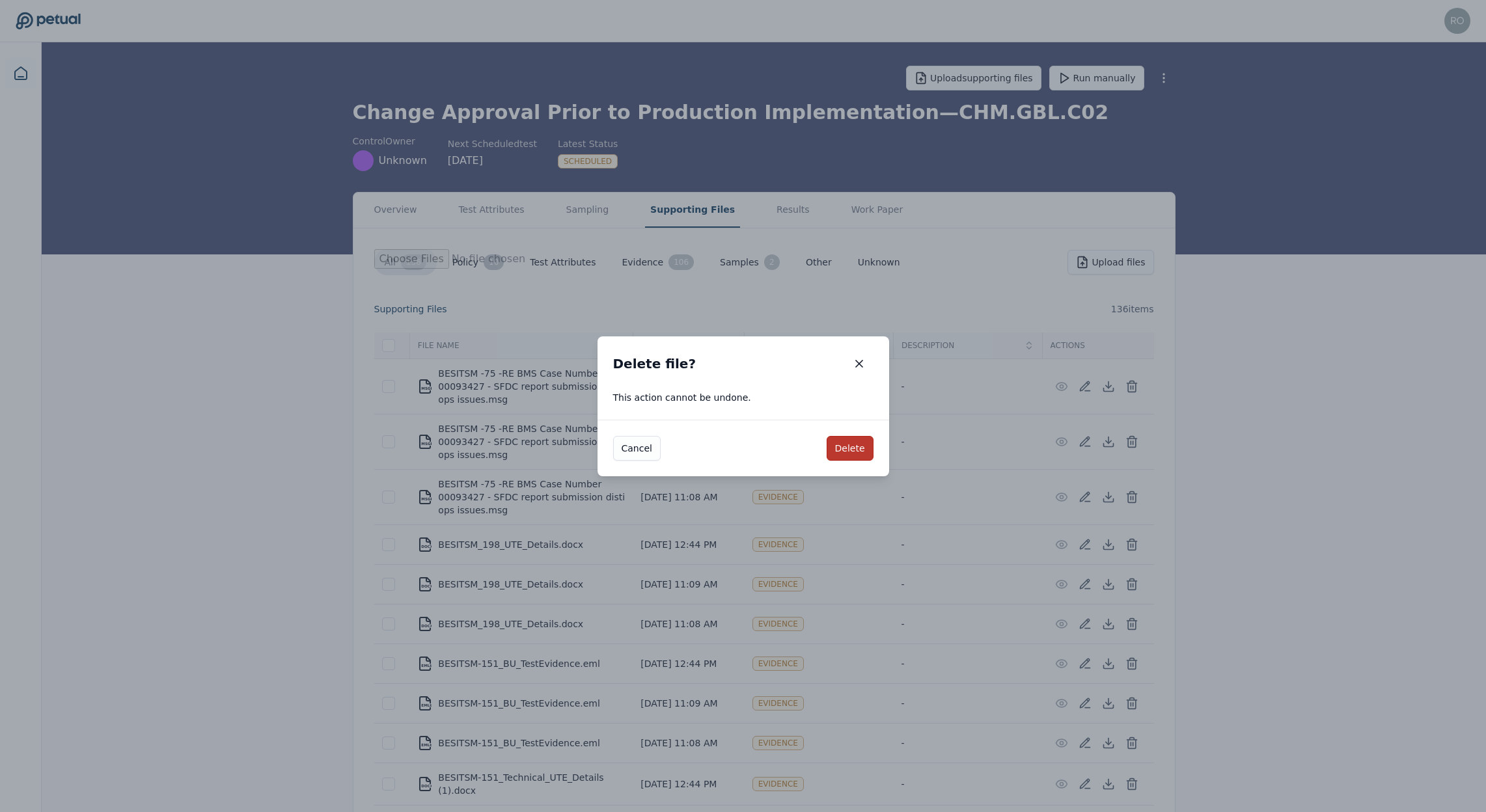
click at [854, 449] on button "Delete" at bounding box center [850, 449] width 47 height 25
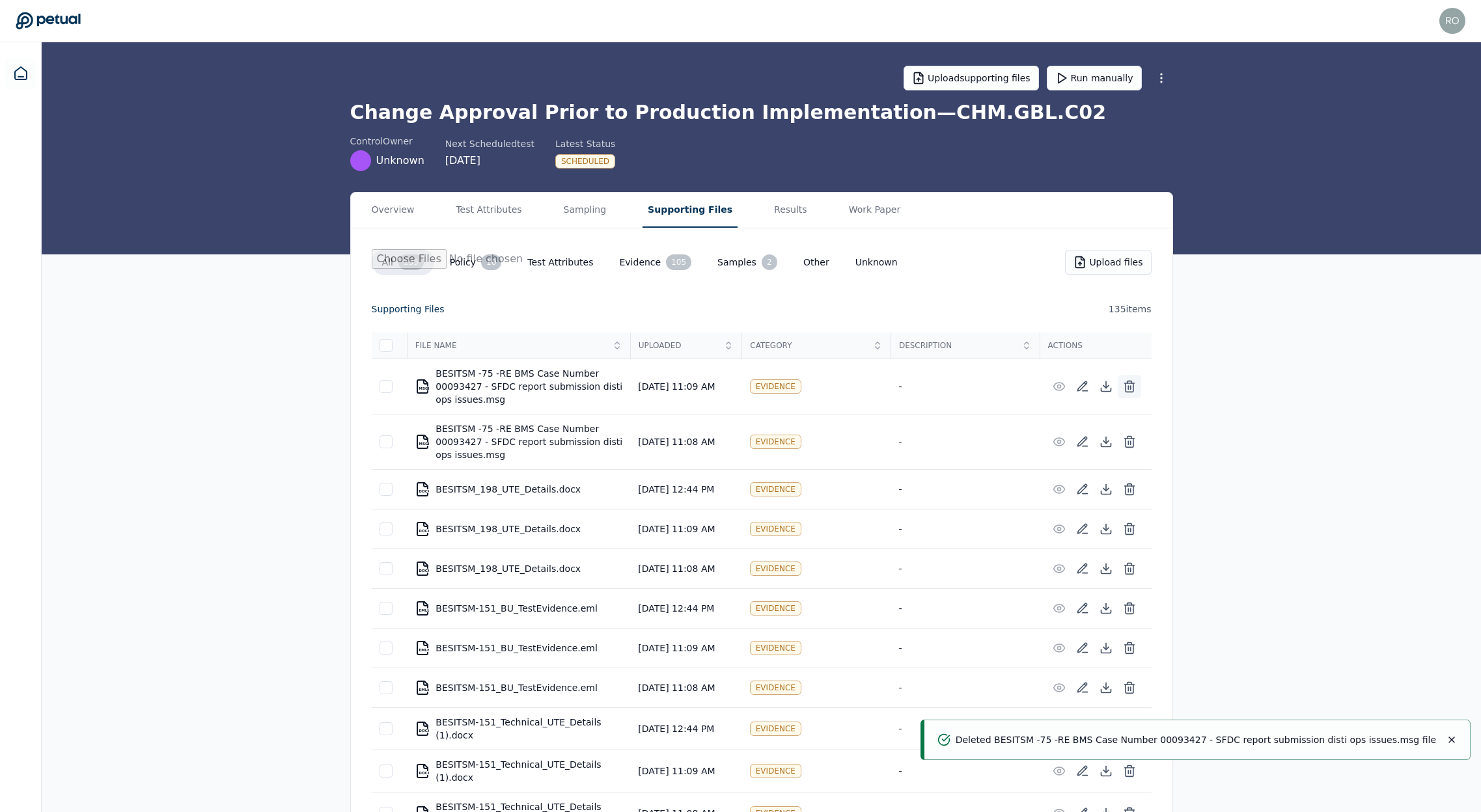
click at [1133, 386] on icon at bounding box center [1129, 387] width 8 height 9
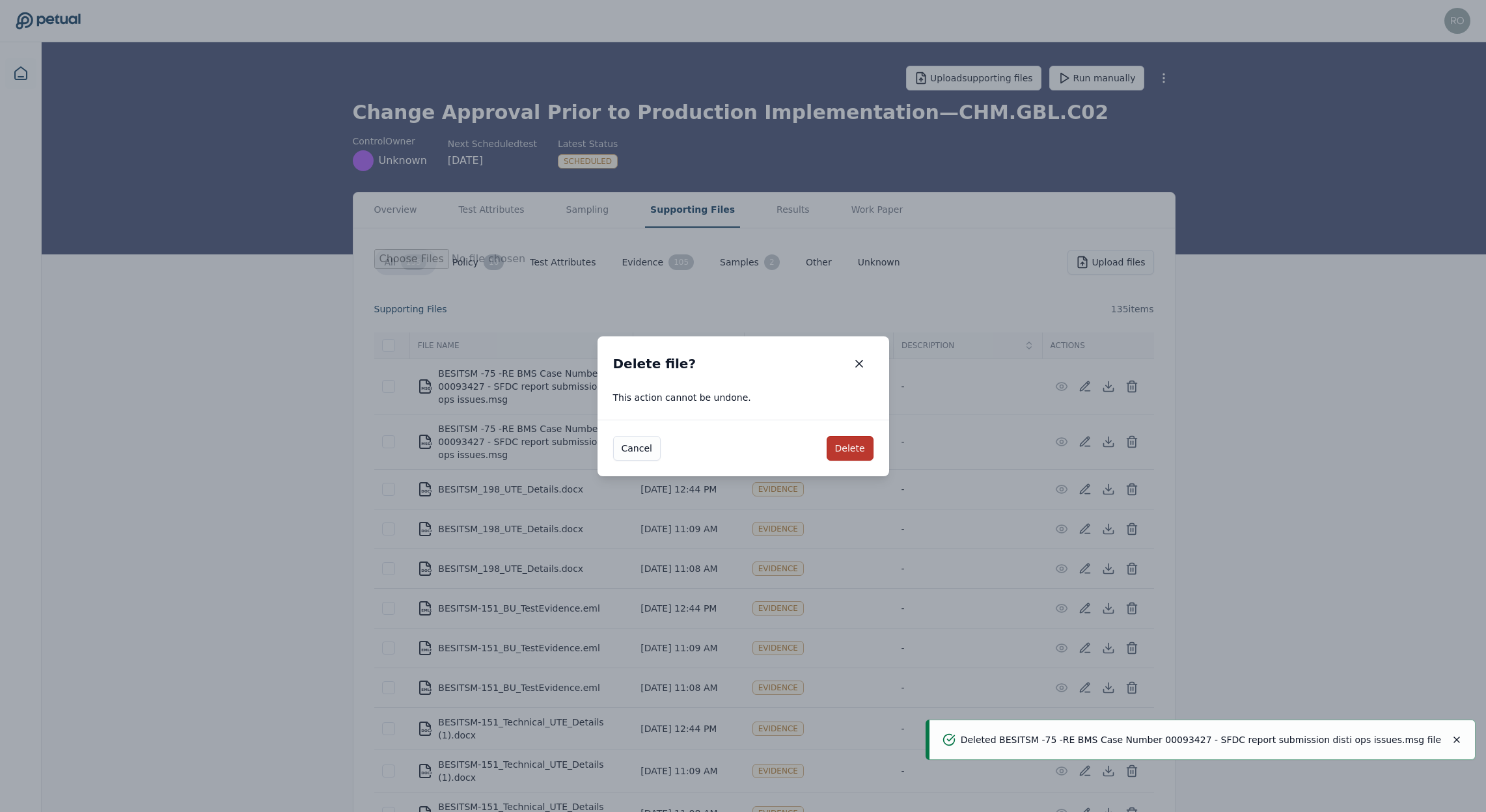
click at [853, 441] on button "Delete" at bounding box center [850, 449] width 47 height 25
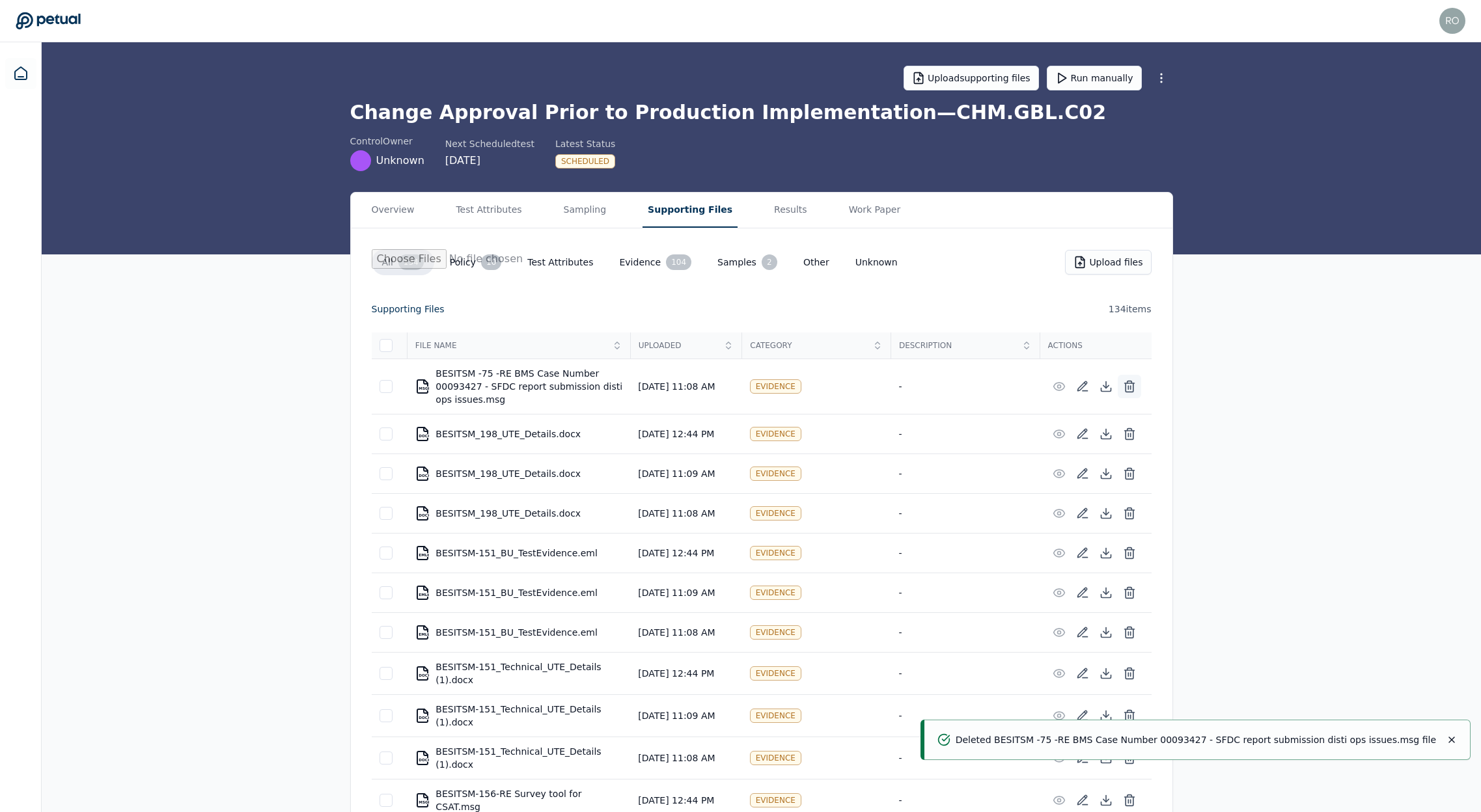
click at [1131, 390] on icon at bounding box center [1130, 387] width 13 height 13
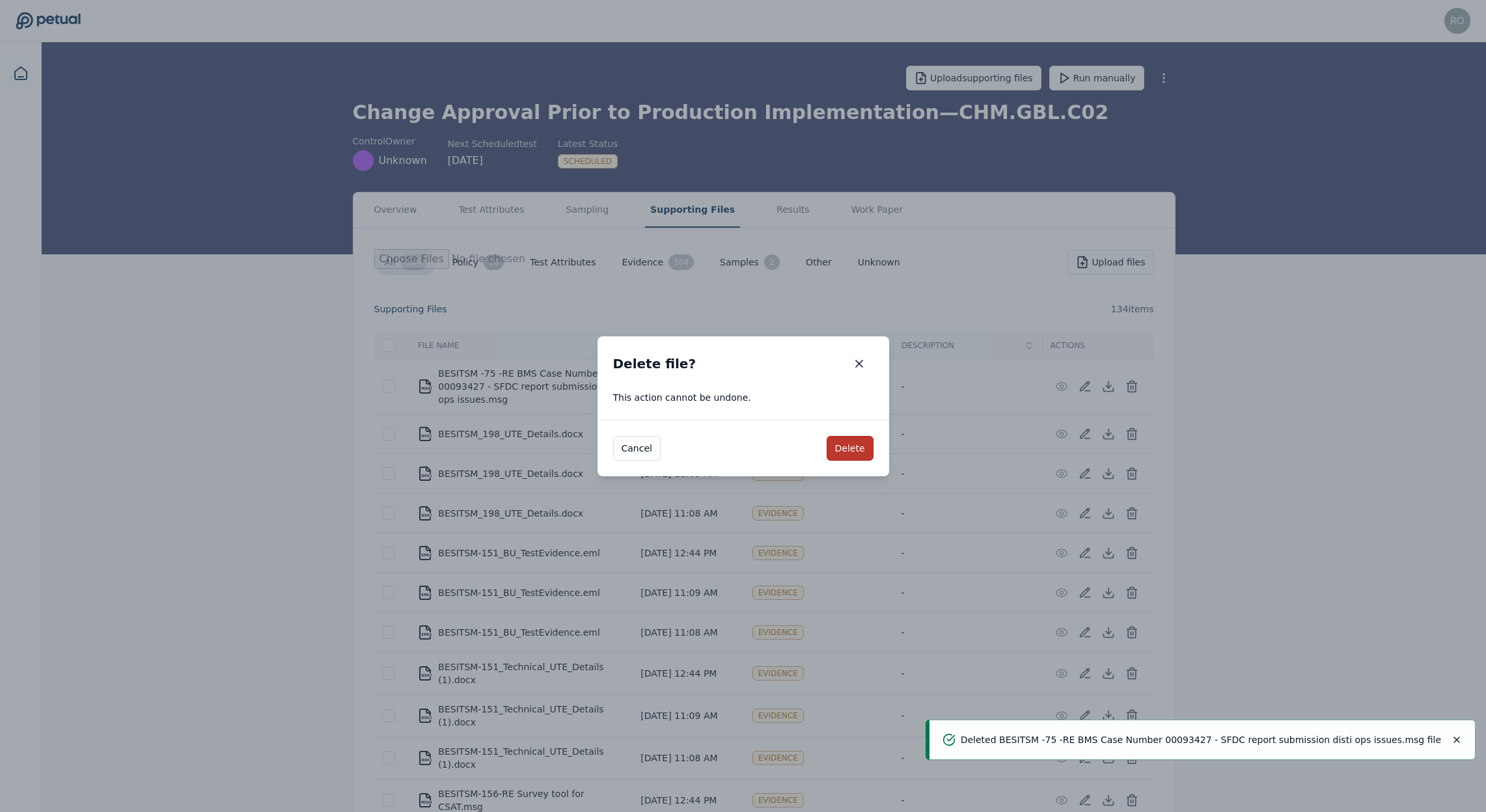
click at [866, 447] on button "Delete" at bounding box center [850, 449] width 47 height 25
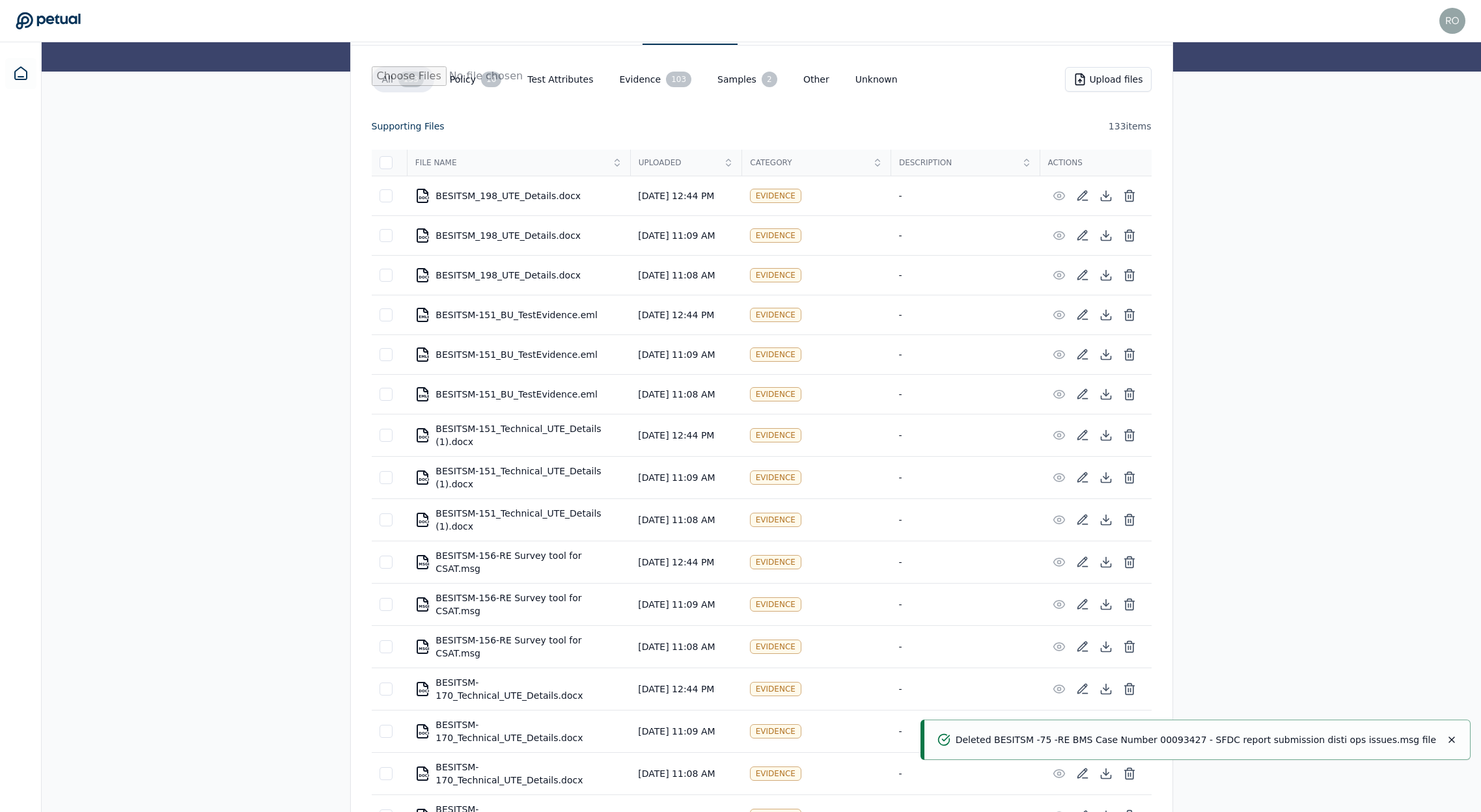
scroll to position [186, 0]
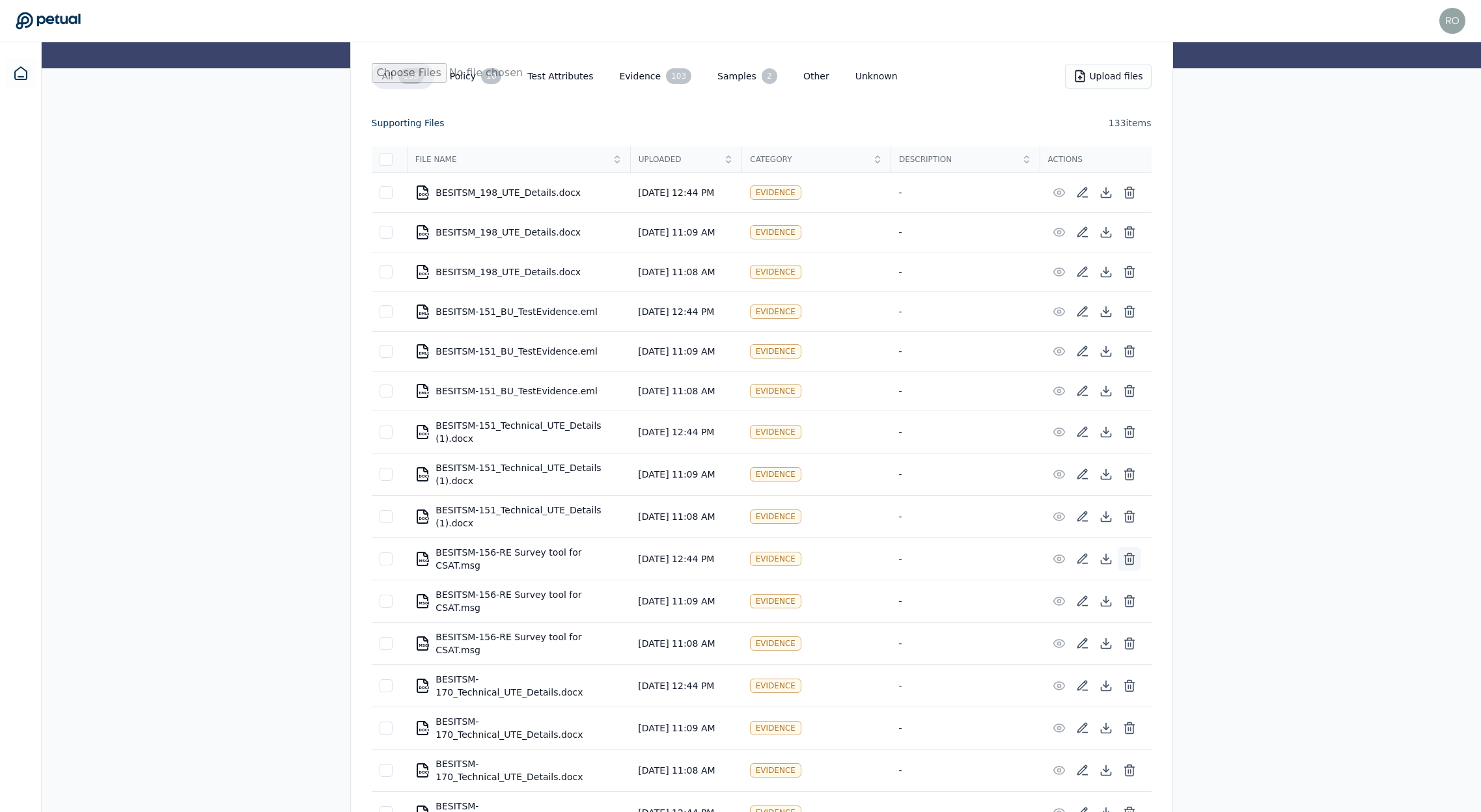
click at [1126, 560] on icon at bounding box center [1130, 559] width 13 height 13
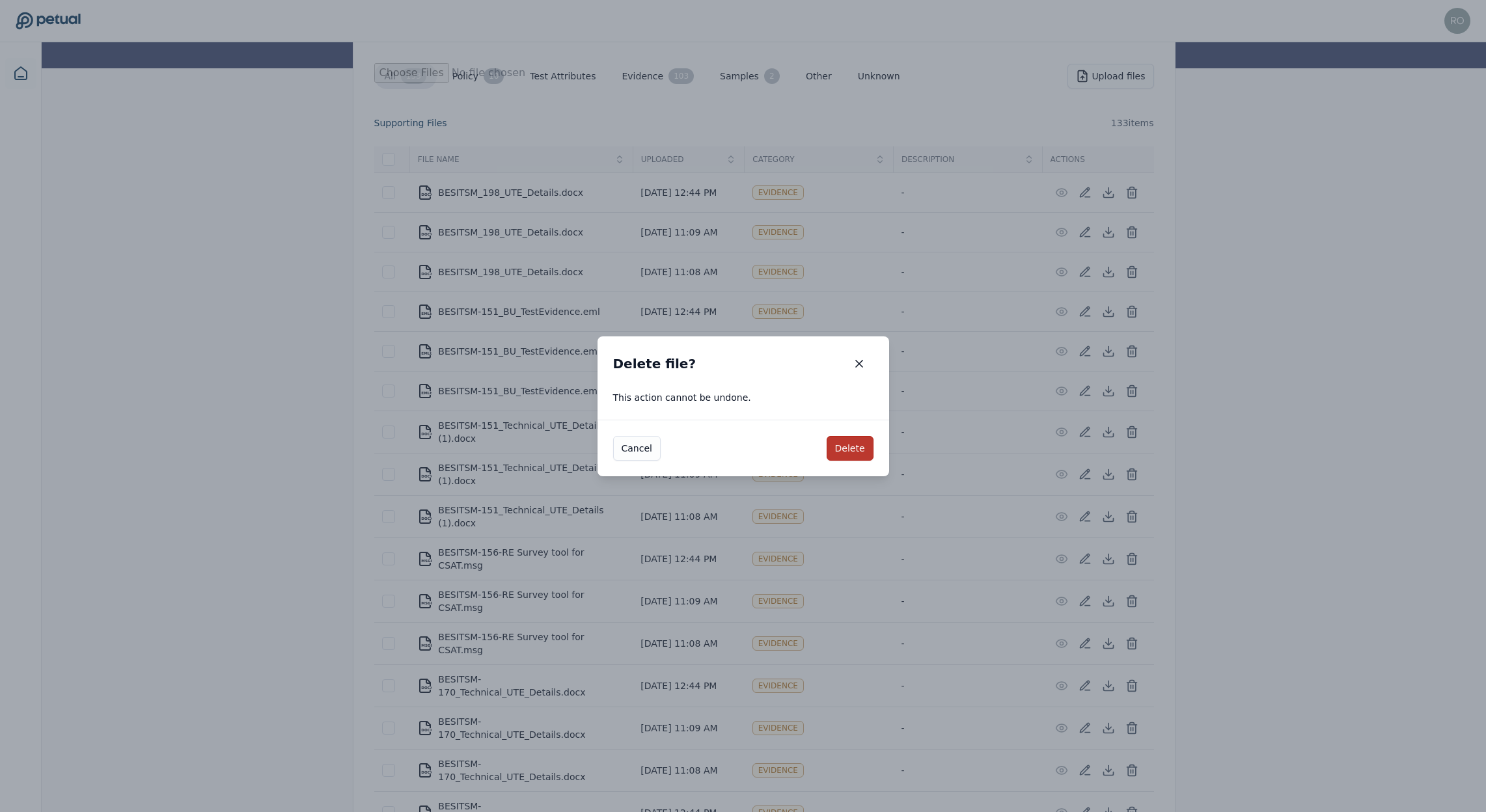
click at [848, 452] on button "Delete" at bounding box center [850, 449] width 47 height 25
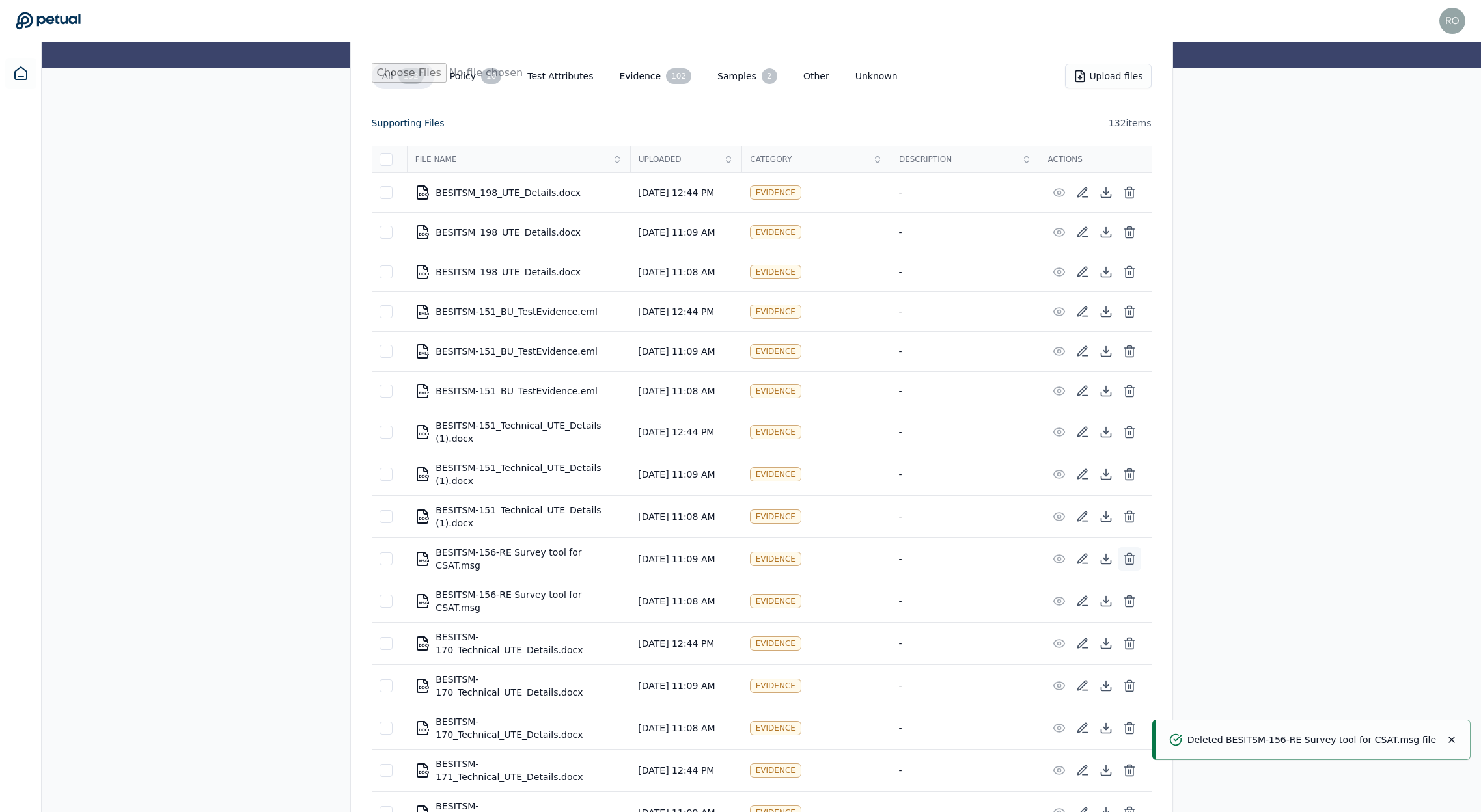
click at [1126, 559] on icon at bounding box center [1129, 560] width 8 height 9
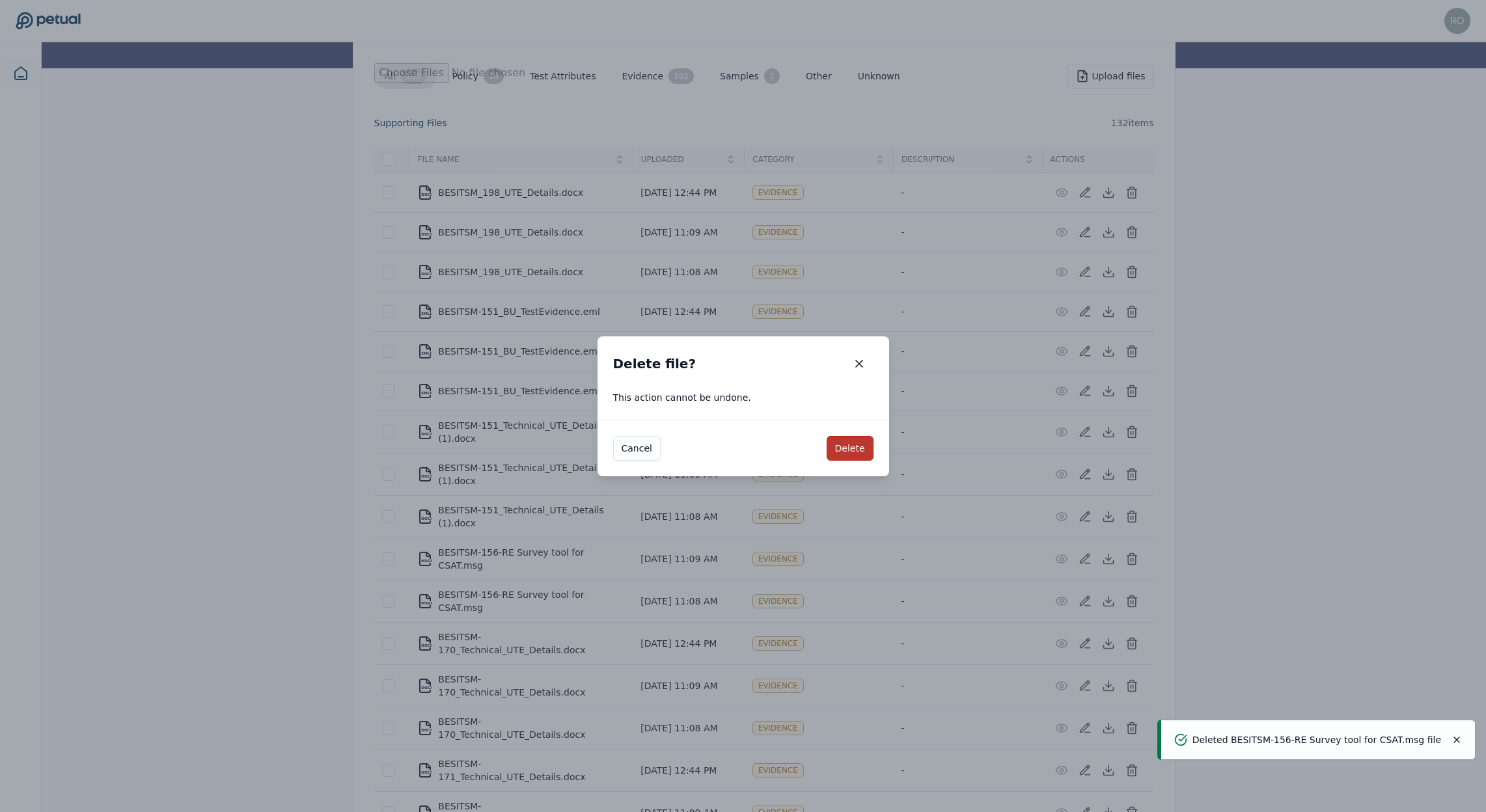
click at [860, 448] on button "Delete" at bounding box center [850, 449] width 47 height 25
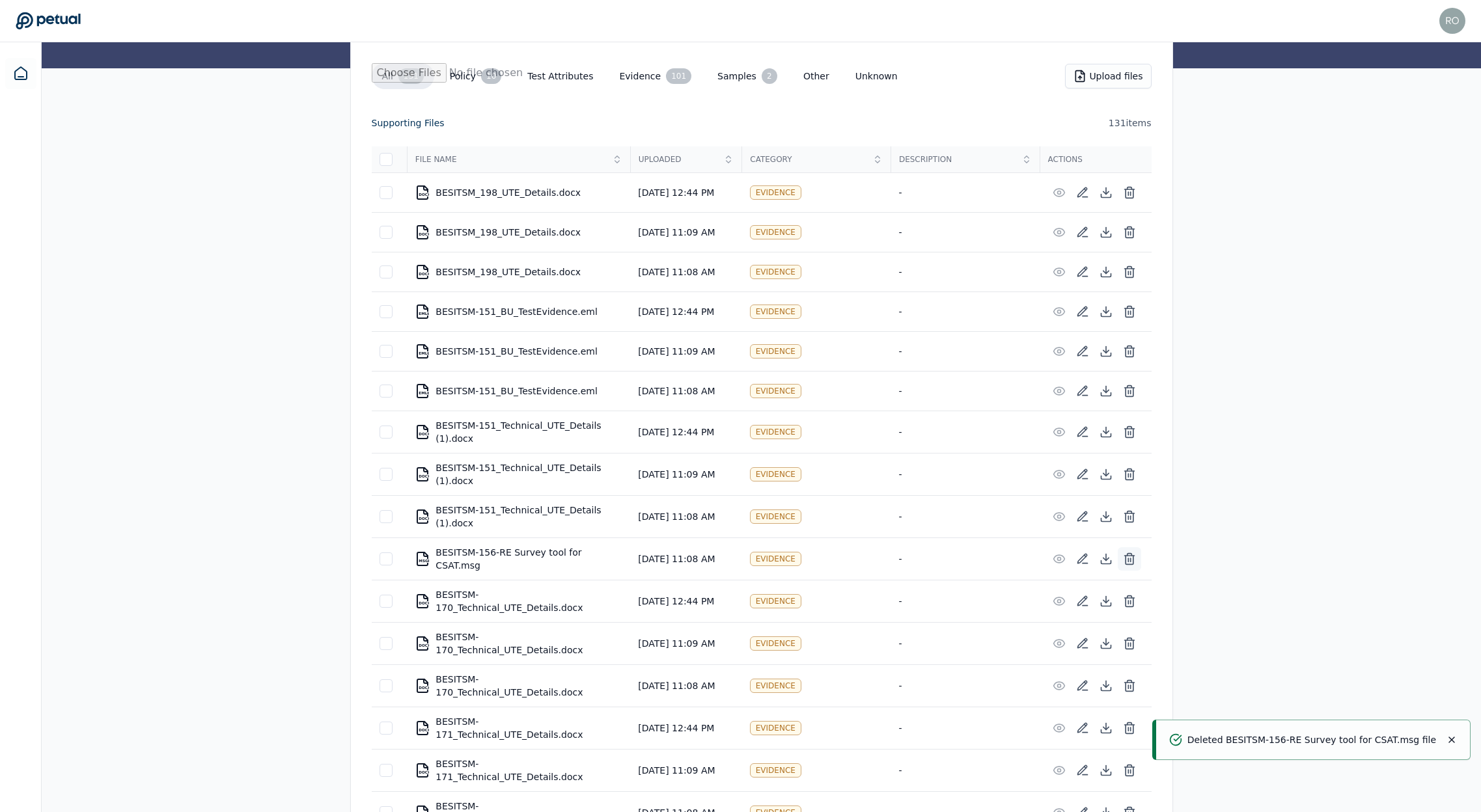
click at [1133, 556] on icon at bounding box center [1129, 560] width 8 height 9
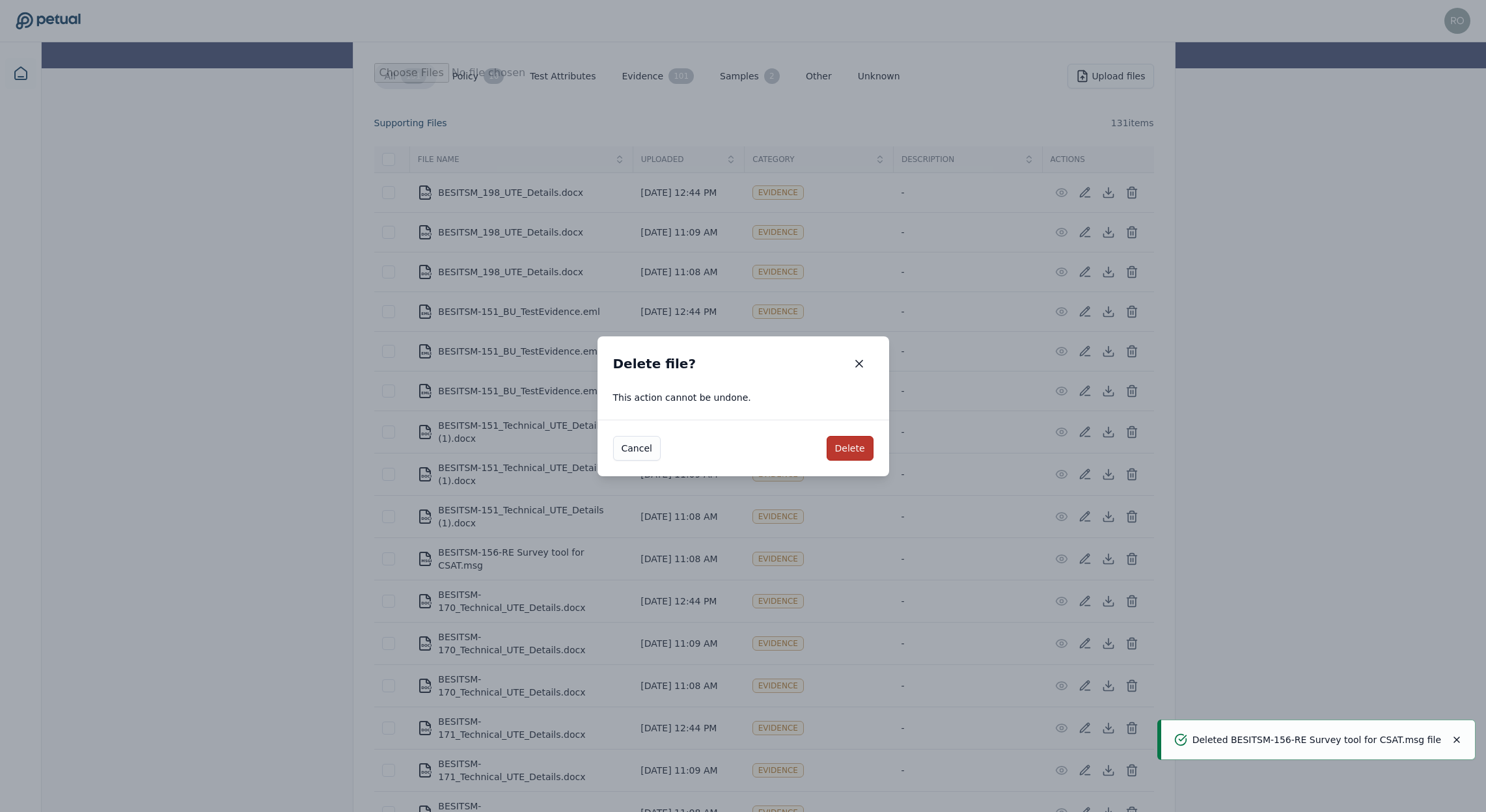
click at [862, 447] on button "Delete" at bounding box center [850, 449] width 47 height 25
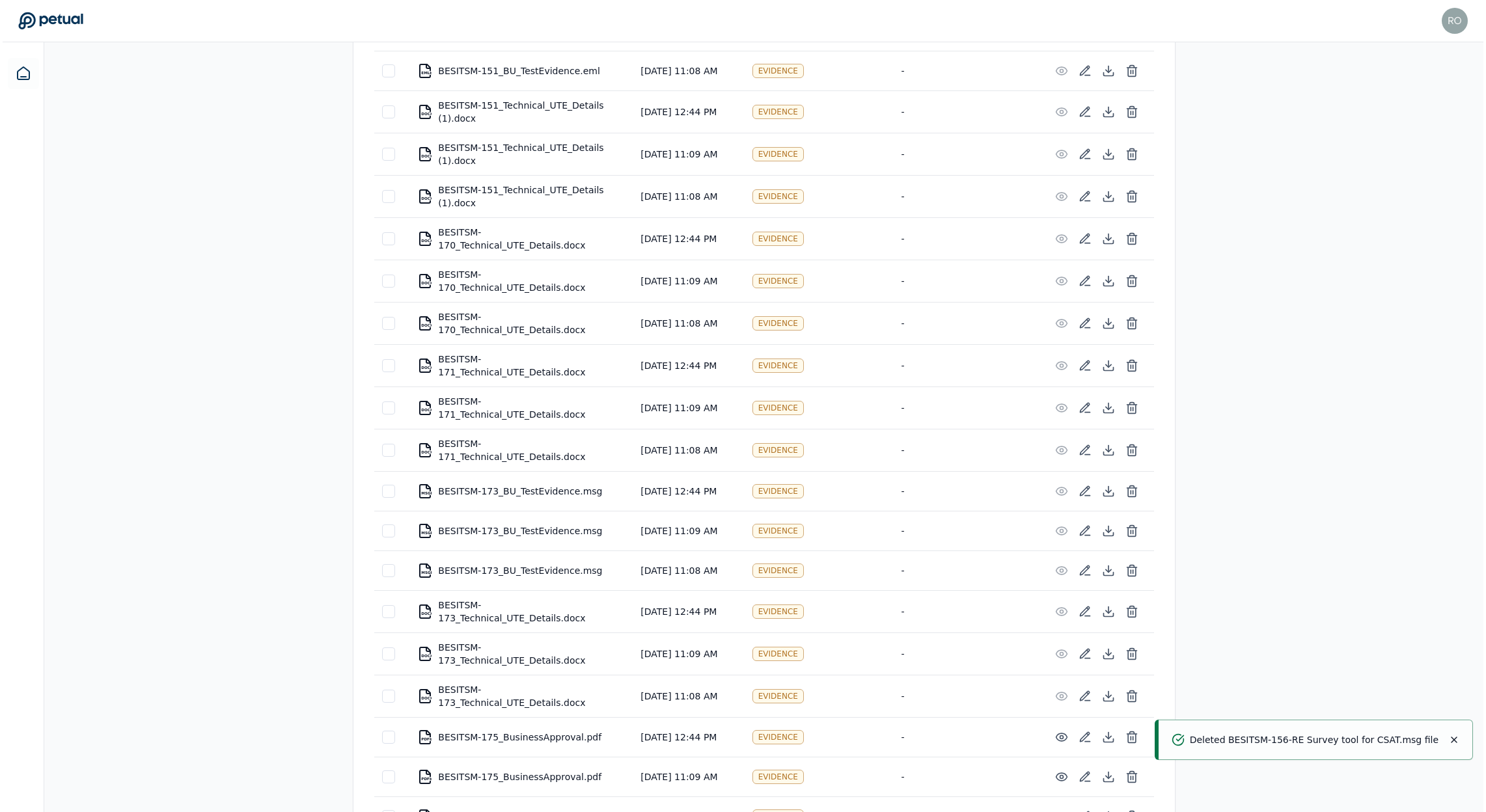
scroll to position [519, 0]
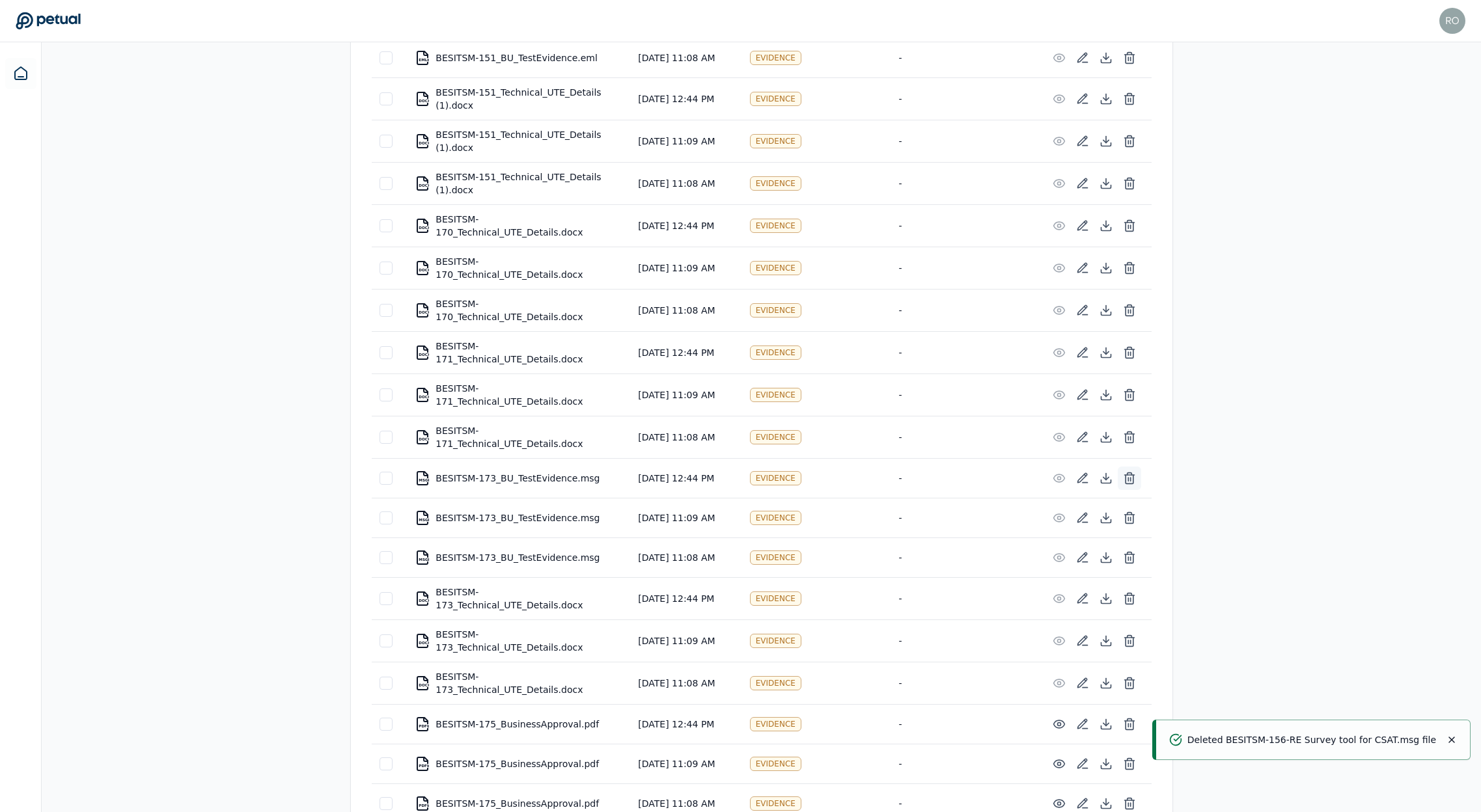
click at [1134, 475] on icon at bounding box center [1129, 479] width 8 height 9
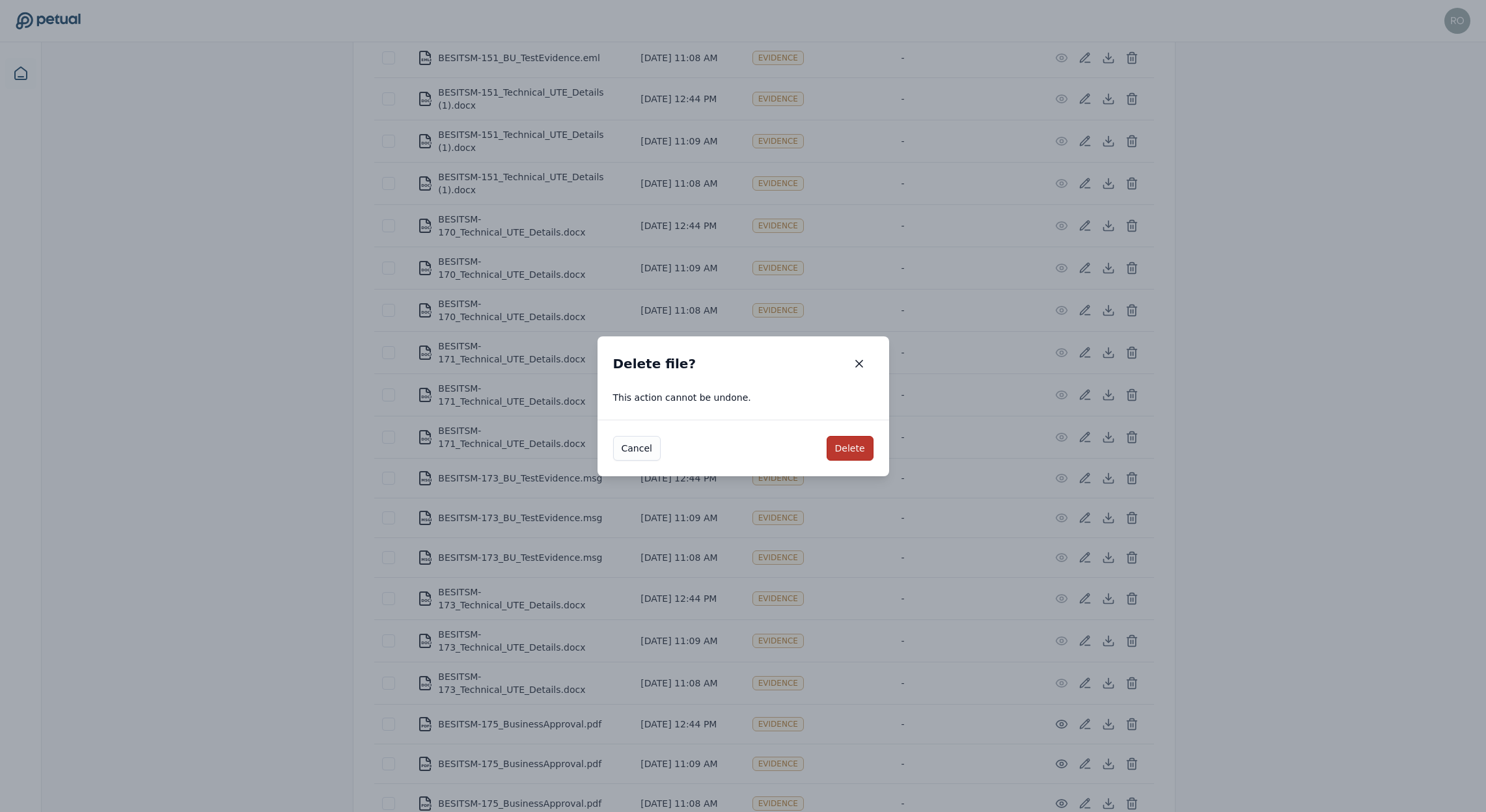
click at [861, 438] on button "Delete" at bounding box center [850, 449] width 47 height 25
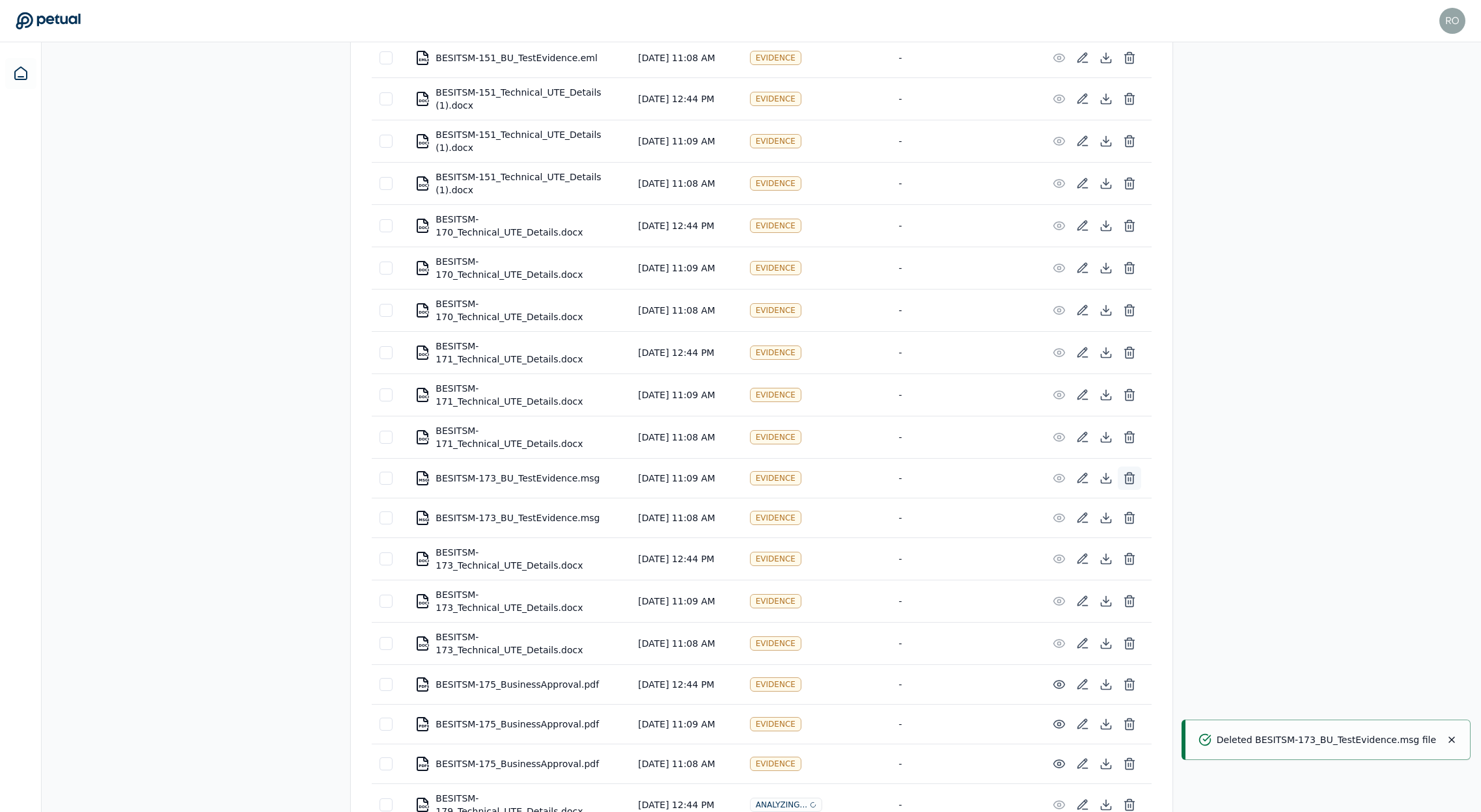
click at [1127, 472] on icon at bounding box center [1130, 478] width 13 height 13
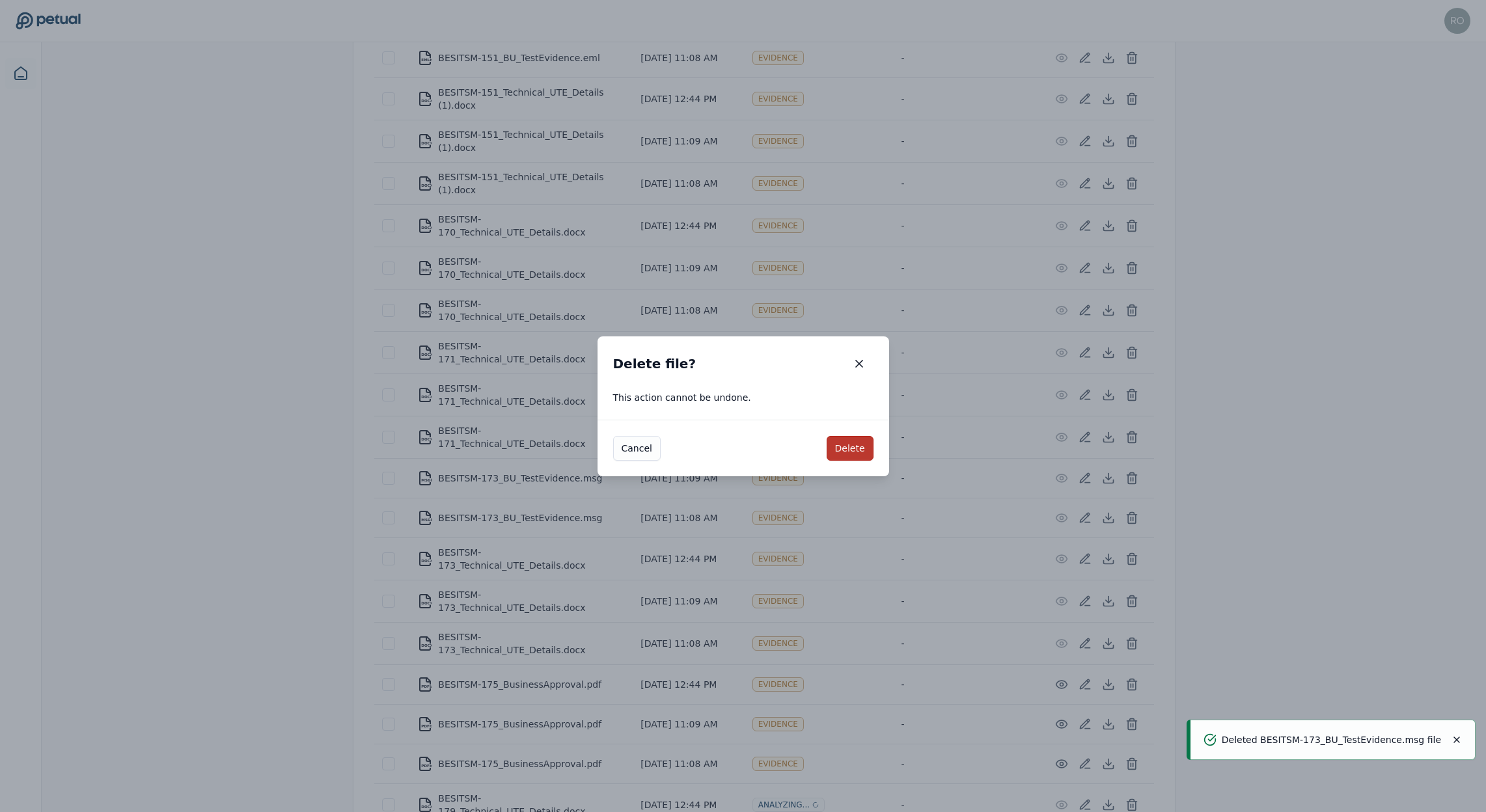
click at [848, 449] on button "Delete" at bounding box center [850, 449] width 47 height 25
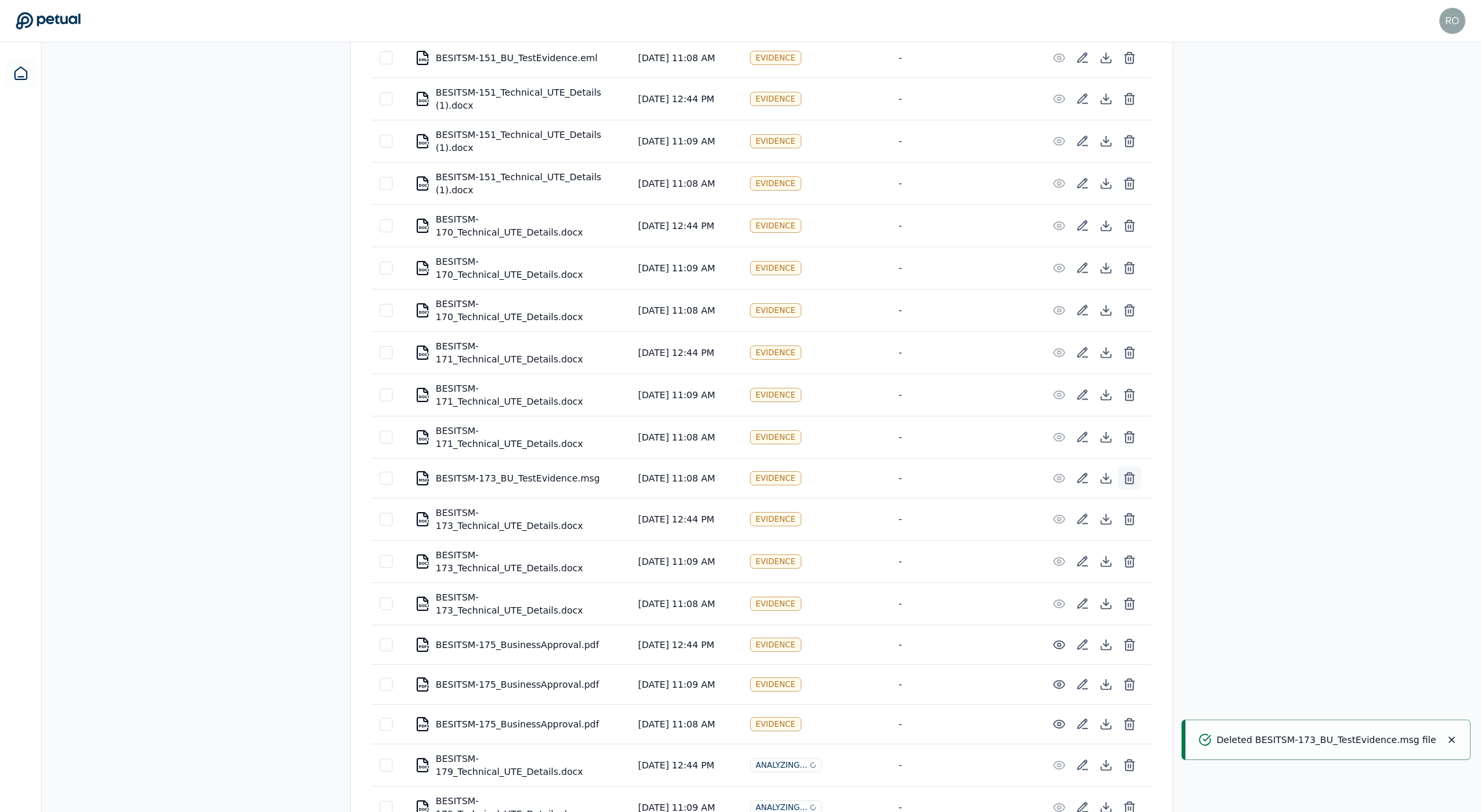
click at [1133, 475] on icon at bounding box center [1129, 479] width 8 height 9
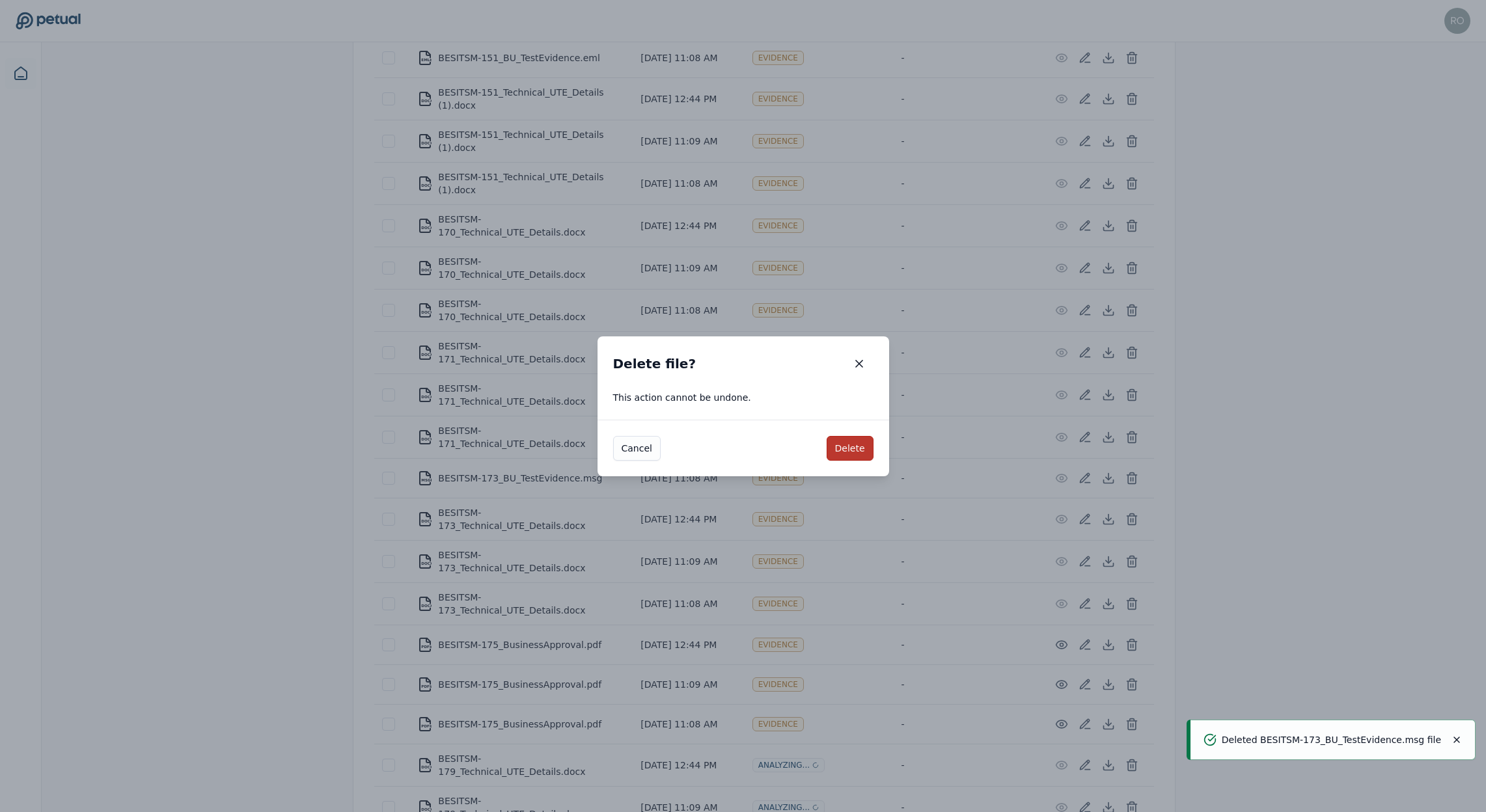
click at [850, 444] on button "Delete" at bounding box center [850, 449] width 47 height 25
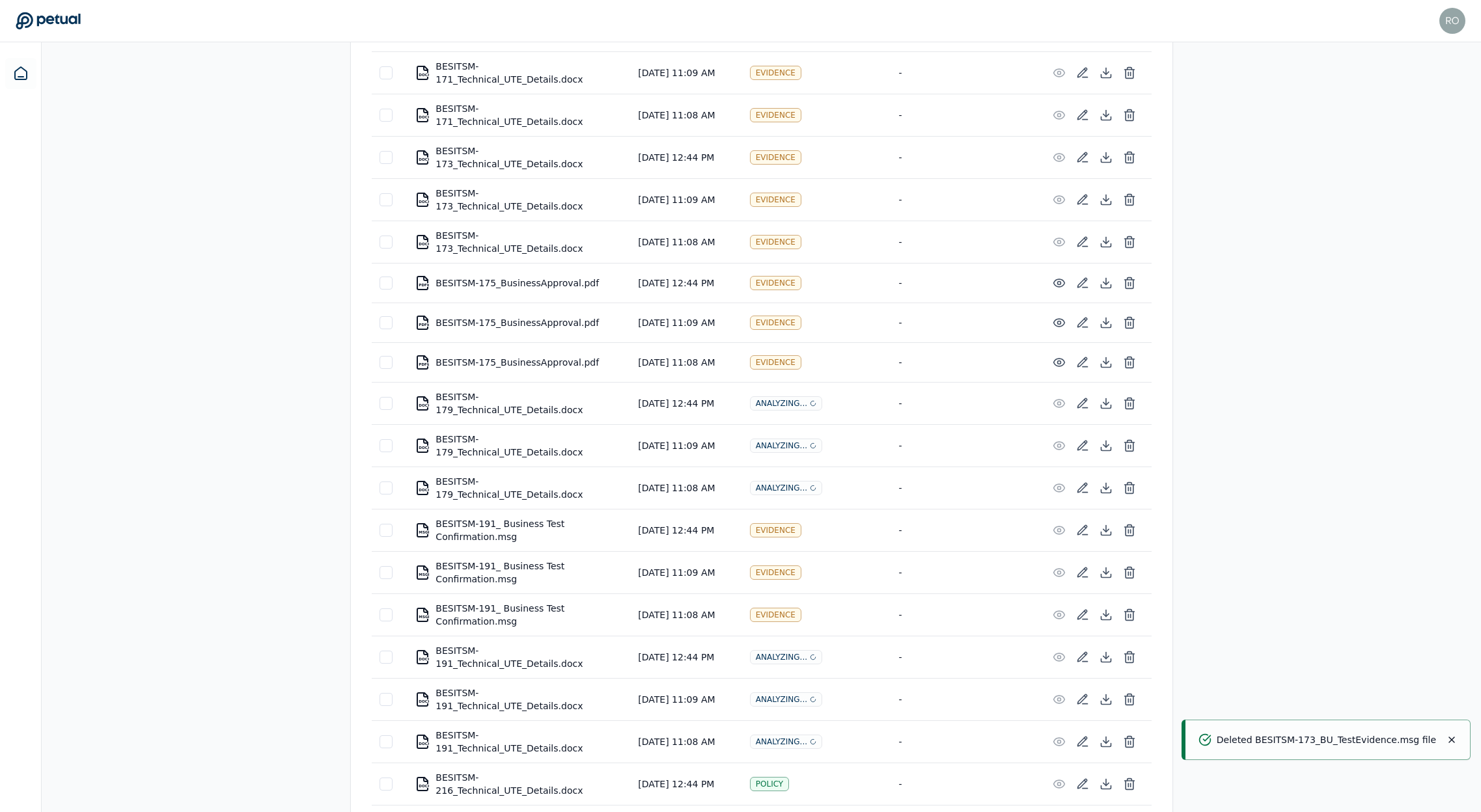
scroll to position [844, 0]
click at [1131, 521] on icon at bounding box center [1130, 528] width 13 height 13
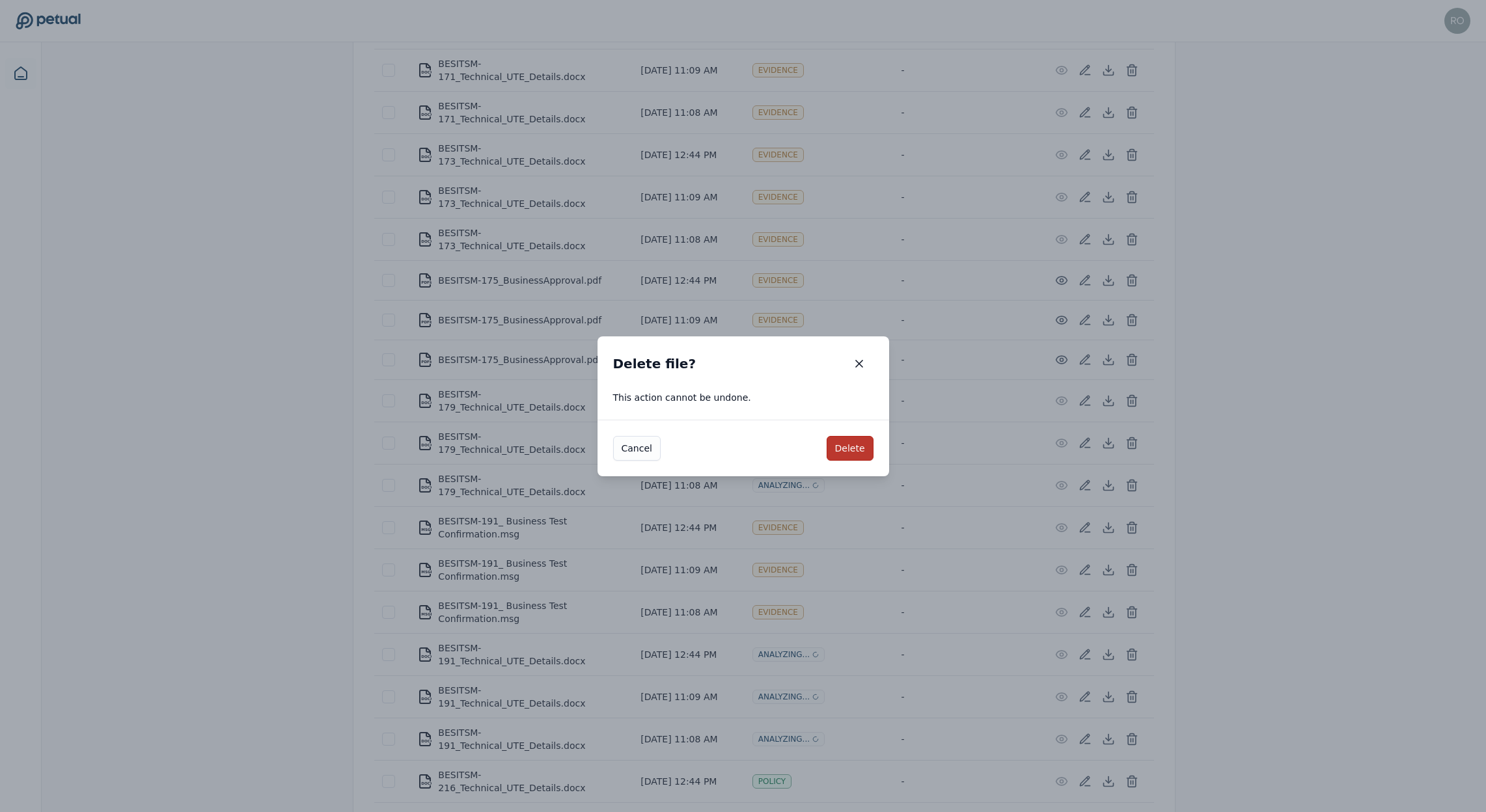
click at [854, 446] on button "Delete" at bounding box center [850, 449] width 47 height 25
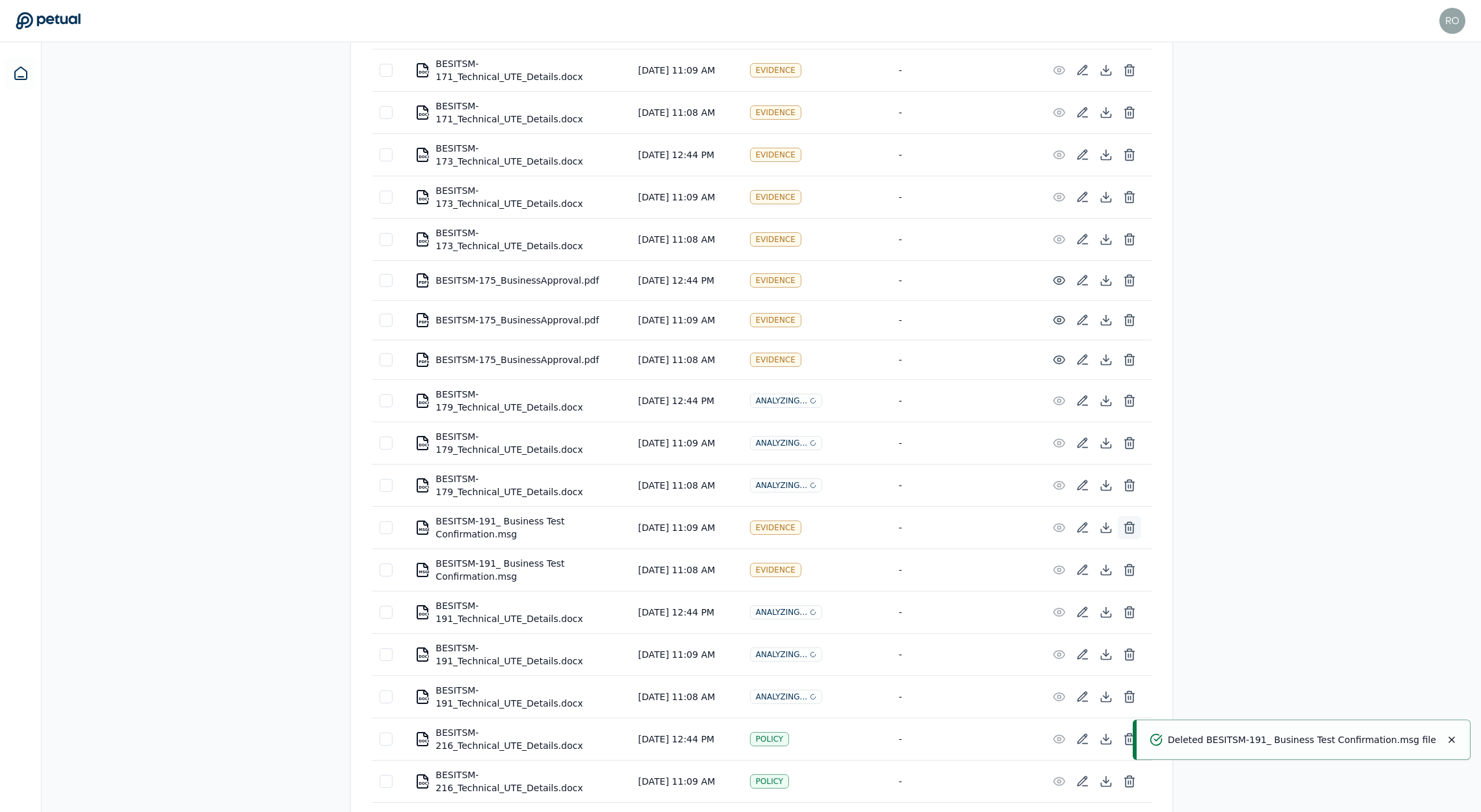
click at [1128, 527] on line at bounding box center [1128, 529] width 0 height 3
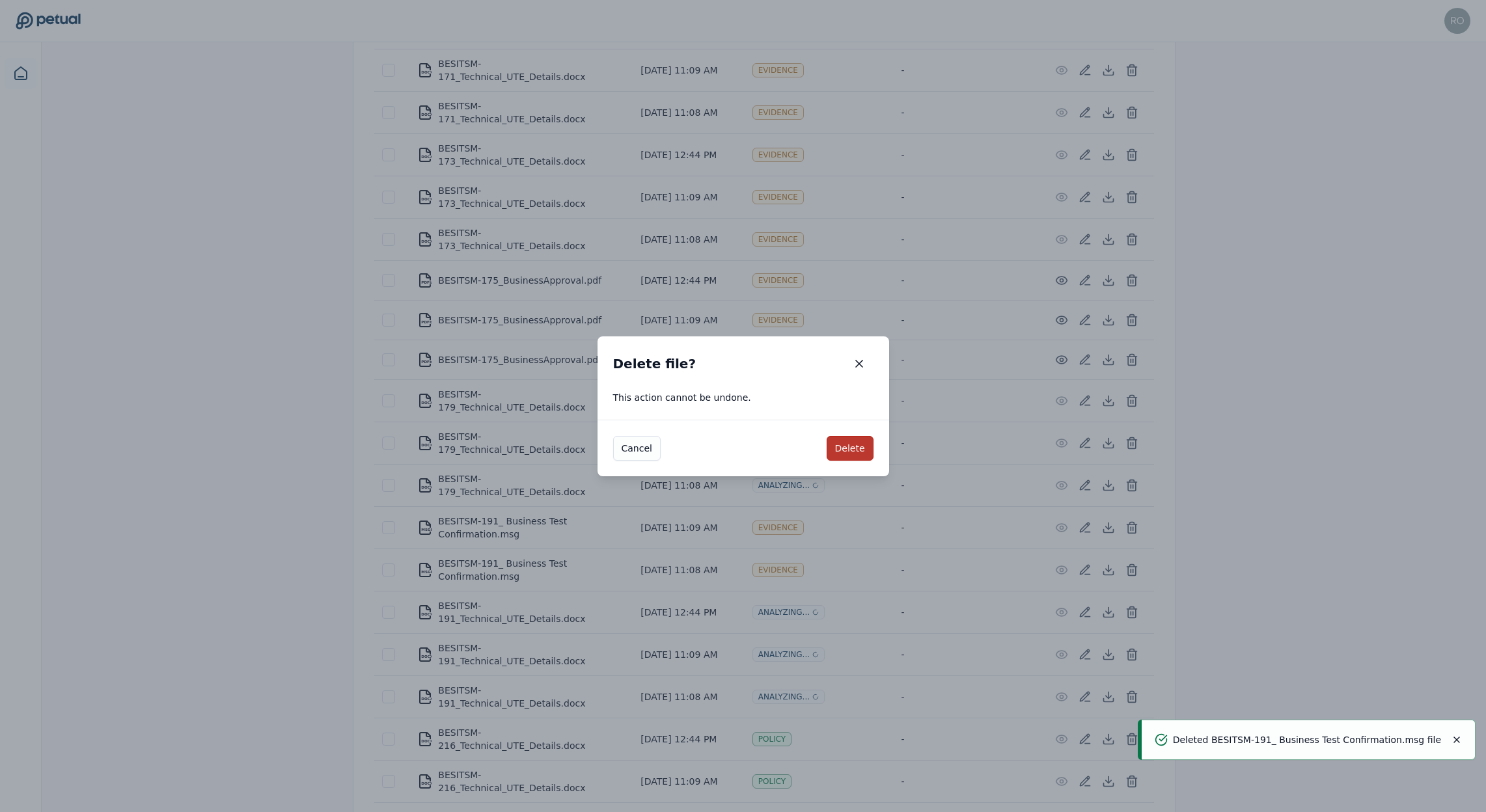
click at [852, 444] on button "Delete" at bounding box center [850, 449] width 47 height 25
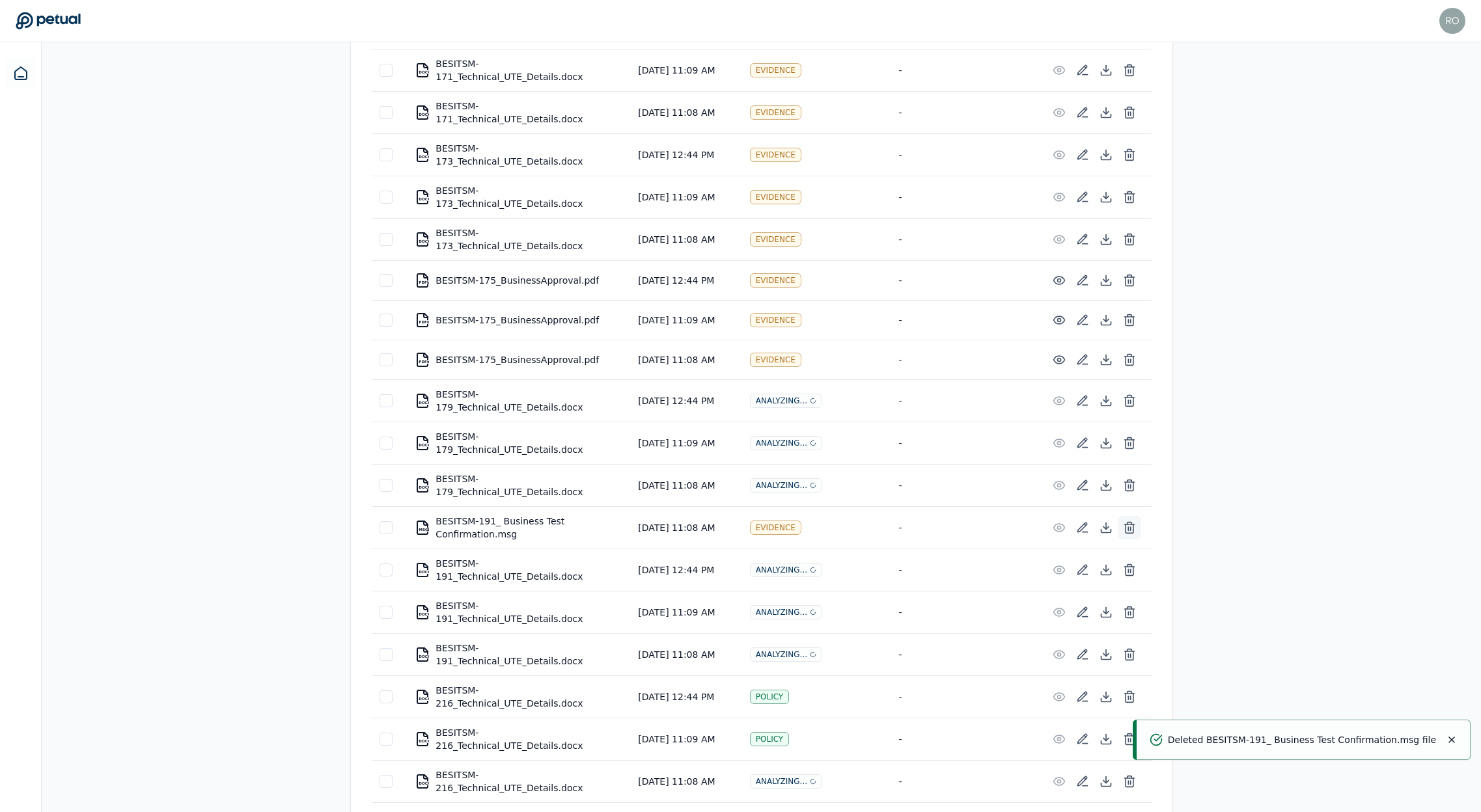
click at [1131, 521] on icon at bounding box center [1130, 528] width 13 height 13
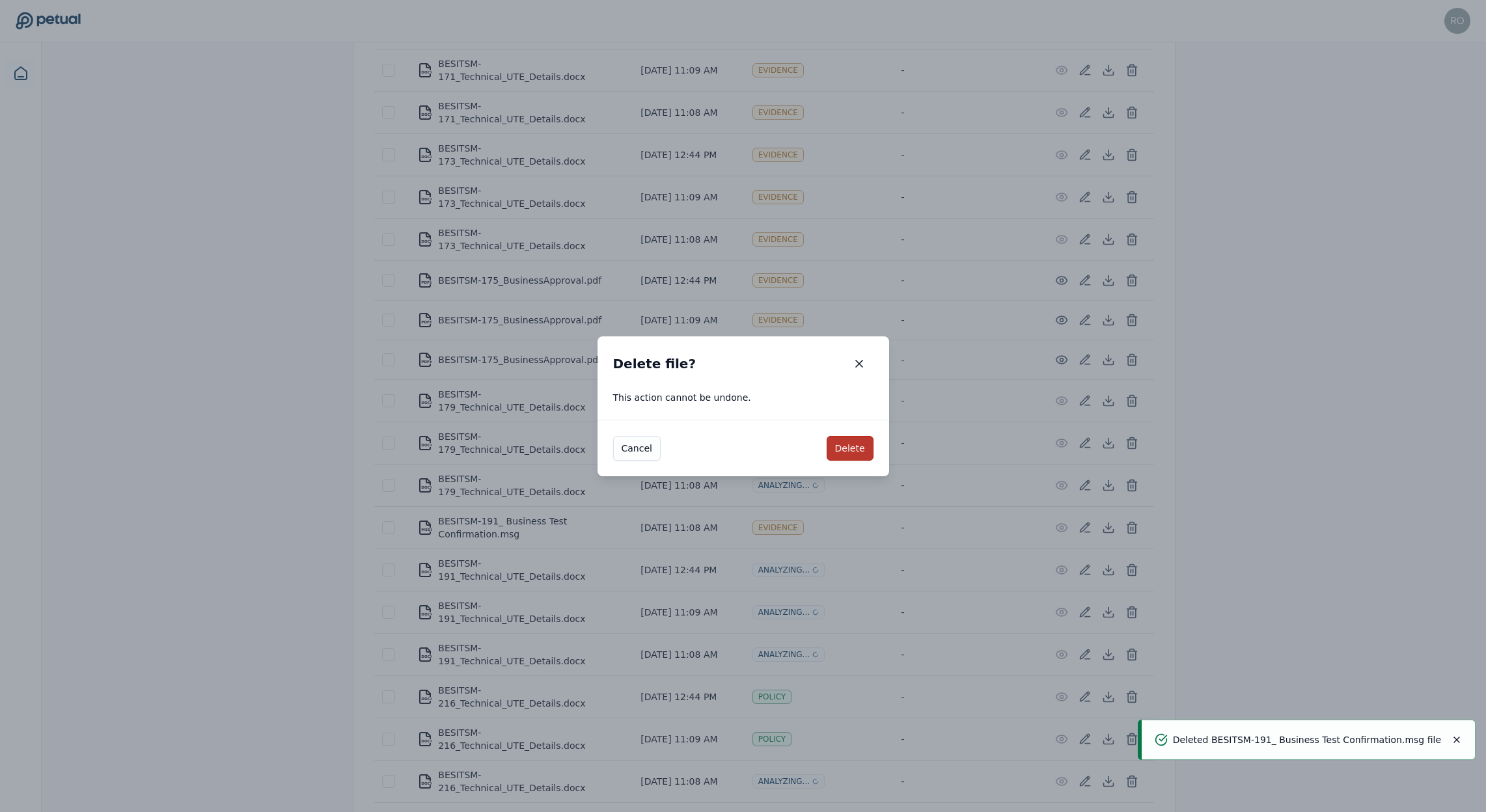
click at [860, 446] on button "Delete" at bounding box center [850, 449] width 47 height 25
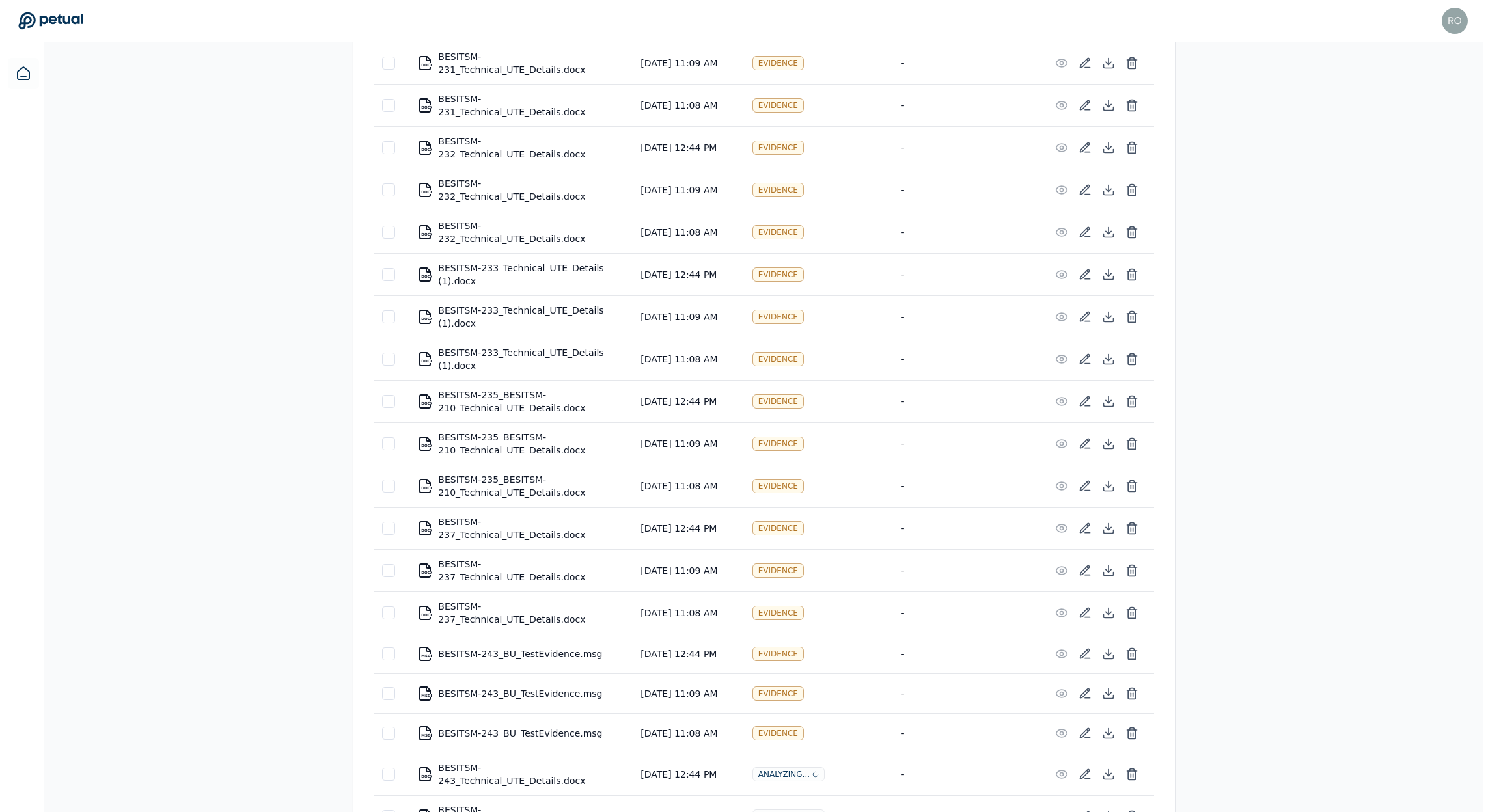
scroll to position [2027, 0]
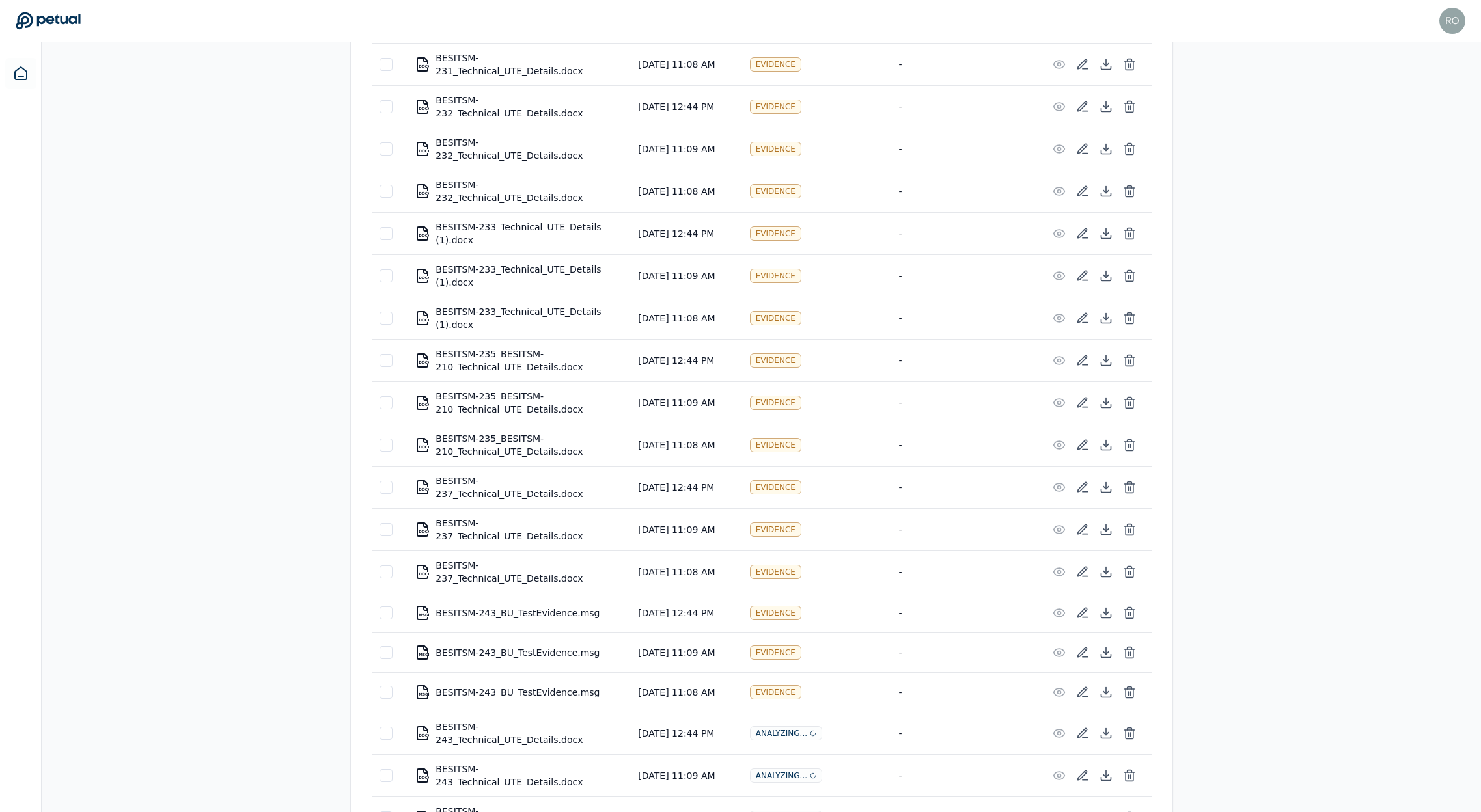
click at [1126, 607] on icon at bounding box center [1130, 613] width 13 height 13
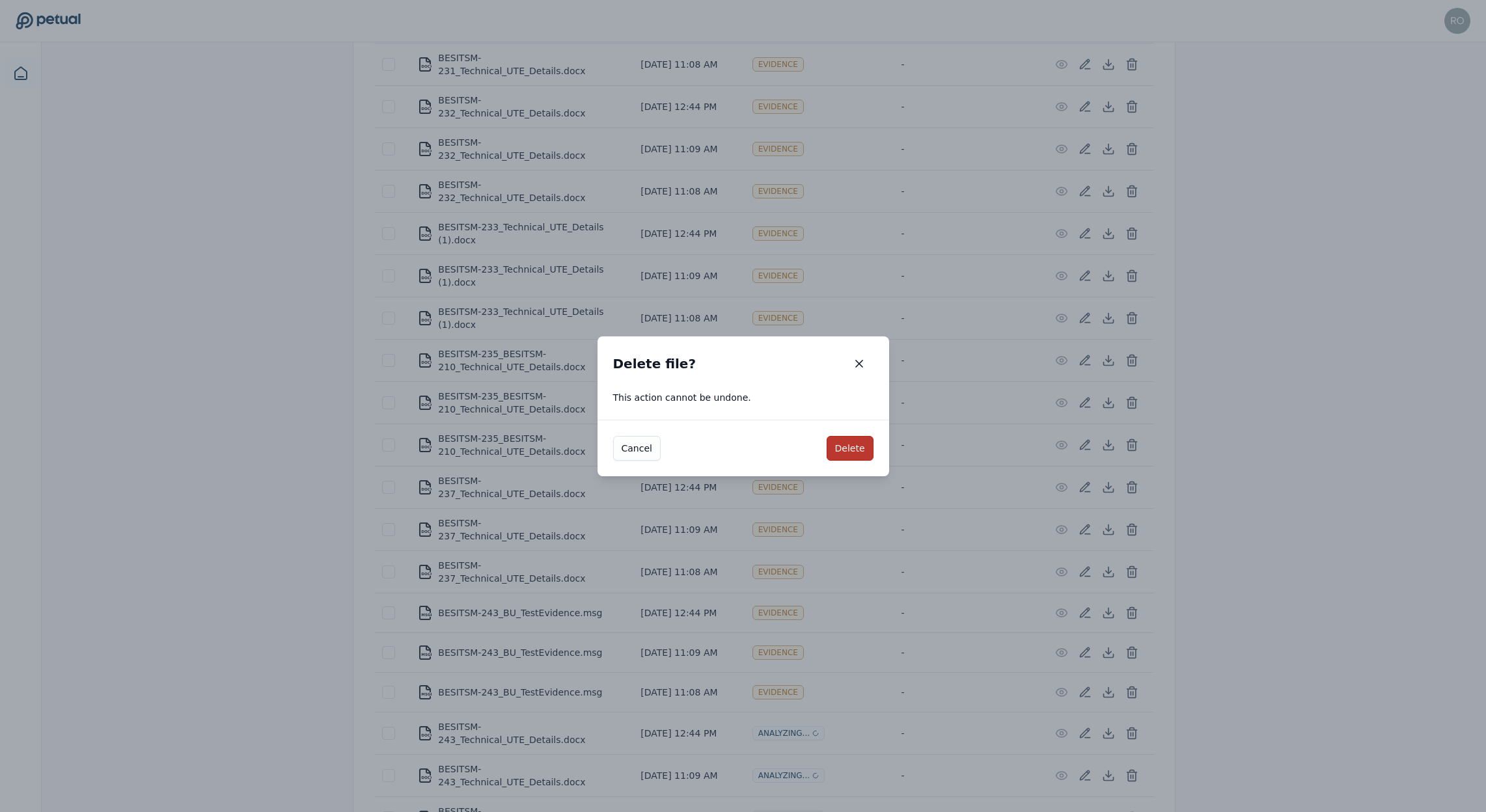
click at [852, 444] on button "Delete" at bounding box center [850, 449] width 47 height 25
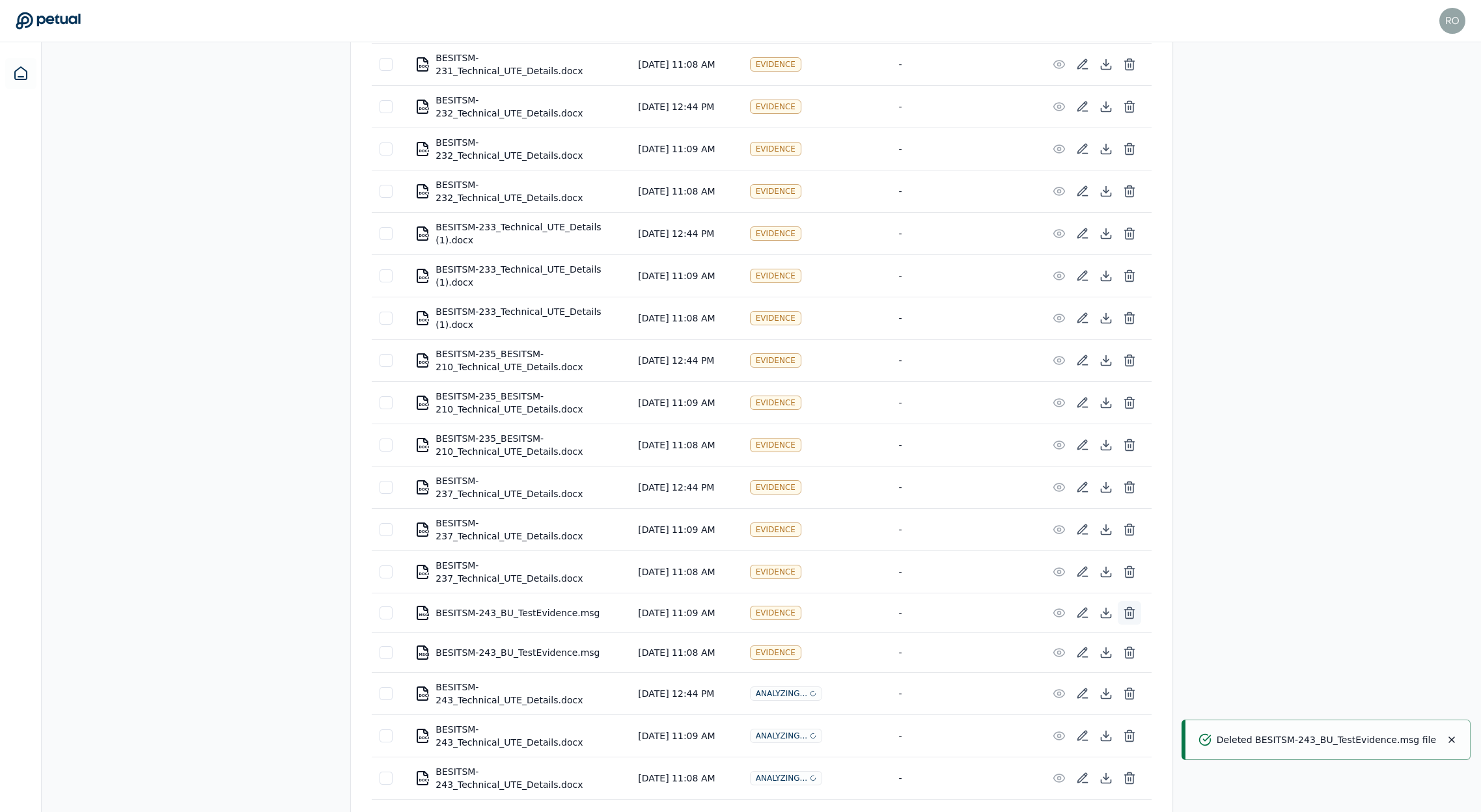
click at [1134, 607] on icon at bounding box center [1130, 613] width 13 height 13
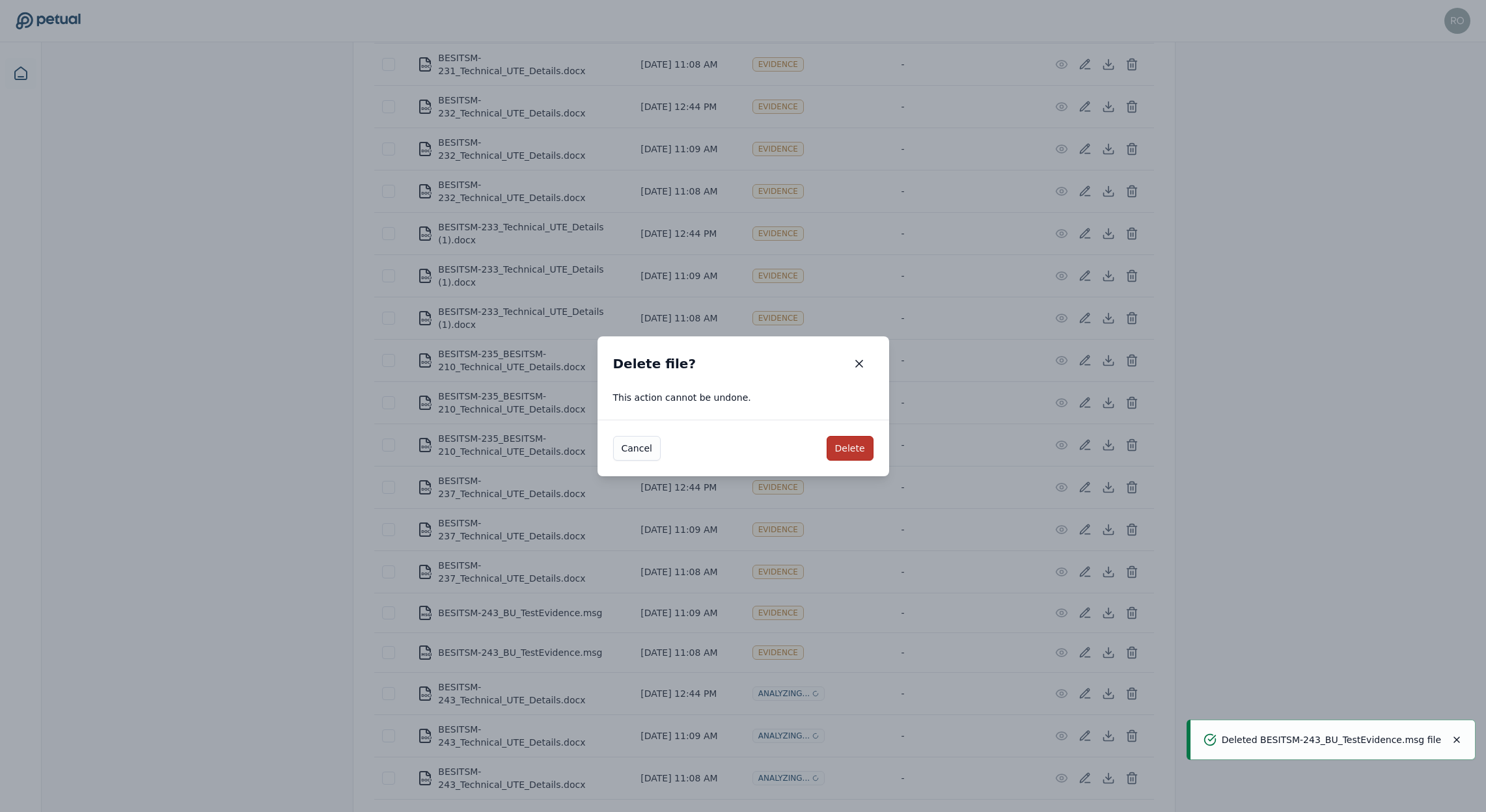
click at [860, 450] on button "Delete" at bounding box center [850, 449] width 47 height 25
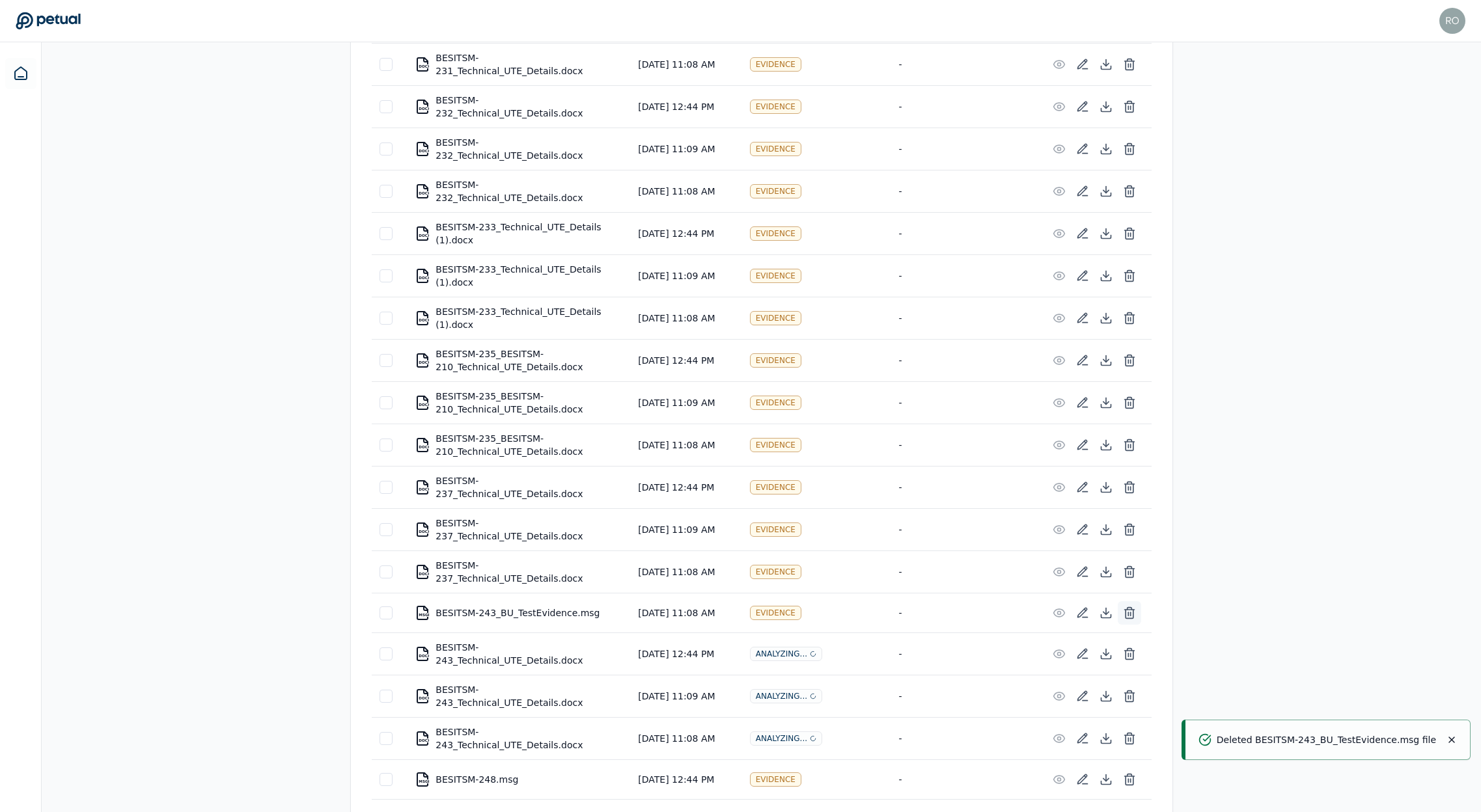
click at [1136, 607] on icon at bounding box center [1130, 613] width 13 height 13
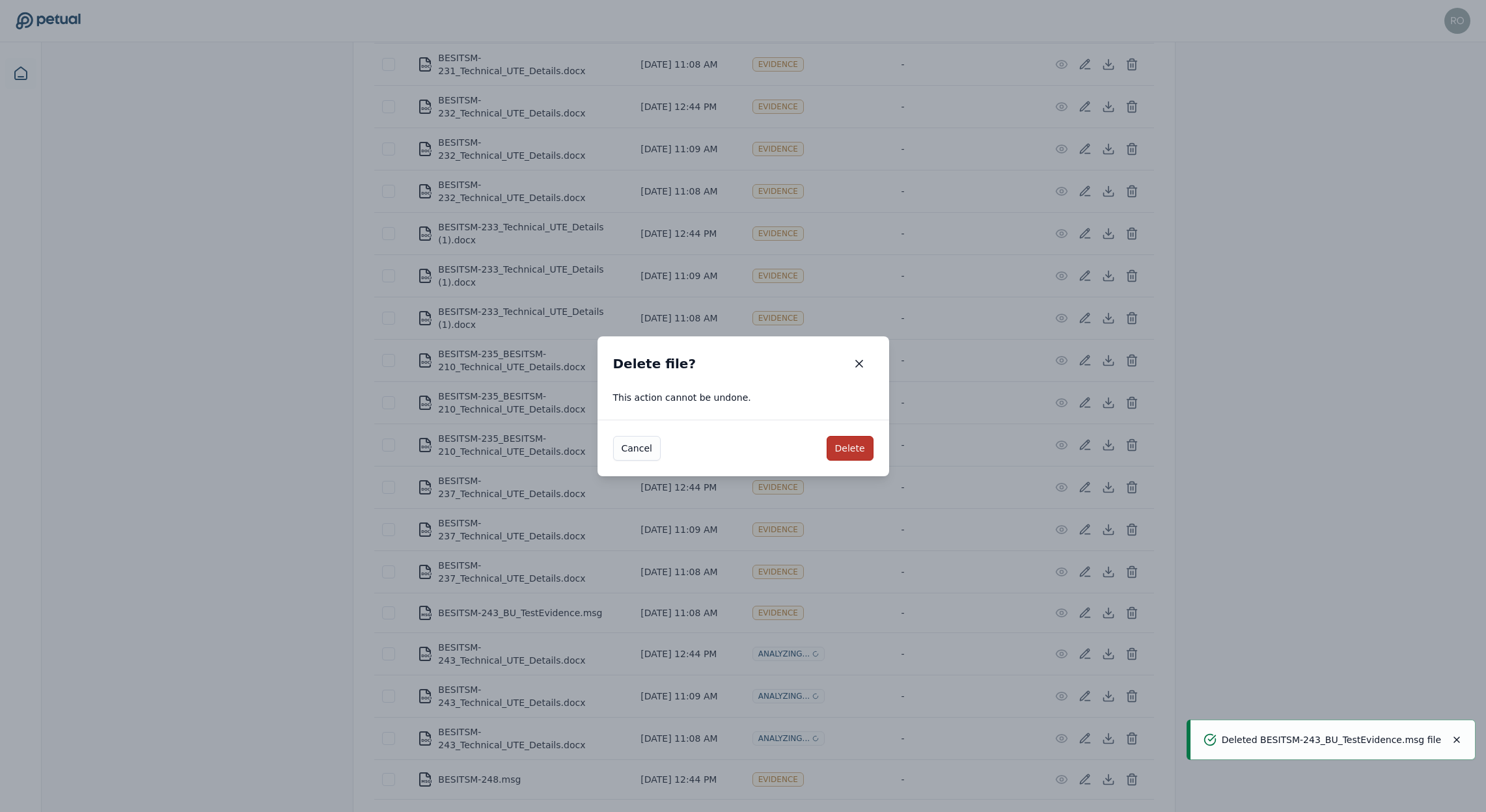
click at [856, 444] on button "Delete" at bounding box center [850, 449] width 47 height 25
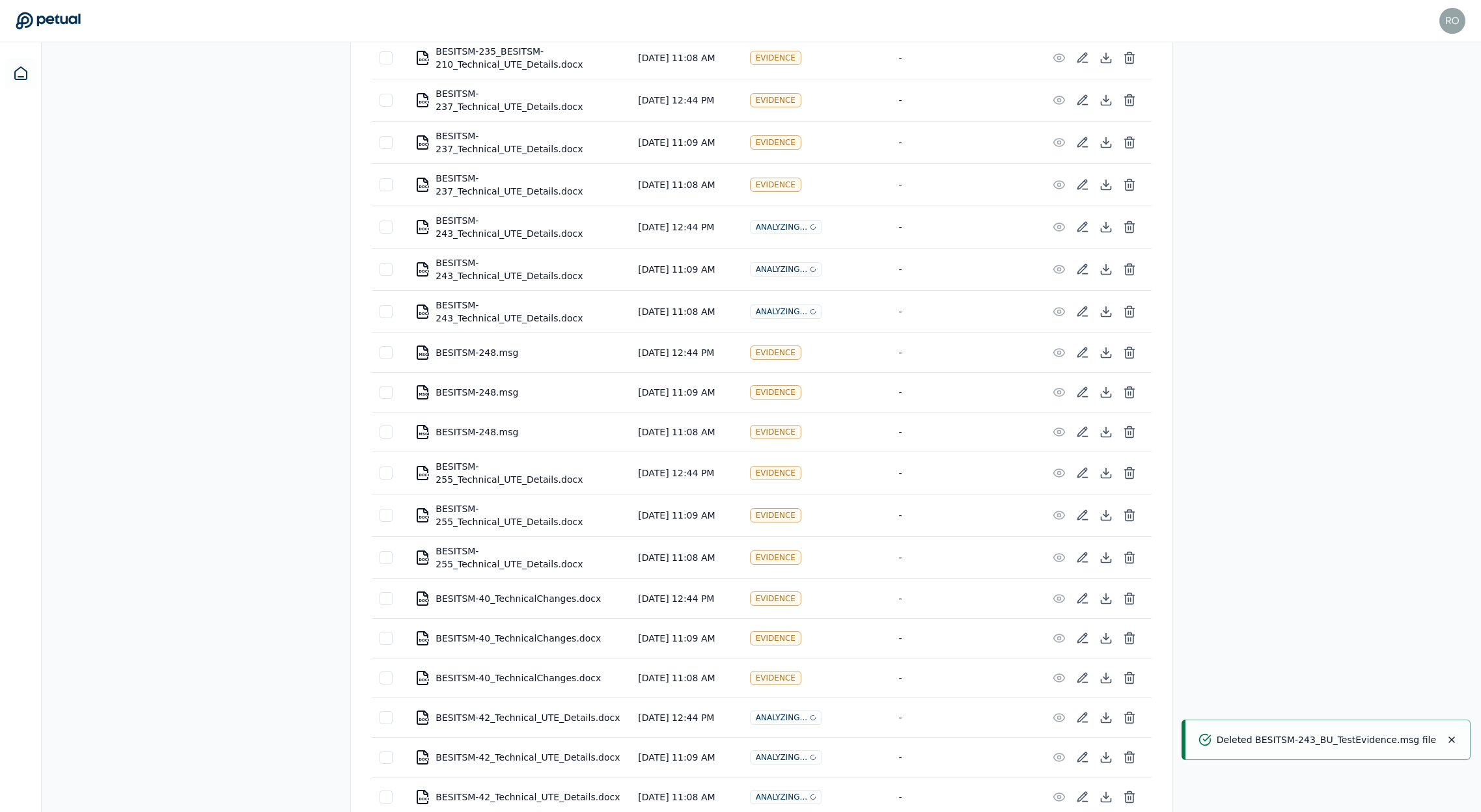
scroll to position [2414, 0]
click at [1129, 346] on icon at bounding box center [1130, 352] width 13 height 13
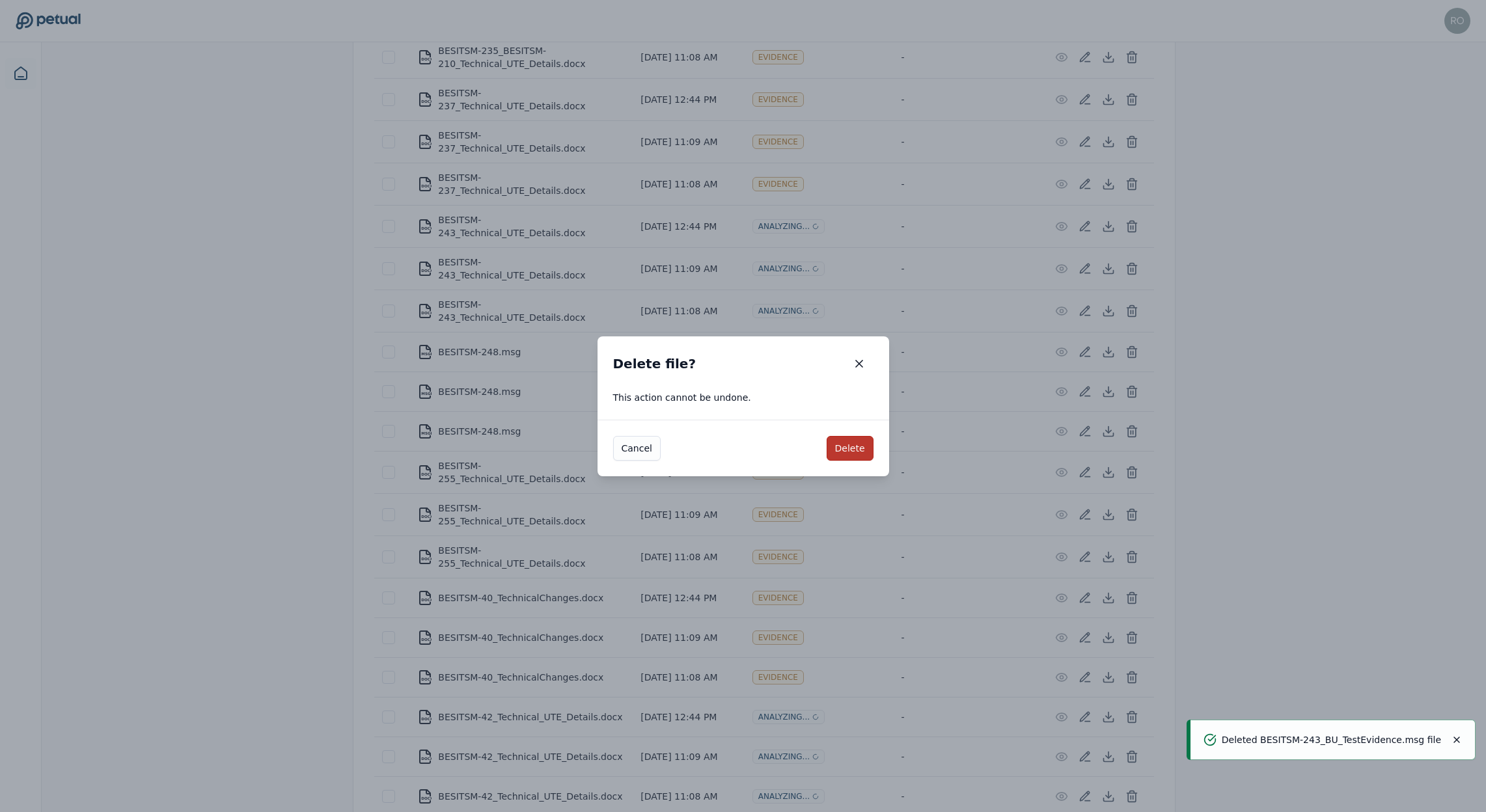
click at [860, 460] on button "Delete" at bounding box center [850, 449] width 47 height 25
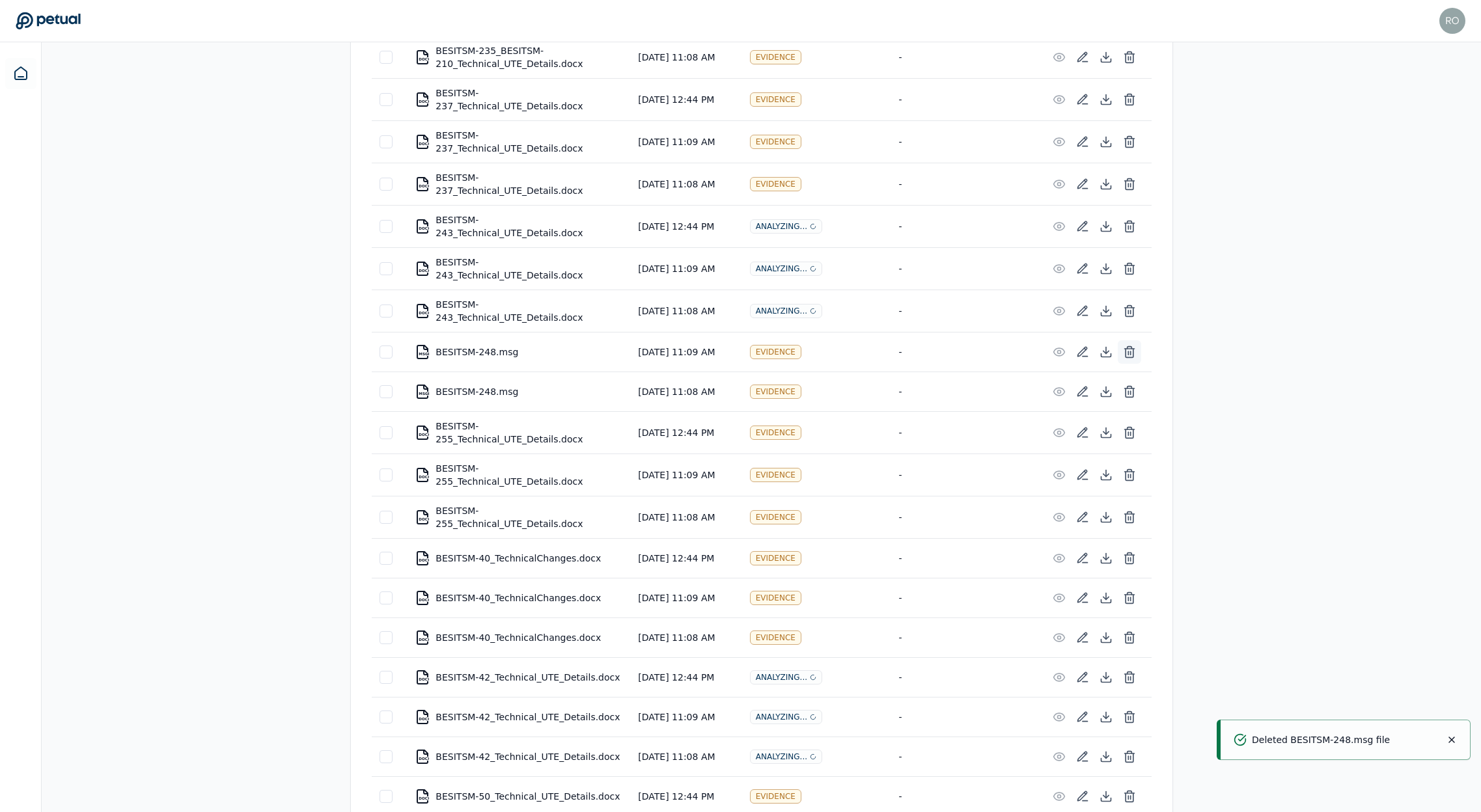
click at [1135, 346] on icon at bounding box center [1130, 352] width 13 height 13
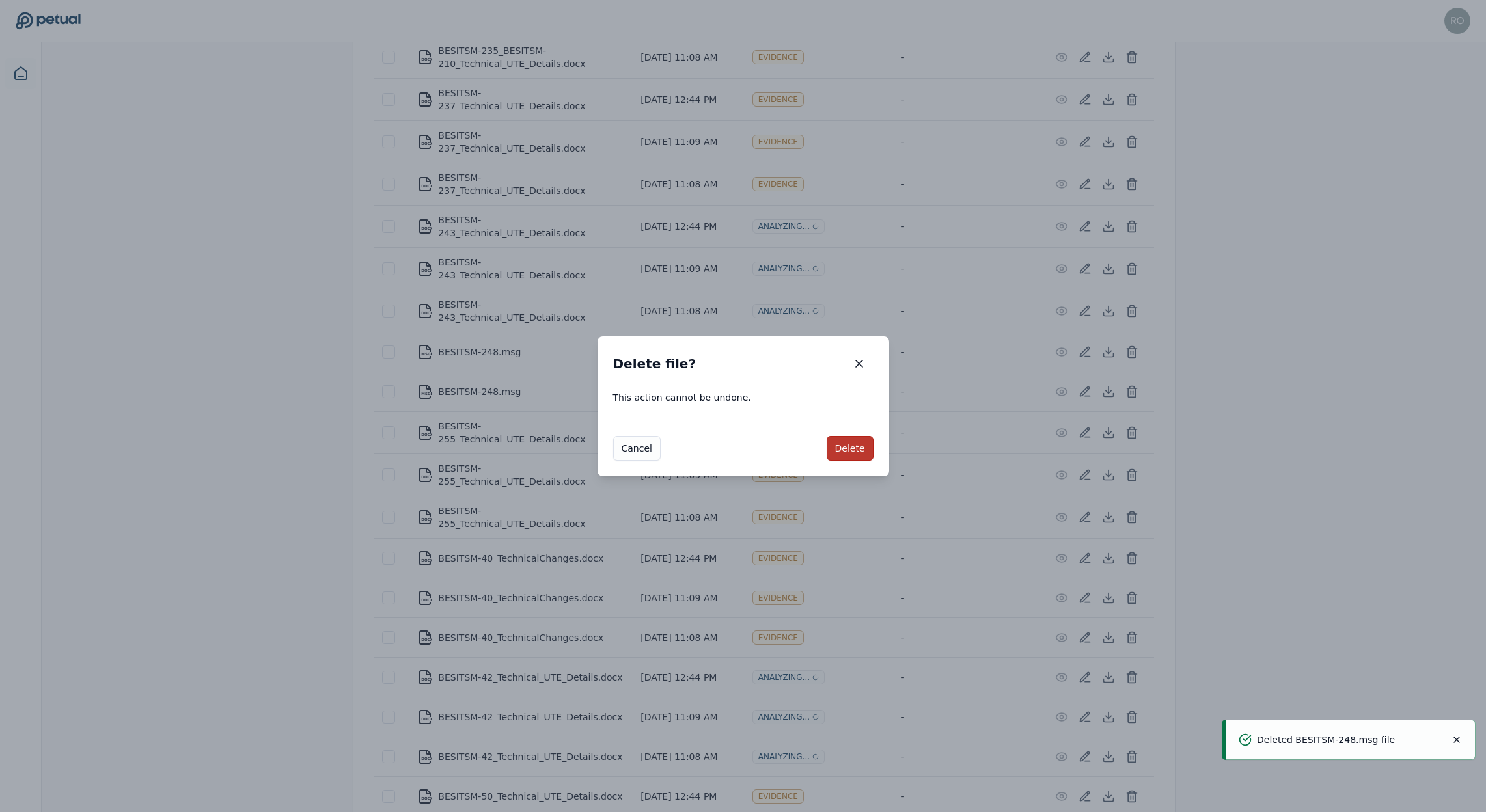
click at [867, 447] on button "Delete" at bounding box center [850, 449] width 47 height 25
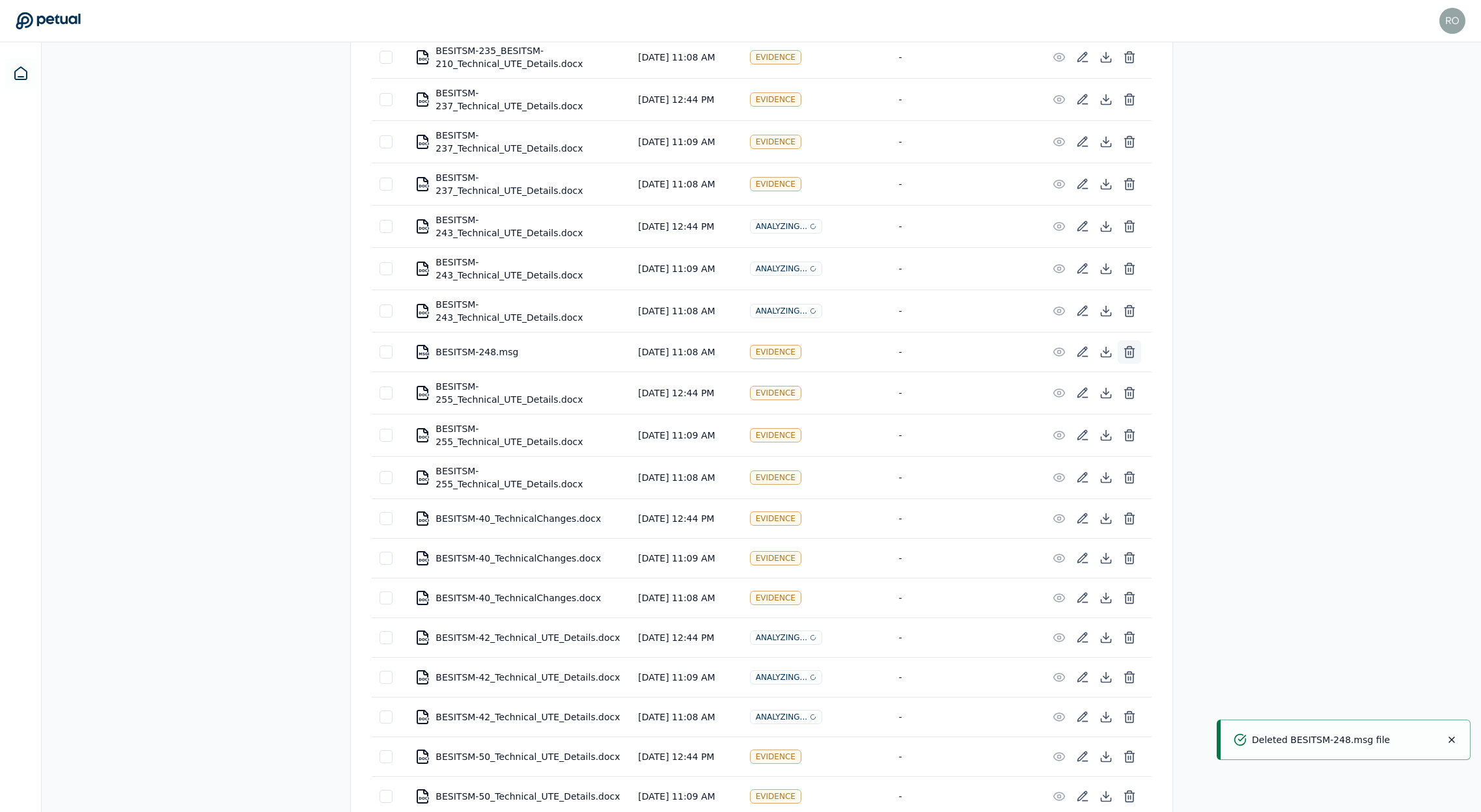
click at [1134, 349] on icon at bounding box center [1129, 353] width 8 height 9
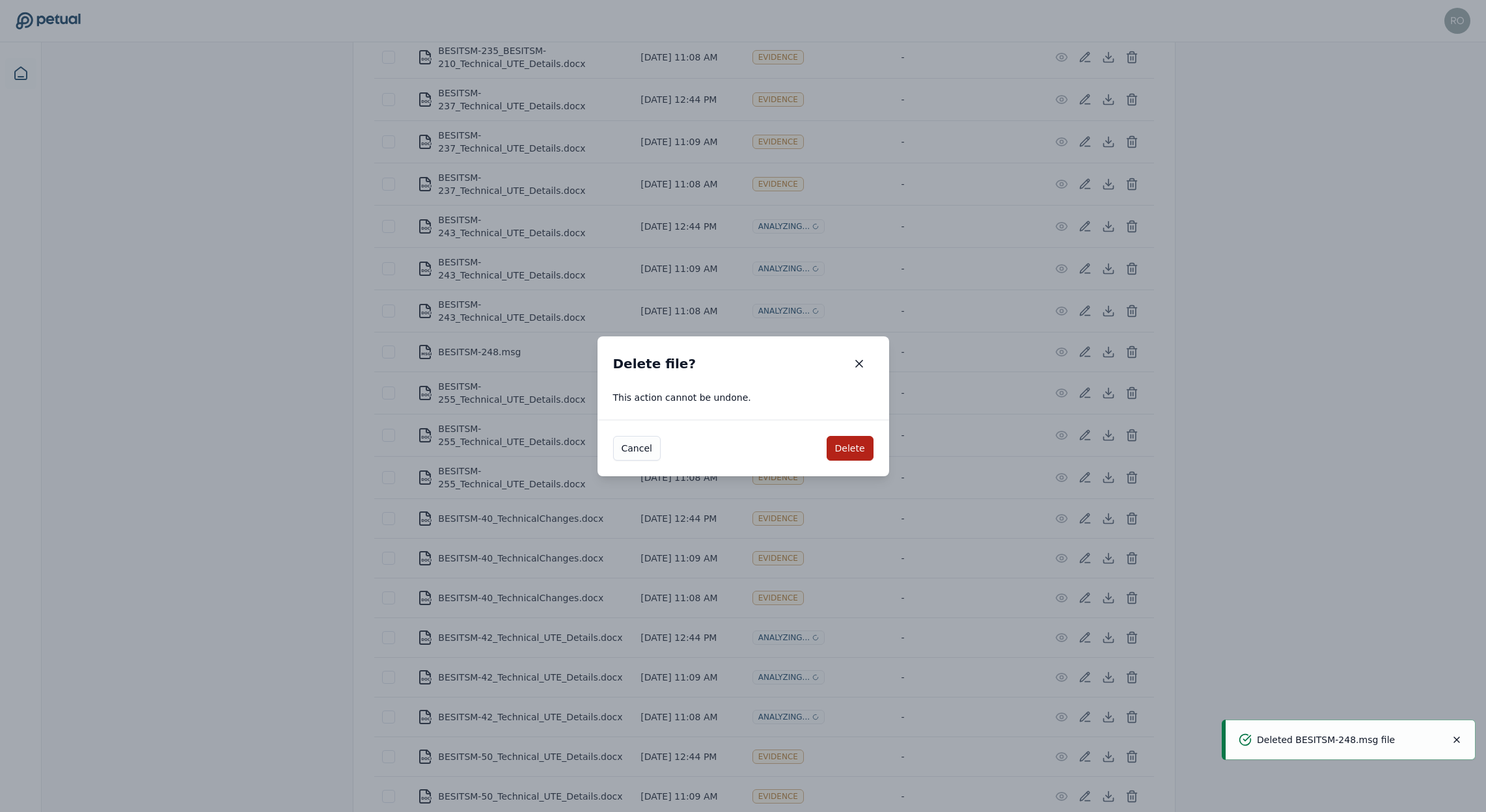
click at [873, 445] on div "Cancel Delete" at bounding box center [743, 448] width 291 height 57
click at [857, 450] on button "Delete" at bounding box center [850, 449] width 47 height 25
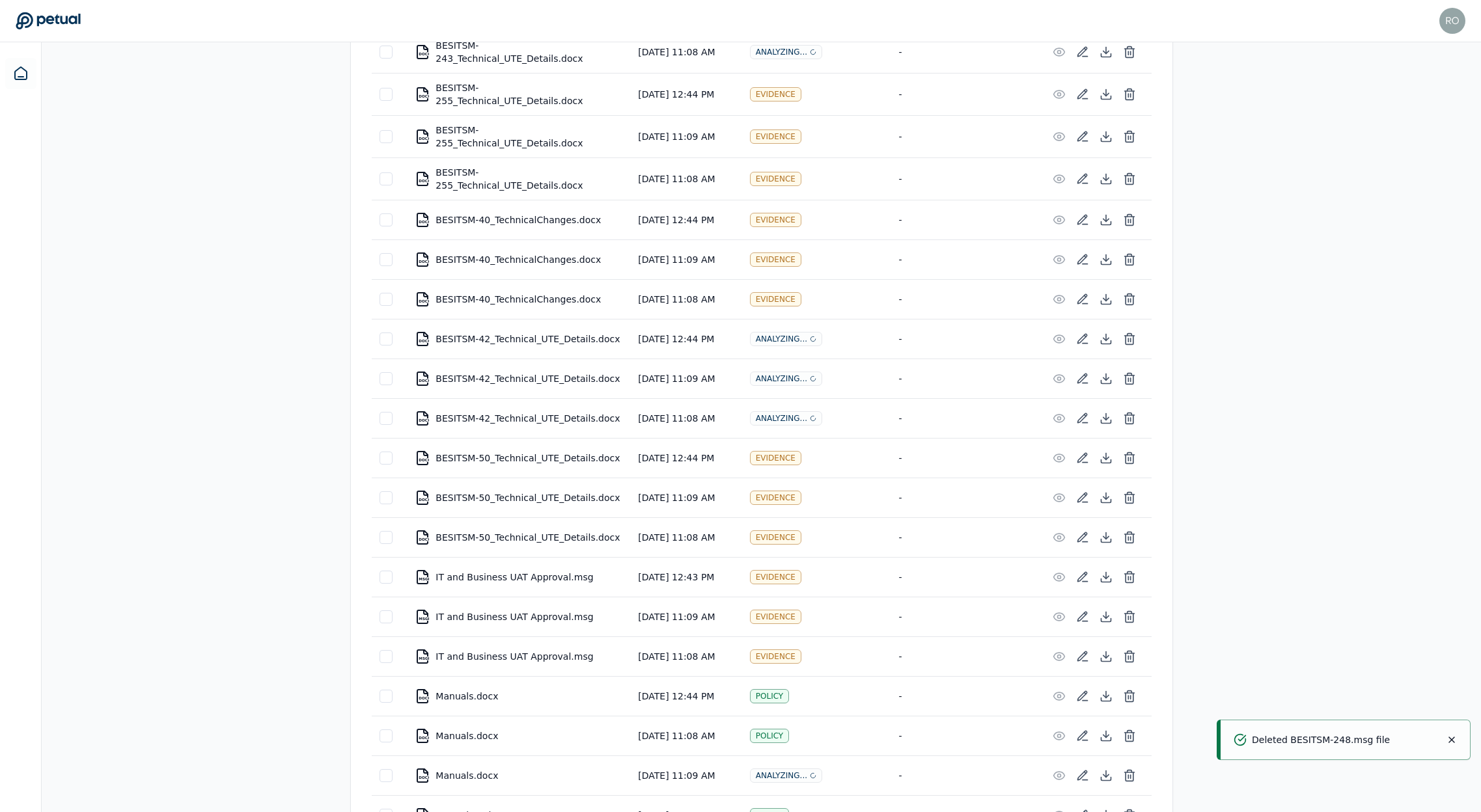
scroll to position [2754, 0]
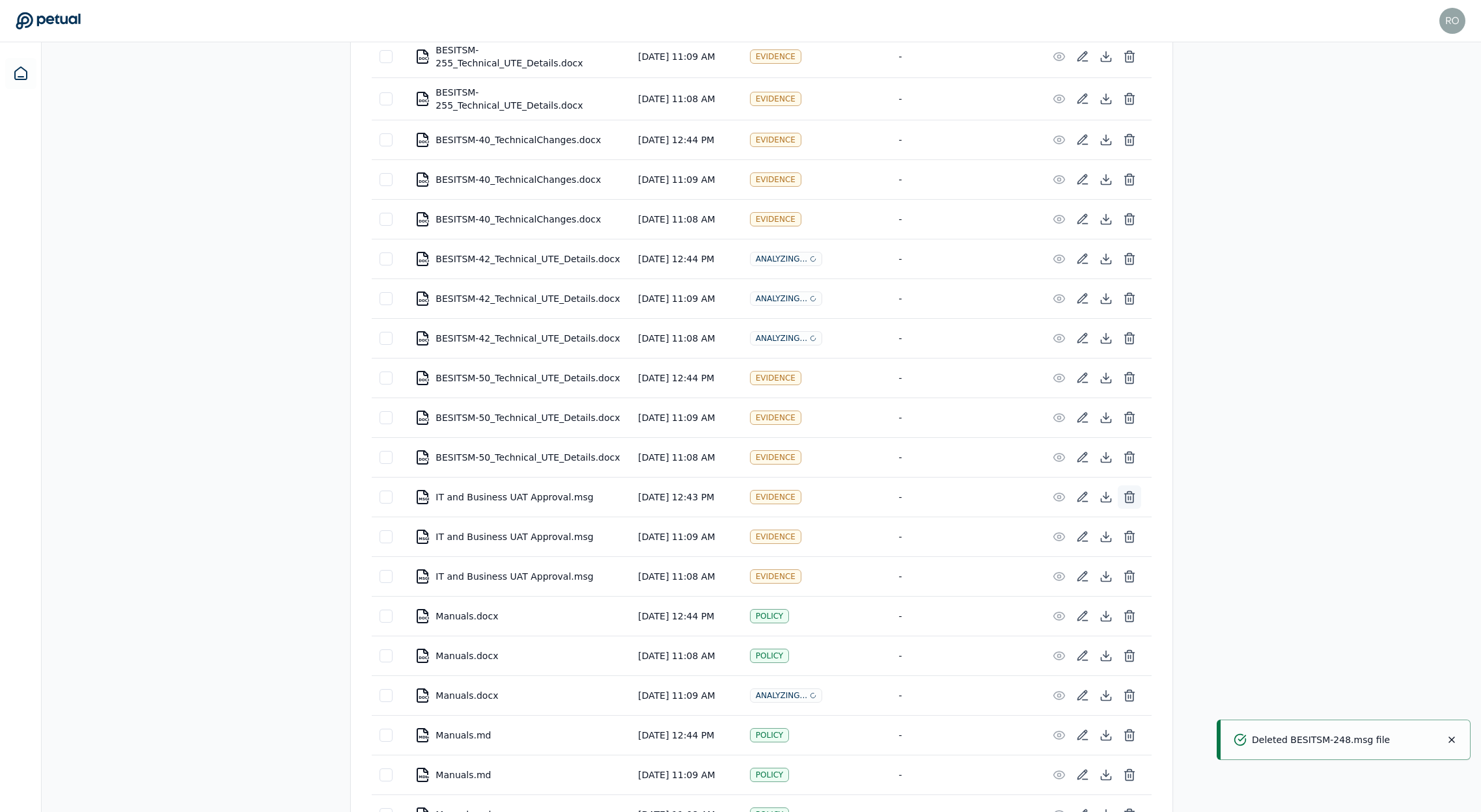
click at [1132, 491] on icon at bounding box center [1130, 497] width 13 height 13
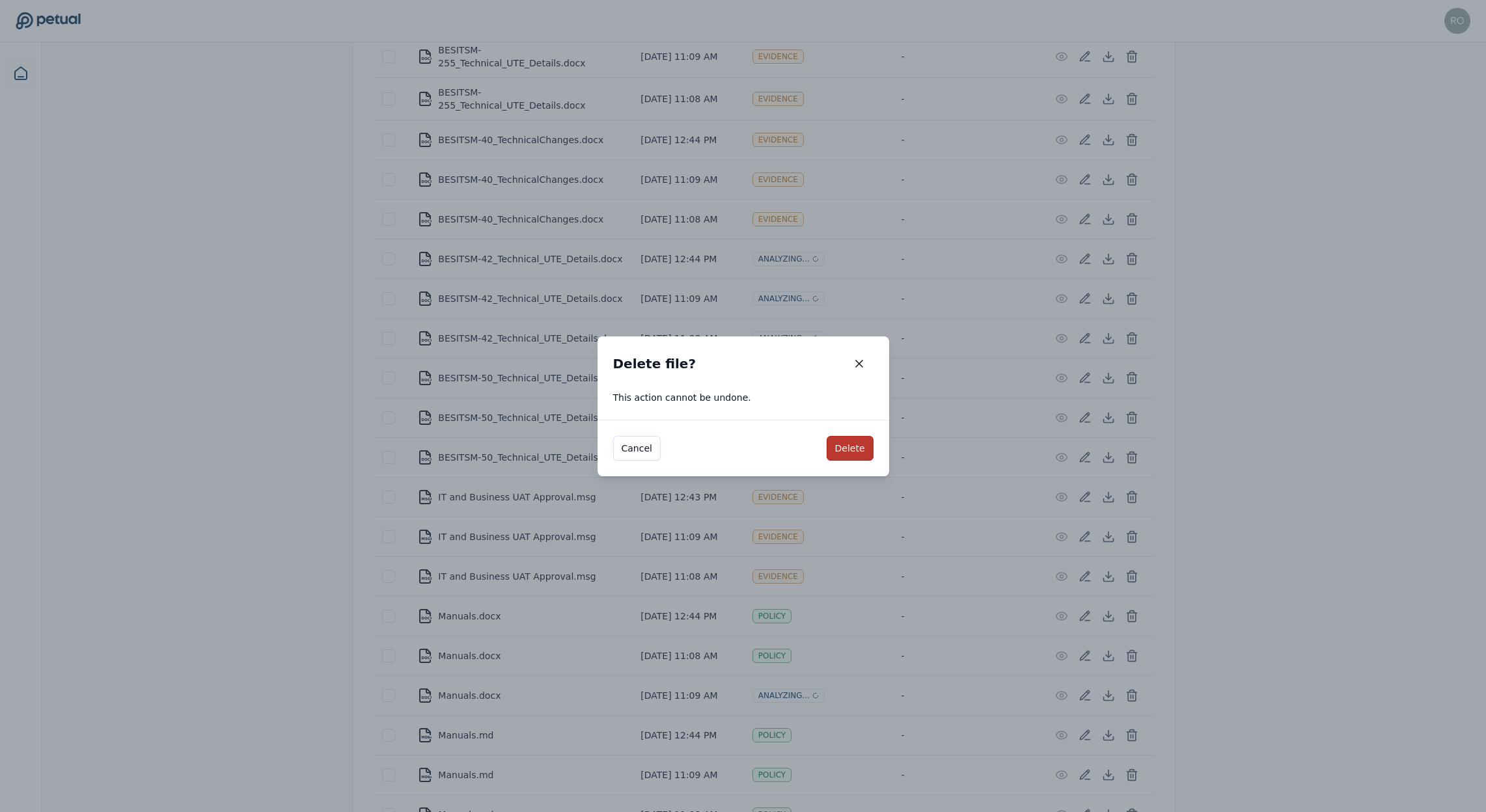
click at [861, 449] on button "Delete" at bounding box center [850, 449] width 47 height 25
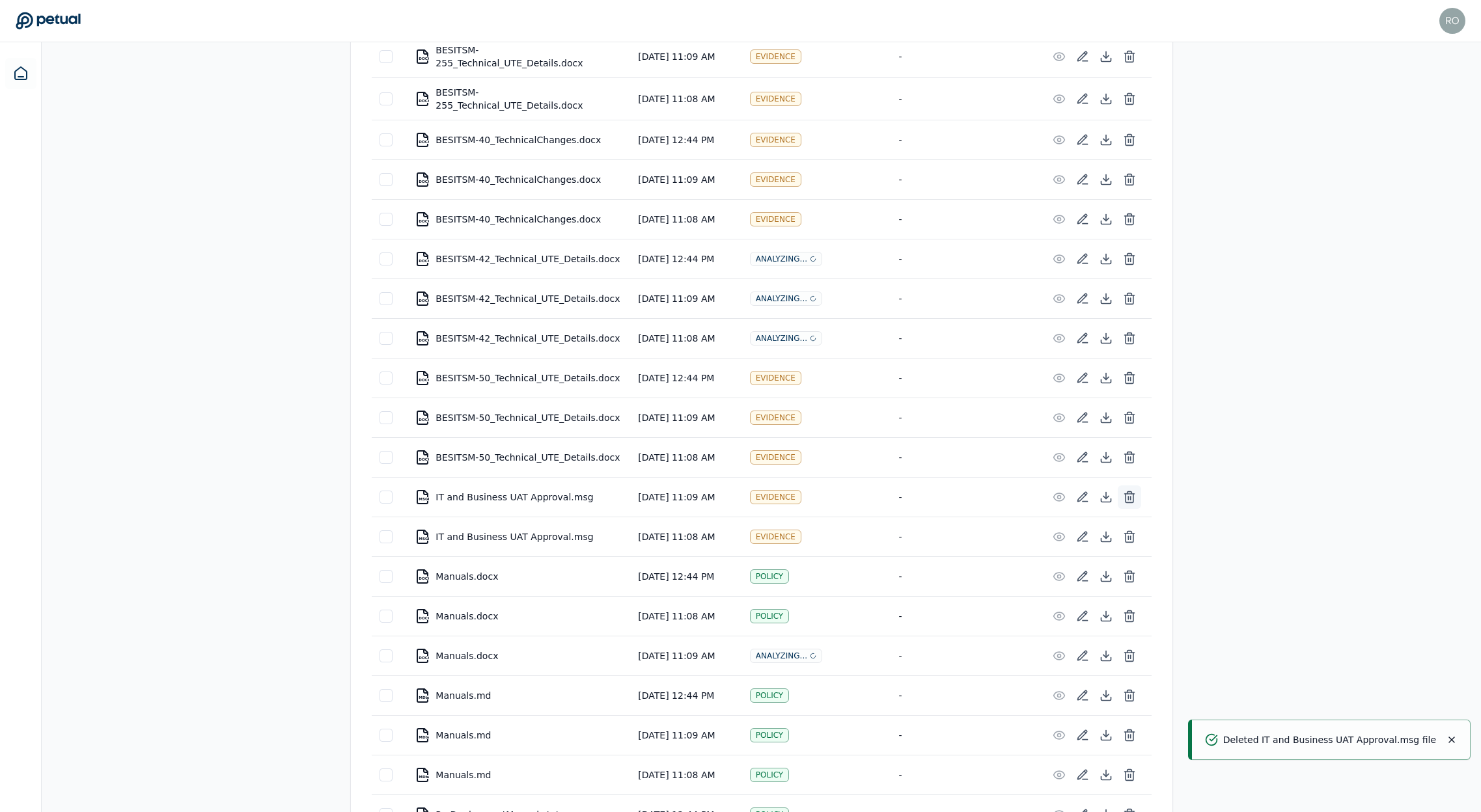
click at [1131, 494] on icon at bounding box center [1129, 494] width 9 height 0
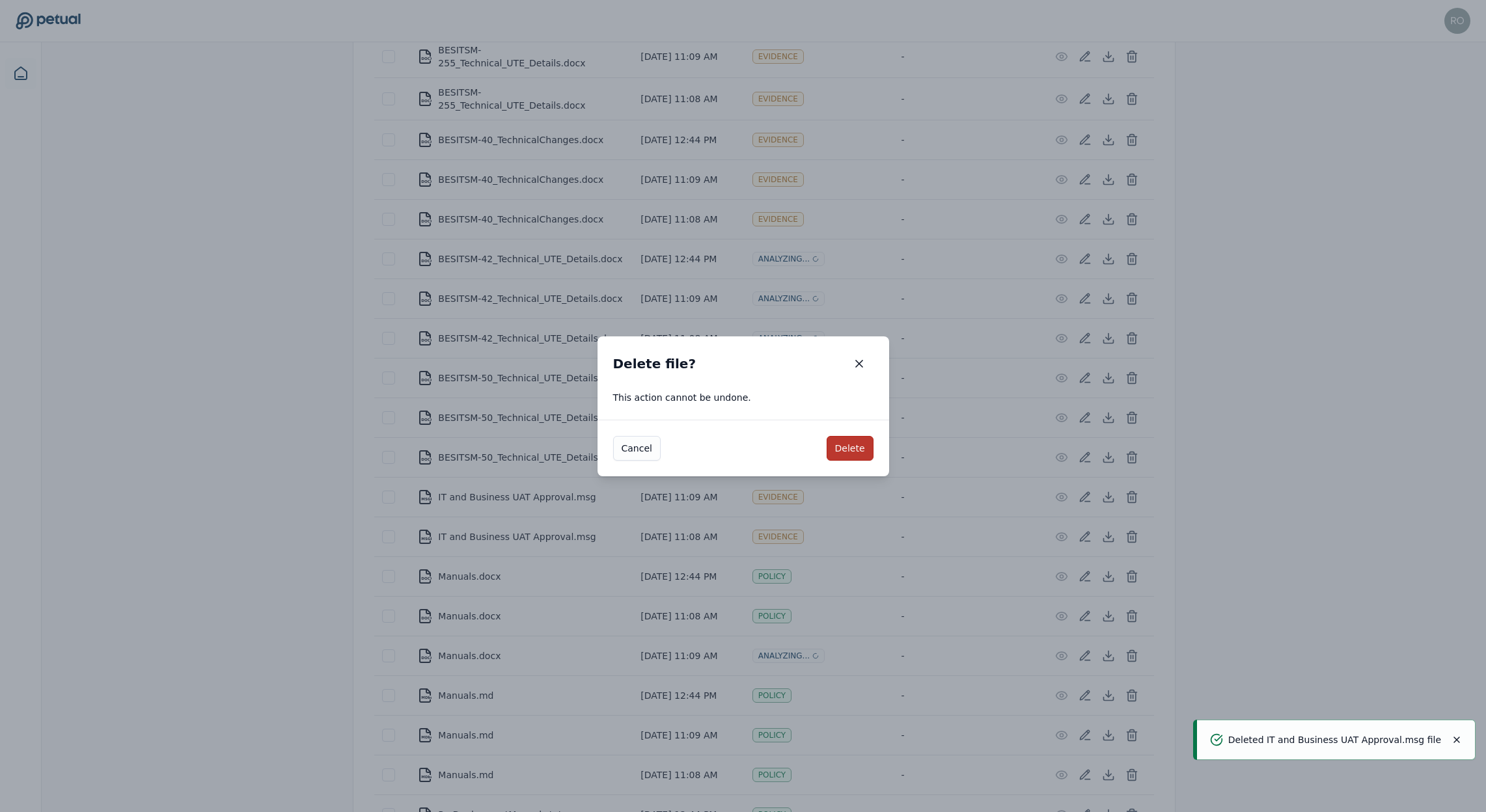
click at [854, 445] on button "Delete" at bounding box center [850, 449] width 47 height 25
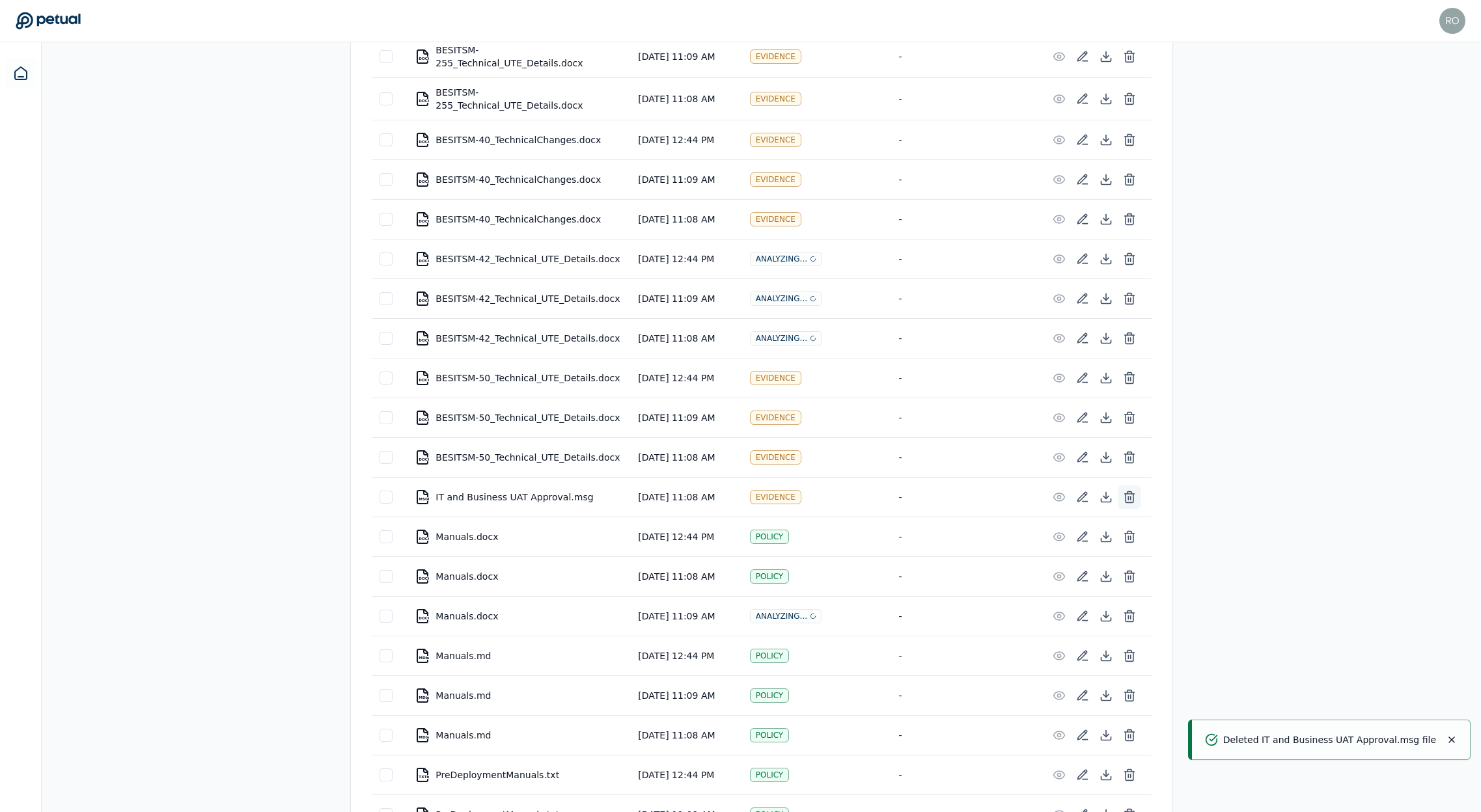
click at [1130, 491] on icon at bounding box center [1130, 497] width 13 height 13
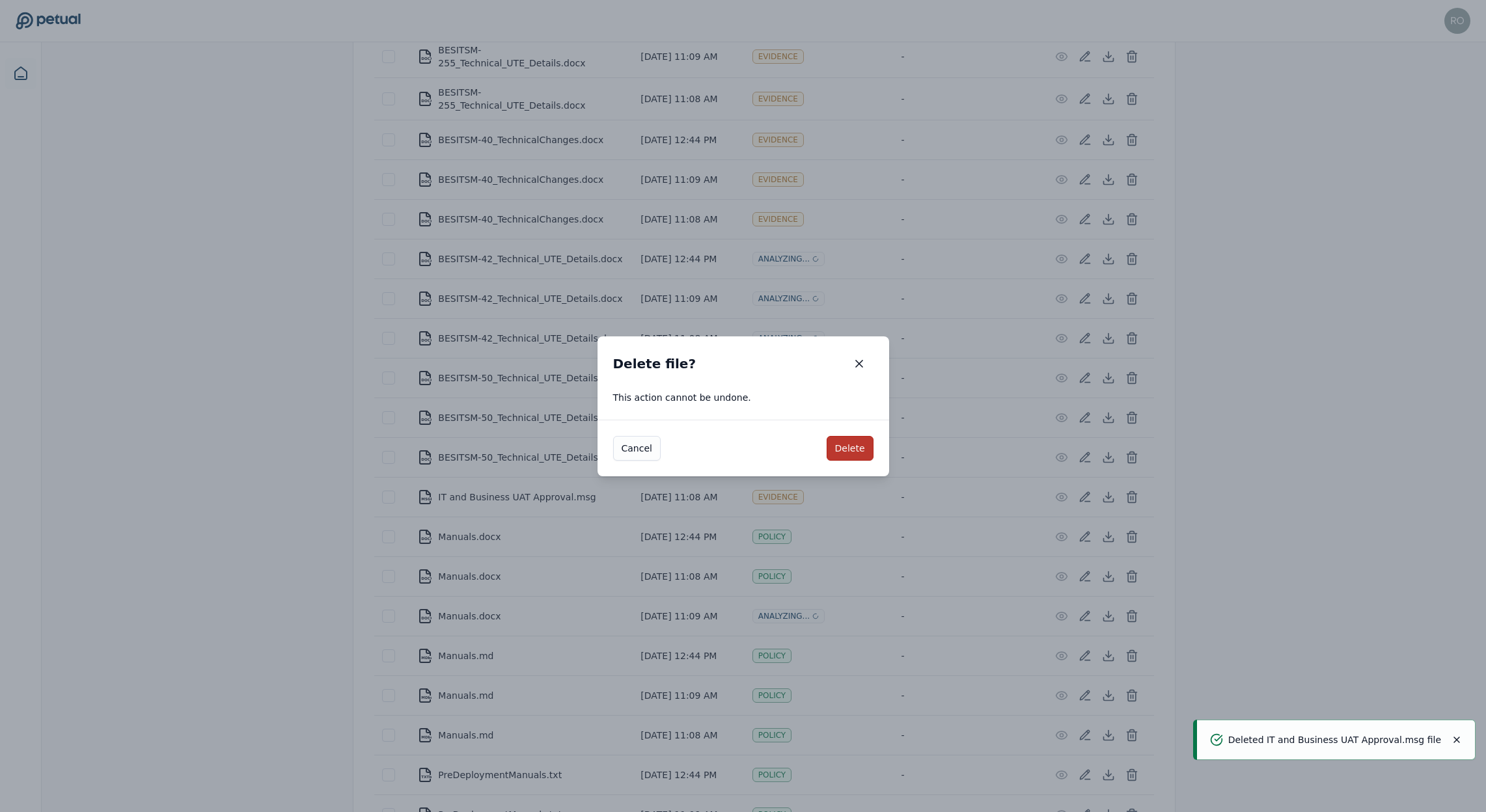
click at [862, 449] on button "Delete" at bounding box center [850, 449] width 47 height 25
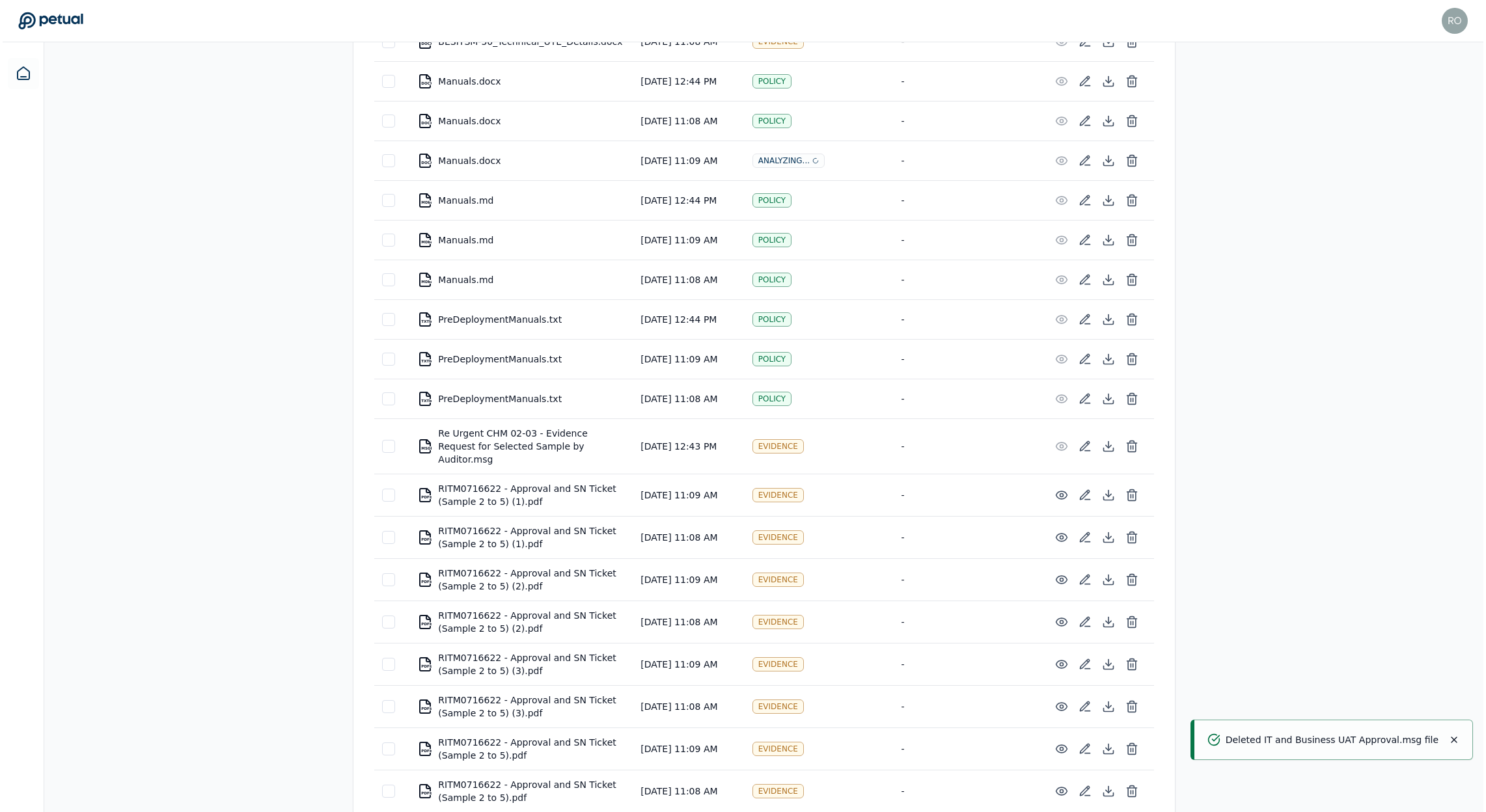
scroll to position [3197, 0]
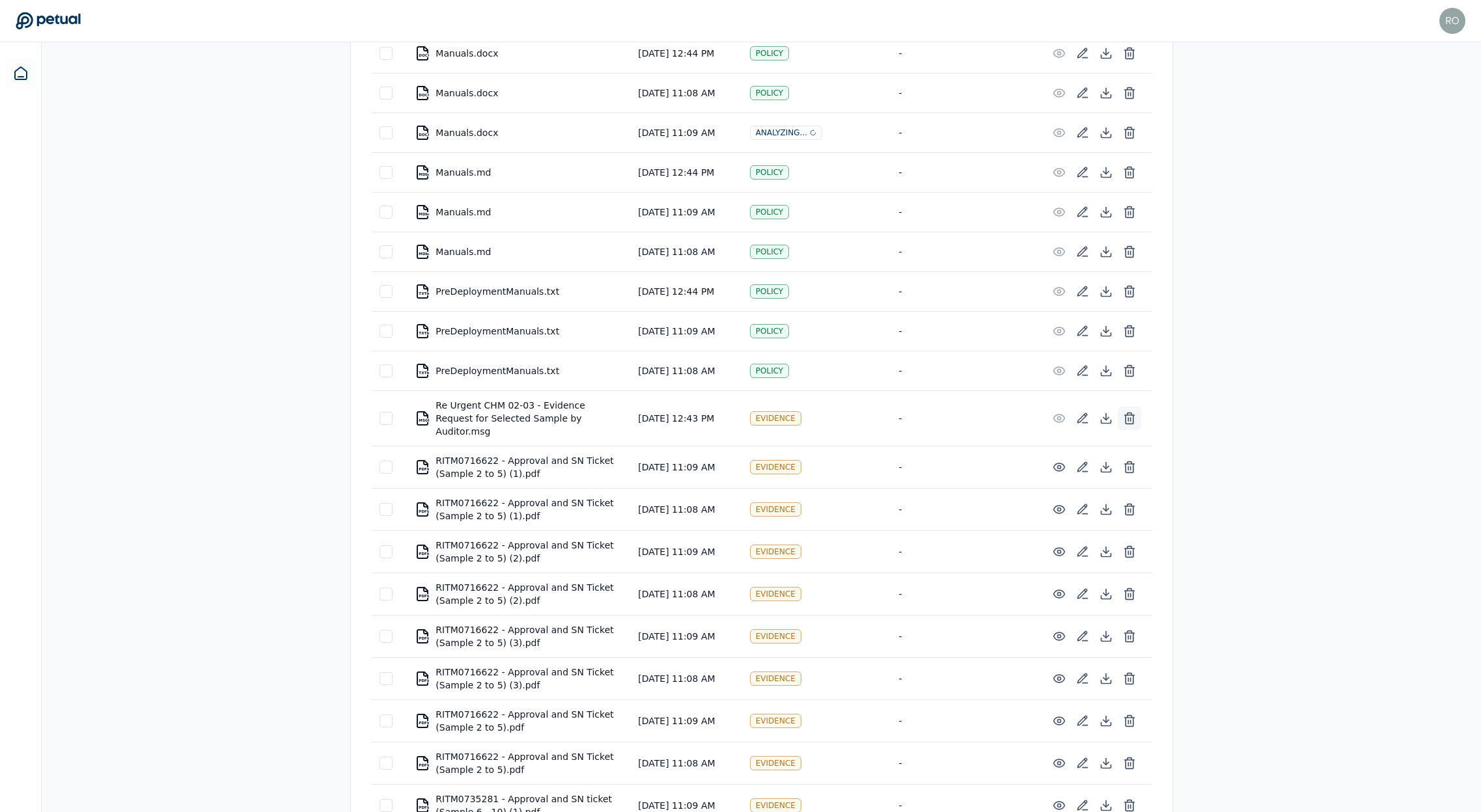
click at [1134, 412] on icon at bounding box center [1130, 419] width 13 height 13
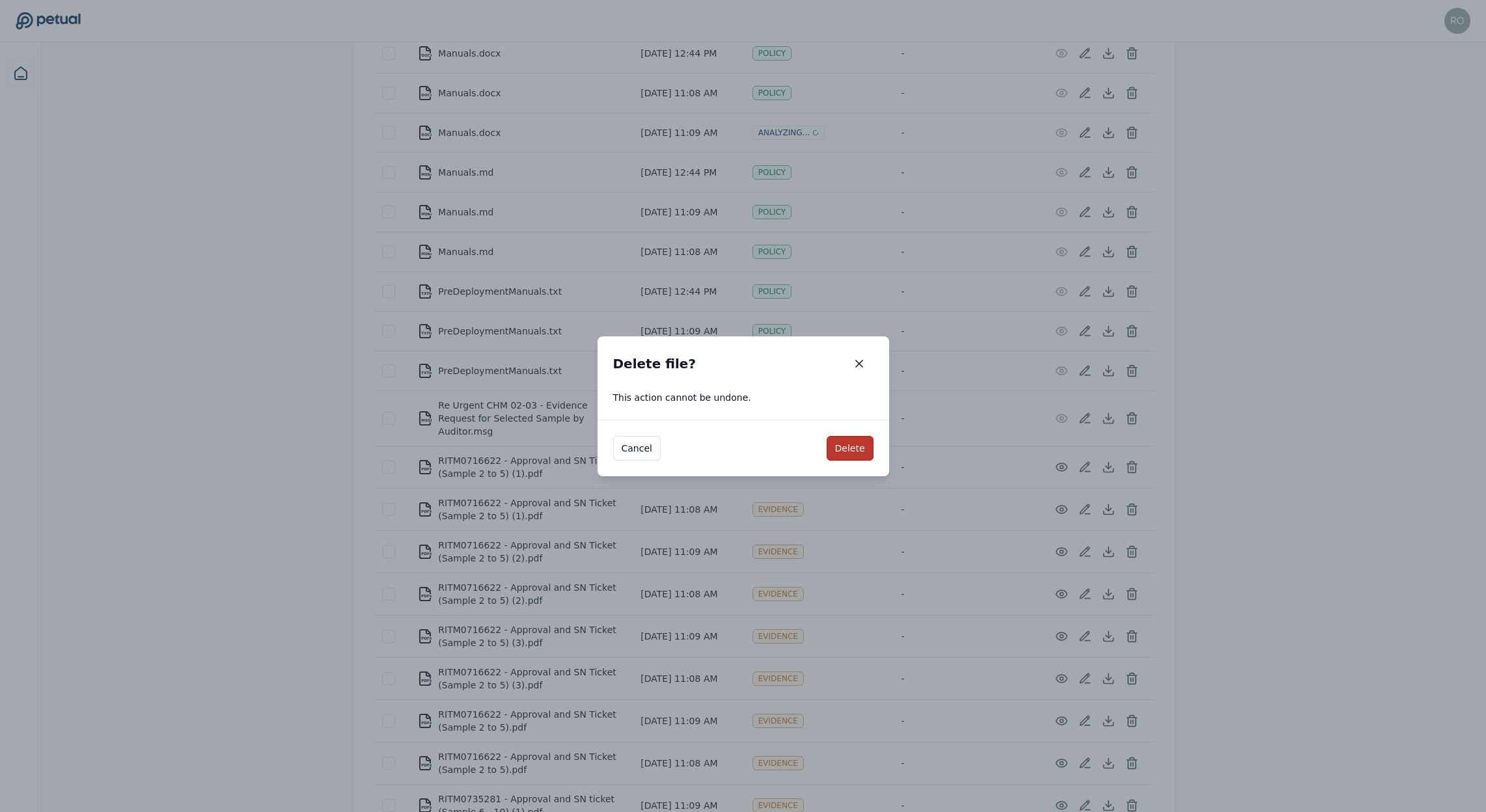
click at [861, 446] on button "Delete" at bounding box center [850, 449] width 47 height 25
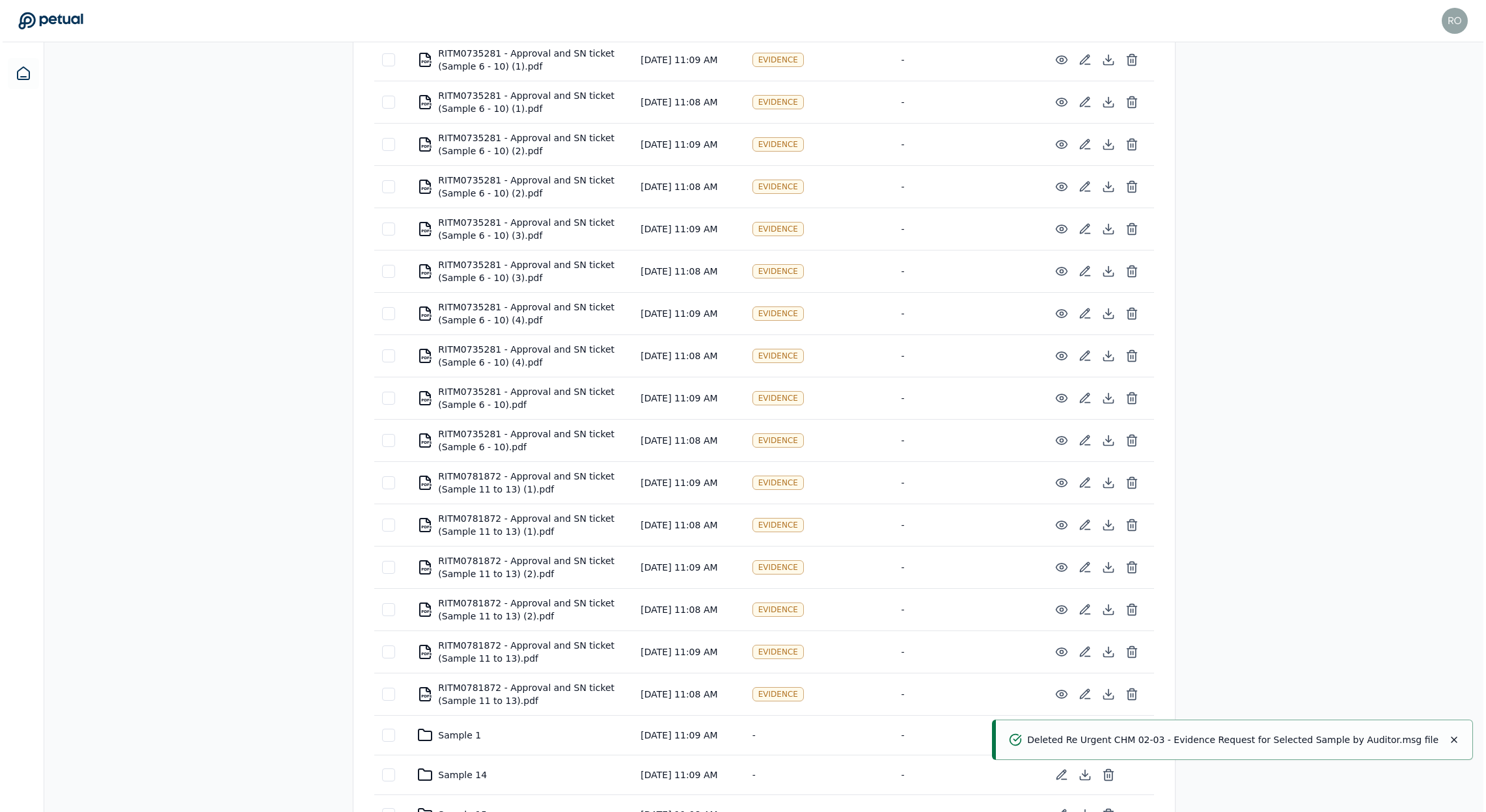
scroll to position [4195, 0]
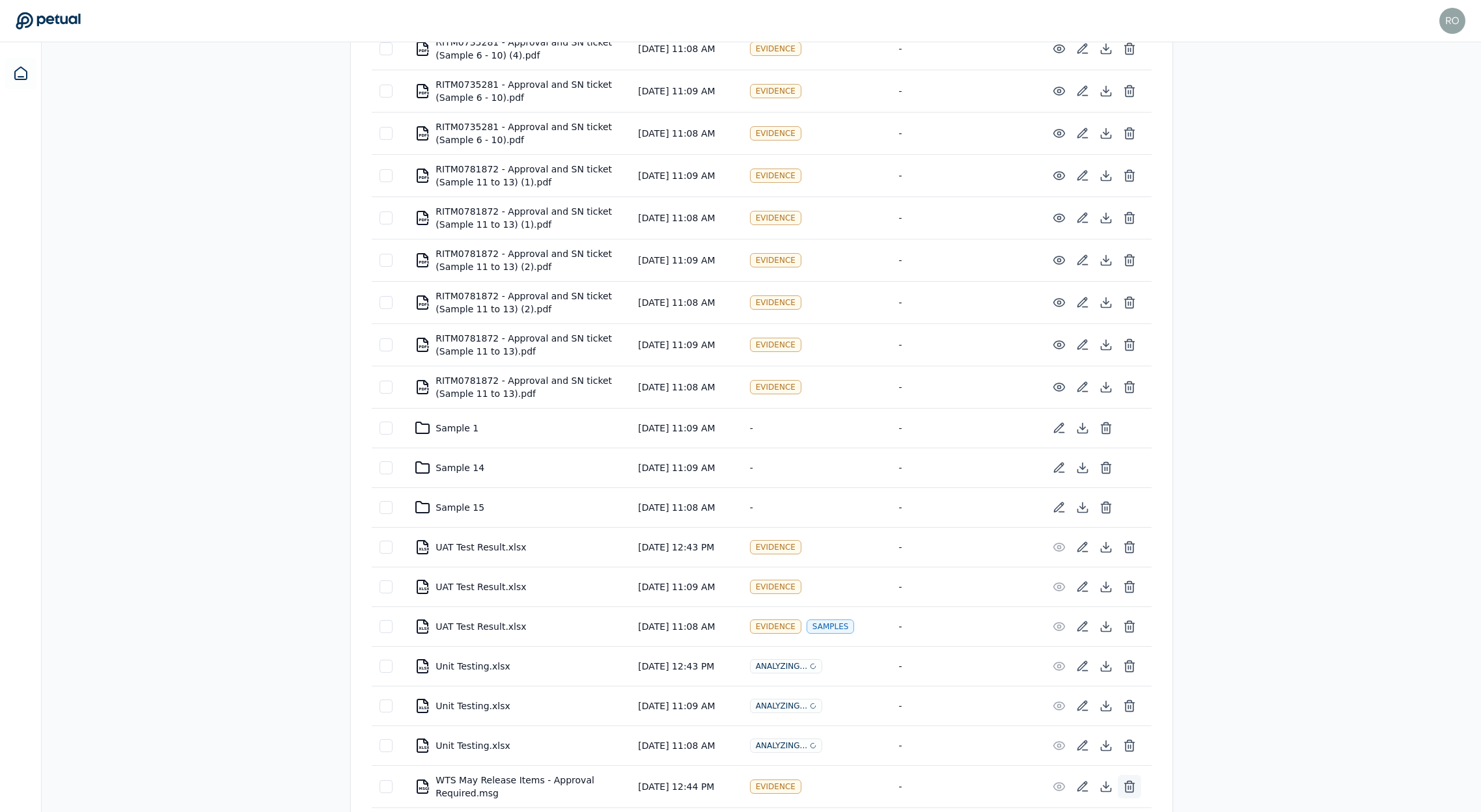
click at [1137, 775] on button at bounding box center [1129, 787] width 23 height 23
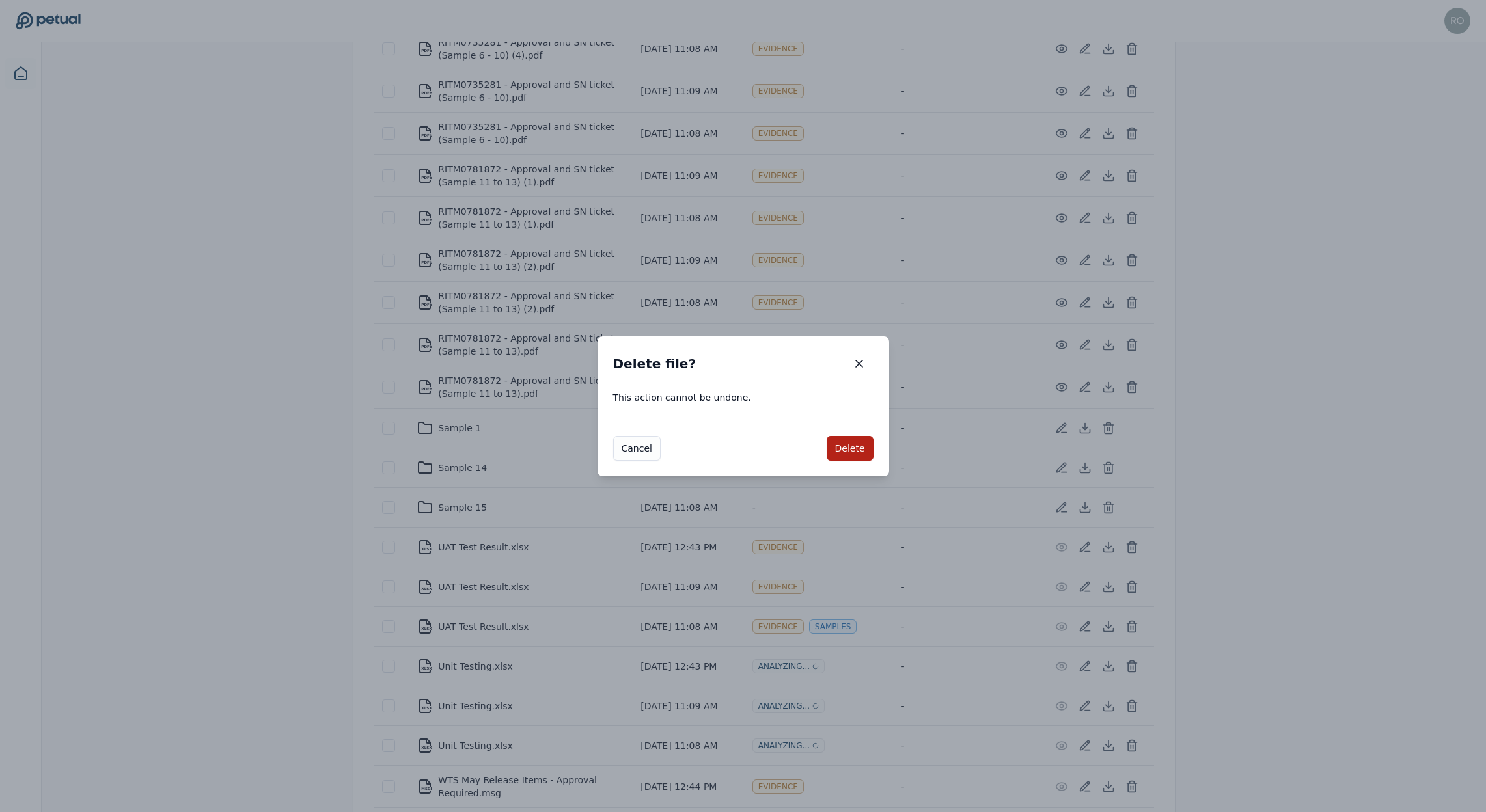
click at [838, 452] on button "Delete" at bounding box center [850, 449] width 47 height 25
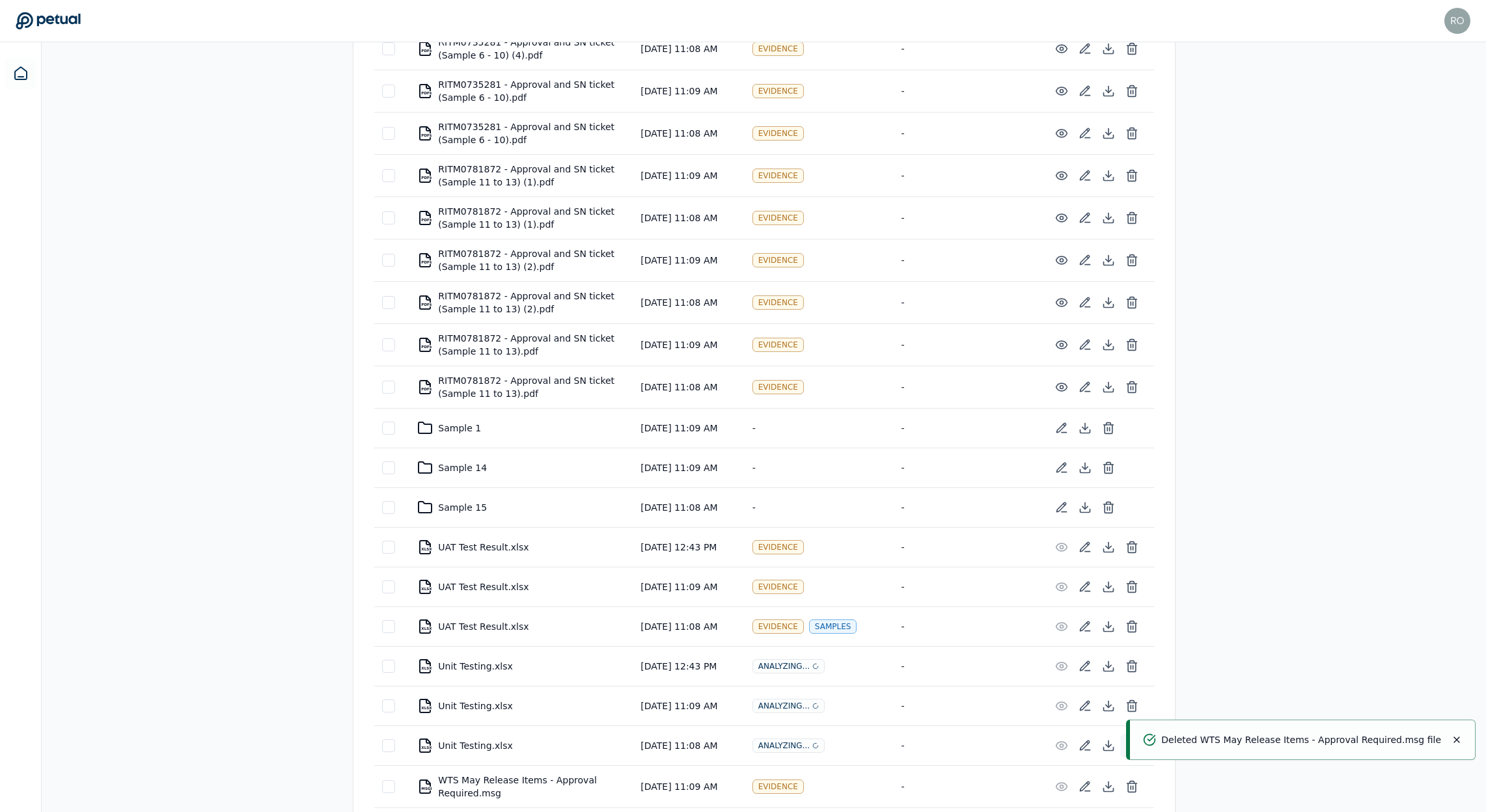
scroll to position [4152, 0]
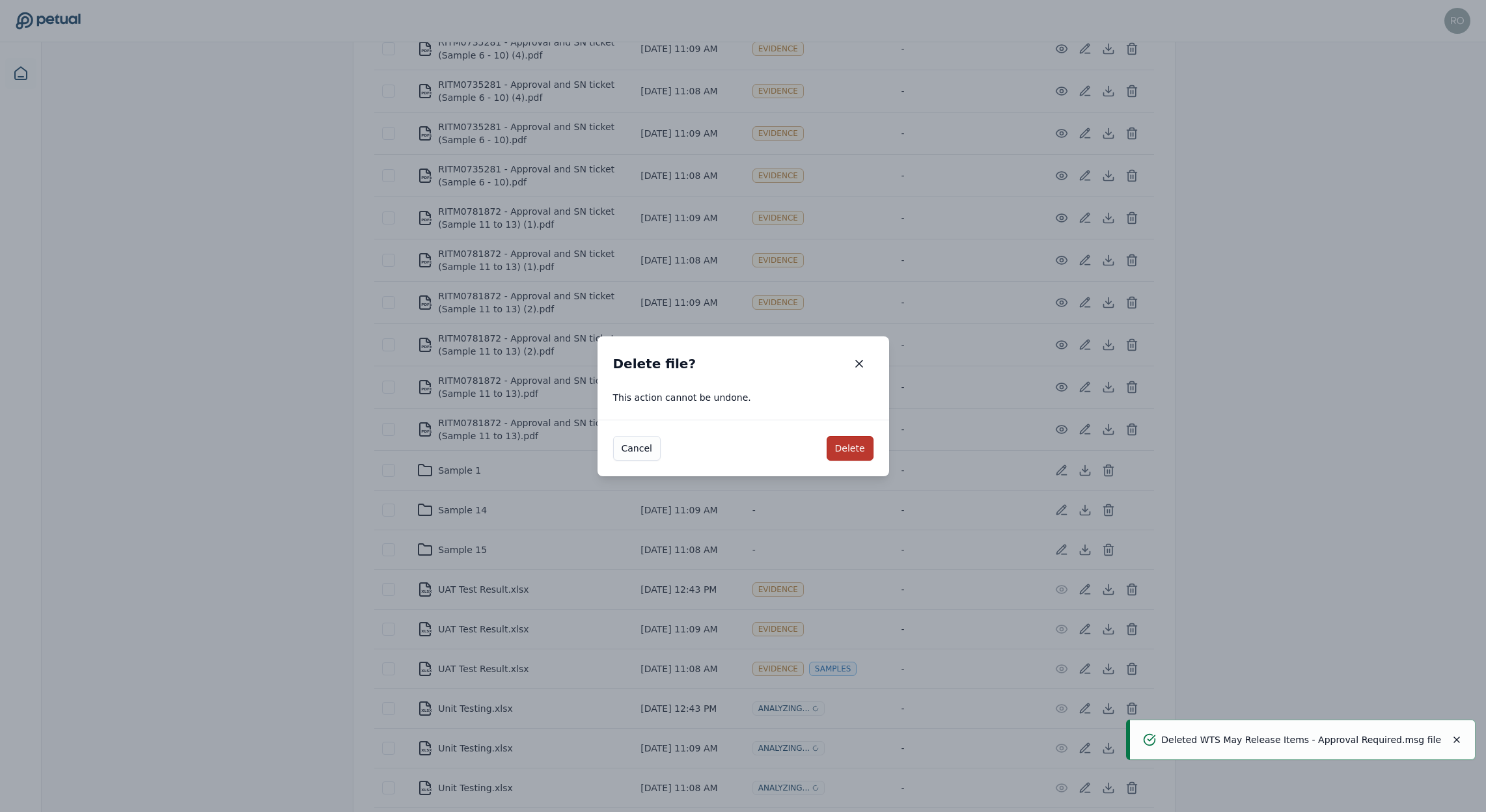
click at [849, 447] on button "Delete" at bounding box center [850, 449] width 47 height 25
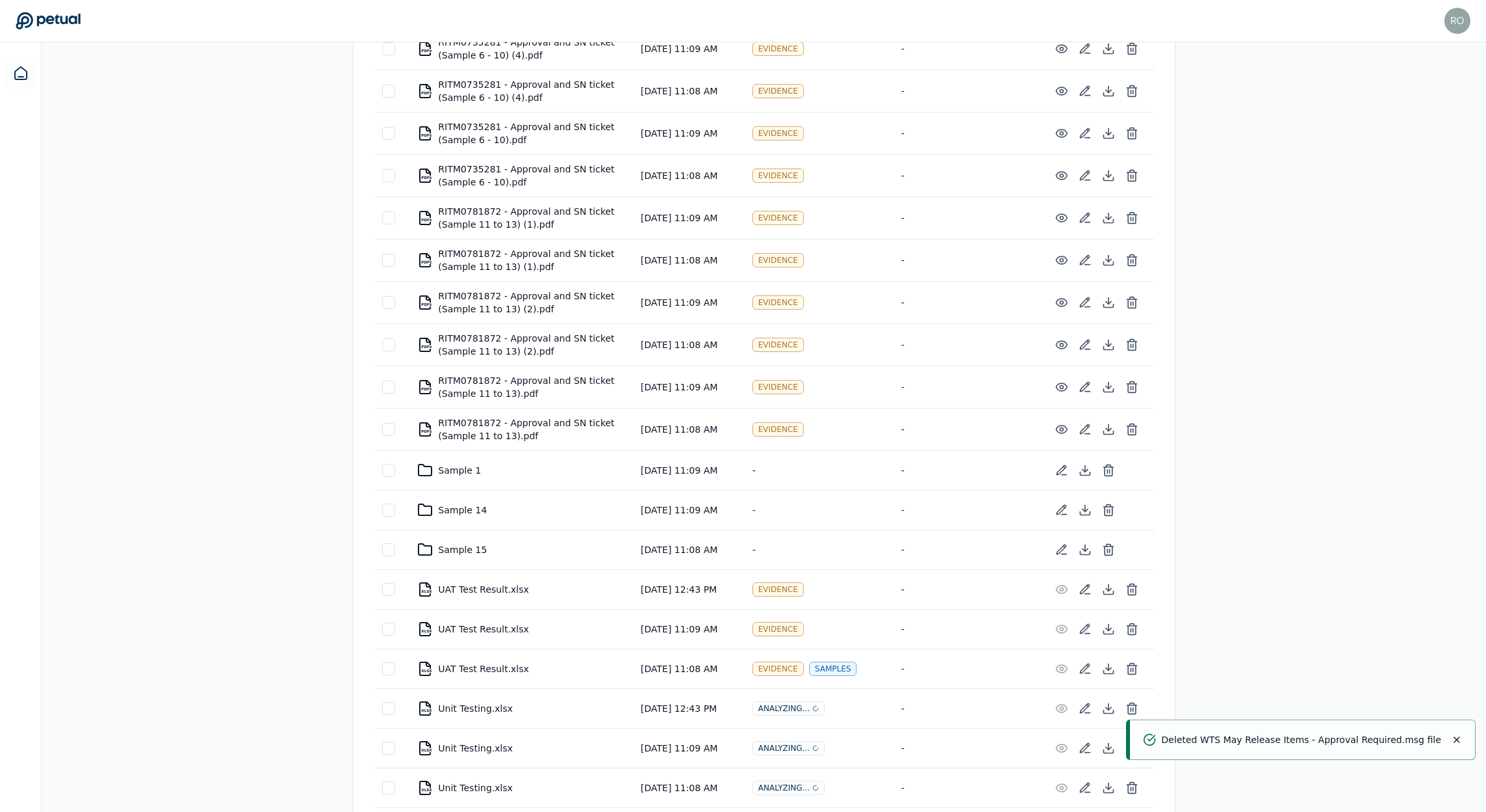
scroll to position [4110, 0]
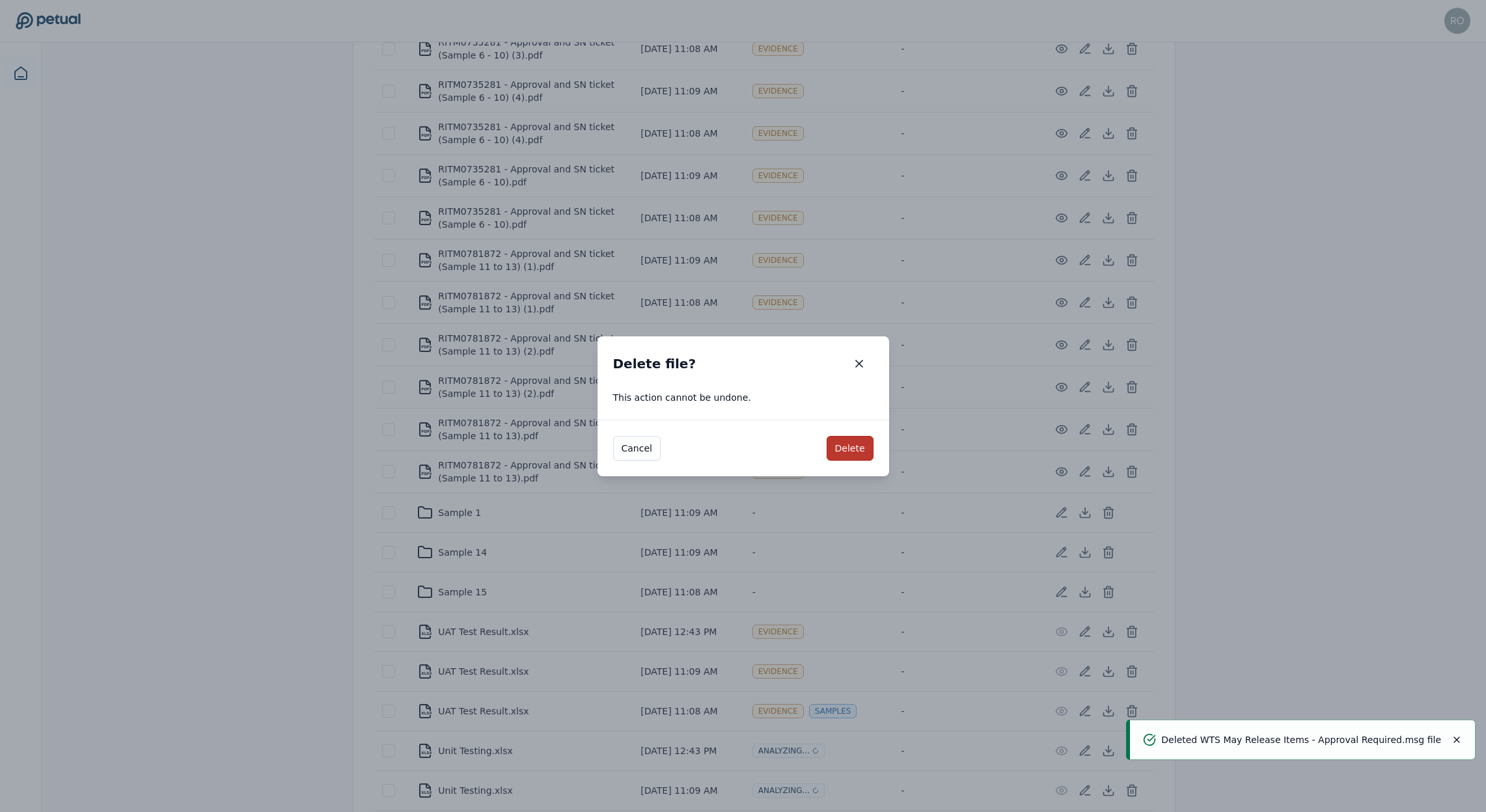
click at [849, 454] on button "Delete" at bounding box center [850, 449] width 47 height 25
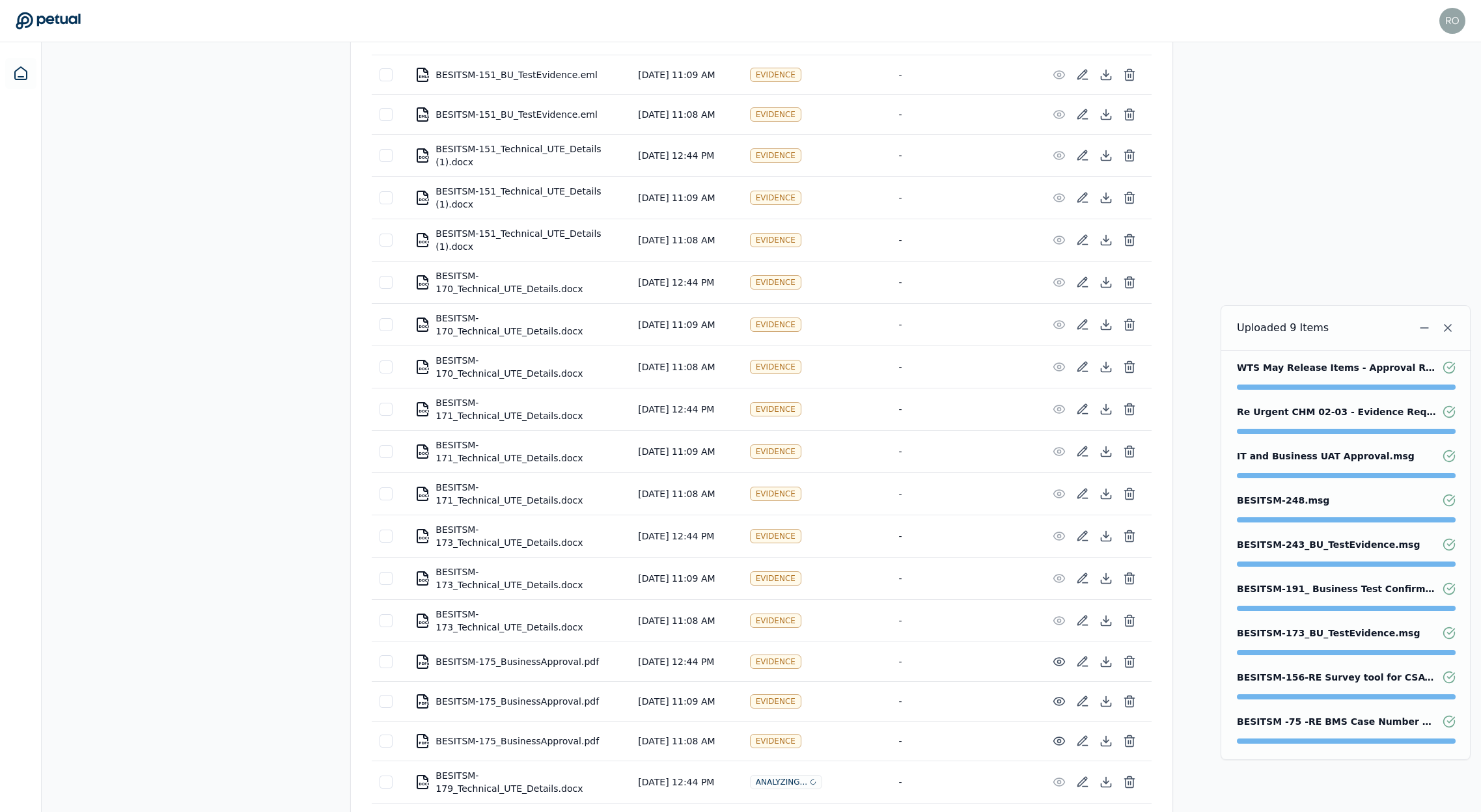
scroll to position [0, 0]
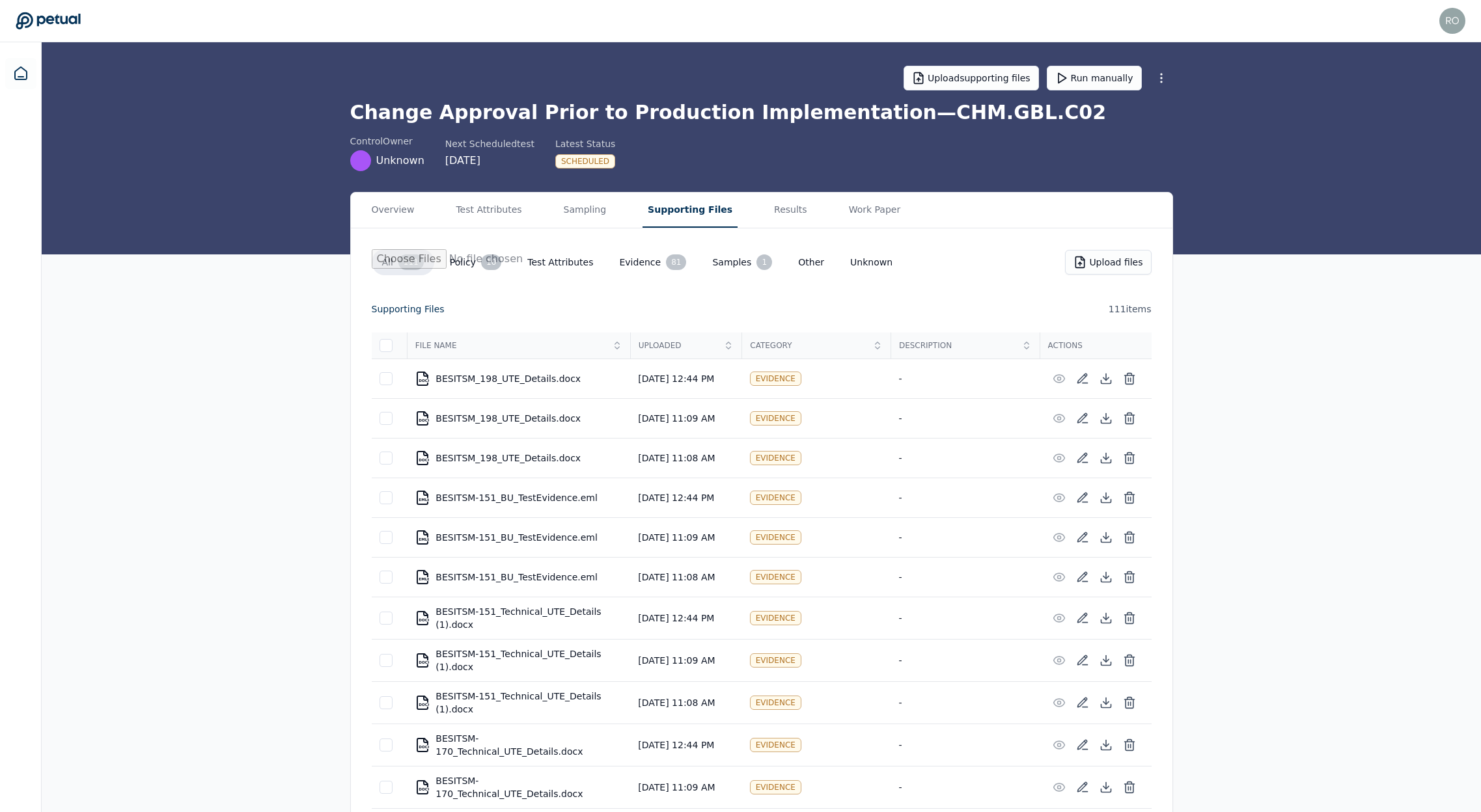
click at [73, 22] on icon at bounding box center [47, 20] width 64 height 17
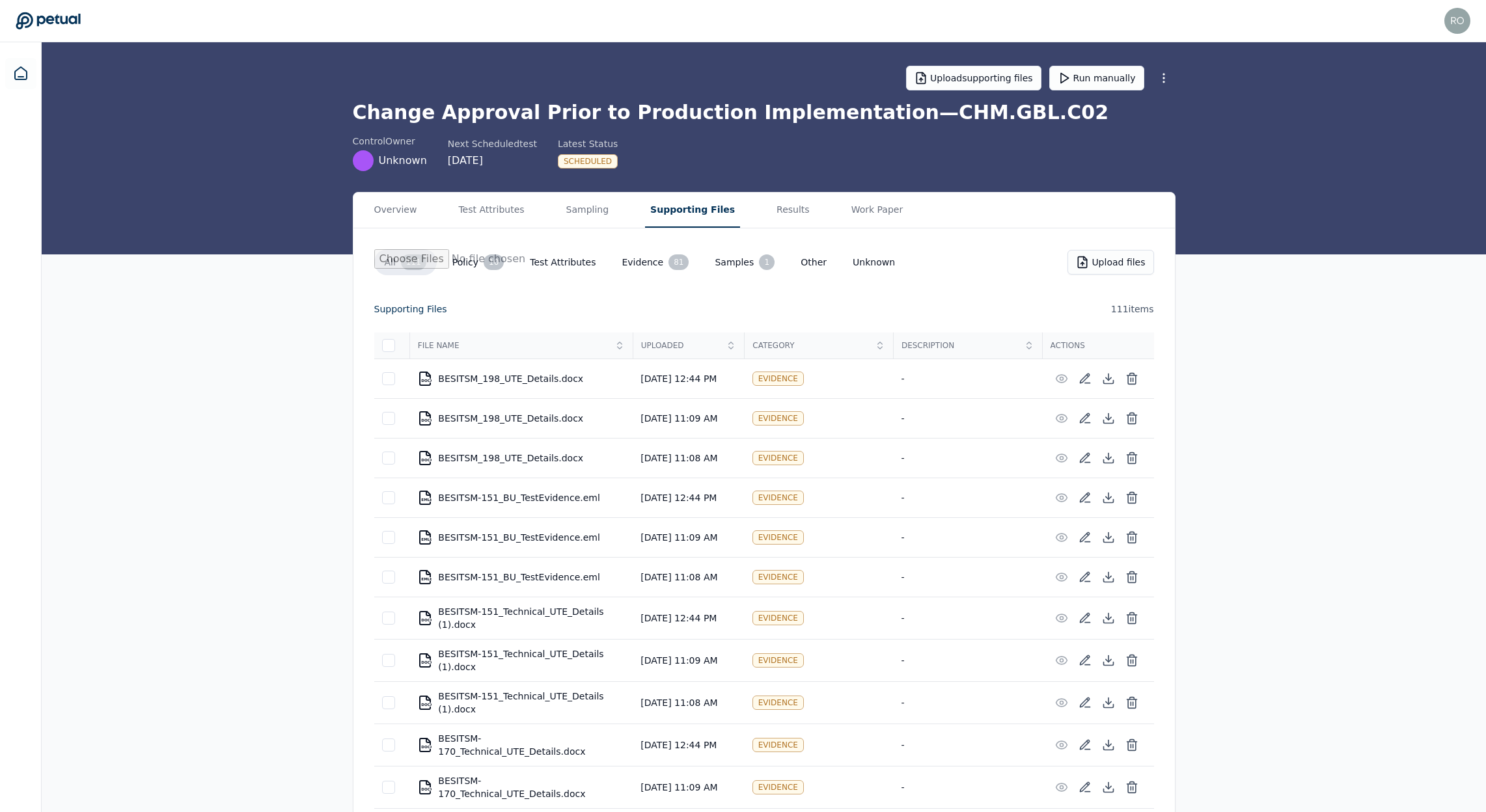
click at [73, 22] on icon at bounding box center [47, 20] width 64 height 17
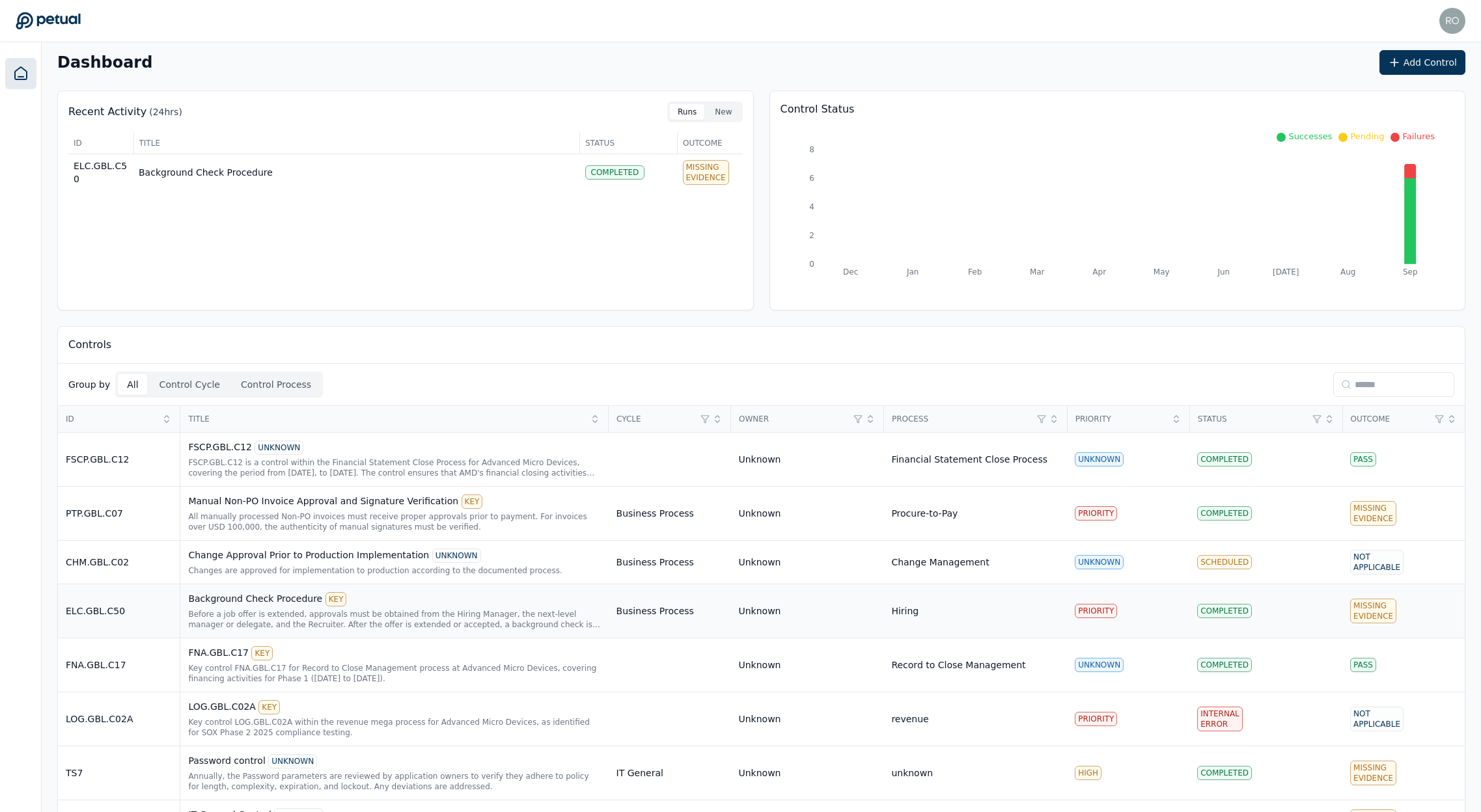
scroll to position [26, 0]
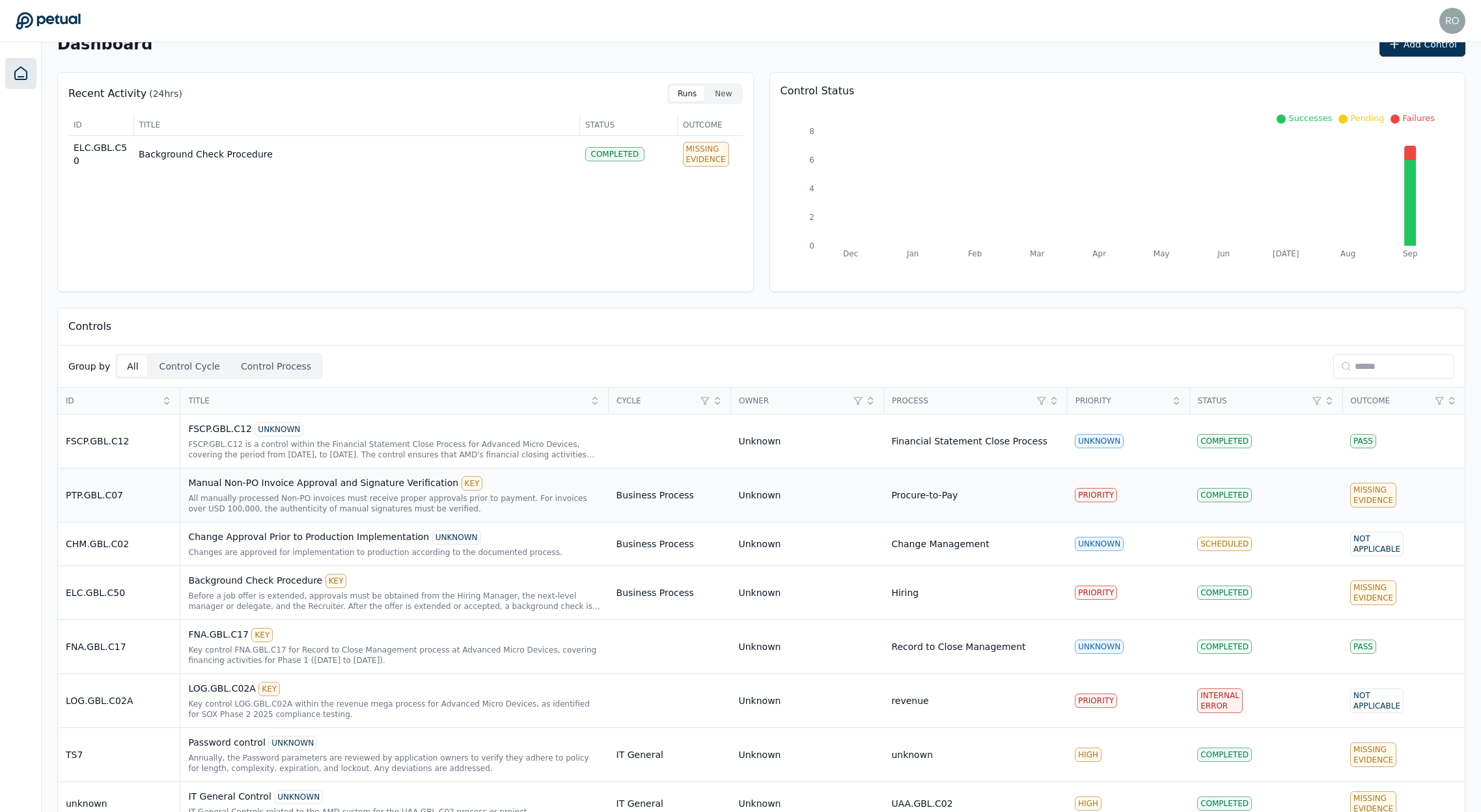
click at [252, 484] on div "Manual Non-PO Invoice Approval and Signature Verification KEY" at bounding box center [394, 484] width 412 height 15
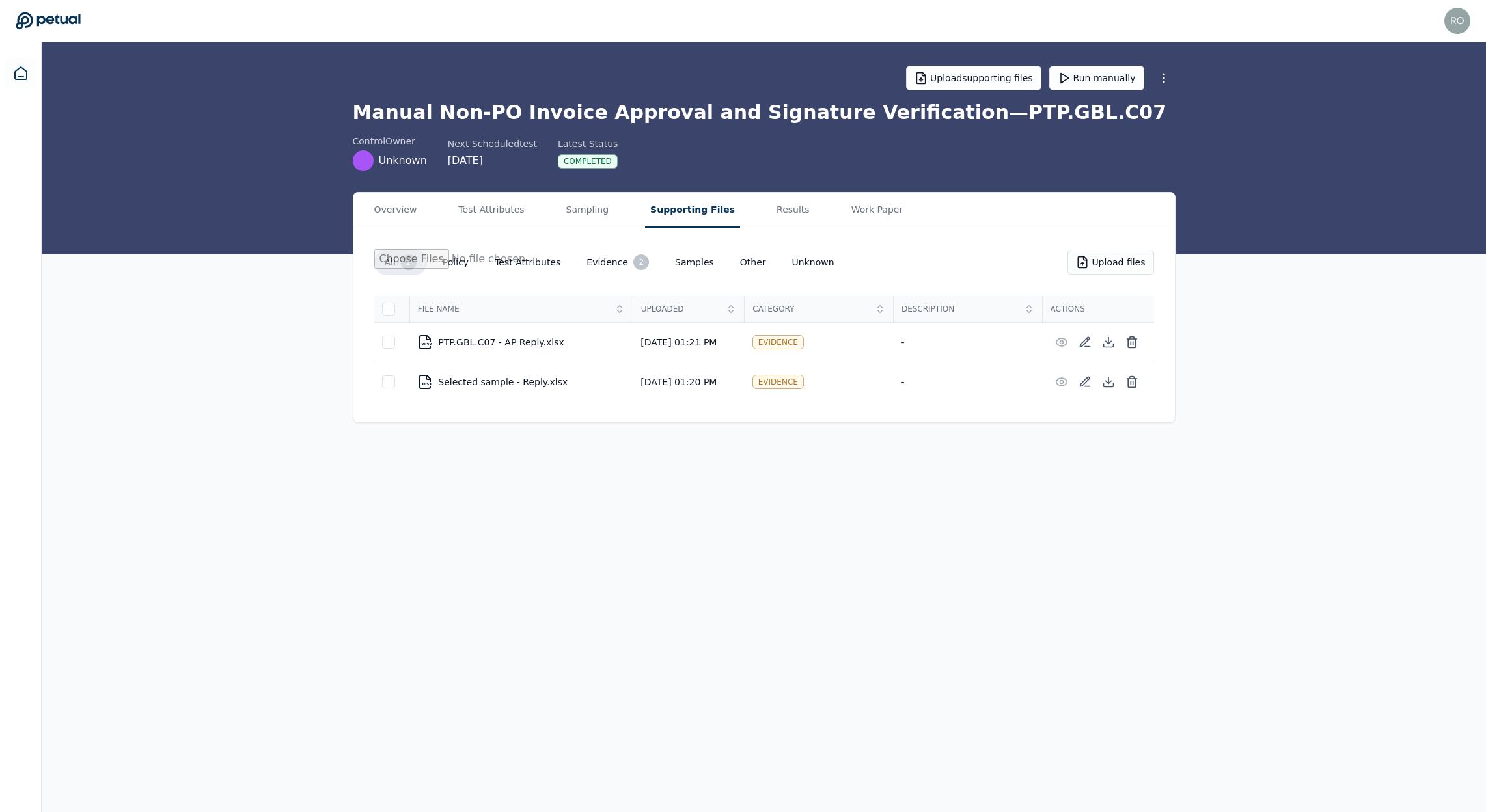
click at [668, 208] on button "Supporting Files" at bounding box center [693, 210] width 95 height 35
click at [61, 20] on icon at bounding box center [47, 20] width 64 height 17
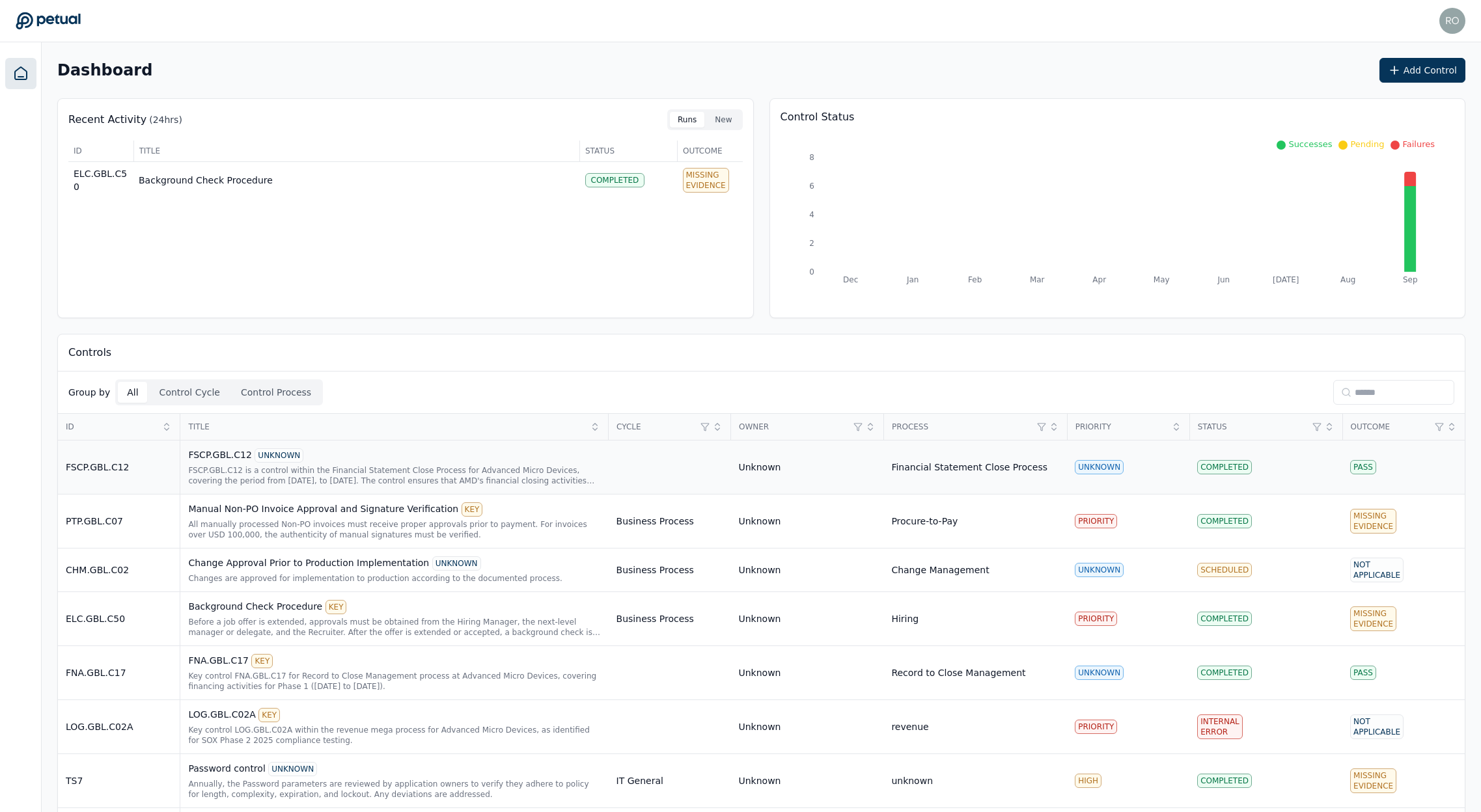
click at [232, 471] on div "FSCP.GBL.C12 is a control within the Financial Statement Close Process for Adva…" at bounding box center [394, 476] width 412 height 21
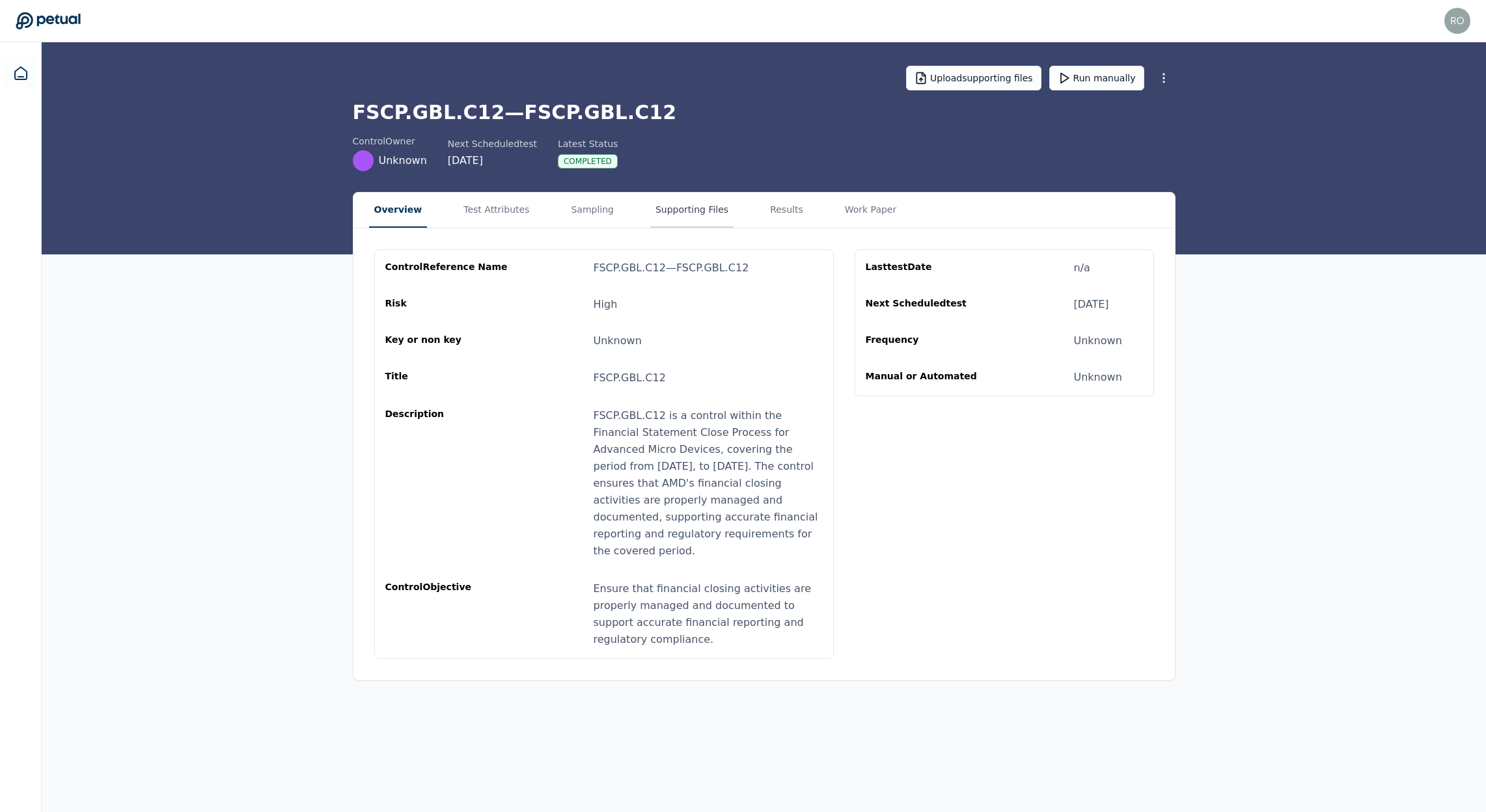
click at [664, 209] on button "Supporting Files" at bounding box center [692, 210] width 83 height 35
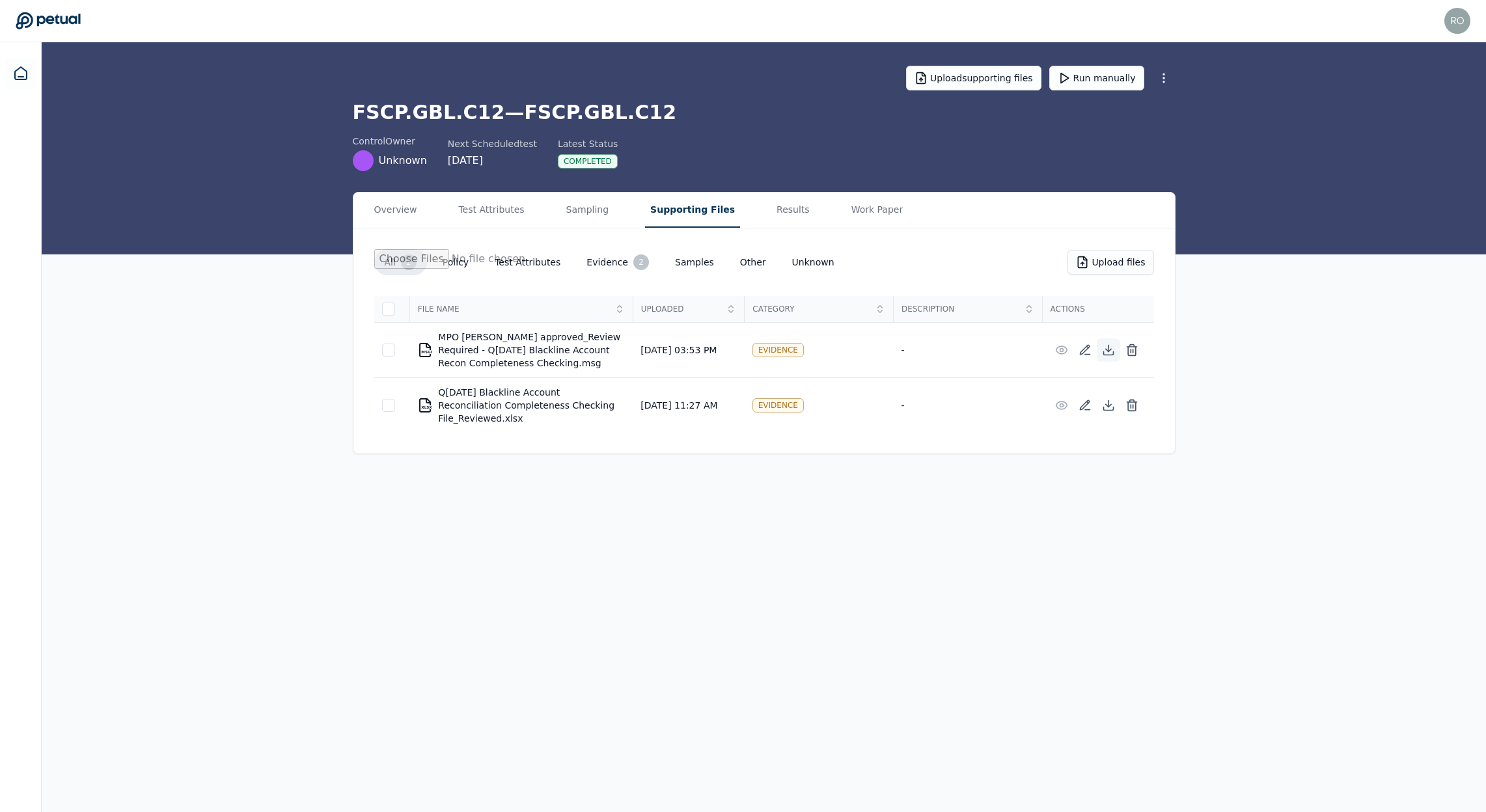
click at [1111, 352] on icon at bounding box center [1109, 350] width 13 height 13
click at [1129, 350] on icon at bounding box center [1132, 350] width 13 height 13
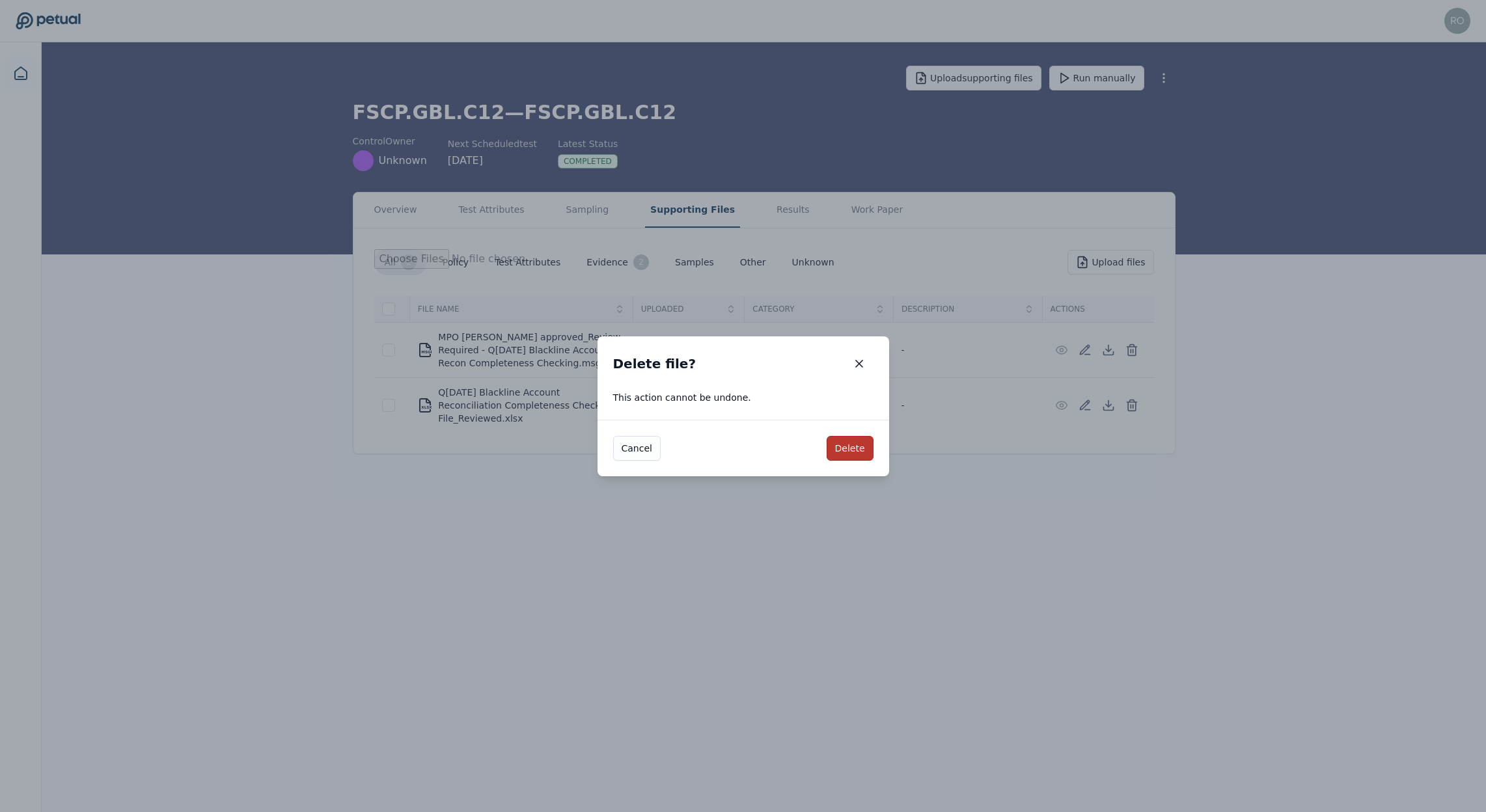
click at [855, 449] on button "Delete" at bounding box center [850, 449] width 47 height 25
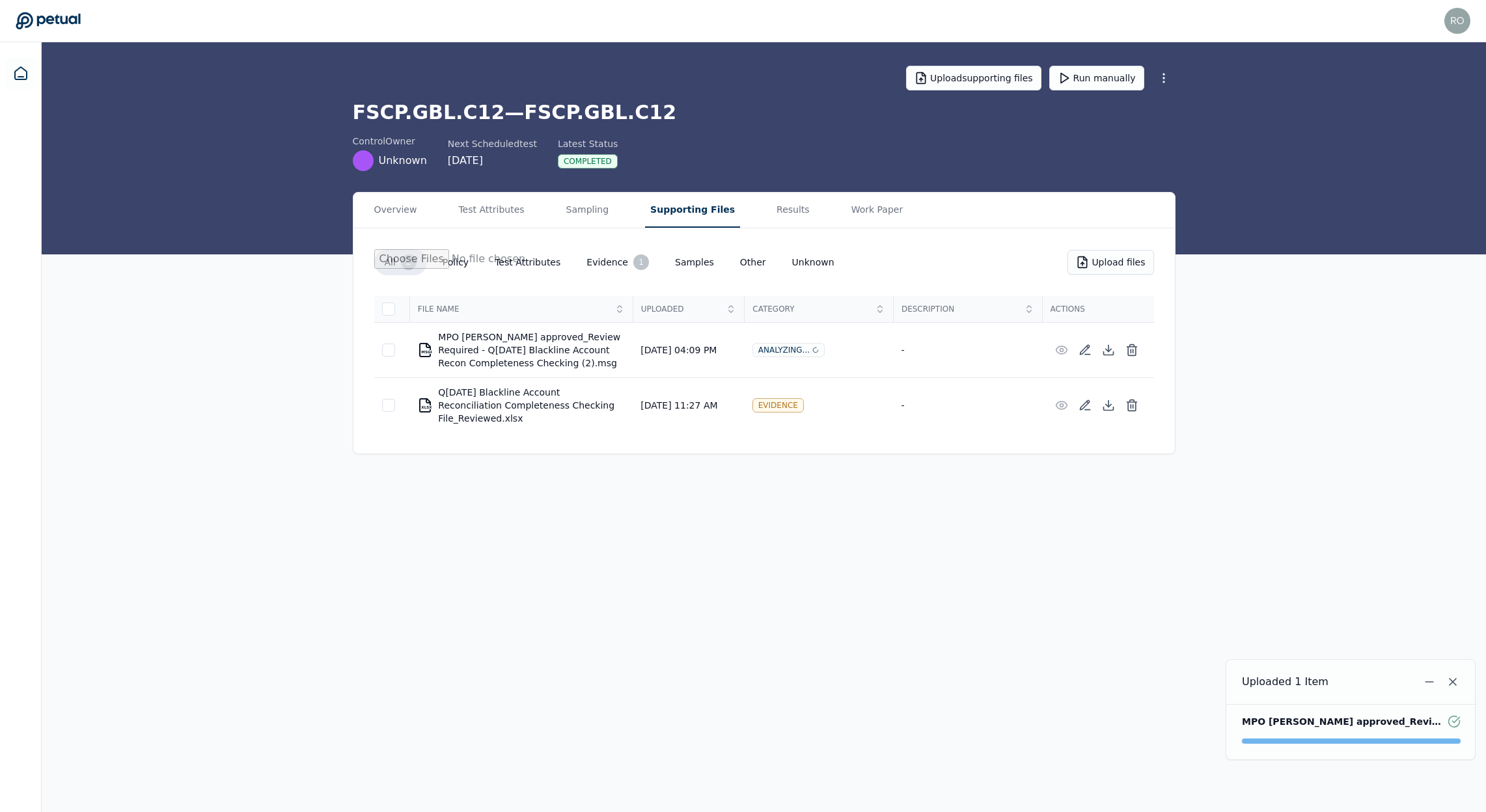
click at [48, 15] on icon at bounding box center [47, 20] width 65 height 18
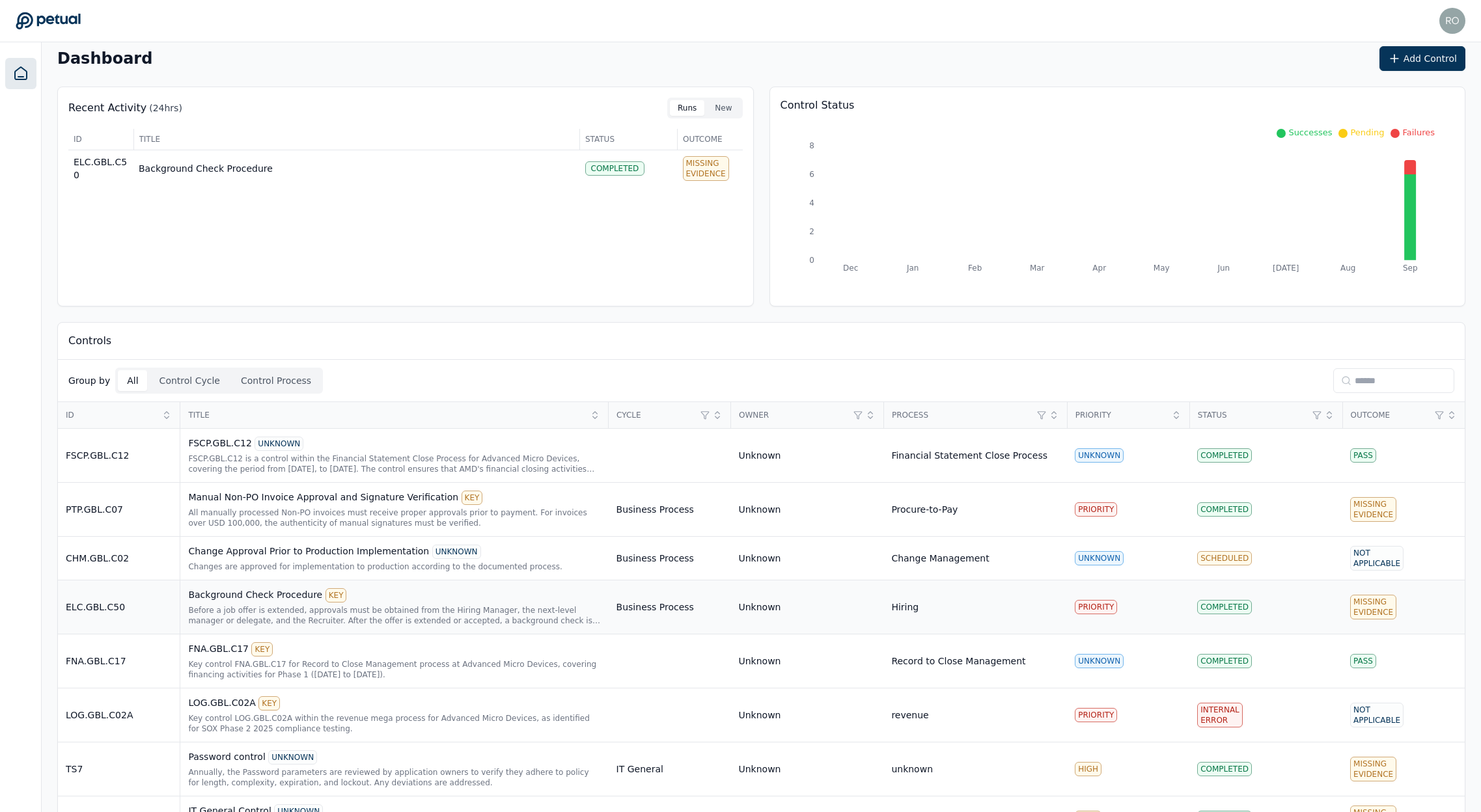
scroll to position [55, 0]
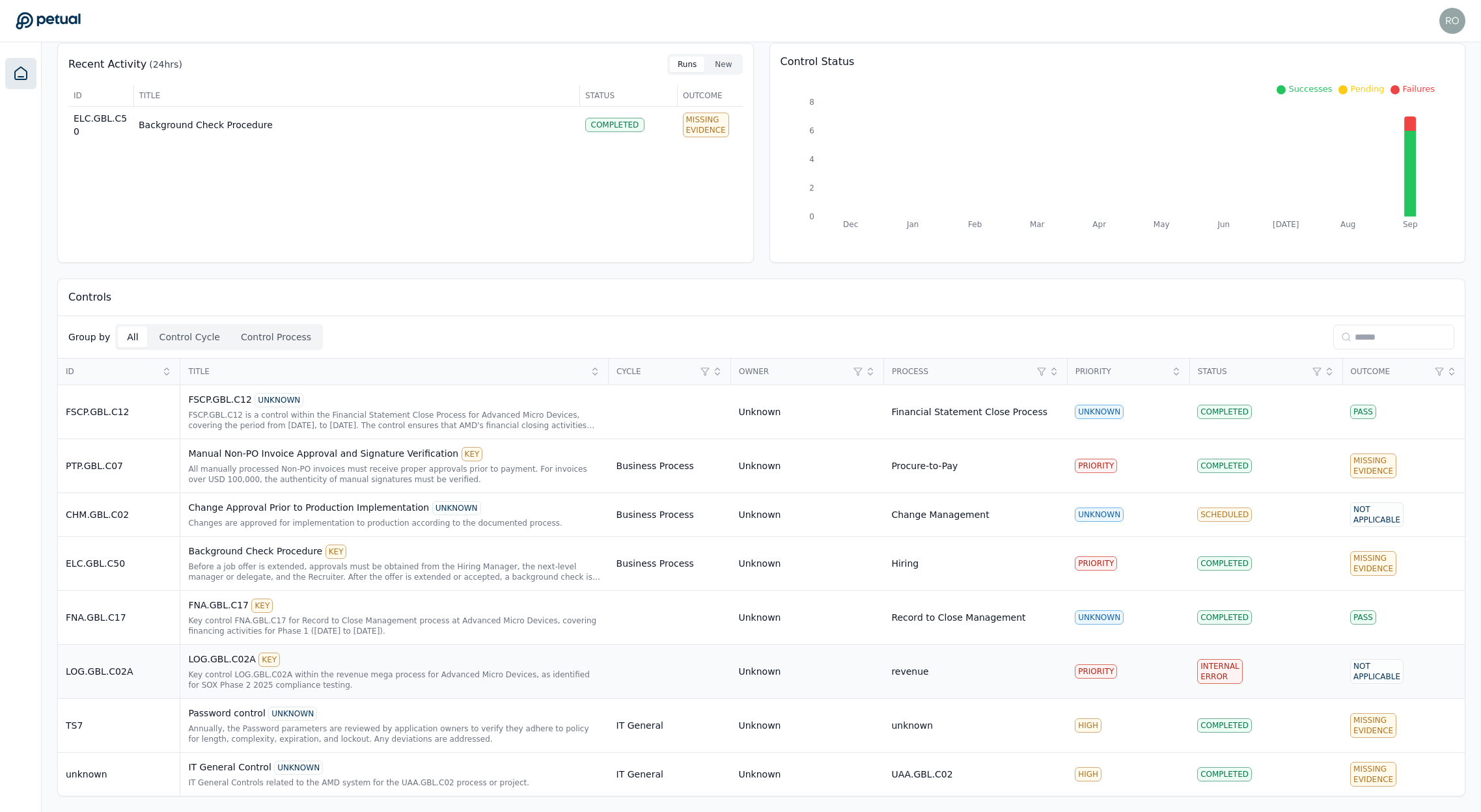
click at [221, 664] on div "LOG.GBL.C02A KEY" at bounding box center [394, 660] width 412 height 15
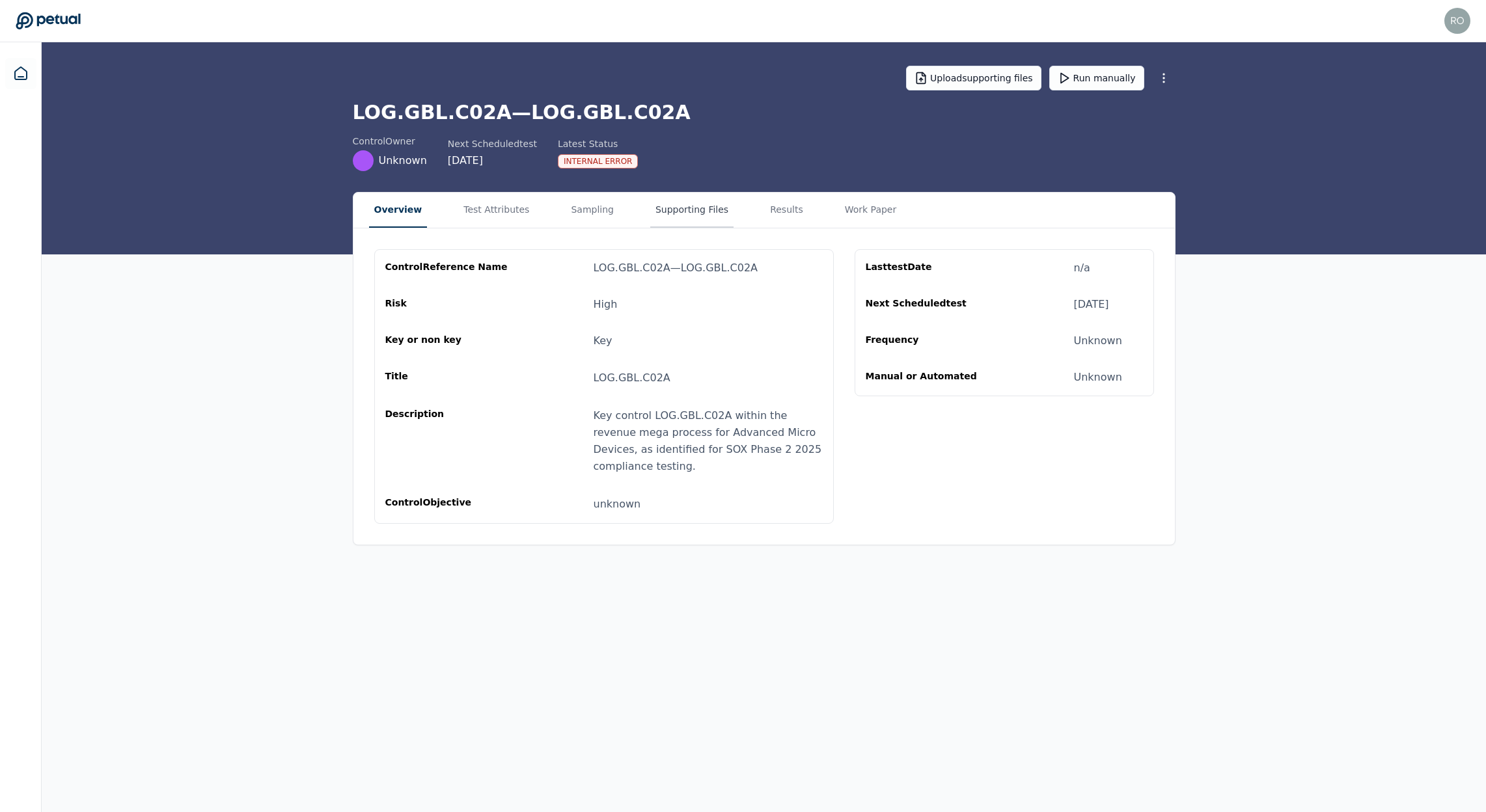
click at [655, 213] on button "Supporting Files" at bounding box center [692, 210] width 83 height 35
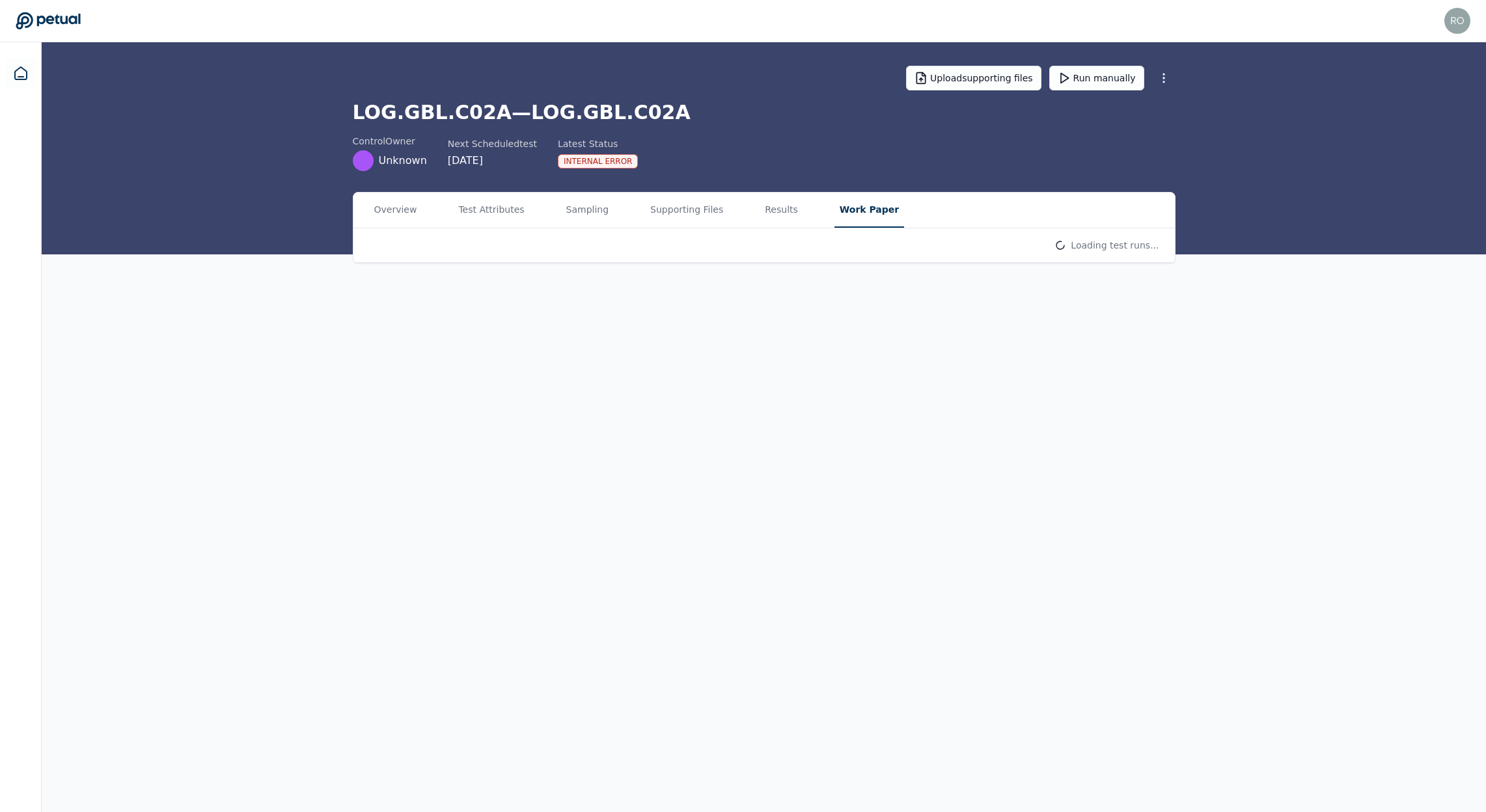
click at [852, 213] on button "Work Paper" at bounding box center [870, 210] width 70 height 35
click at [778, 212] on button "Results" at bounding box center [782, 210] width 44 height 35
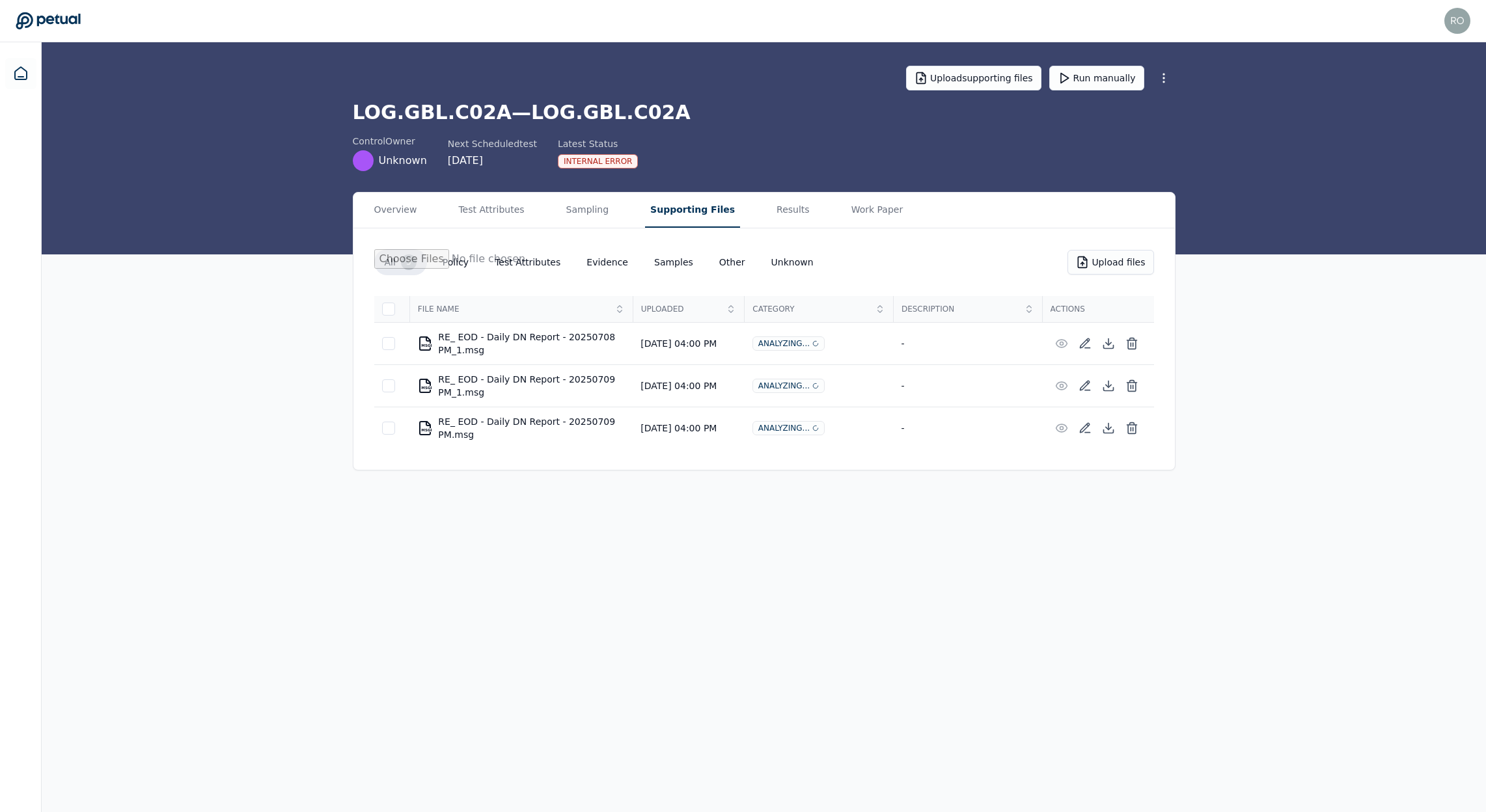
click at [662, 205] on button "Supporting Files" at bounding box center [693, 210] width 95 height 35
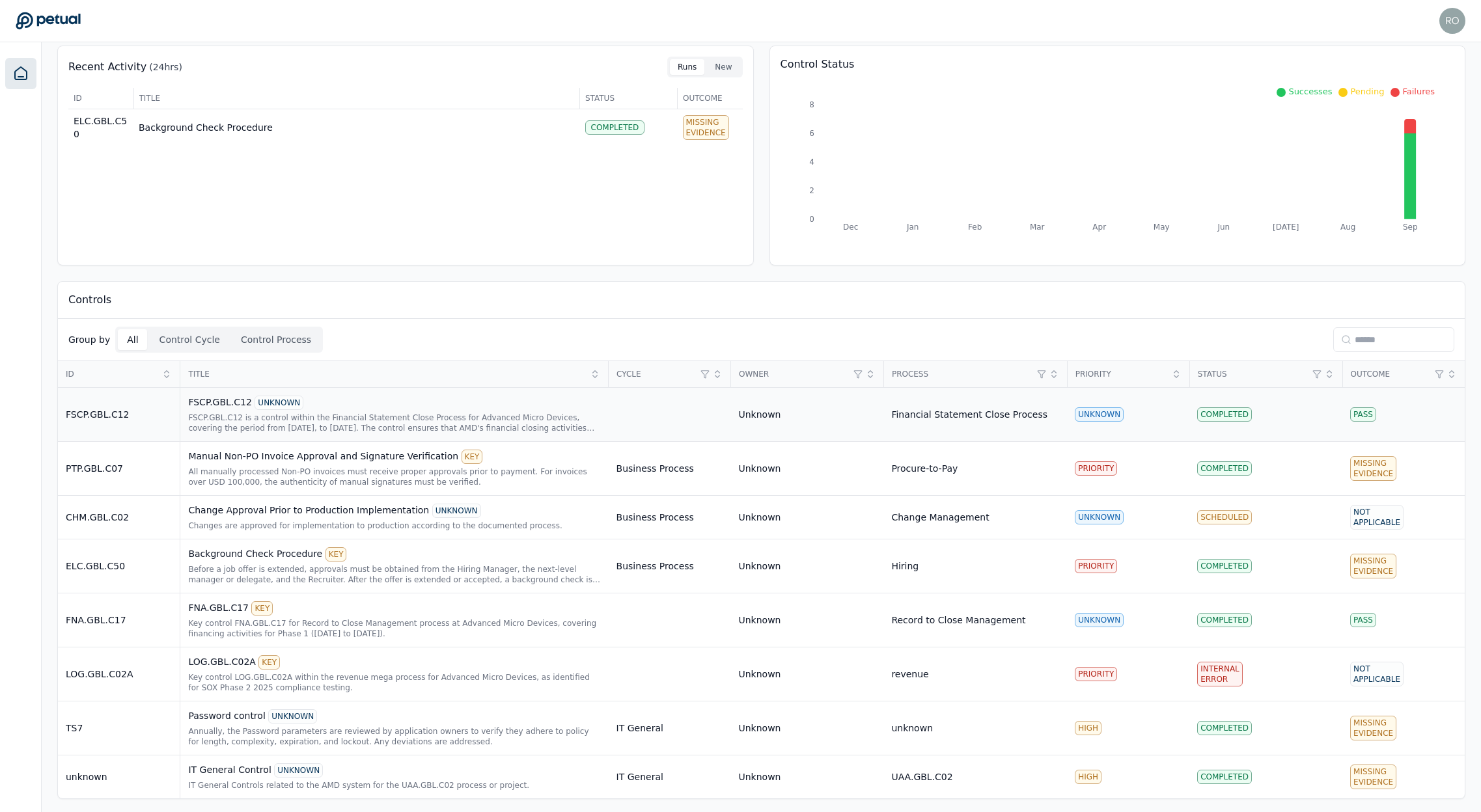
scroll to position [55, 0]
click at [245, 662] on div "LOG.GBL.C02A KEY" at bounding box center [394, 660] width 412 height 15
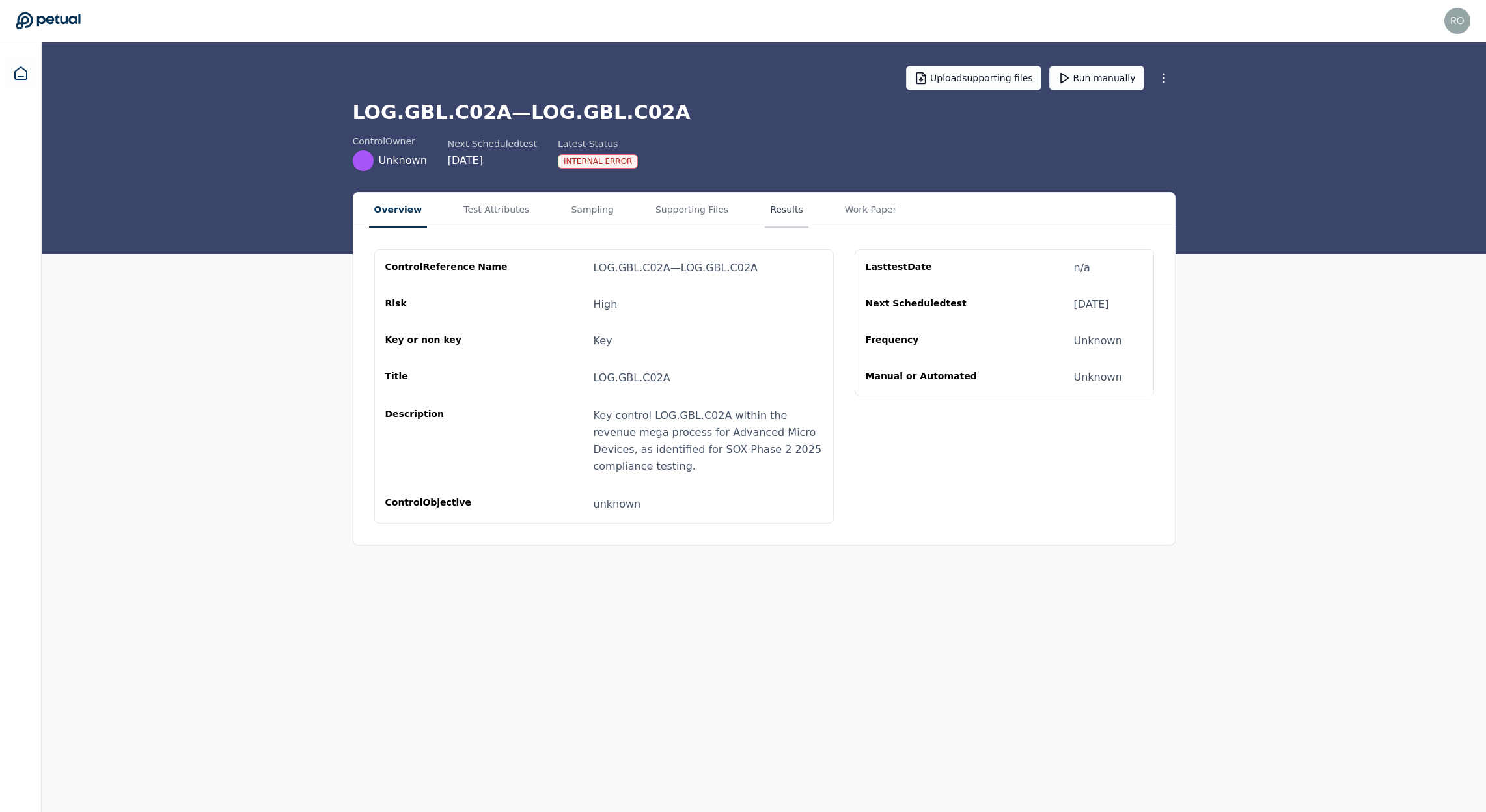
click at [765, 215] on button "Results" at bounding box center [787, 210] width 44 height 35
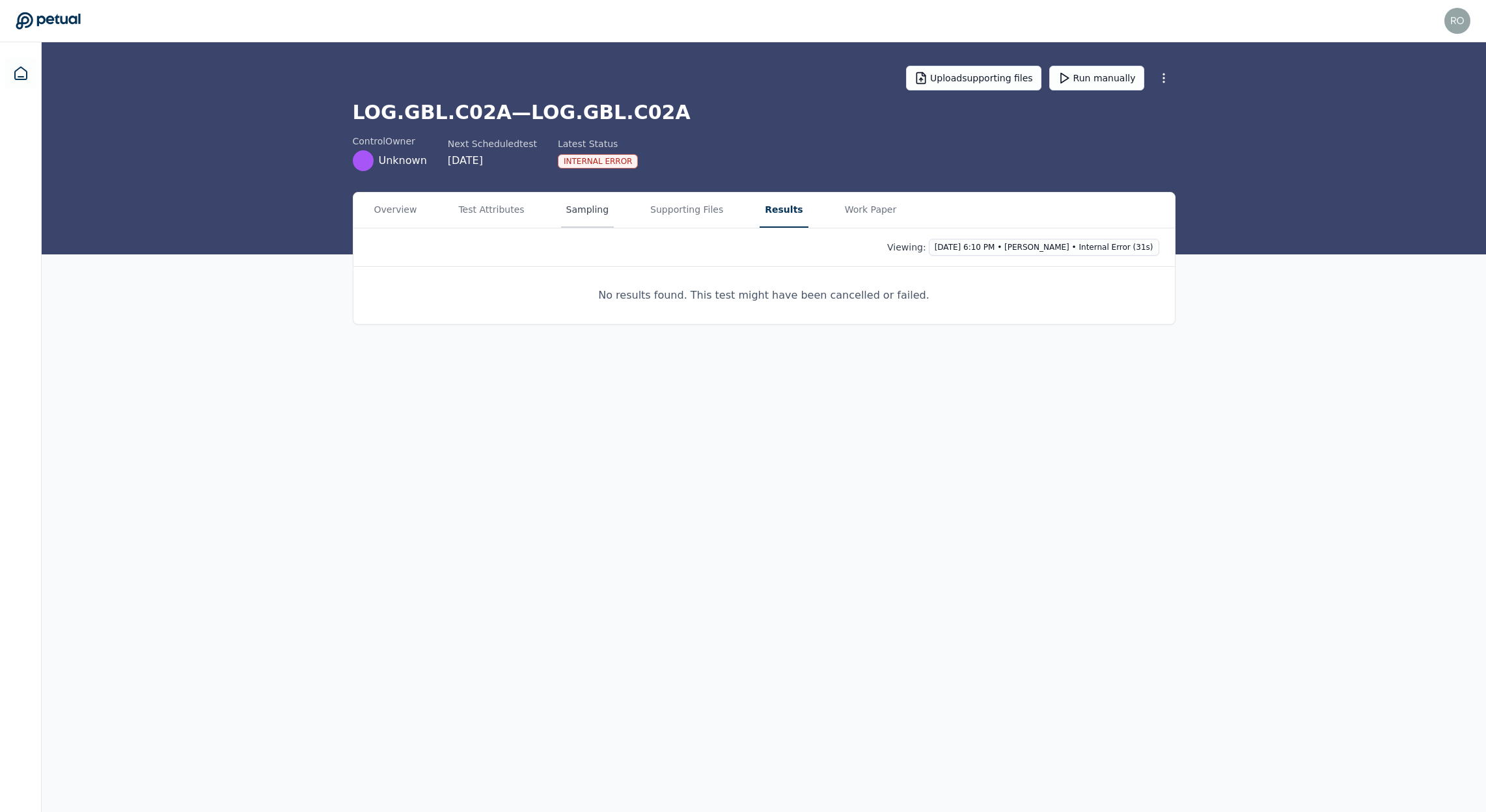
click at [589, 213] on button "Sampling" at bounding box center [587, 210] width 53 height 35
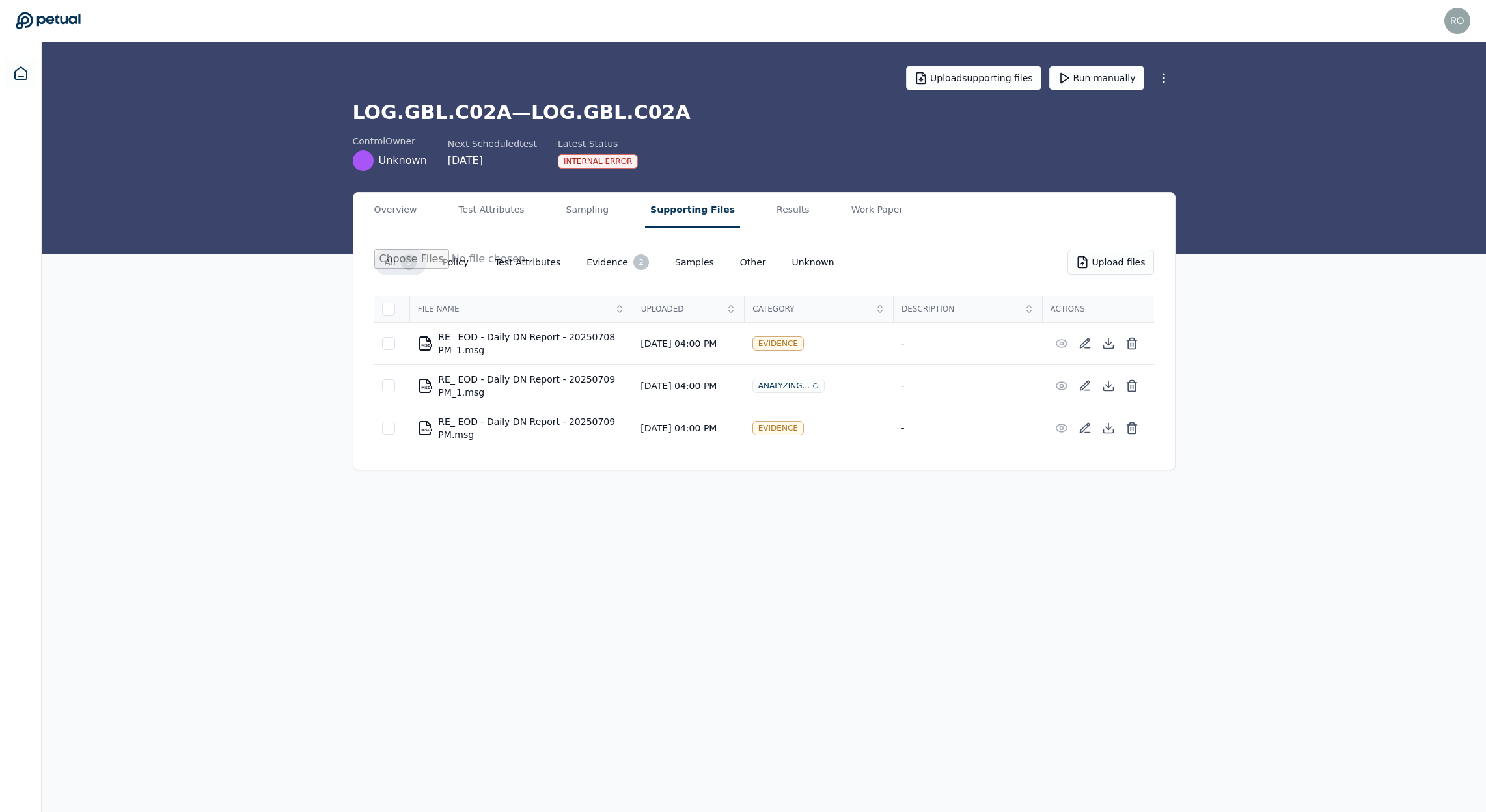
click at [658, 209] on button "Supporting Files" at bounding box center [693, 210] width 95 height 35
click at [382, 309] on div at bounding box center [389, 310] width 13 height 13
click at [1126, 342] on icon at bounding box center [1132, 344] width 13 height 13
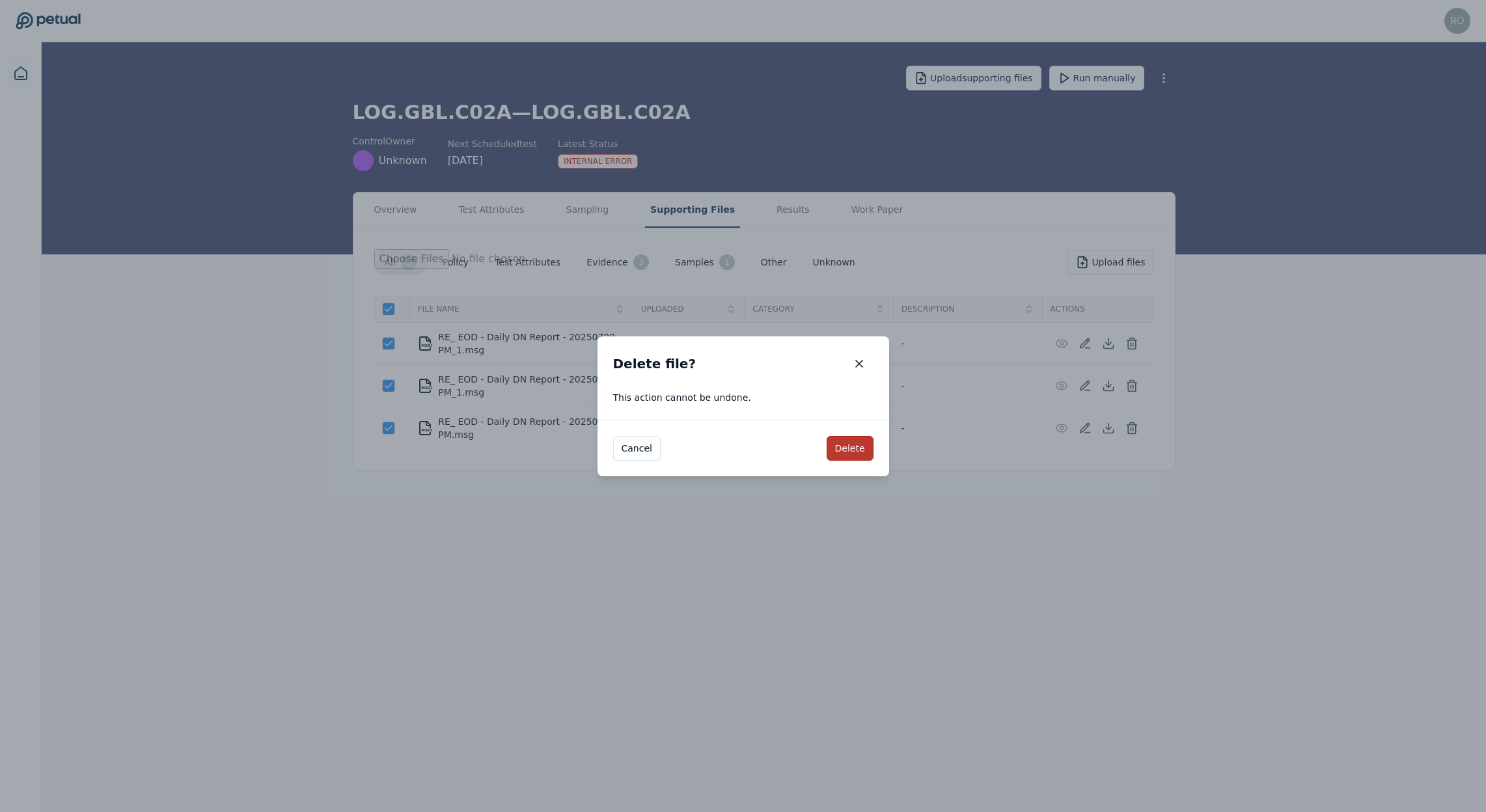
click at [852, 445] on button "Delete" at bounding box center [850, 449] width 47 height 25
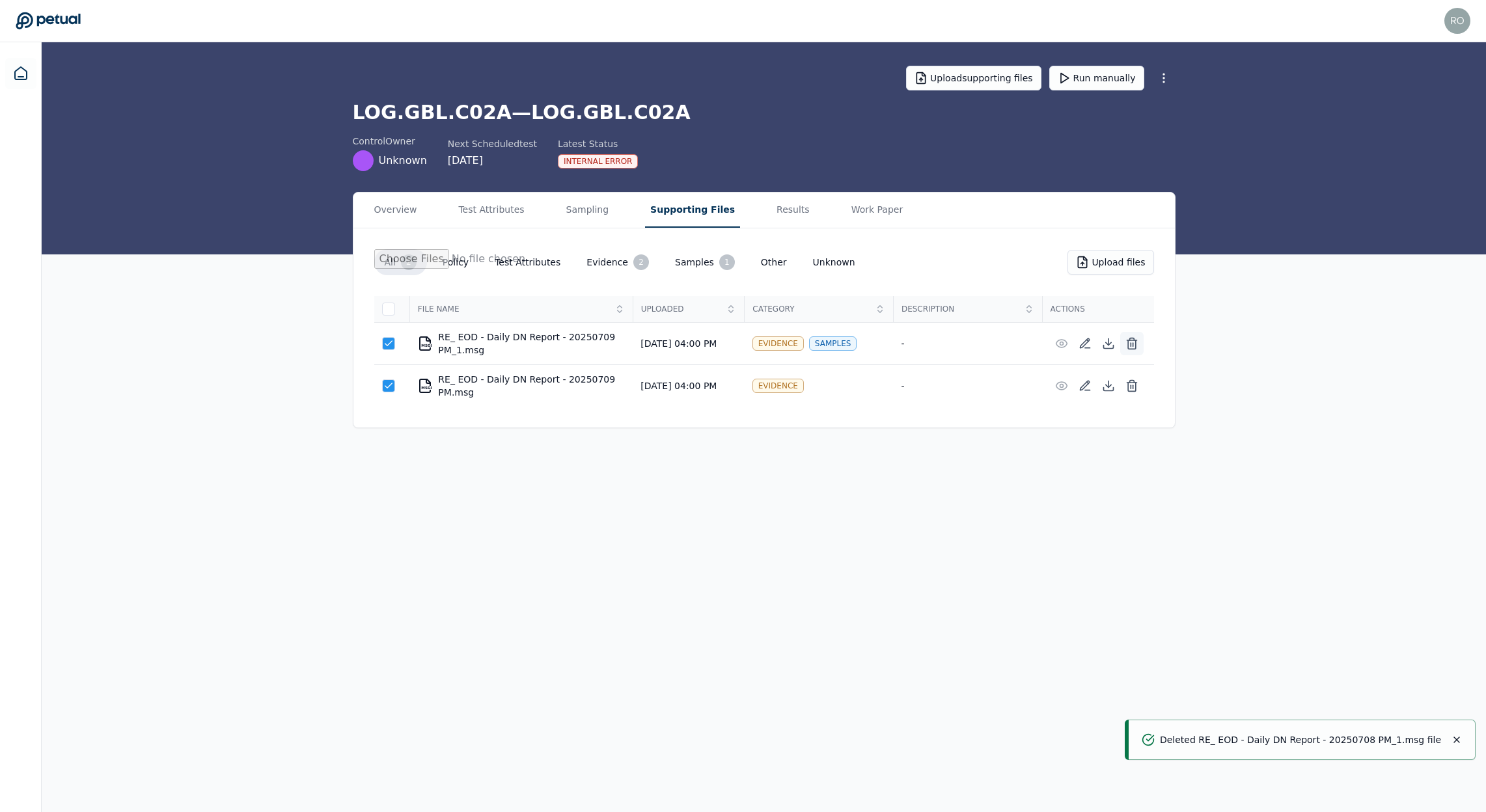
click at [1127, 344] on icon at bounding box center [1132, 344] width 13 height 13
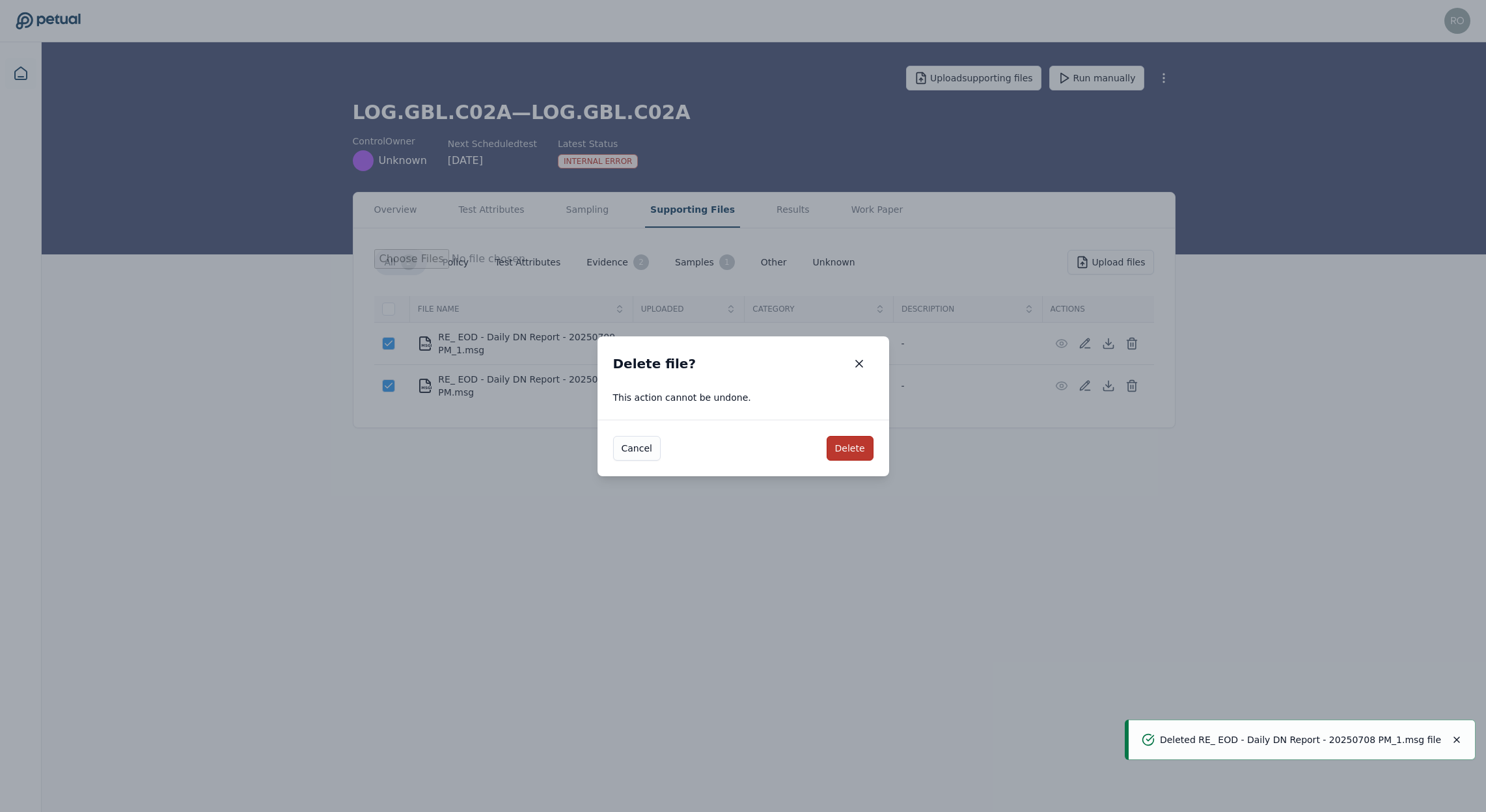
click at [846, 455] on button "Delete" at bounding box center [850, 449] width 47 height 25
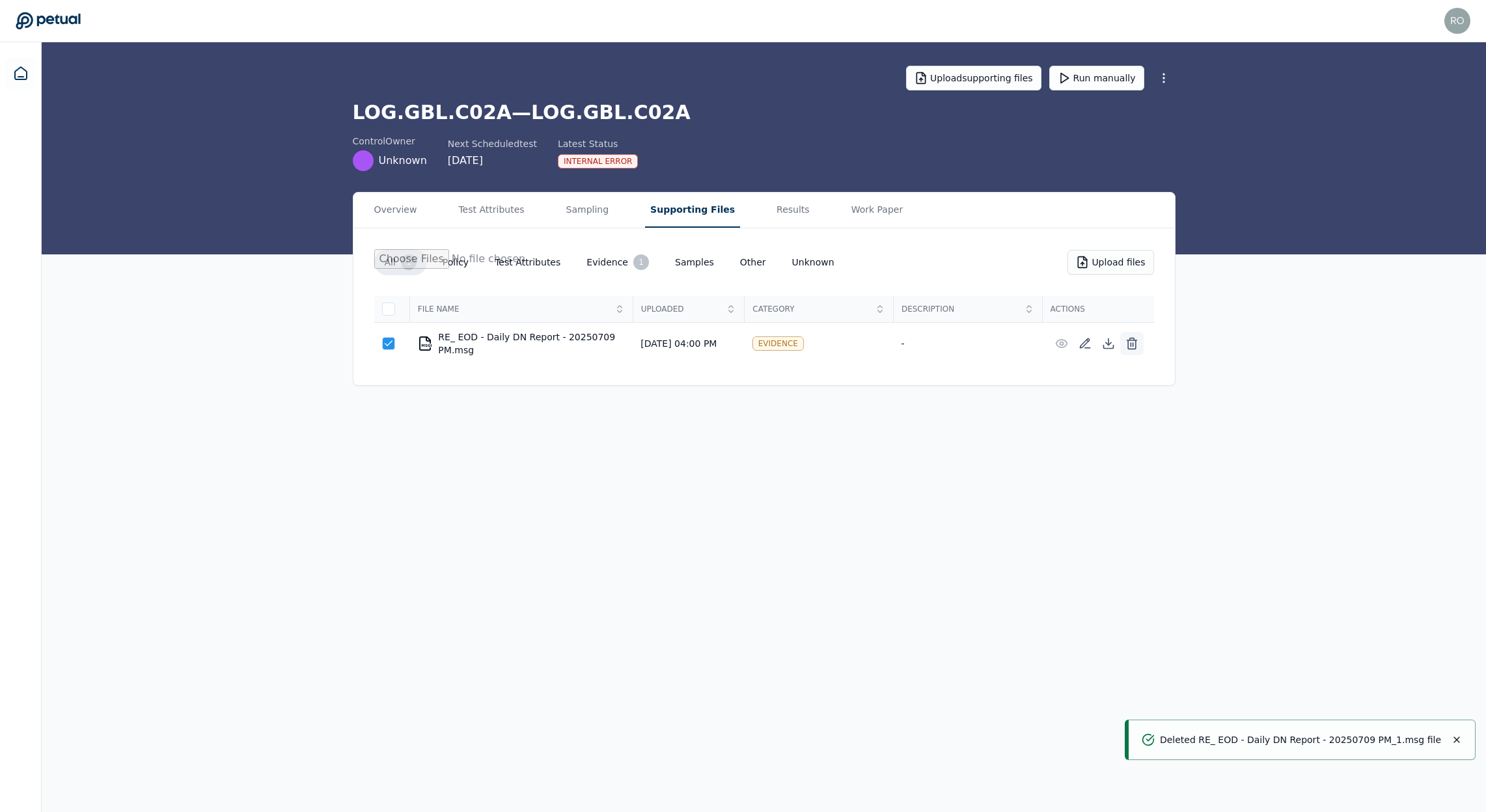
click at [1136, 346] on icon at bounding box center [1132, 344] width 13 height 13
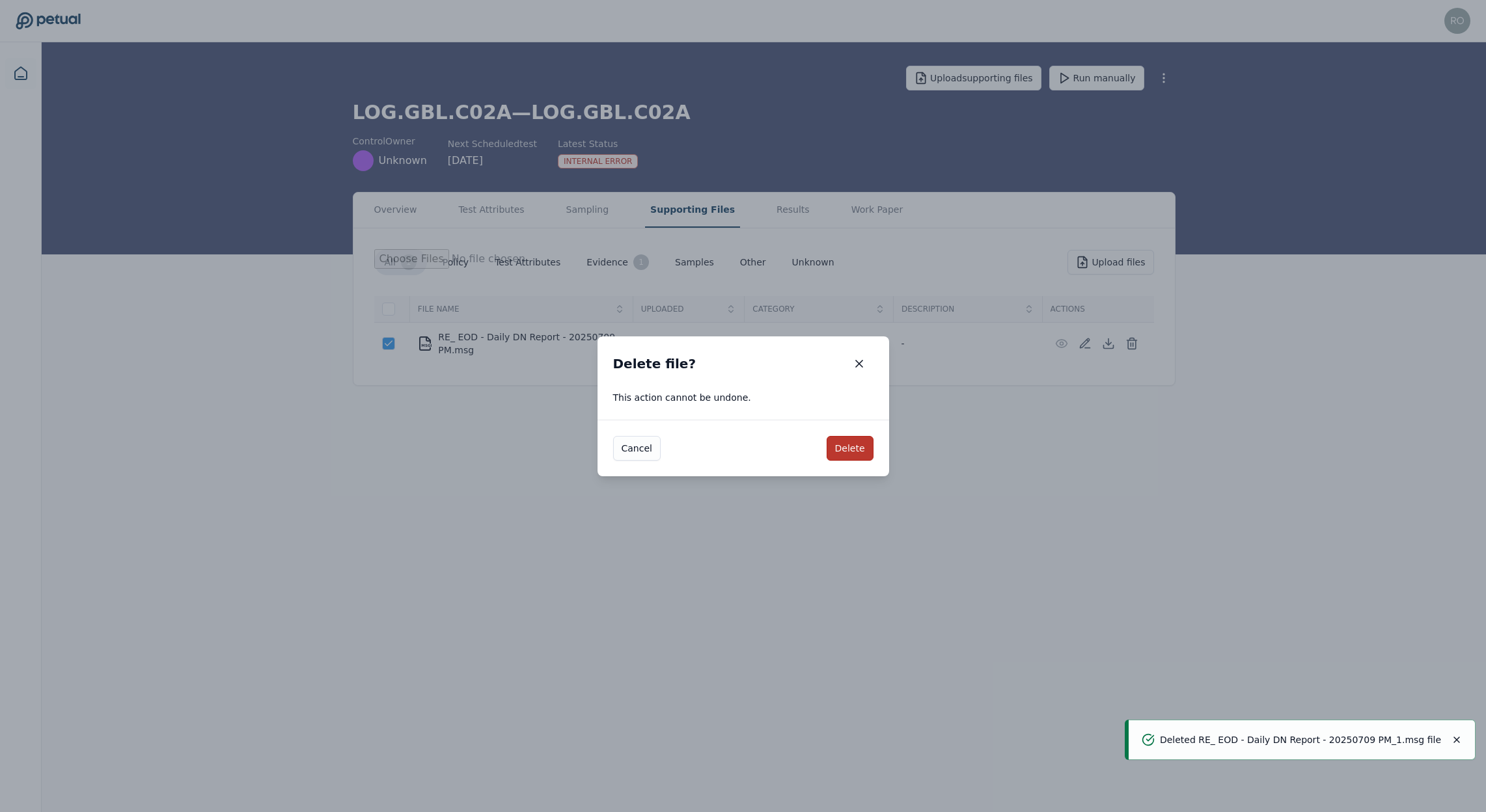
click at [859, 452] on button "Delete" at bounding box center [850, 449] width 47 height 25
